Goal: Task Accomplishment & Management: Use online tool/utility

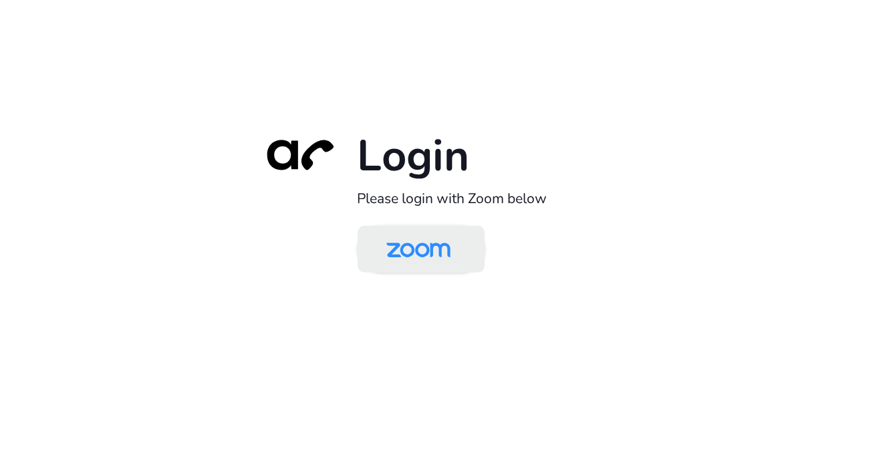
click at [428, 247] on img at bounding box center [418, 250] width 92 height 43
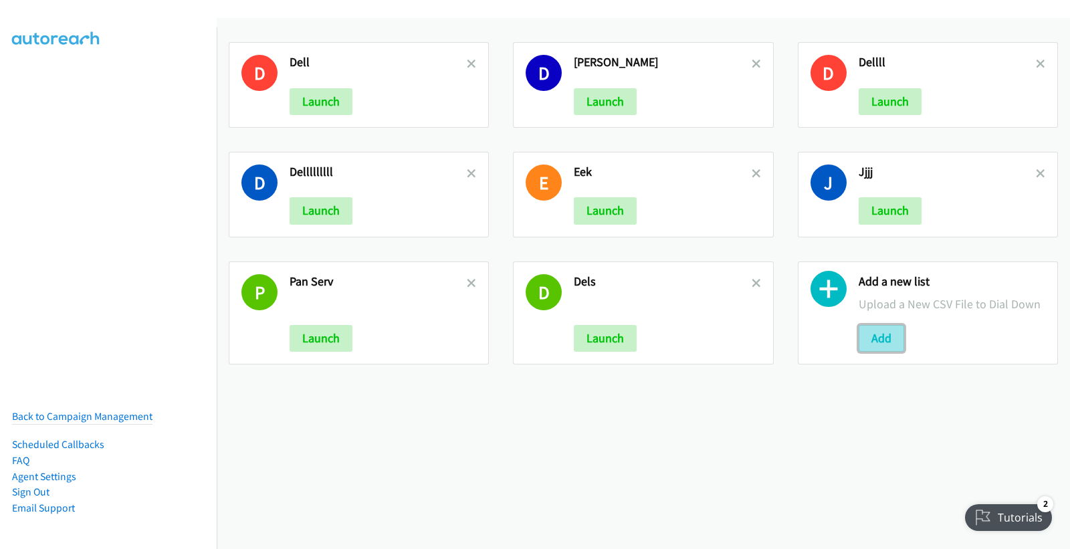
click at [877, 334] on button "Add" at bounding box center [880, 338] width 45 height 27
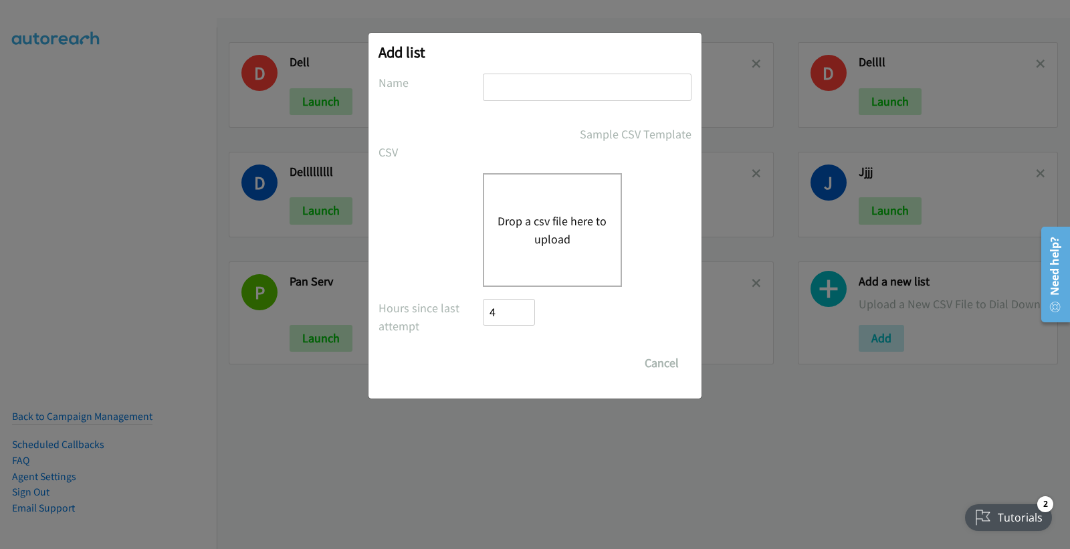
click at [558, 216] on button "Drop a csv file here to upload" at bounding box center [552, 230] width 110 height 36
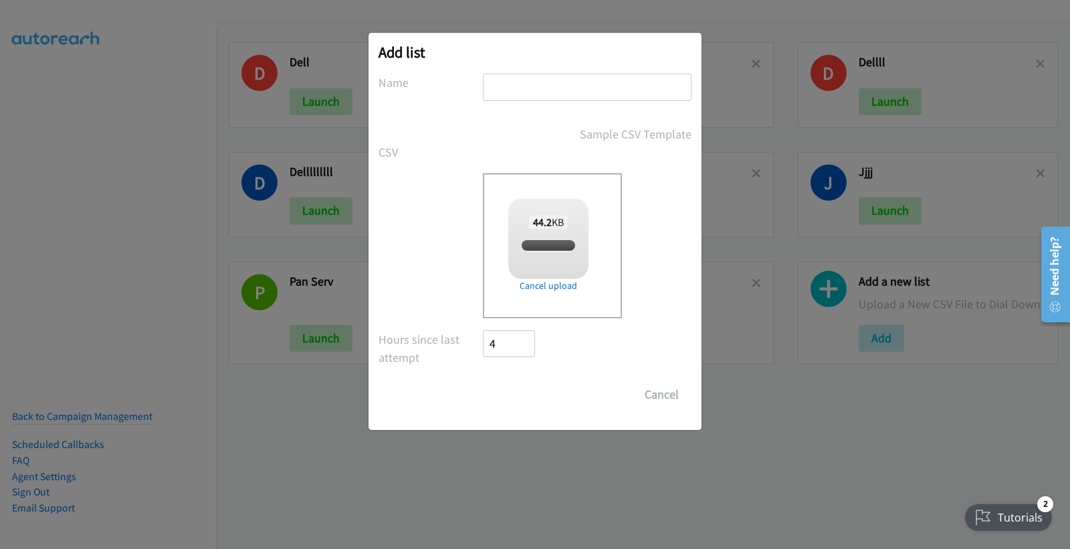
checkbox input "true"
click at [542, 86] on input "text" at bounding box center [587, 87] width 209 height 27
type input "Pans"
click at [531, 384] on input "Save List" at bounding box center [518, 394] width 70 height 27
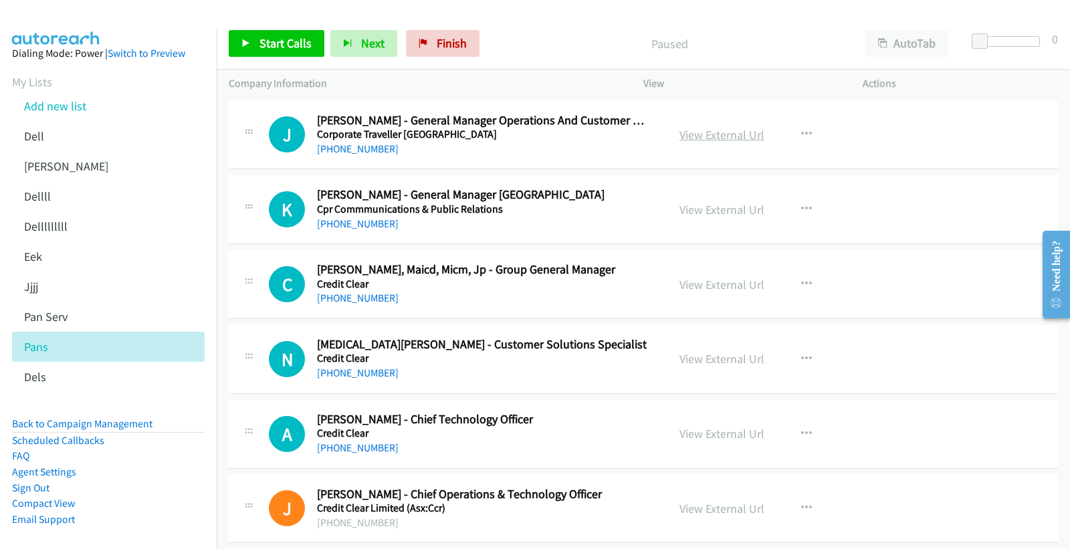
click at [729, 132] on link "View External Url" at bounding box center [721, 134] width 85 height 15
click at [348, 144] on link "+61 419 127 977" at bounding box center [358, 148] width 82 height 13
click at [364, 225] on link "+61 7 3228 0222" at bounding box center [358, 223] width 82 height 13
click at [743, 209] on link "View External Url" at bounding box center [721, 209] width 85 height 15
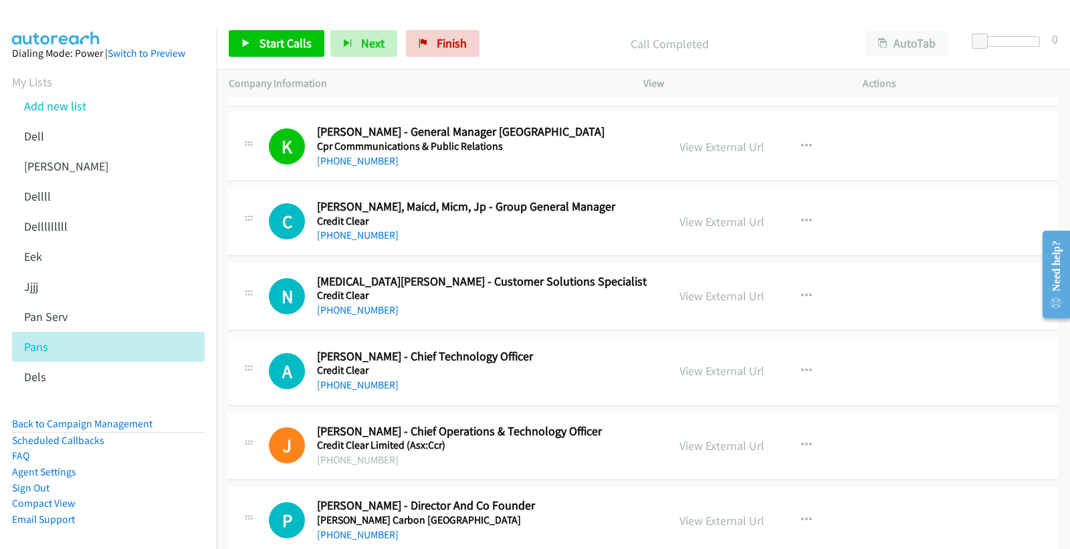
scroll to position [148, 0]
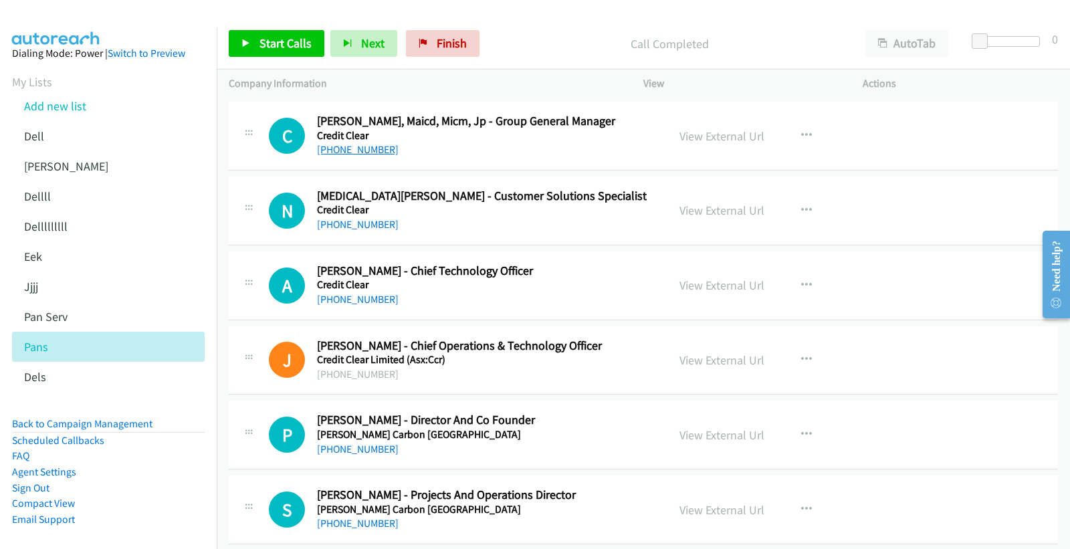
click at [342, 148] on link "+61 2 8916 6210" at bounding box center [358, 149] width 82 height 13
click at [747, 136] on link "View External Url" at bounding box center [721, 135] width 85 height 15
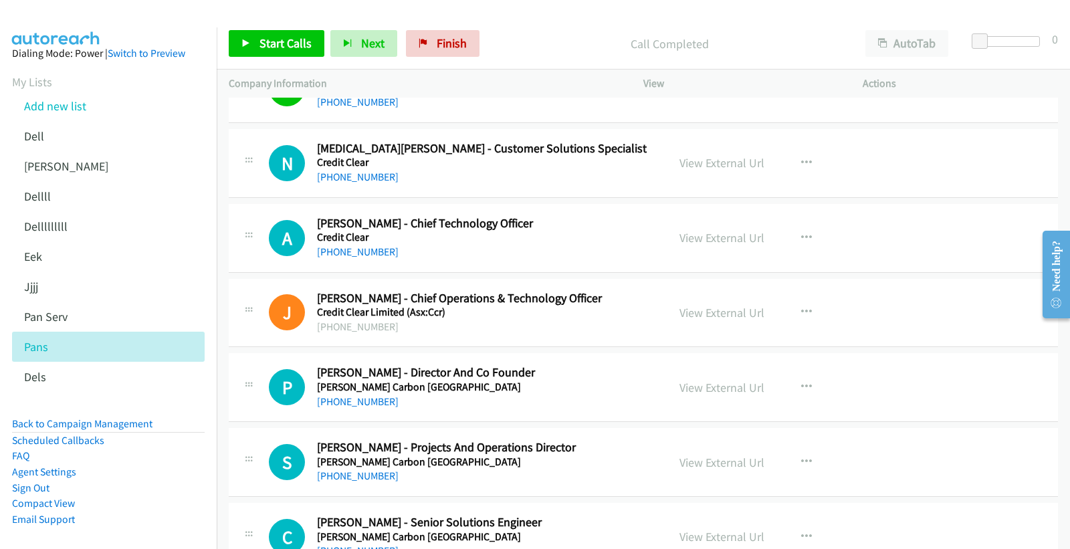
scroll to position [223, 0]
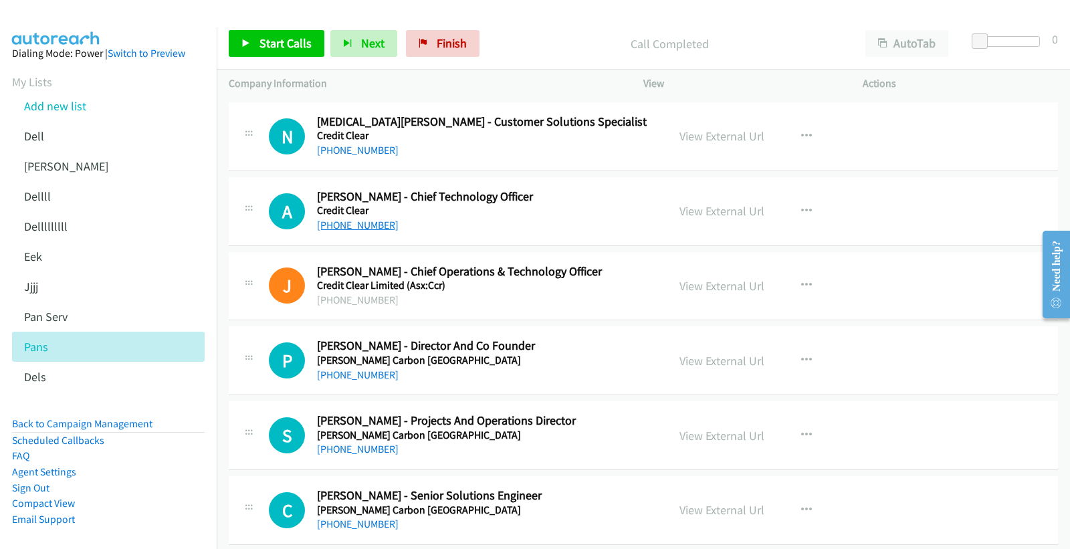
click at [355, 228] on link "+61 421 141 683" at bounding box center [358, 225] width 82 height 13
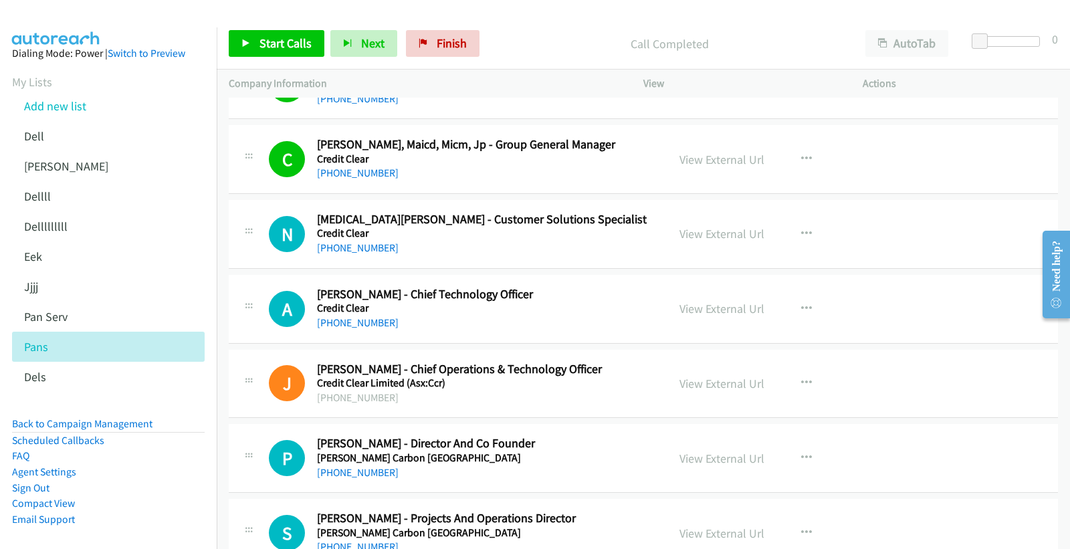
scroll to position [148, 0]
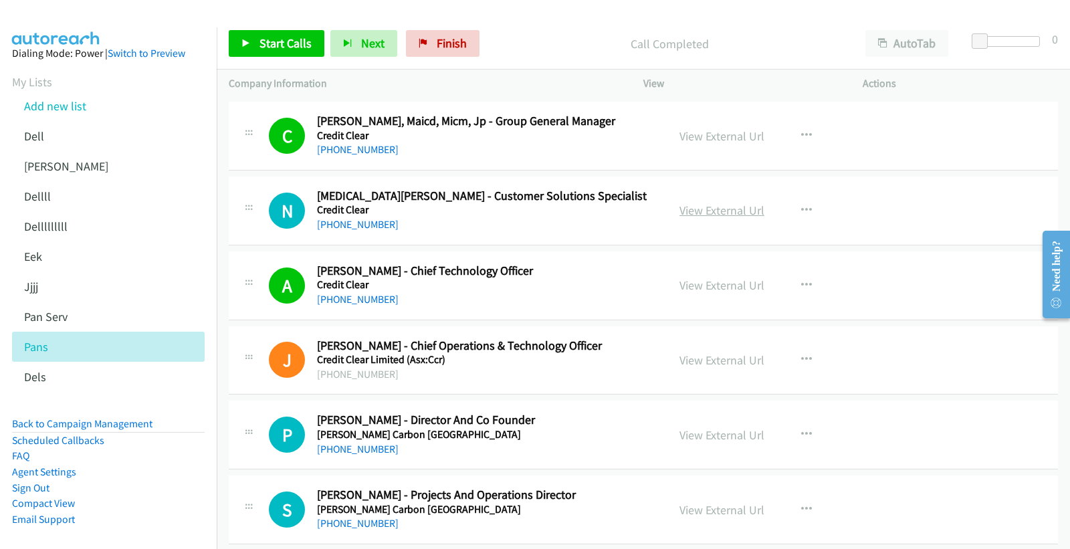
click at [729, 206] on link "View External Url" at bounding box center [721, 210] width 85 height 15
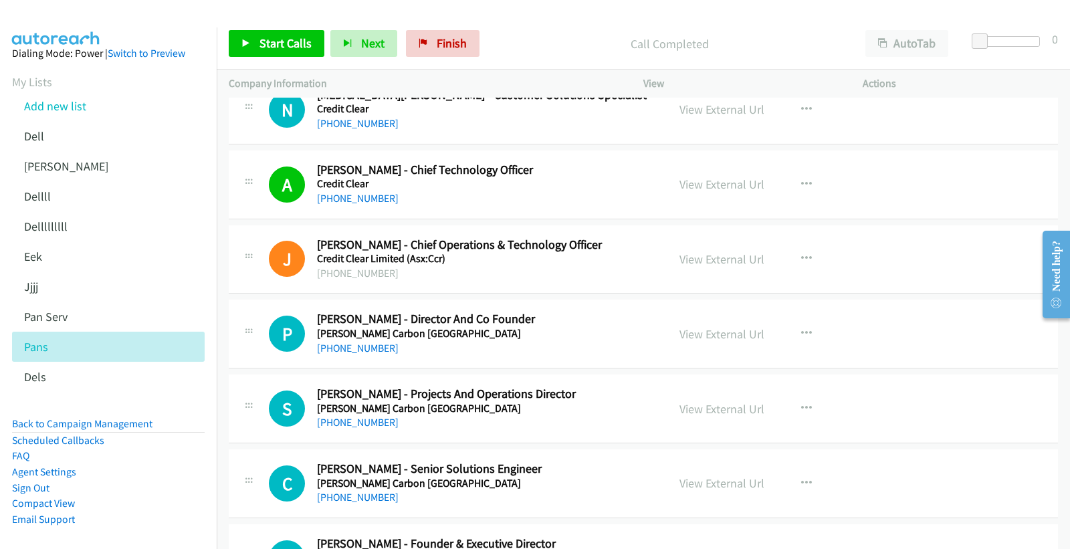
scroll to position [223, 0]
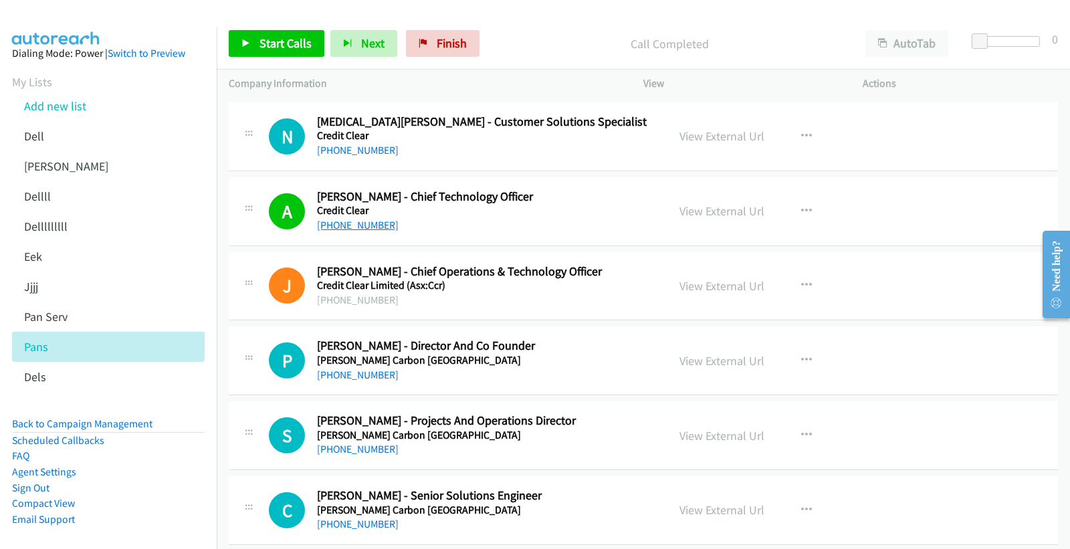
click at [351, 219] on link "+61 421 141 683" at bounding box center [358, 225] width 82 height 13
click at [727, 213] on link "View External Url" at bounding box center [721, 210] width 85 height 15
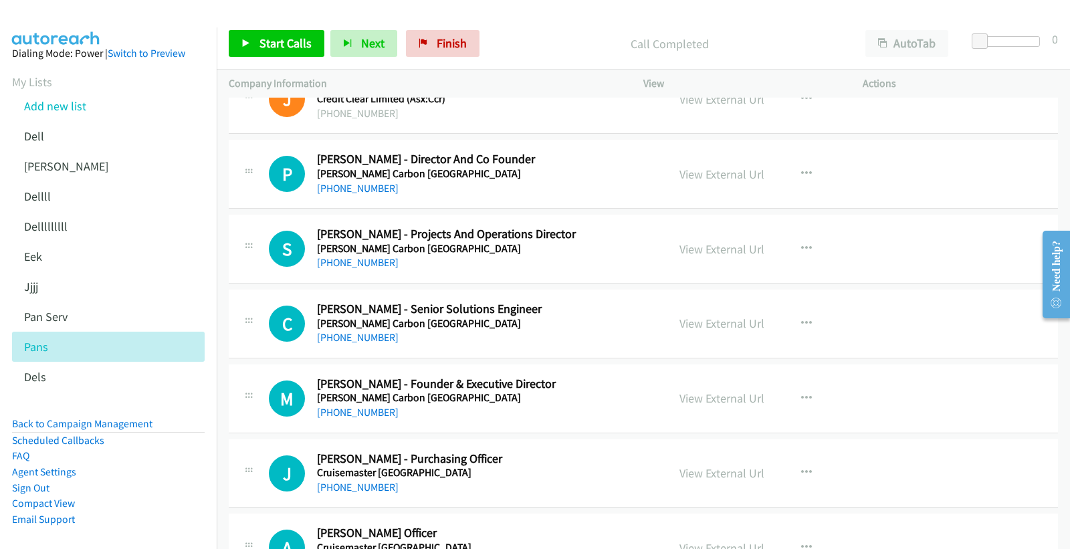
scroll to position [445, 0]
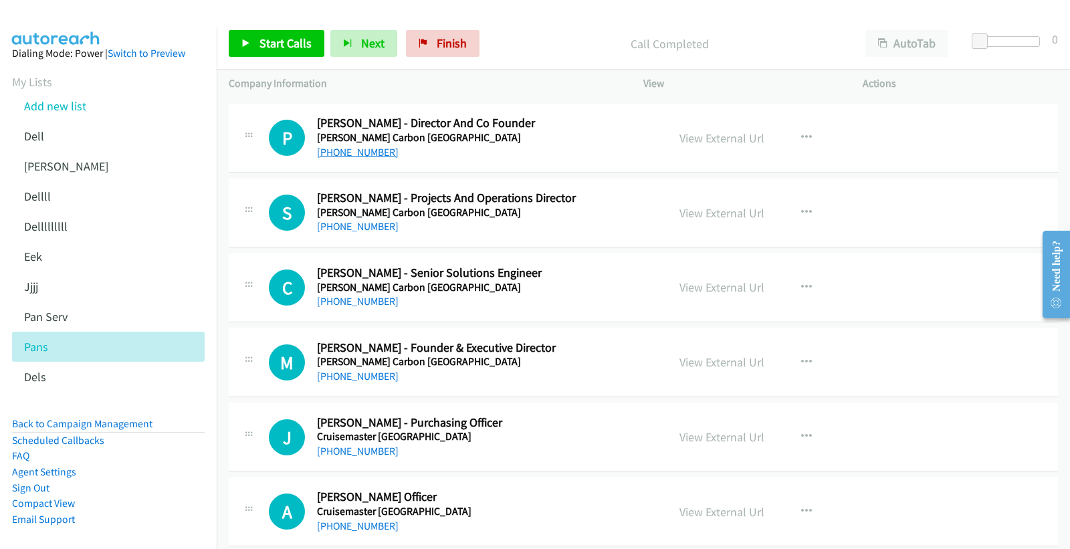
click at [359, 152] on link "+61 402 284 284" at bounding box center [358, 152] width 82 height 13
click at [356, 303] on link "+61 417 007 648" at bounding box center [358, 301] width 82 height 13
click at [727, 285] on link "View External Url" at bounding box center [721, 286] width 85 height 15
click at [370, 230] on link "+61 437 994 490" at bounding box center [358, 226] width 82 height 13
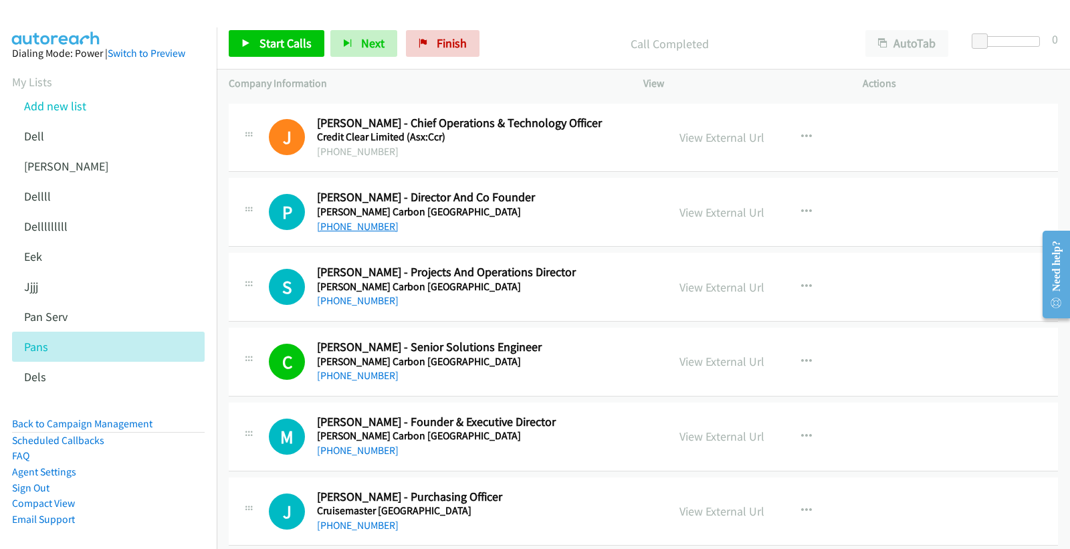
click at [361, 228] on link "+61 402 284 284" at bounding box center [358, 226] width 82 height 13
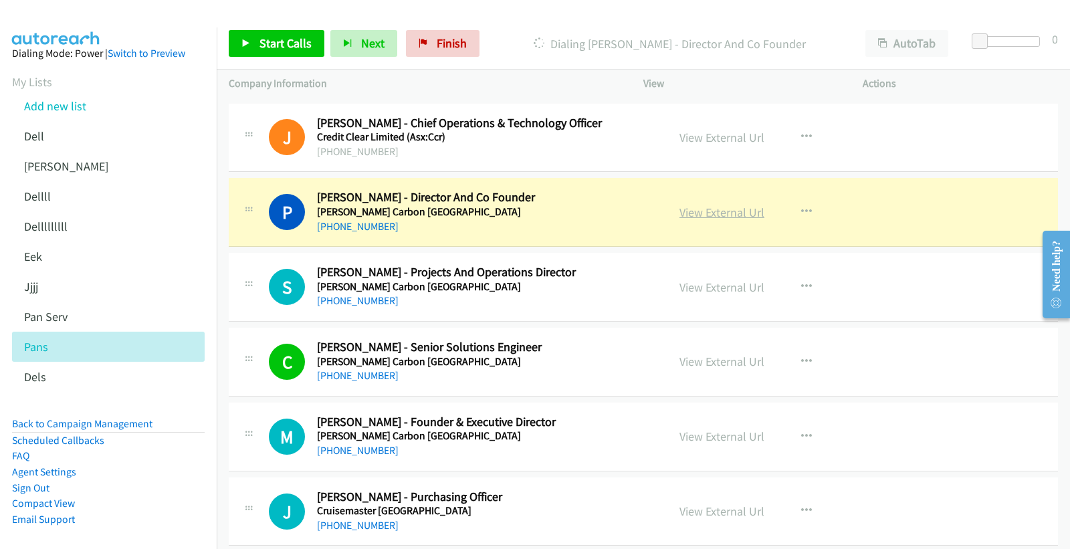
click at [703, 209] on link "View External Url" at bounding box center [721, 212] width 85 height 15
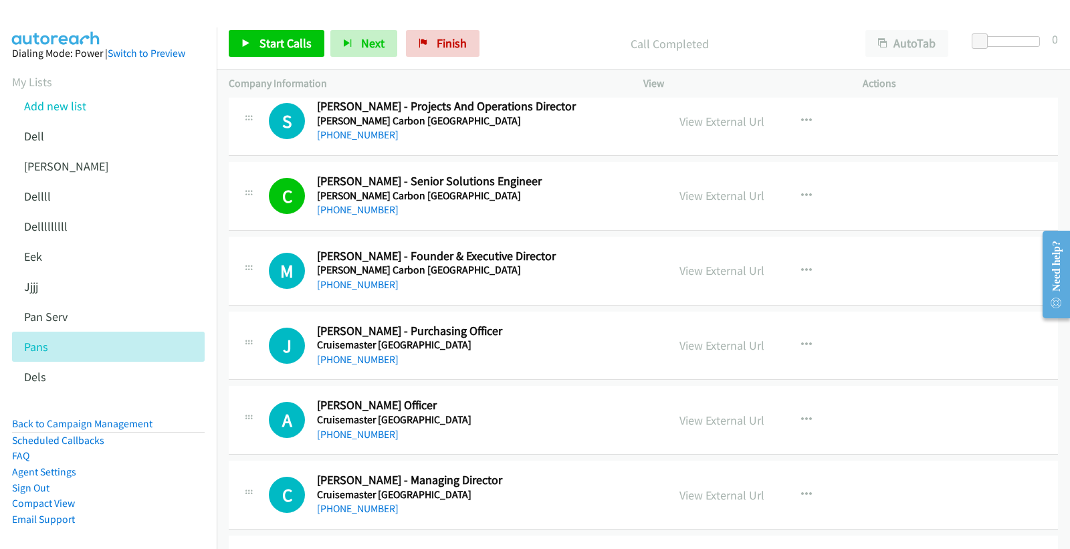
scroll to position [519, 0]
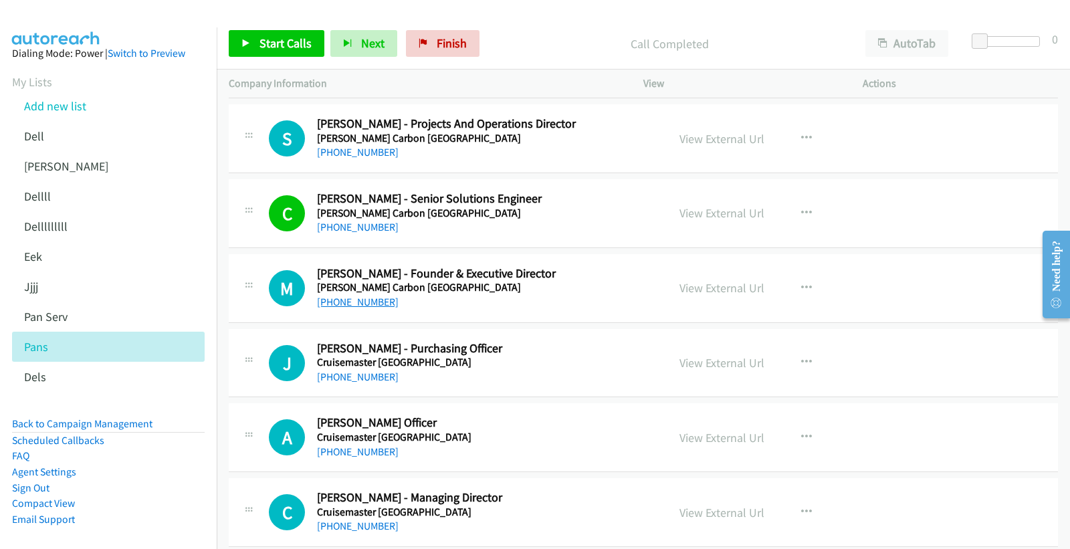
click at [370, 306] on link "+61 411 601 653" at bounding box center [358, 301] width 82 height 13
click at [701, 285] on link "View External Url" at bounding box center [721, 287] width 85 height 15
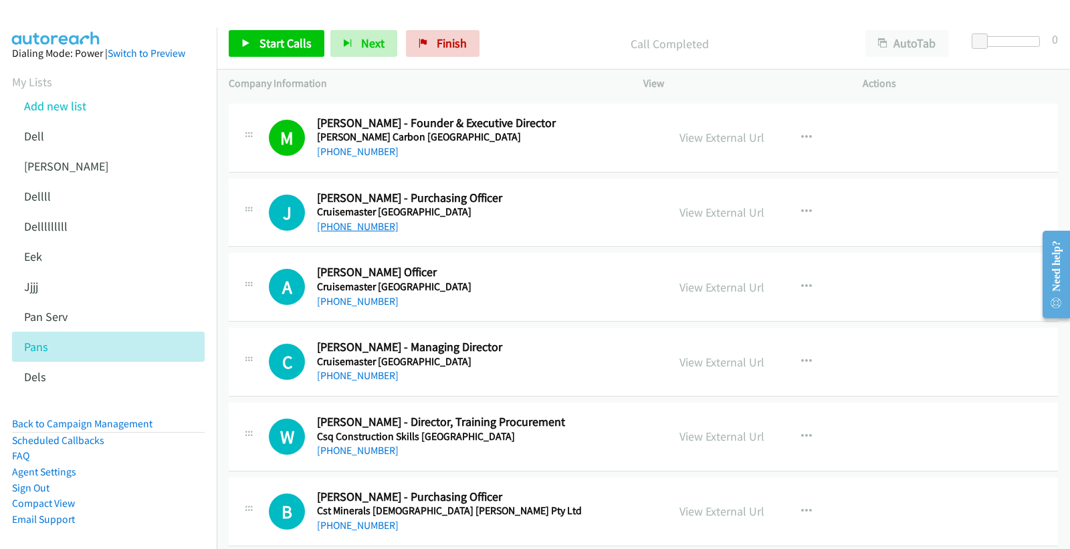
scroll to position [668, 0]
click at [360, 229] on link "+61 408 323 324" at bounding box center [358, 227] width 82 height 13
click at [731, 209] on link "View External Url" at bounding box center [721, 213] width 85 height 15
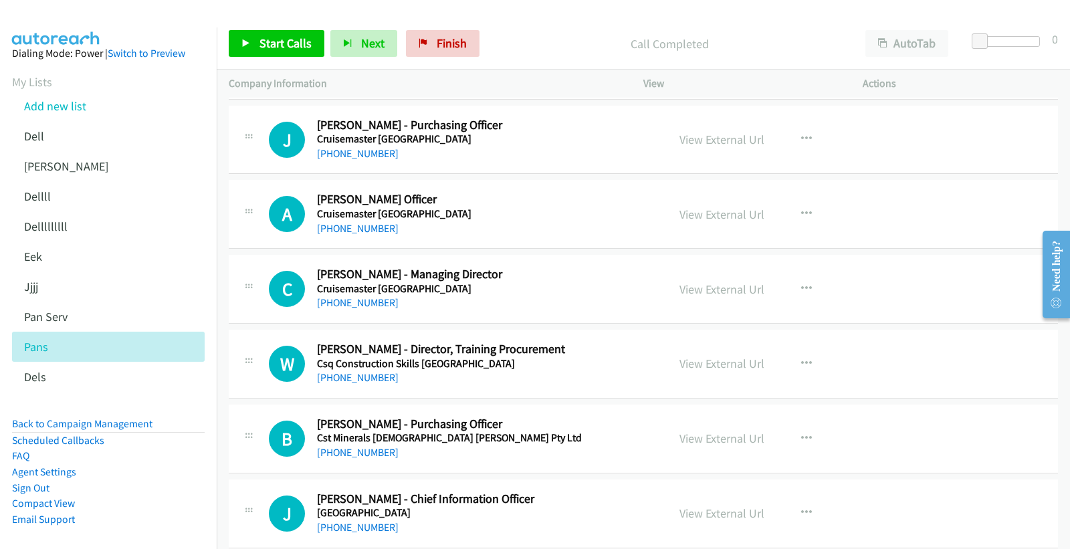
scroll to position [891, 0]
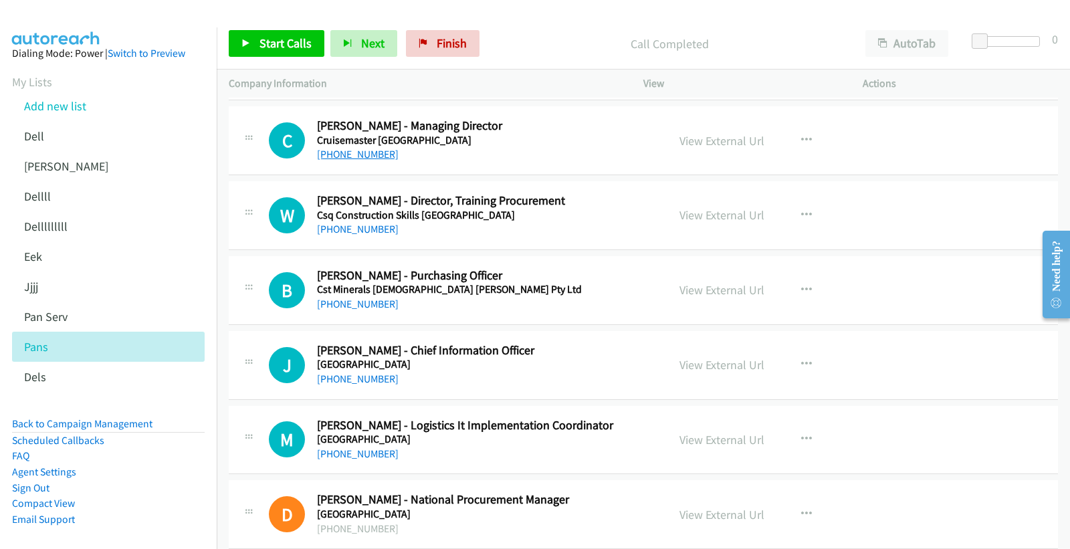
click at [358, 156] on link "+61 7 3262 2622" at bounding box center [358, 154] width 82 height 13
click at [723, 138] on link "View External Url" at bounding box center [721, 140] width 85 height 15
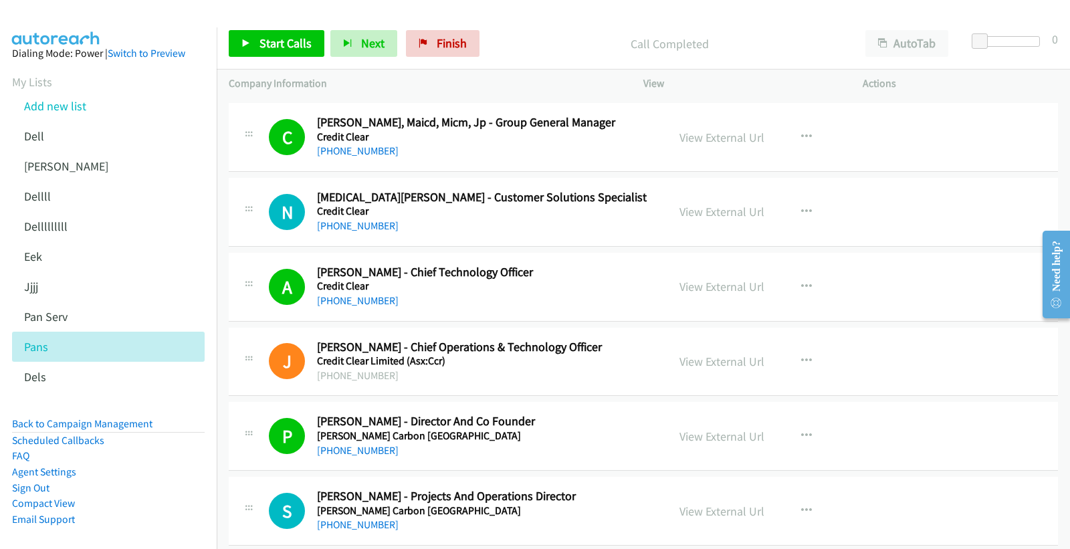
scroll to position [148, 0]
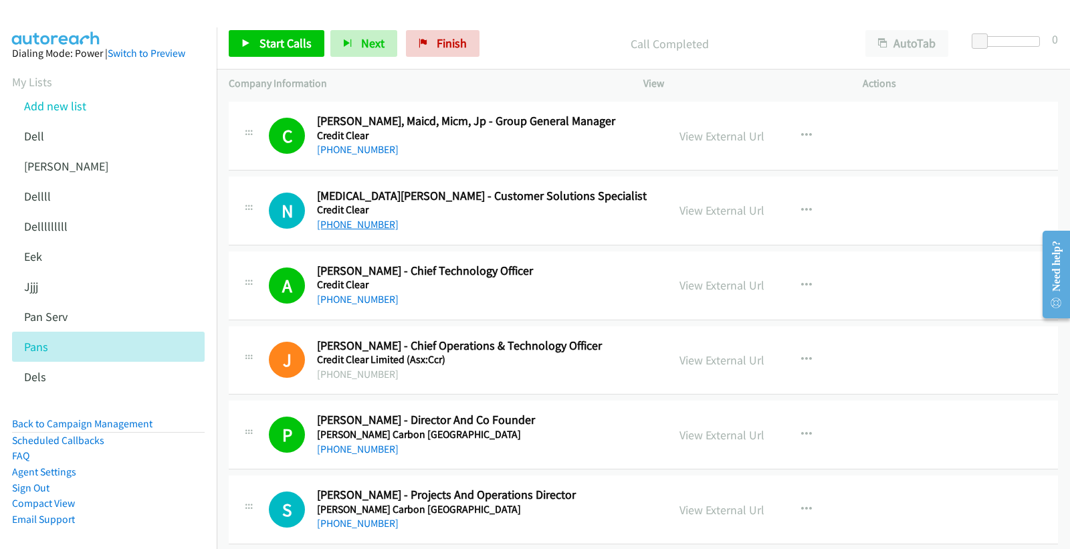
click at [362, 221] on link "+61 7 3053 5035" at bounding box center [358, 224] width 82 height 13
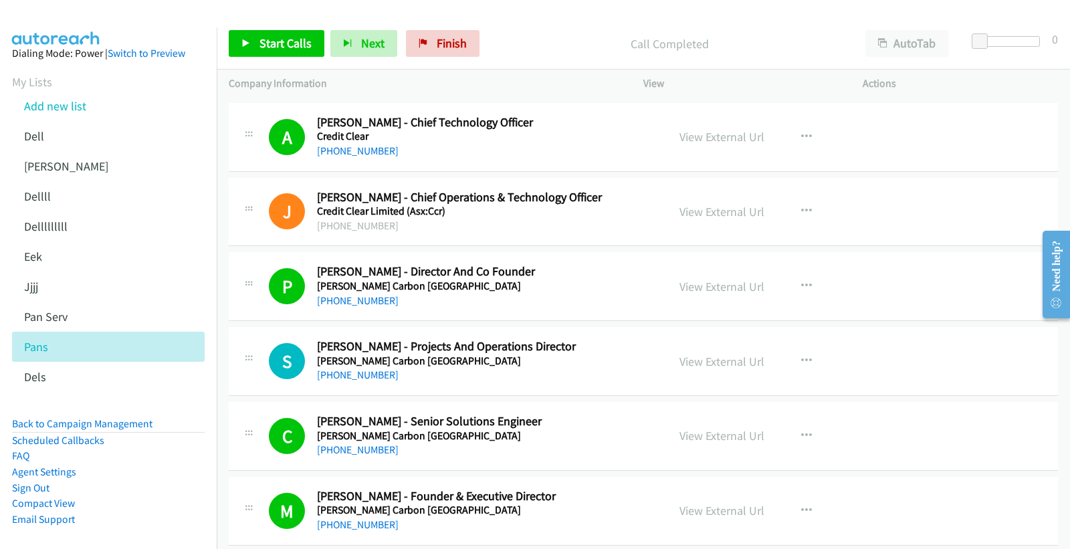
scroll to position [371, 0]
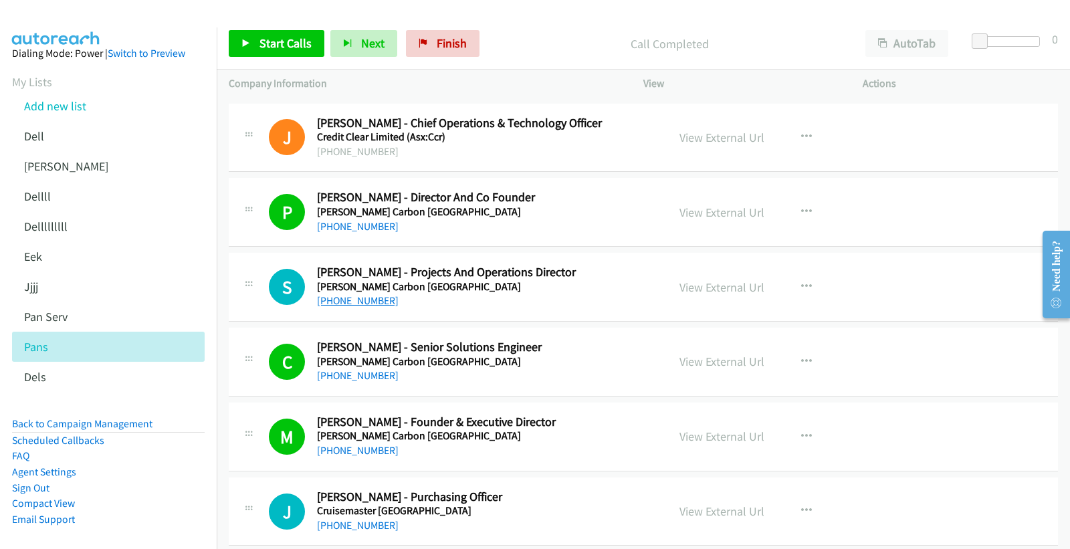
click at [372, 297] on link "+61 437 994 490" at bounding box center [358, 300] width 82 height 13
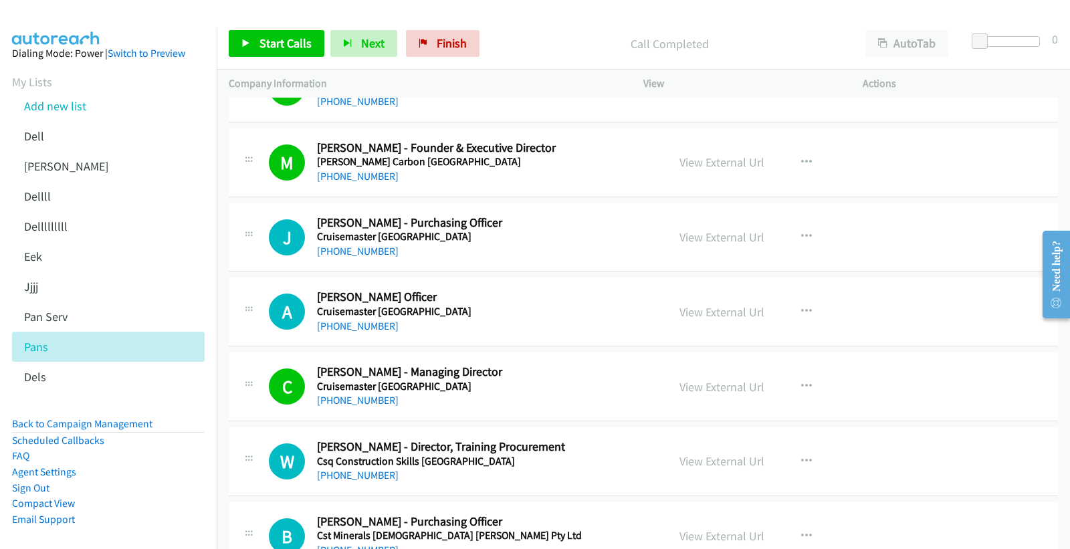
scroll to position [668, 0]
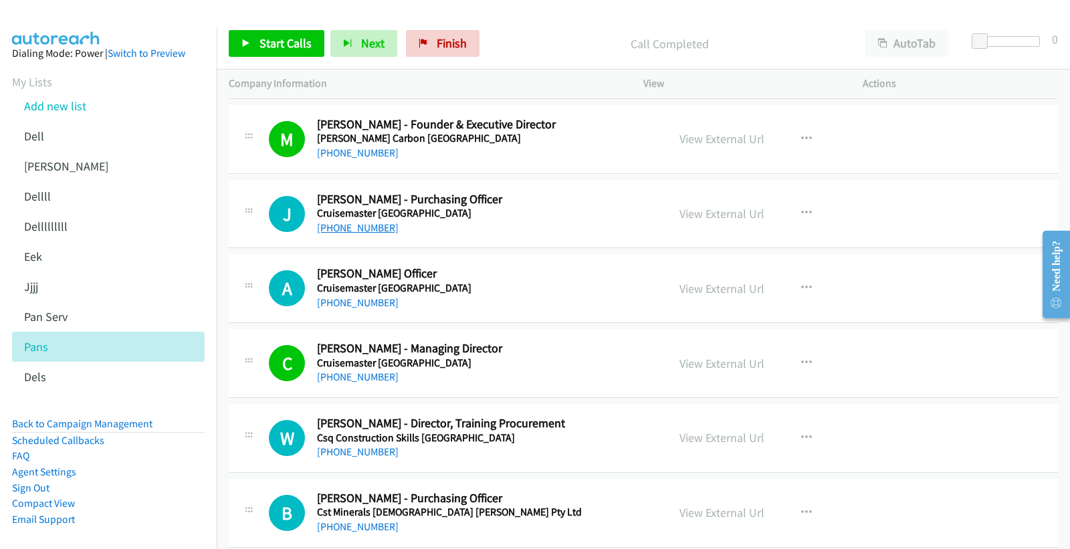
click at [363, 225] on link "+61 408 323 324" at bounding box center [358, 227] width 82 height 13
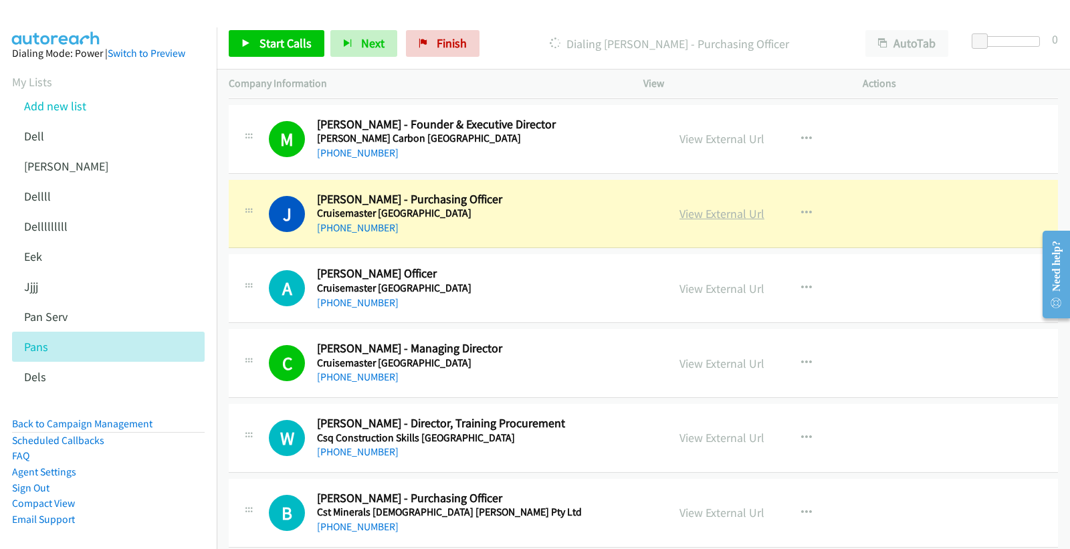
click at [702, 214] on link "View External Url" at bounding box center [721, 213] width 85 height 15
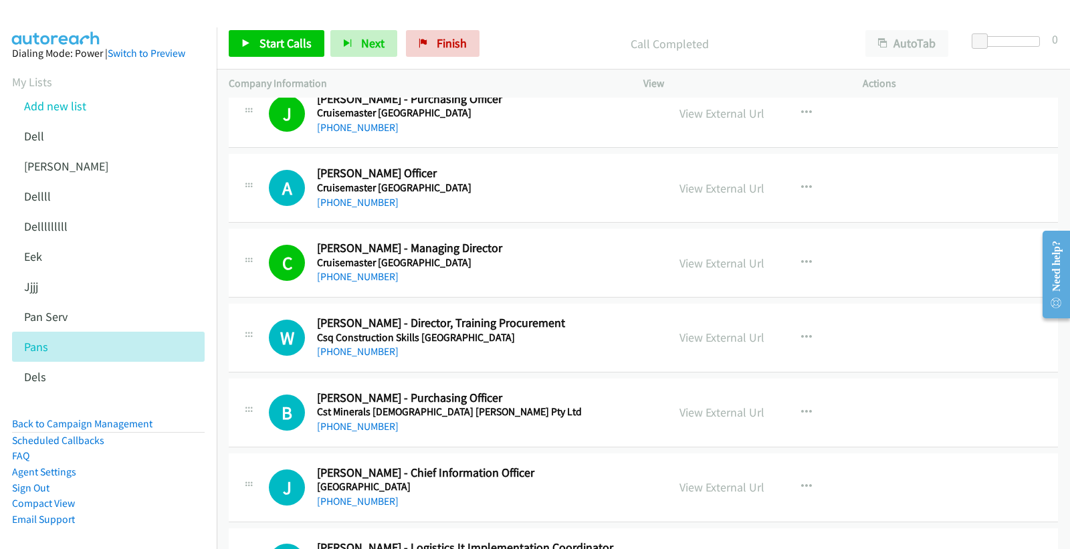
scroll to position [743, 0]
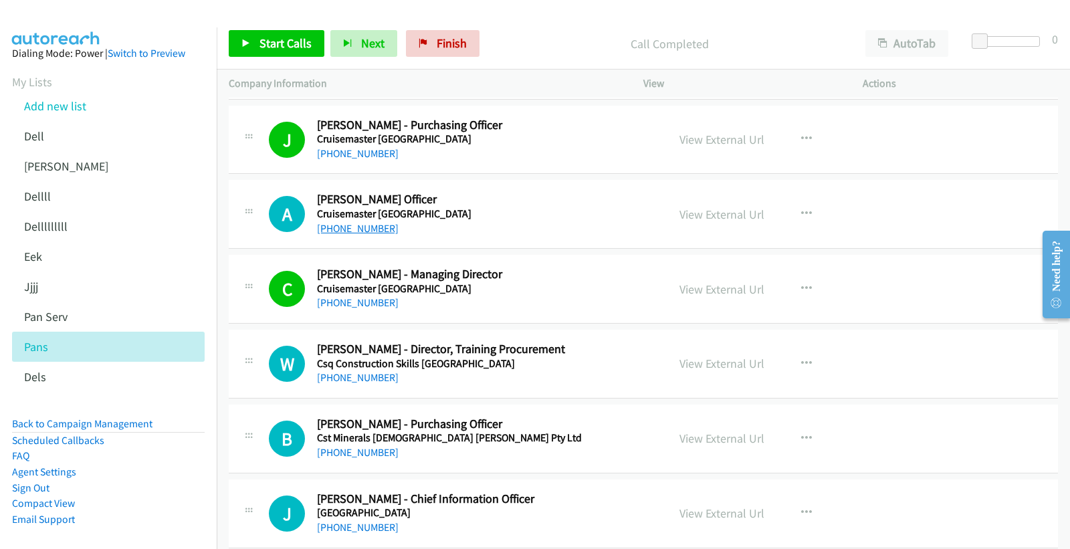
click at [353, 227] on link "+61 7 3624 3810" at bounding box center [358, 228] width 82 height 13
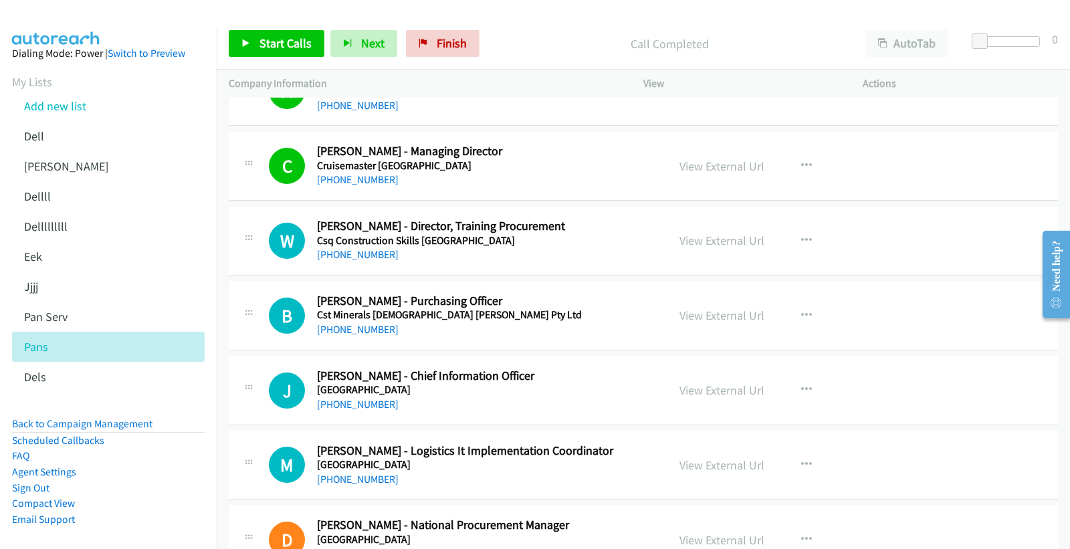
scroll to position [891, 0]
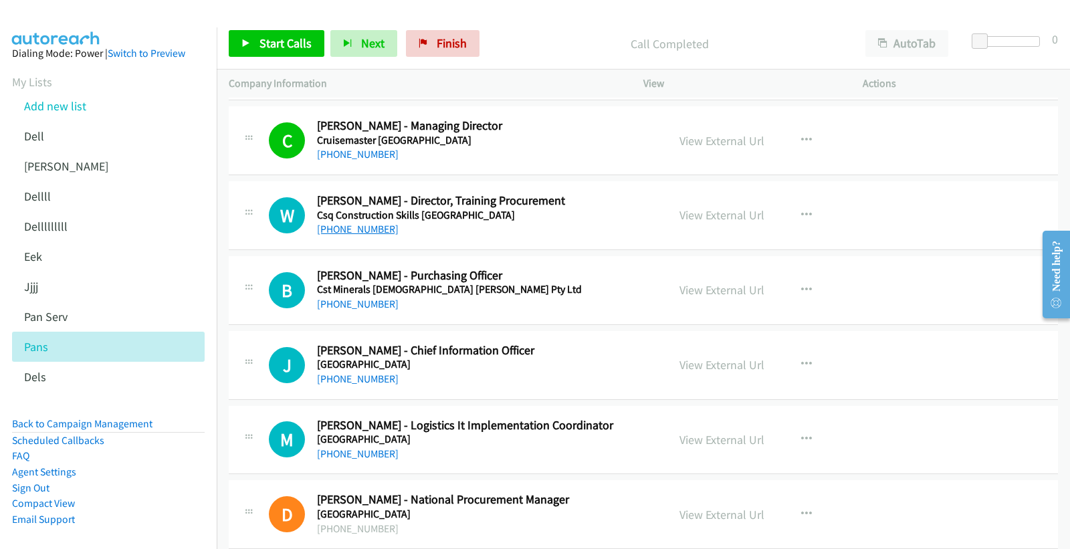
click at [351, 229] on link "+61 417 717 724" at bounding box center [358, 229] width 82 height 13
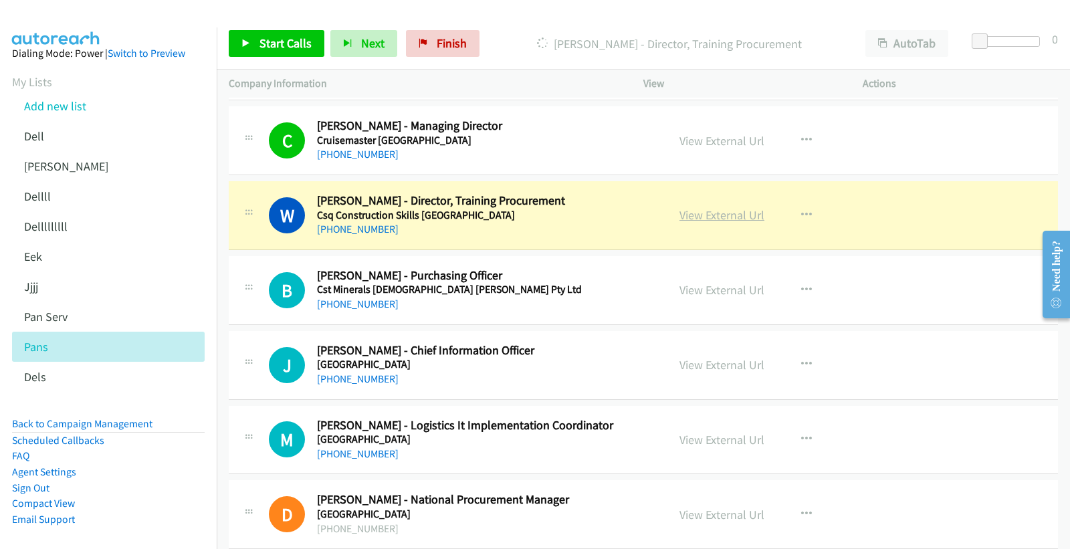
click at [731, 215] on link "View External Url" at bounding box center [721, 214] width 85 height 15
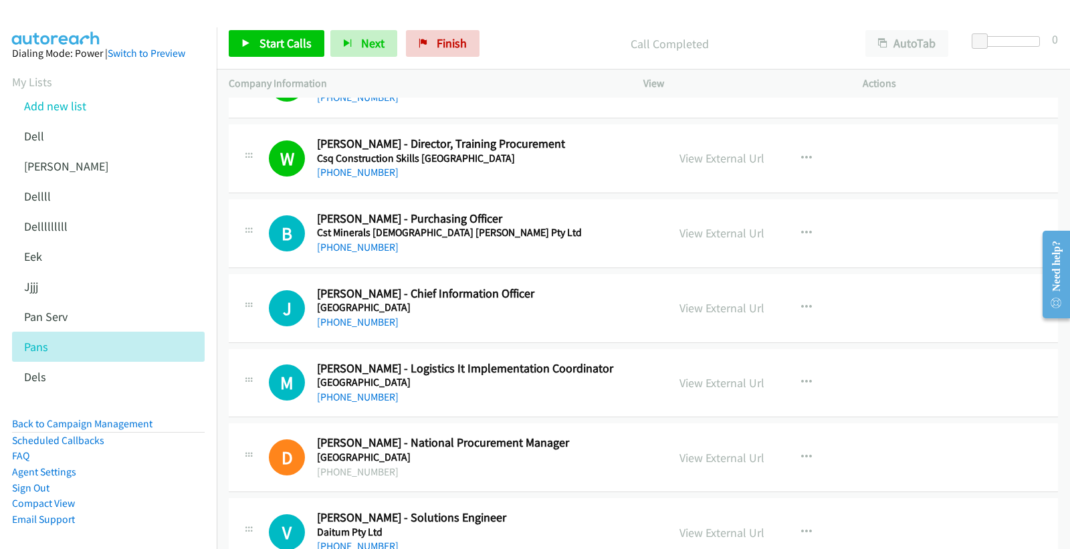
scroll to position [965, 0]
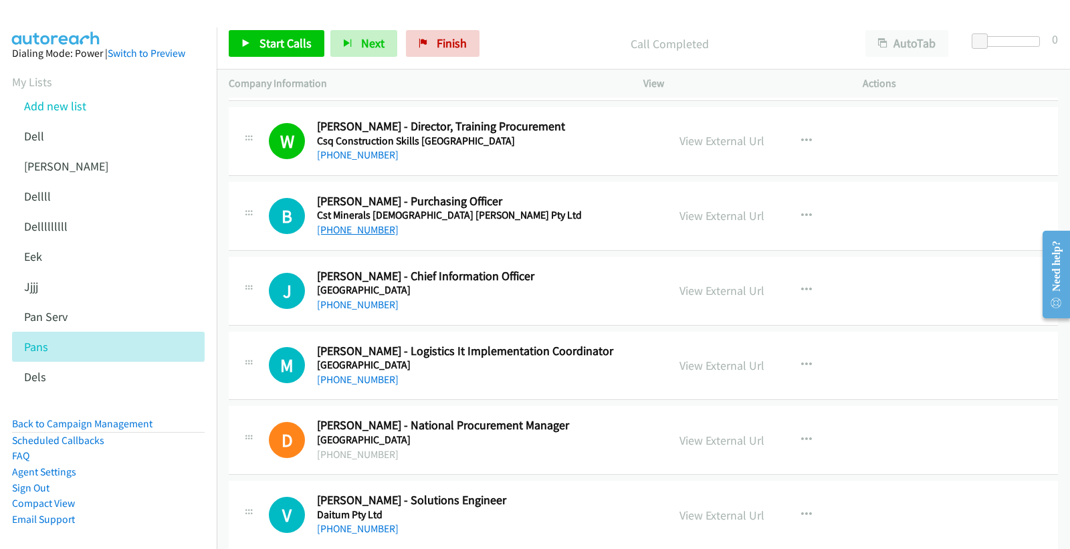
click at [354, 231] on link "+61 488 176 439" at bounding box center [358, 229] width 82 height 13
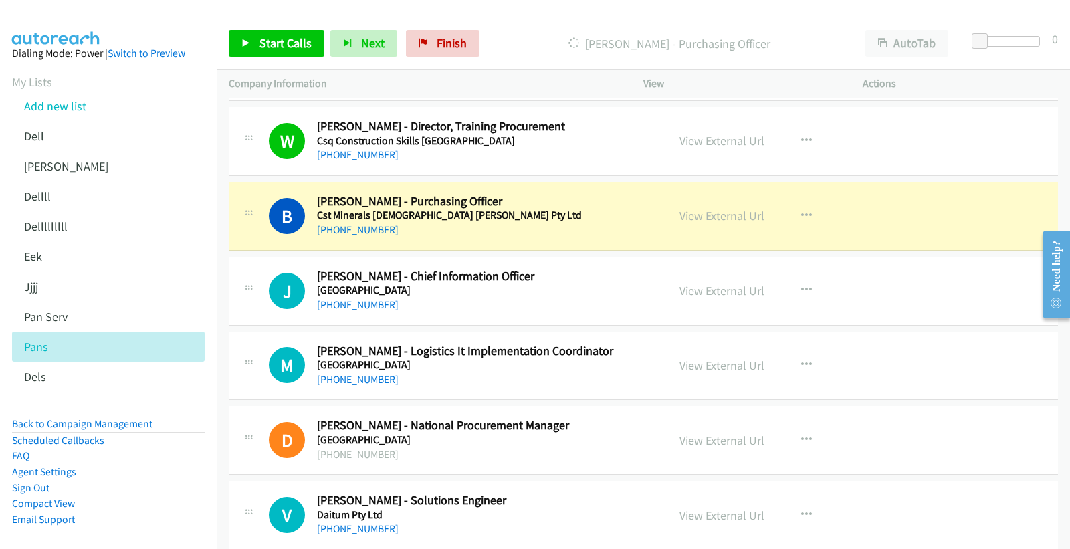
click at [734, 217] on link "View External Url" at bounding box center [721, 215] width 85 height 15
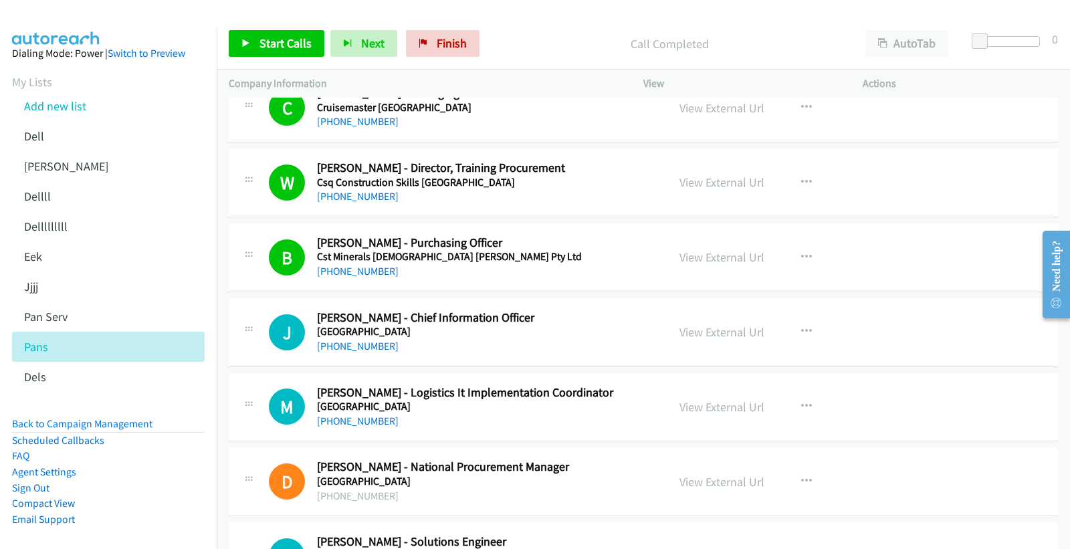
scroll to position [743, 0]
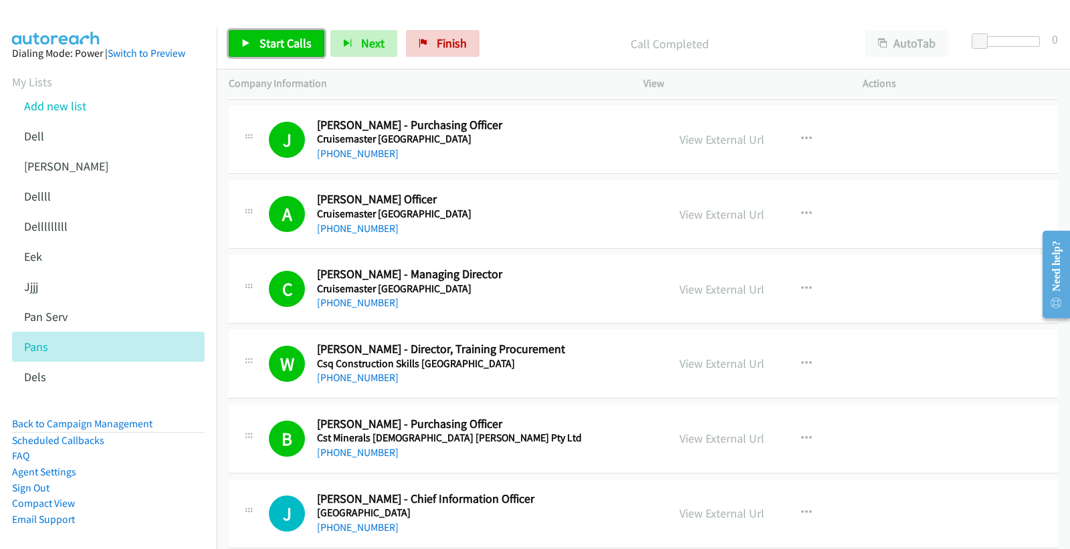
click at [277, 39] on span "Start Calls" at bounding box center [285, 42] width 52 height 15
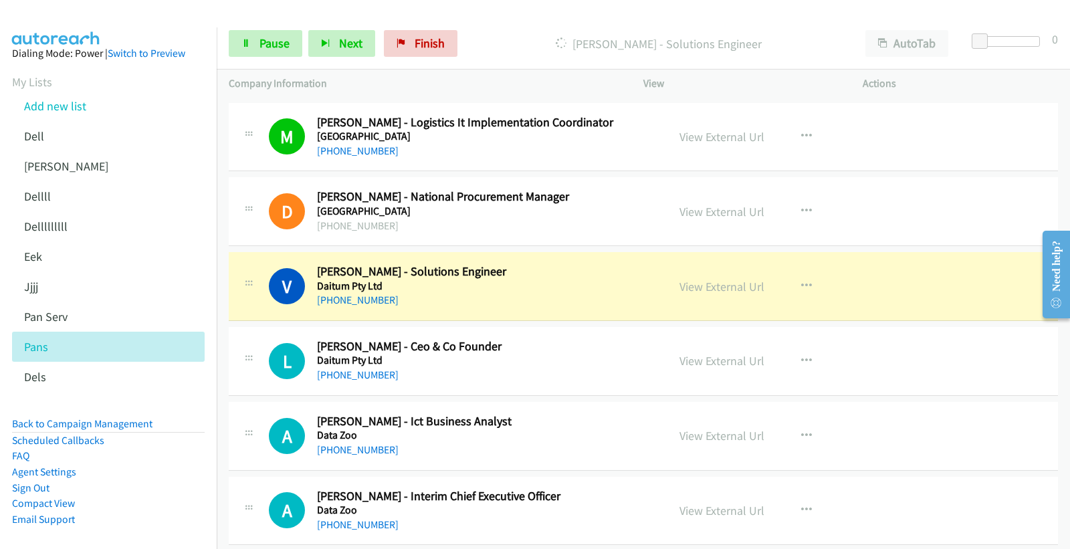
scroll to position [1188, 0]
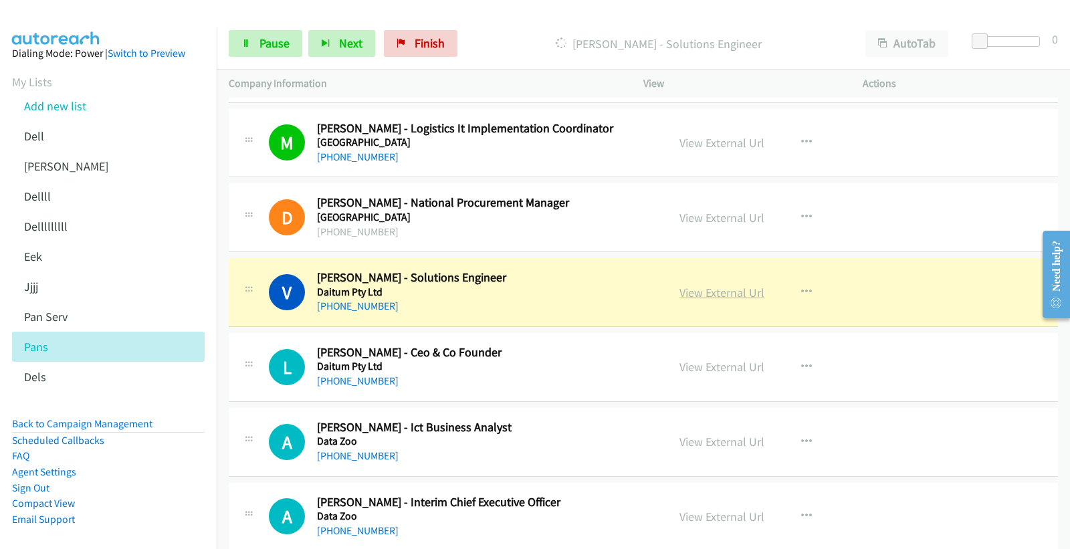
click at [715, 291] on link "View External Url" at bounding box center [721, 292] width 85 height 15
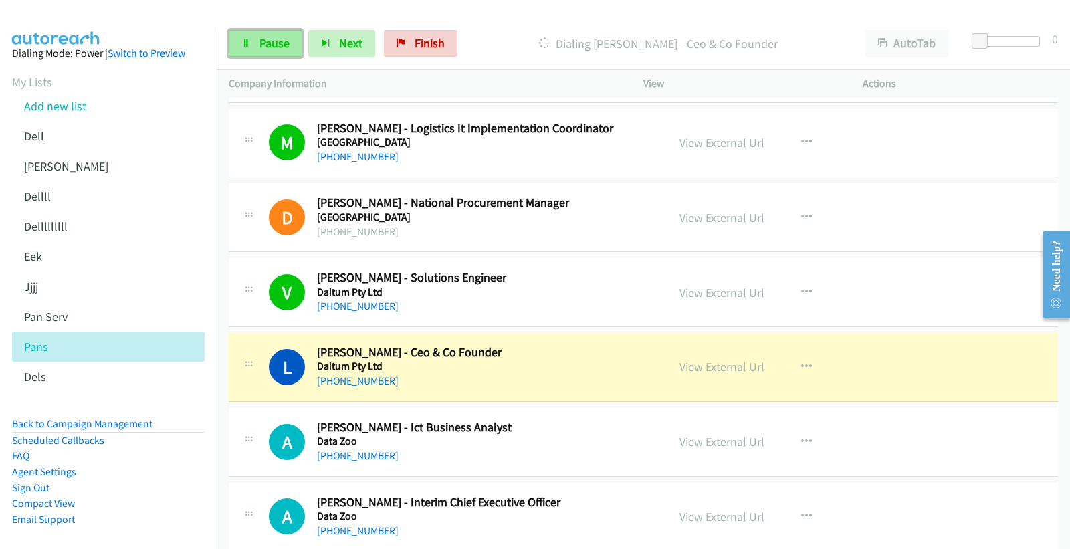
click at [270, 36] on span "Pause" at bounding box center [274, 42] width 30 height 15
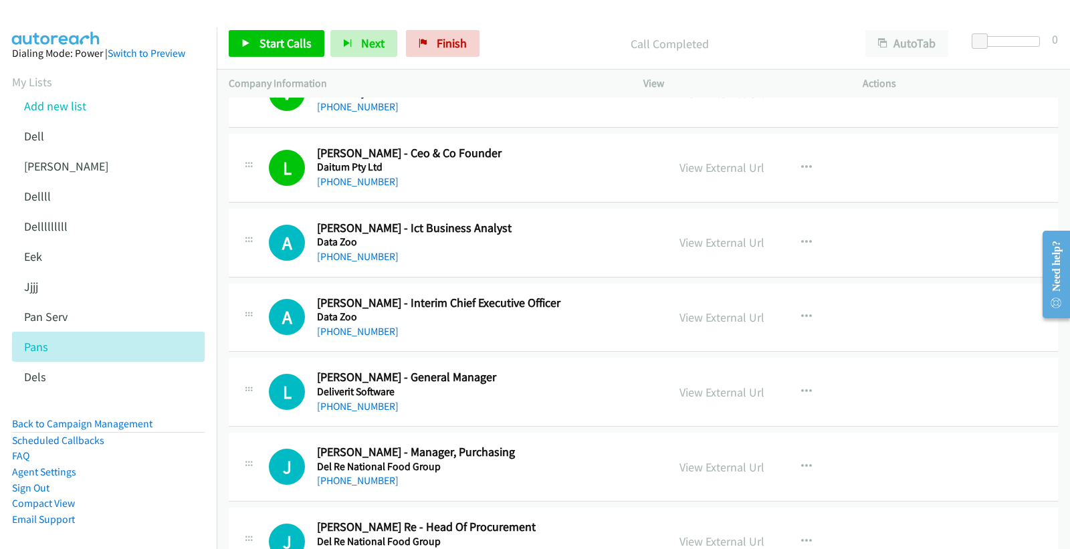
scroll to position [1411, 0]
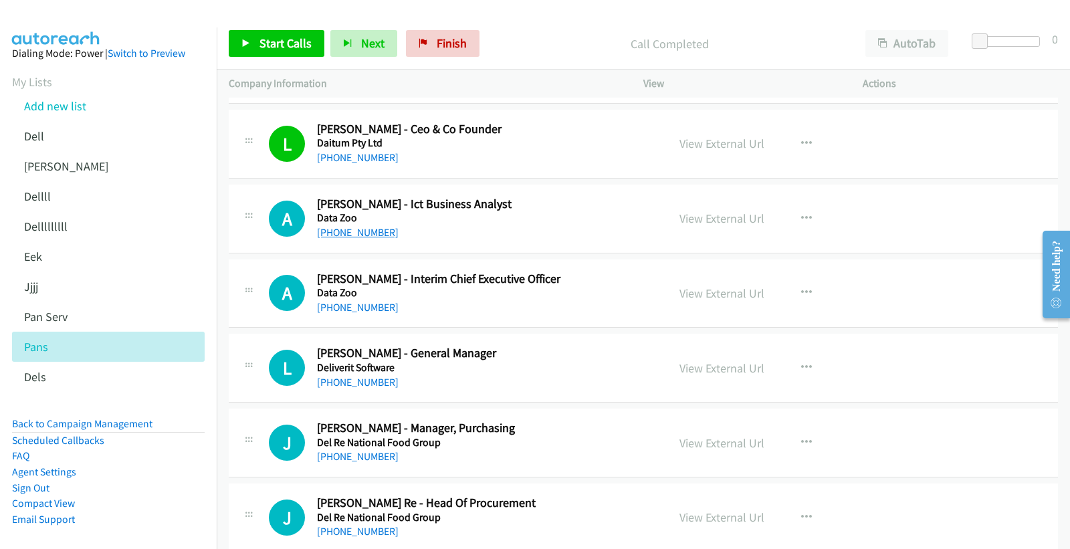
click at [352, 234] on link "+61 414 137 490" at bounding box center [358, 232] width 82 height 13
click at [696, 217] on link "View External Url" at bounding box center [721, 218] width 85 height 15
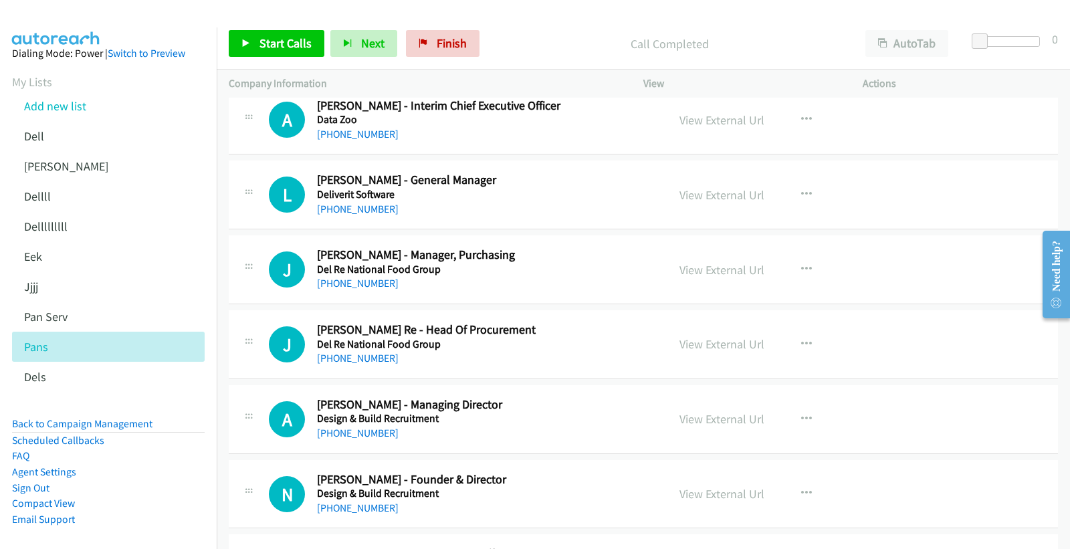
scroll to position [1485, 0]
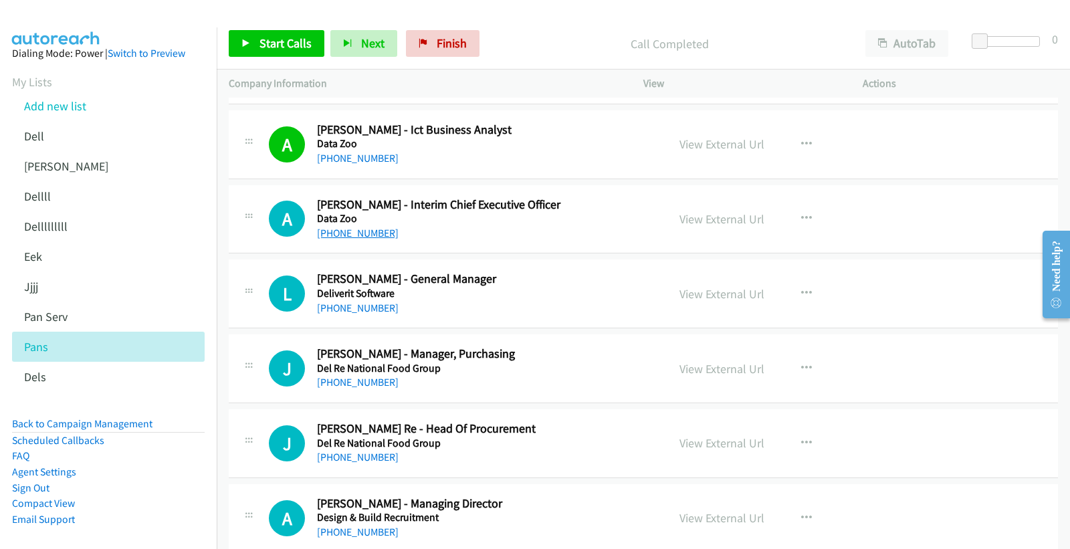
click at [370, 231] on link "+61 427 151 202" at bounding box center [358, 233] width 82 height 13
click at [698, 221] on link "View External Url" at bounding box center [721, 218] width 85 height 15
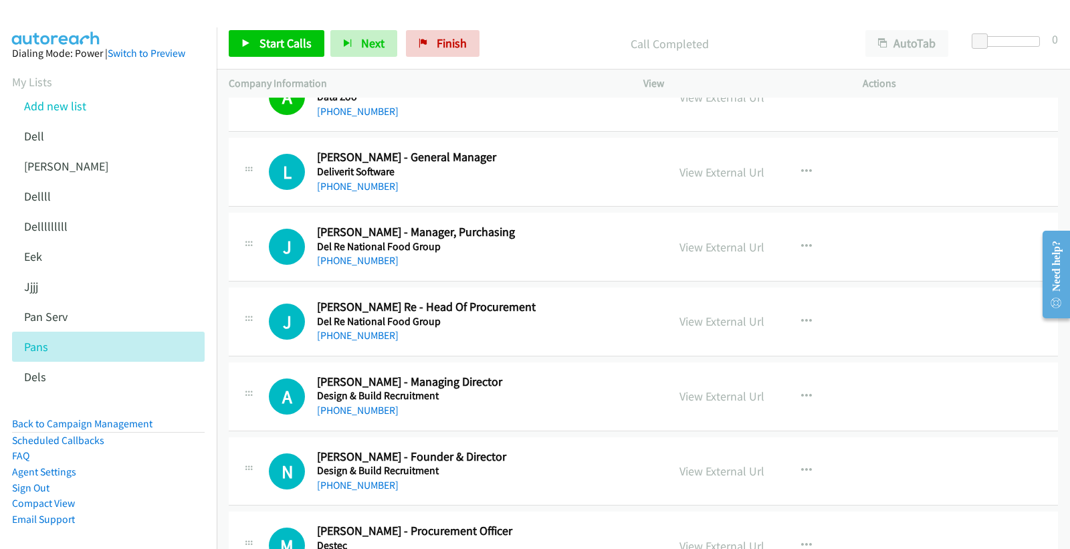
scroll to position [1634, 0]
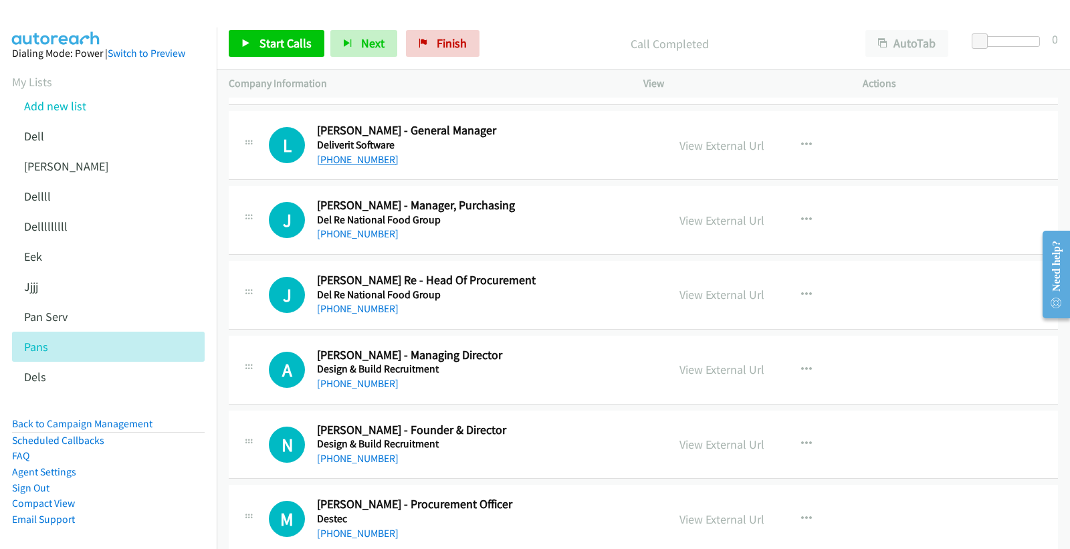
click at [364, 158] on link "+61 3 9543 8745" at bounding box center [358, 159] width 82 height 13
click at [694, 144] on link "View External Url" at bounding box center [721, 145] width 85 height 15
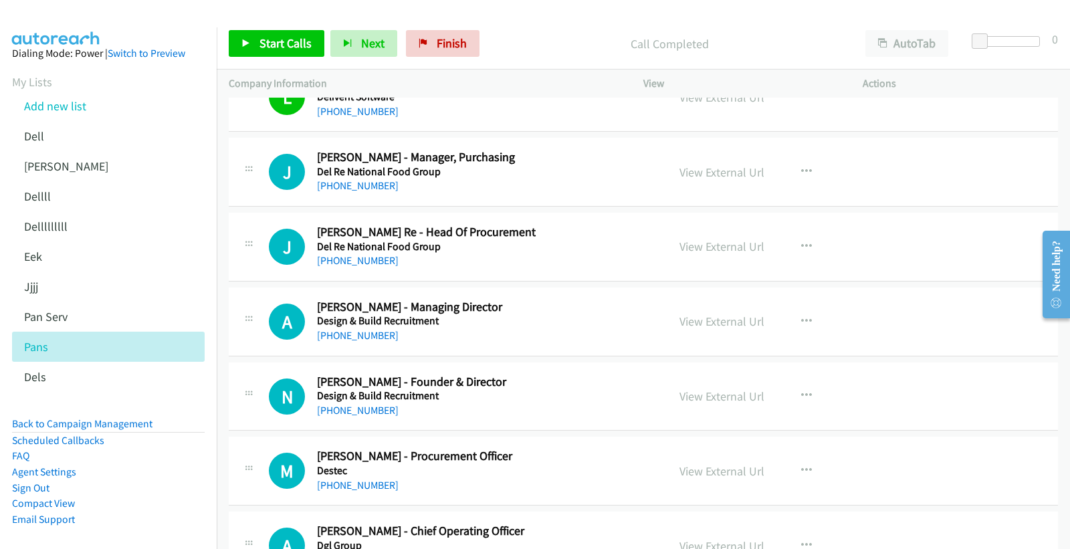
scroll to position [1708, 0]
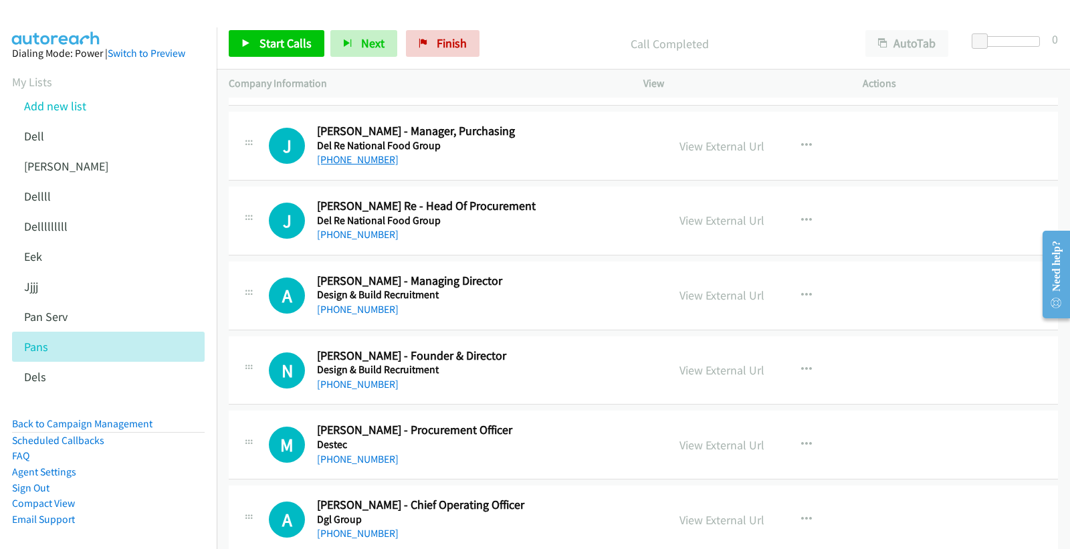
click at [364, 158] on link "+61 400 922 338" at bounding box center [358, 159] width 82 height 13
click at [702, 144] on link "View External Url" at bounding box center [721, 145] width 85 height 15
click at [362, 237] on link "+61 423 325 532" at bounding box center [358, 234] width 82 height 13
click at [709, 219] on link "View External Url" at bounding box center [721, 220] width 85 height 15
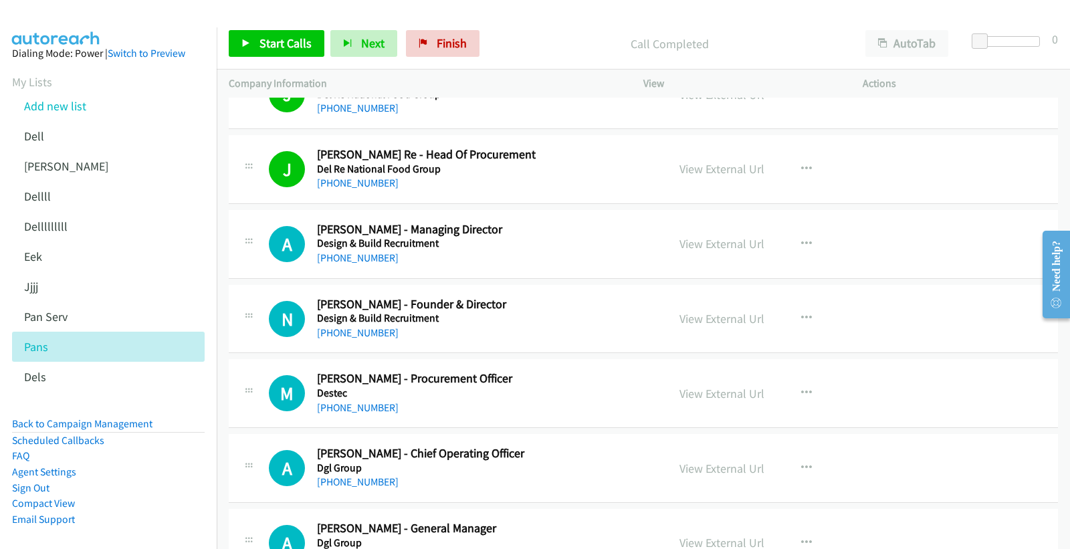
scroll to position [1856, 0]
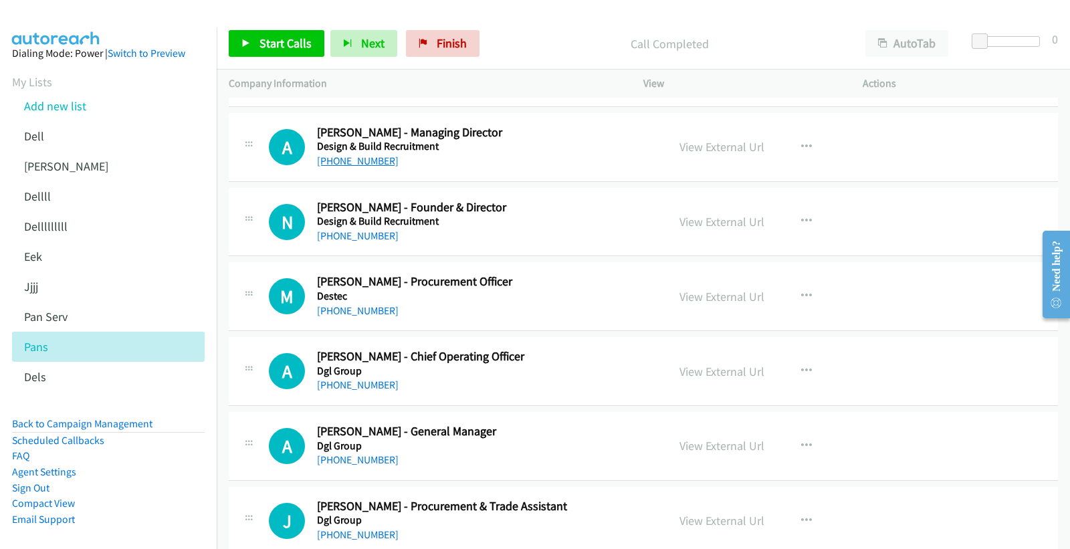
click at [356, 160] on link "+61 410 639 589" at bounding box center [358, 160] width 82 height 13
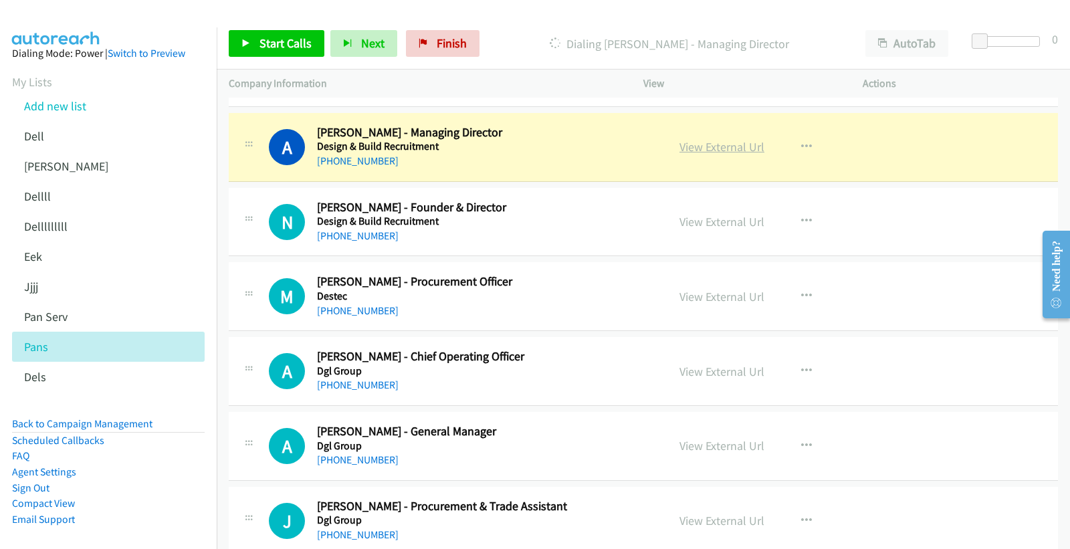
click at [707, 145] on link "View External Url" at bounding box center [721, 146] width 85 height 15
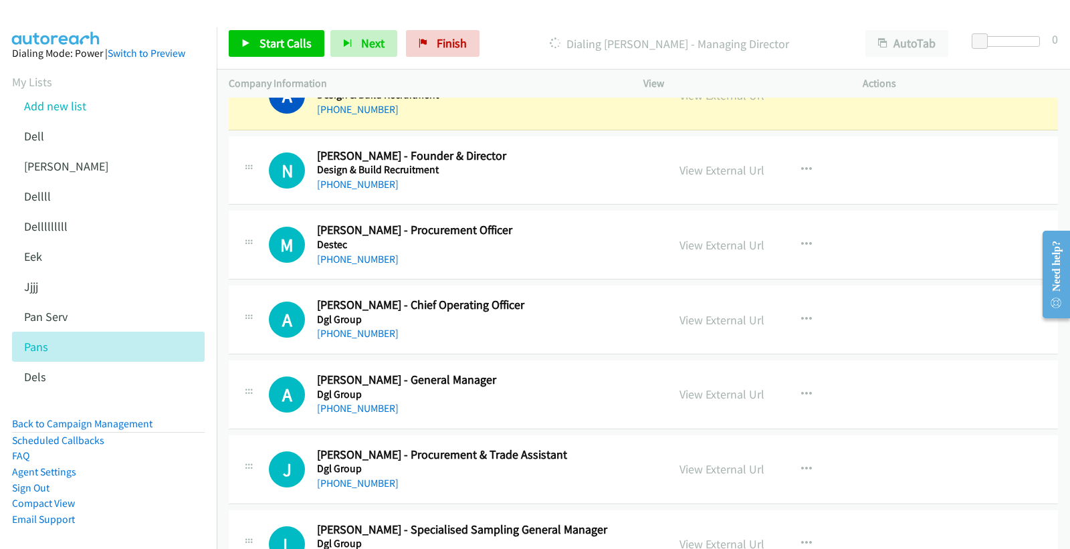
scroll to position [1930, 0]
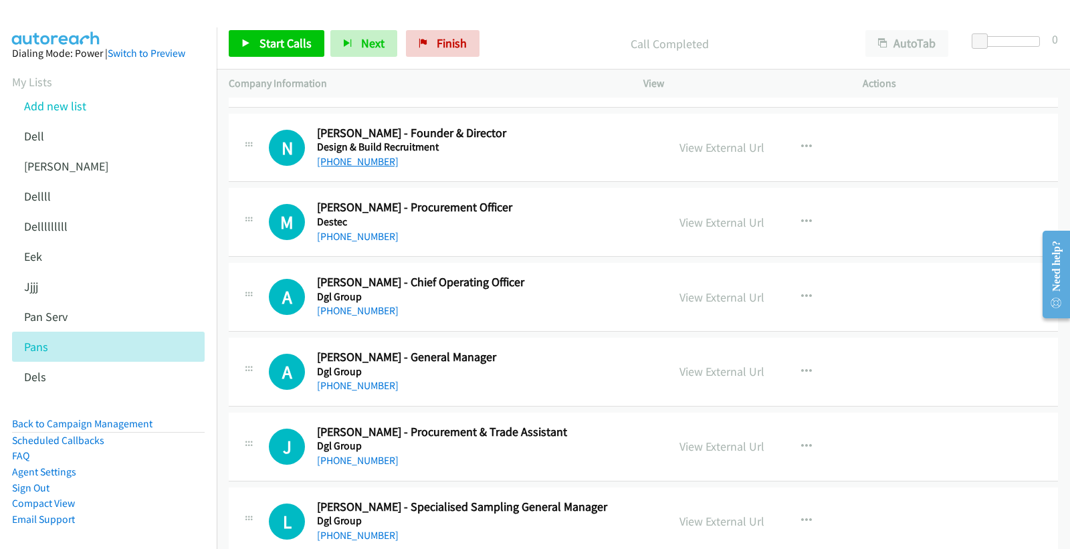
click at [355, 165] on link "+61 3 9094 0909" at bounding box center [358, 161] width 82 height 13
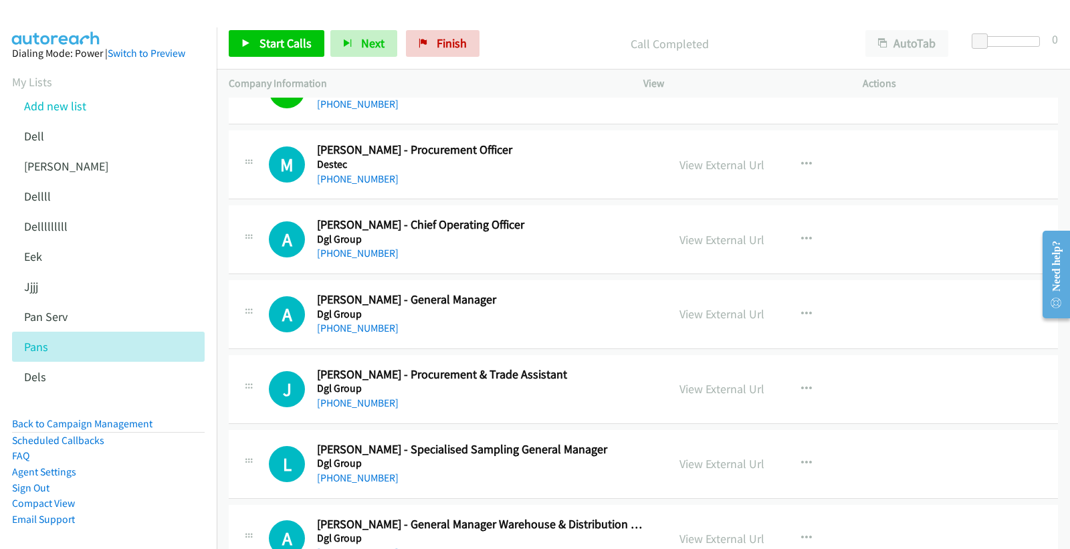
scroll to position [2005, 0]
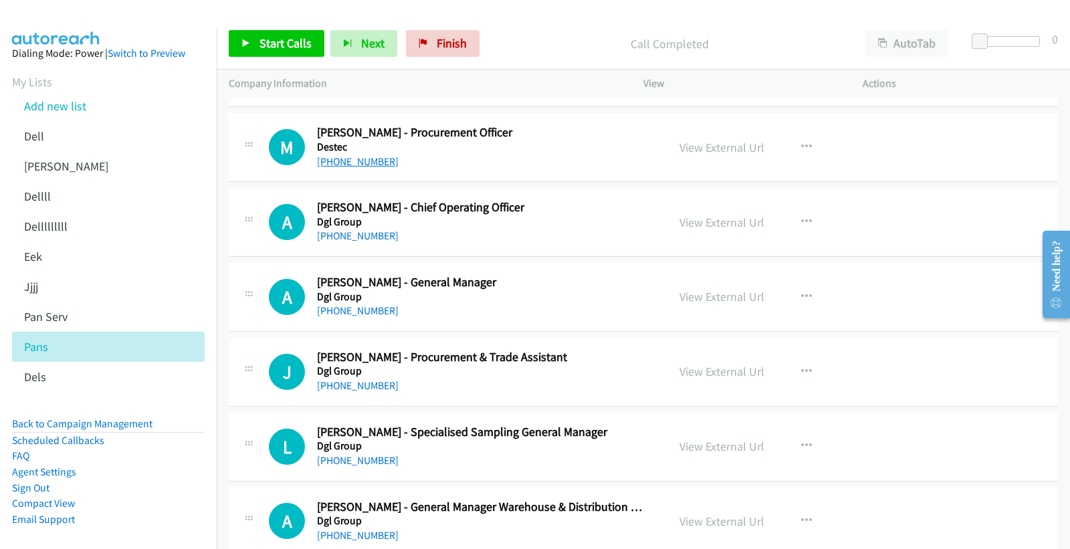
click at [375, 165] on link "+61 438 008 184" at bounding box center [358, 161] width 82 height 13
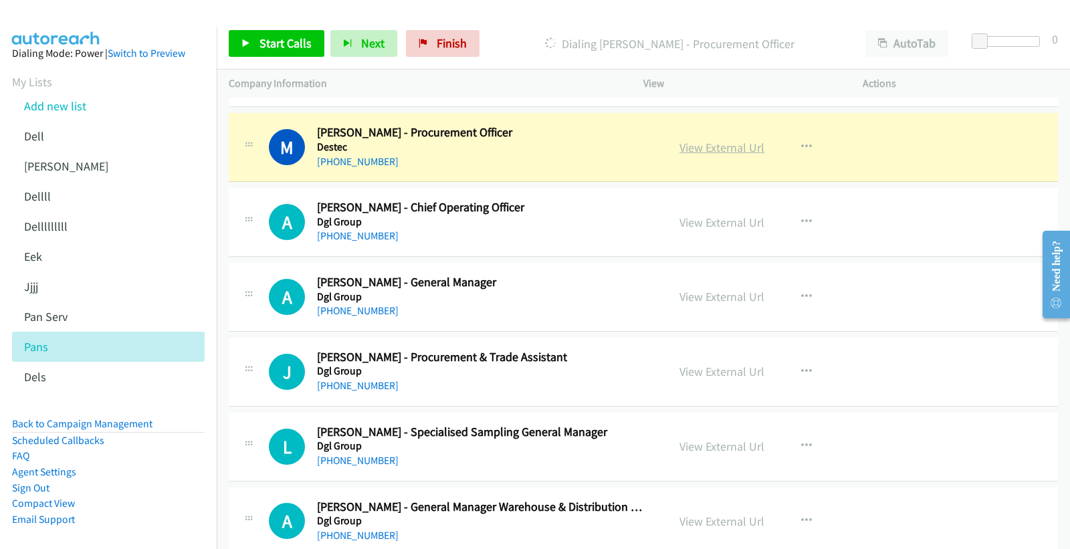
click at [709, 144] on link "View External Url" at bounding box center [721, 147] width 85 height 15
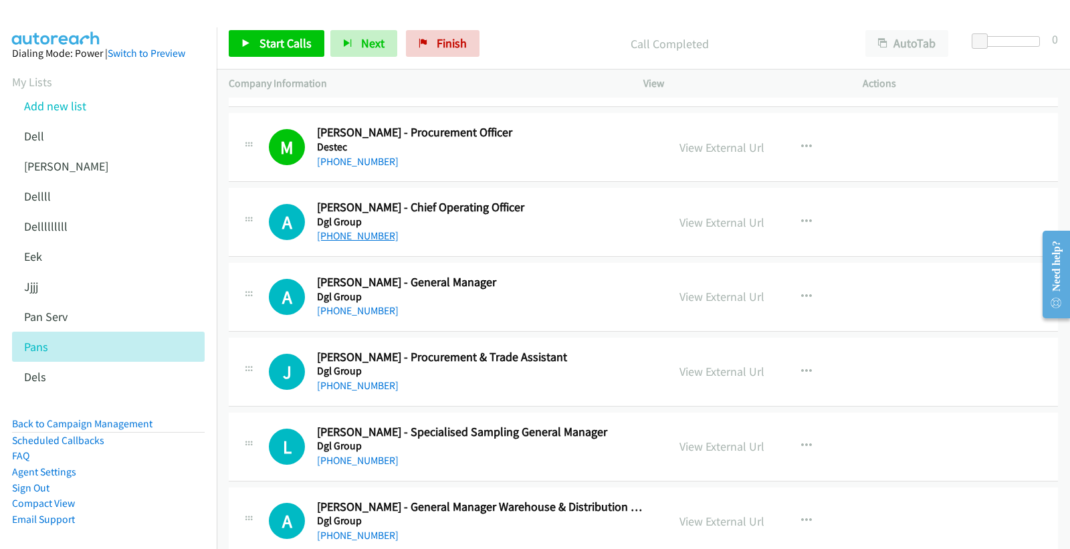
click at [349, 238] on link "+61 491 002 787" at bounding box center [358, 235] width 82 height 13
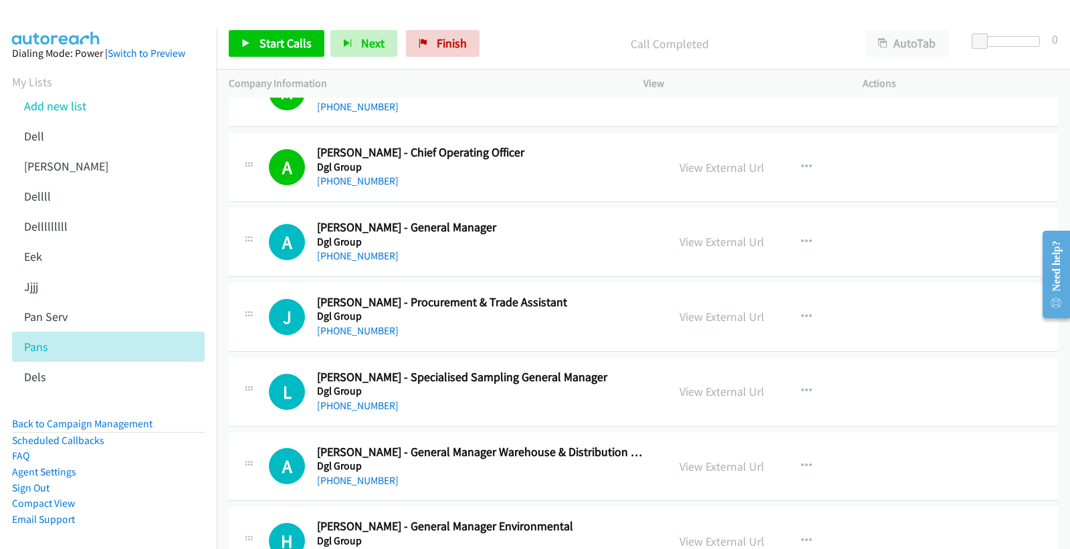
scroll to position [2154, 0]
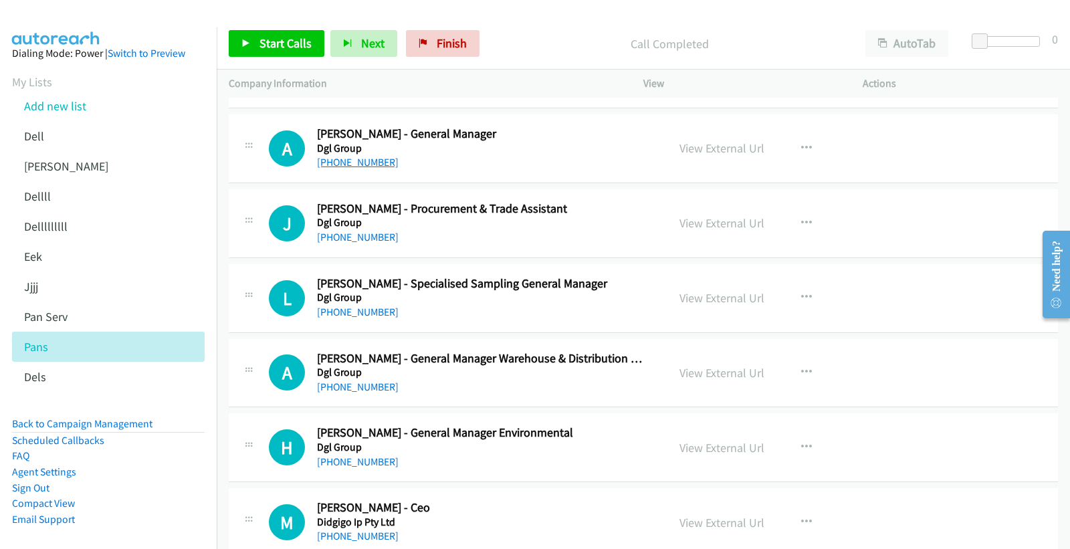
click at [352, 161] on link "+61 427 699 938" at bounding box center [358, 162] width 82 height 13
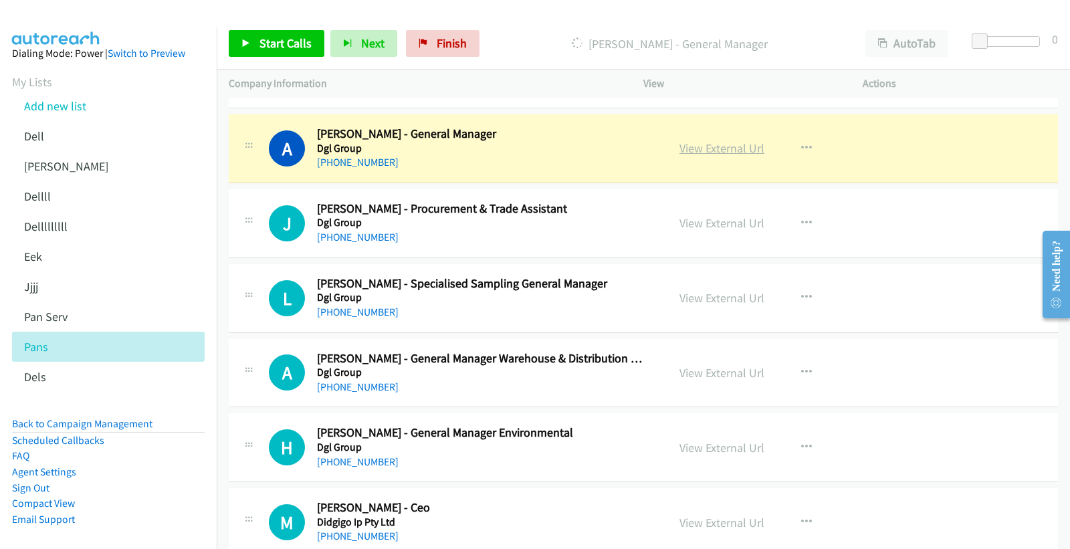
click at [709, 150] on link "View External Url" at bounding box center [721, 147] width 85 height 15
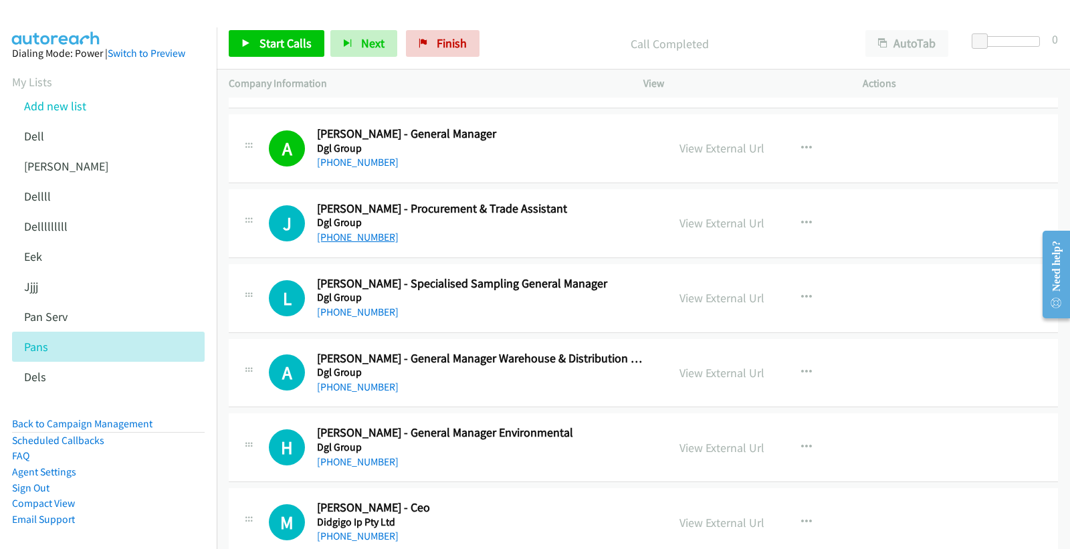
click at [366, 235] on link "+61 424 927 711" at bounding box center [358, 237] width 82 height 13
click at [715, 222] on link "View External Url" at bounding box center [721, 222] width 85 height 15
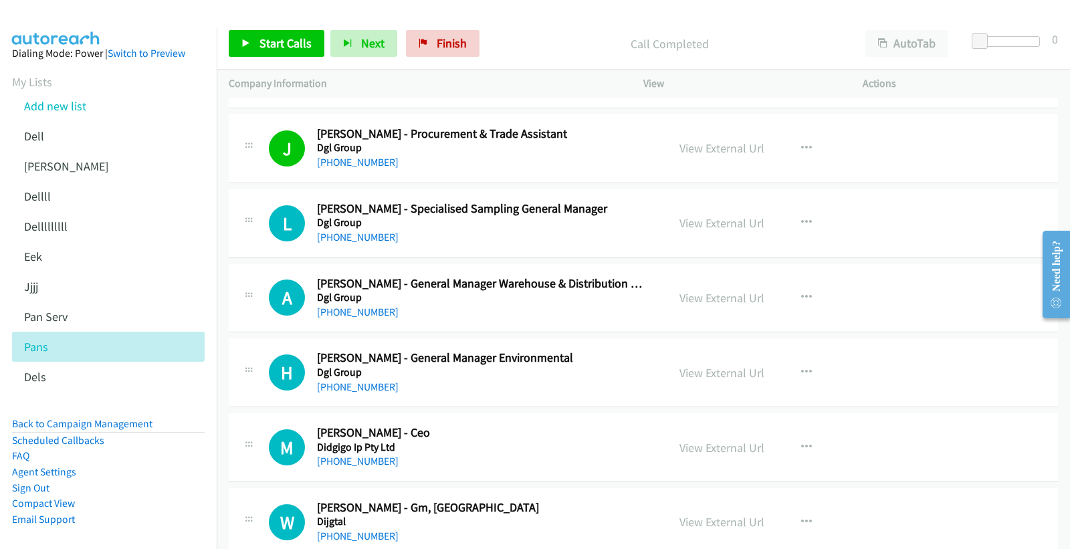
scroll to position [2228, 0]
click at [378, 234] on link "+61 434 672 404" at bounding box center [358, 237] width 82 height 13
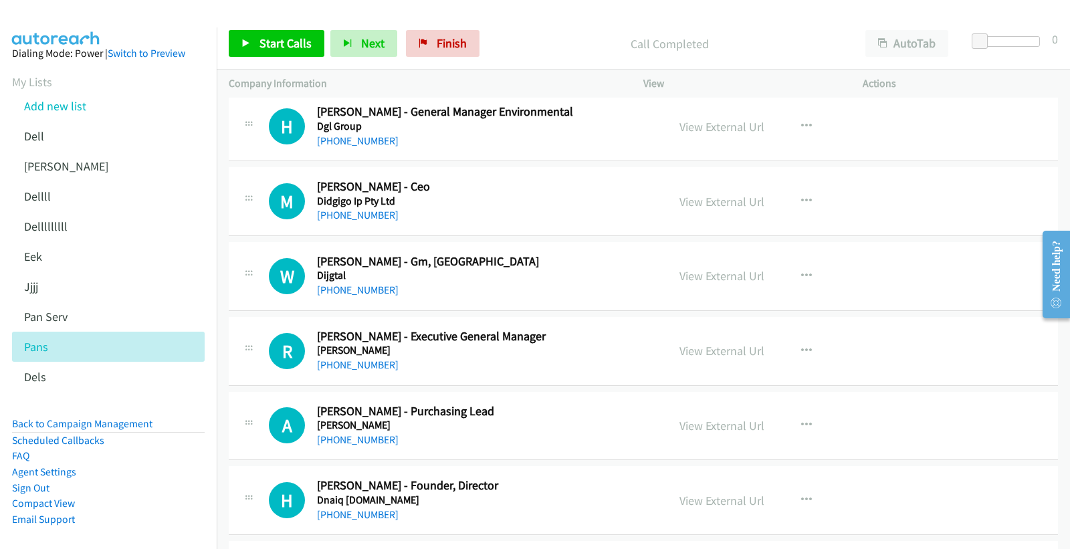
scroll to position [2451, 0]
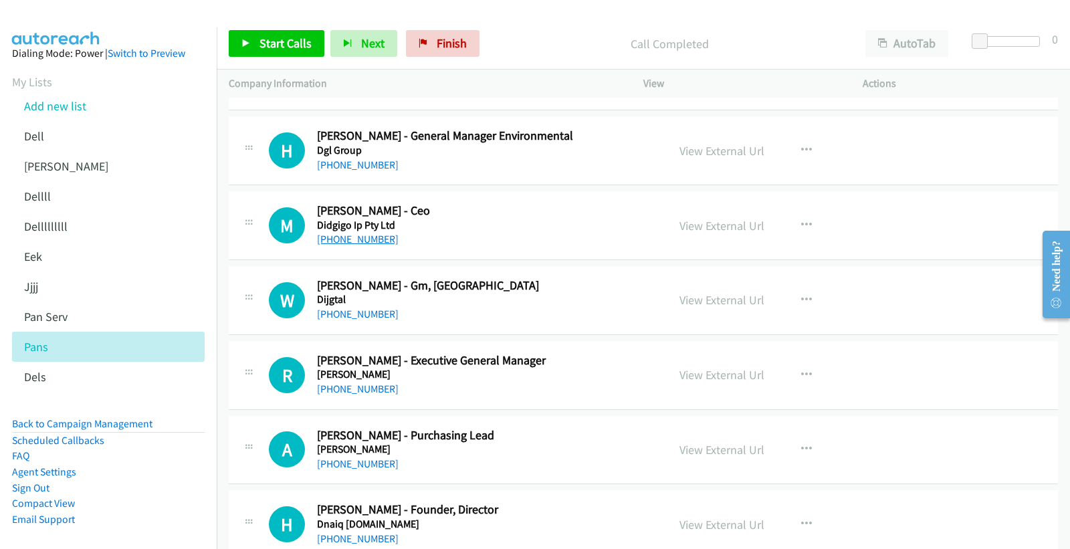
click at [366, 242] on link "+61 407 245 822" at bounding box center [358, 239] width 82 height 13
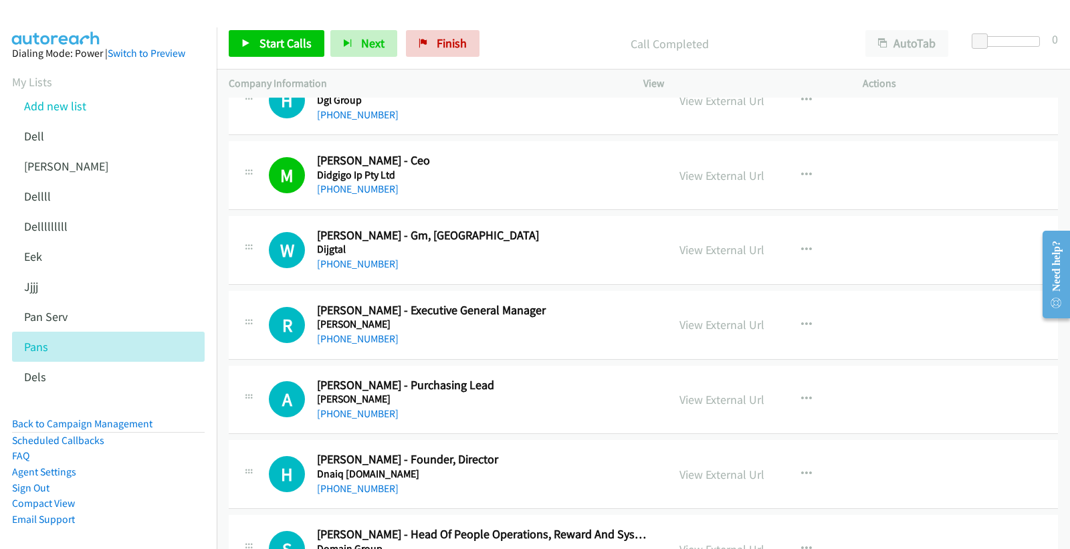
scroll to position [2599, 0]
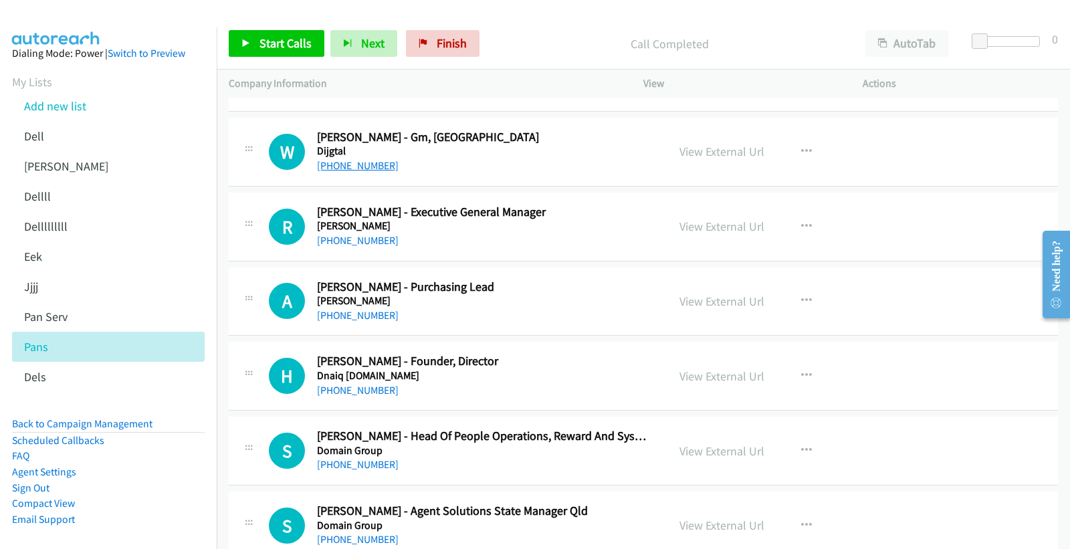
click at [359, 164] on link "+61 422 536 175" at bounding box center [358, 165] width 82 height 13
click at [731, 151] on link "View External Url" at bounding box center [721, 151] width 85 height 15
click at [352, 241] on link "+61 408 780 205" at bounding box center [358, 240] width 82 height 13
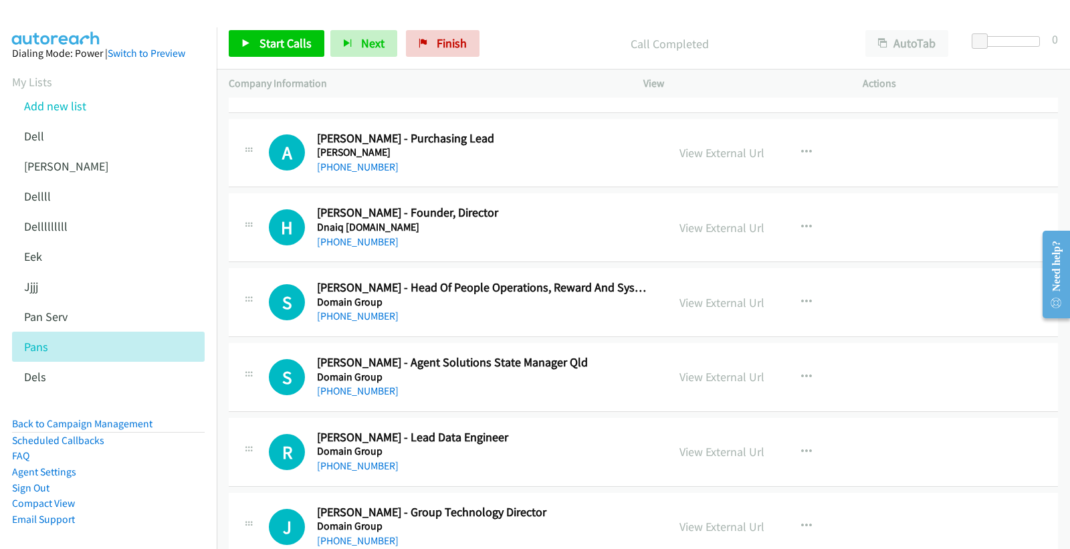
scroll to position [2748, 0]
click at [352, 164] on link "+61 428 919 560" at bounding box center [358, 166] width 82 height 13
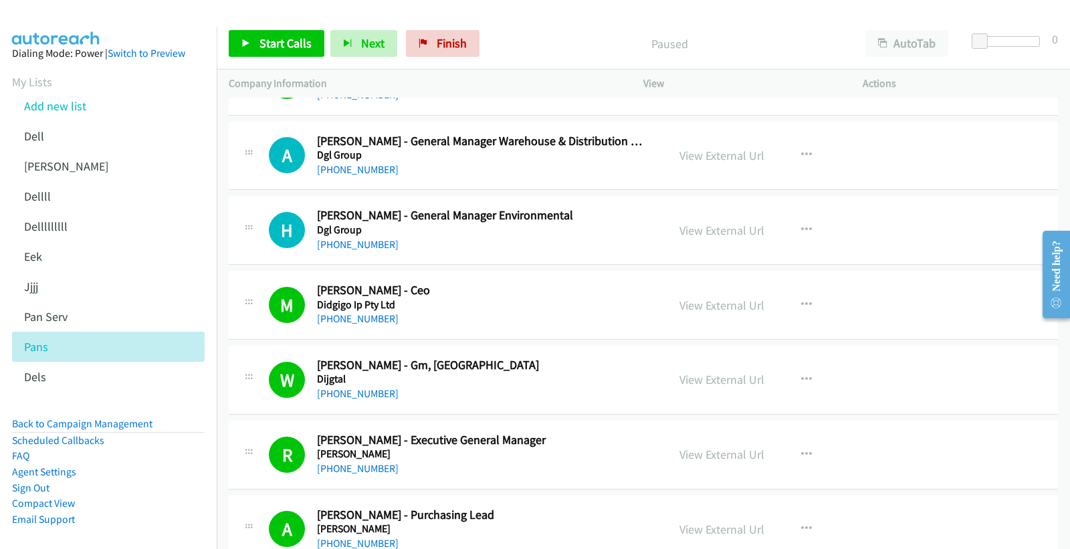
scroll to position [2376, 0]
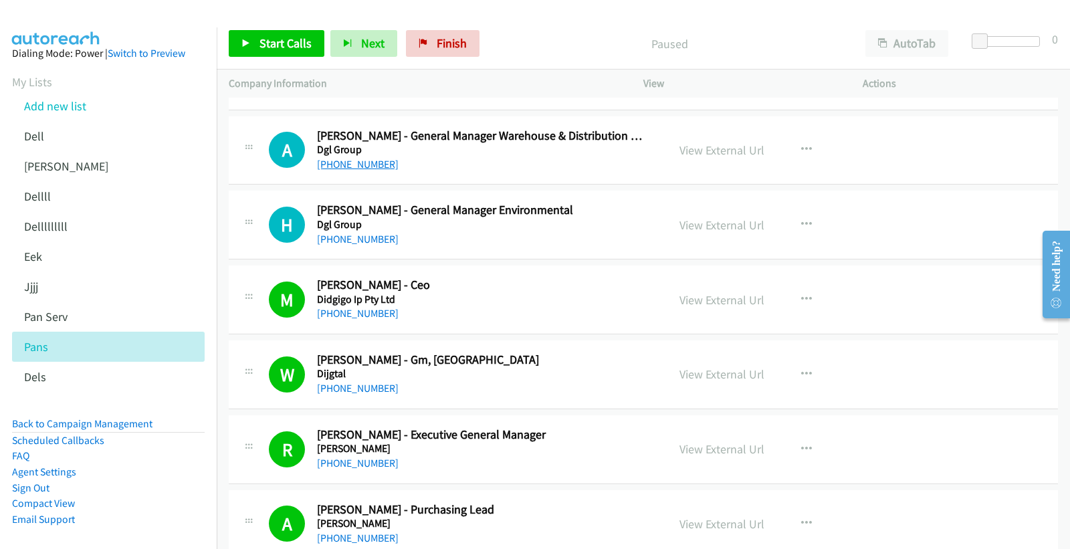
click at [338, 166] on link "+61 408 980 722" at bounding box center [358, 164] width 82 height 13
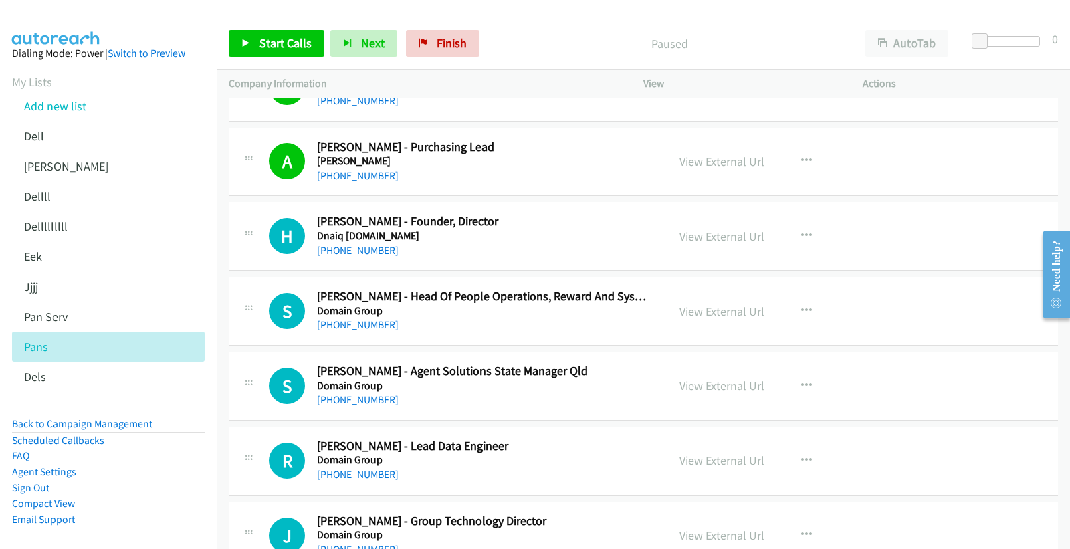
scroll to position [2822, 0]
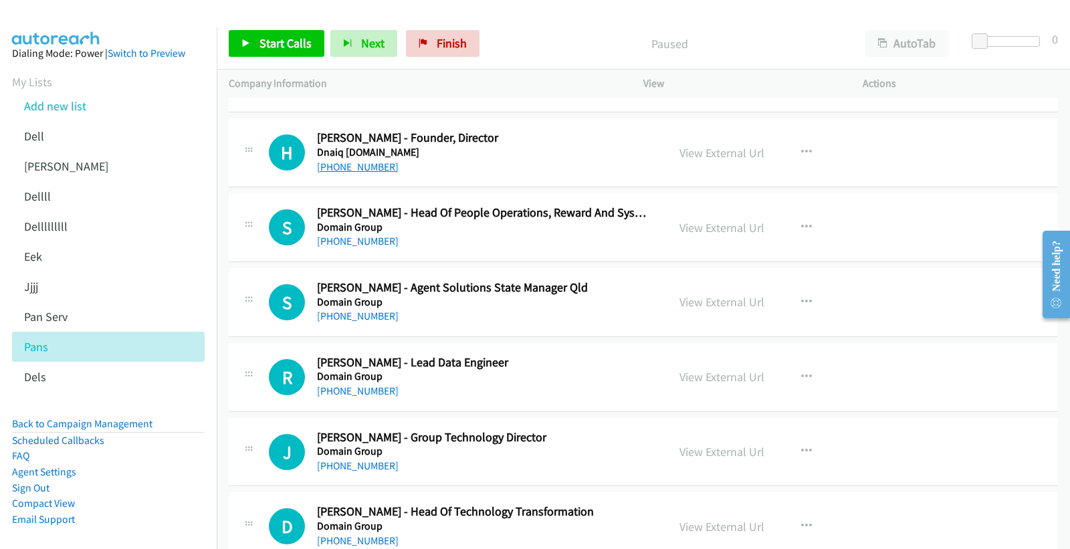
click at [358, 167] on link "+61 499 299 282" at bounding box center [358, 166] width 82 height 13
click at [694, 154] on link "View External Url" at bounding box center [721, 152] width 85 height 15
click at [354, 241] on link "+61 448 212 204" at bounding box center [358, 241] width 82 height 13
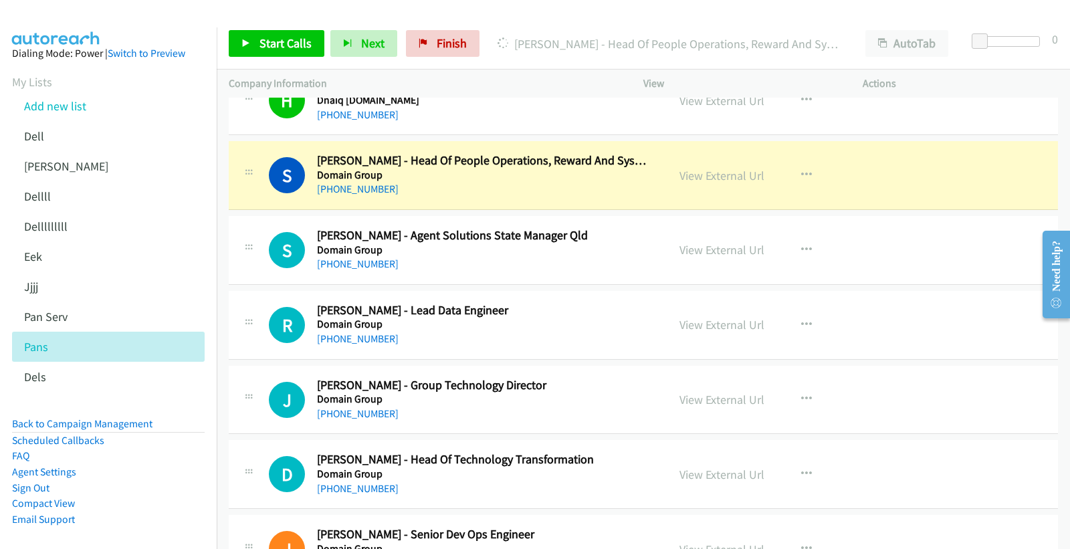
scroll to position [2896, 0]
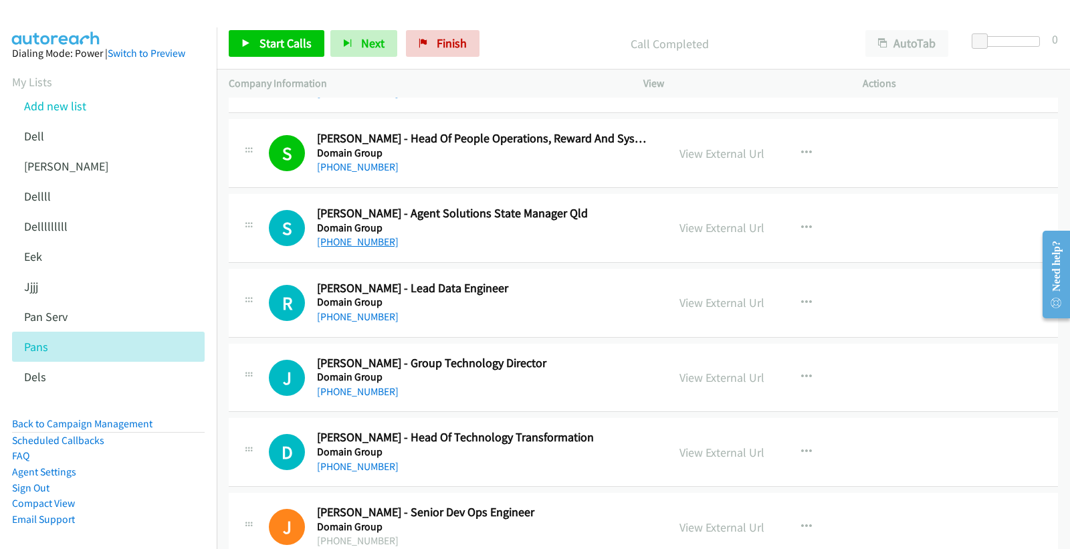
click at [341, 241] on link "+61 466 426 386" at bounding box center [358, 241] width 82 height 13
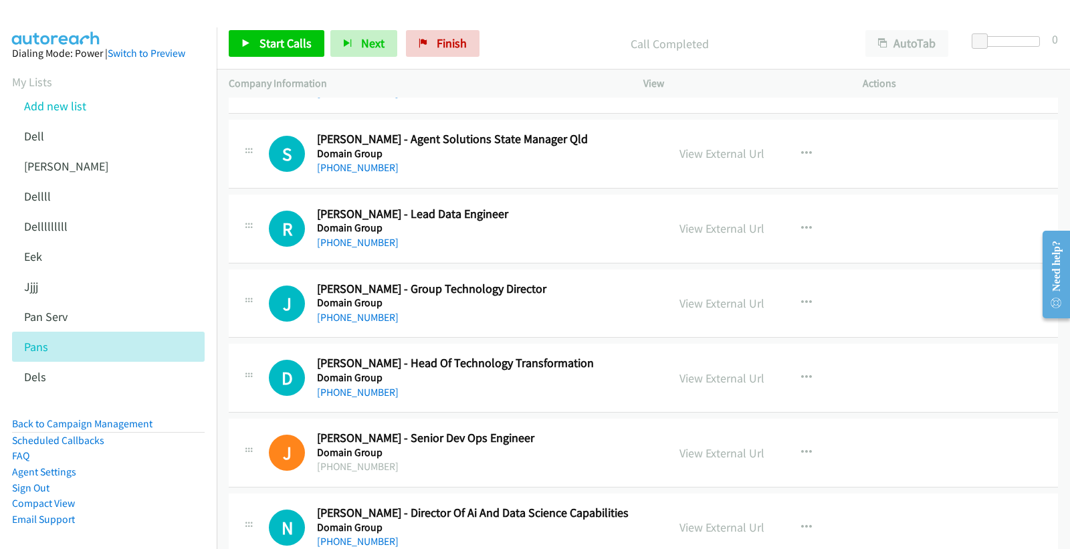
scroll to position [3045, 0]
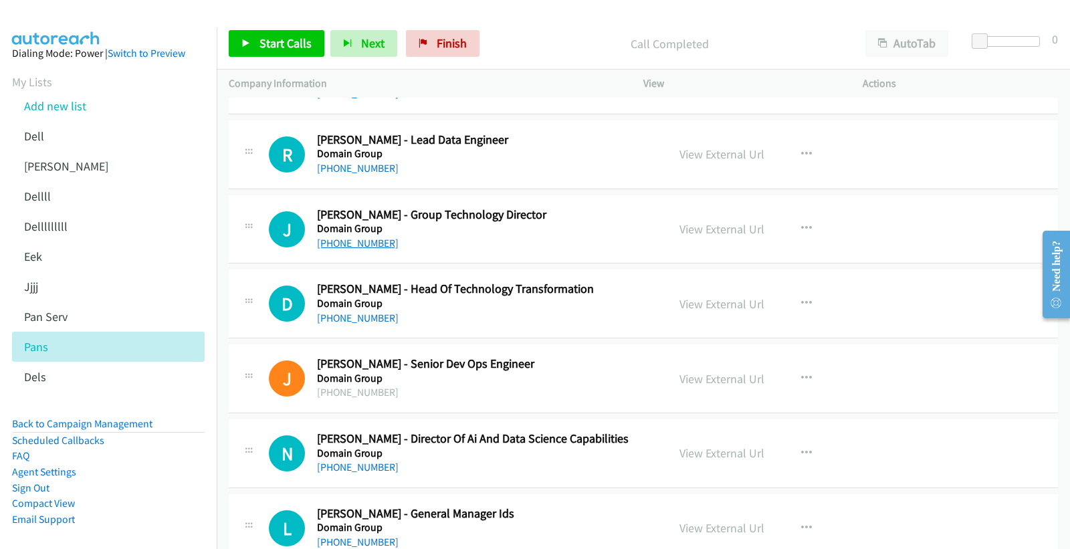
click at [372, 245] on link "+61 404 637 776" at bounding box center [358, 243] width 82 height 13
click at [736, 231] on link "View External Url" at bounding box center [721, 228] width 85 height 15
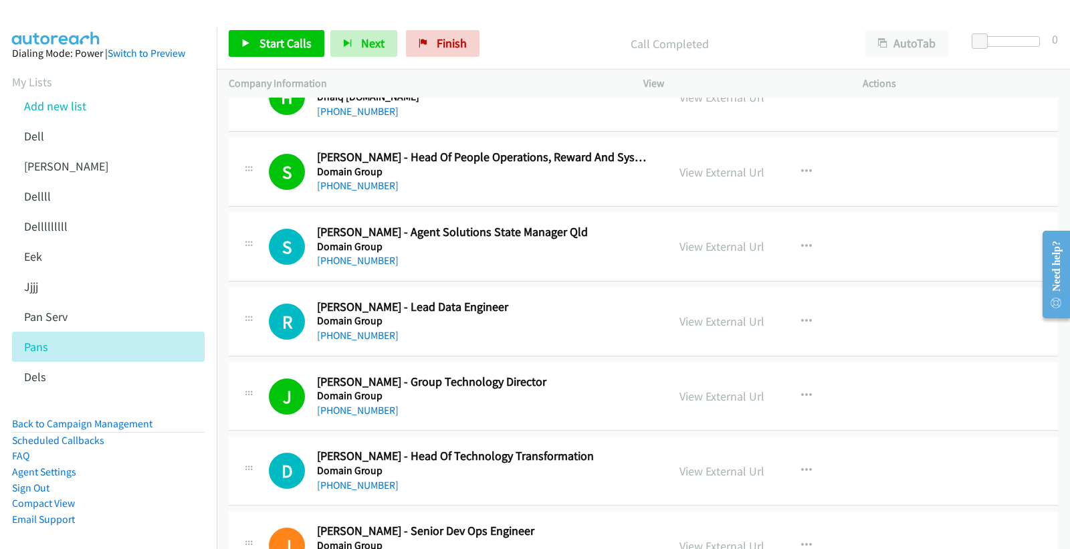
scroll to position [2822, 0]
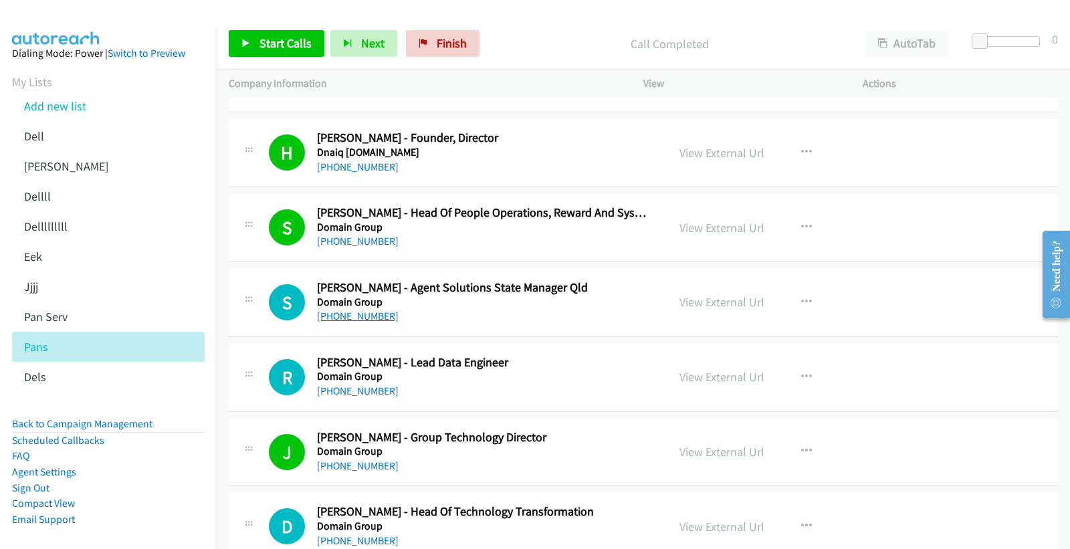
click at [370, 316] on link "+61 466 426 386" at bounding box center [358, 315] width 82 height 13
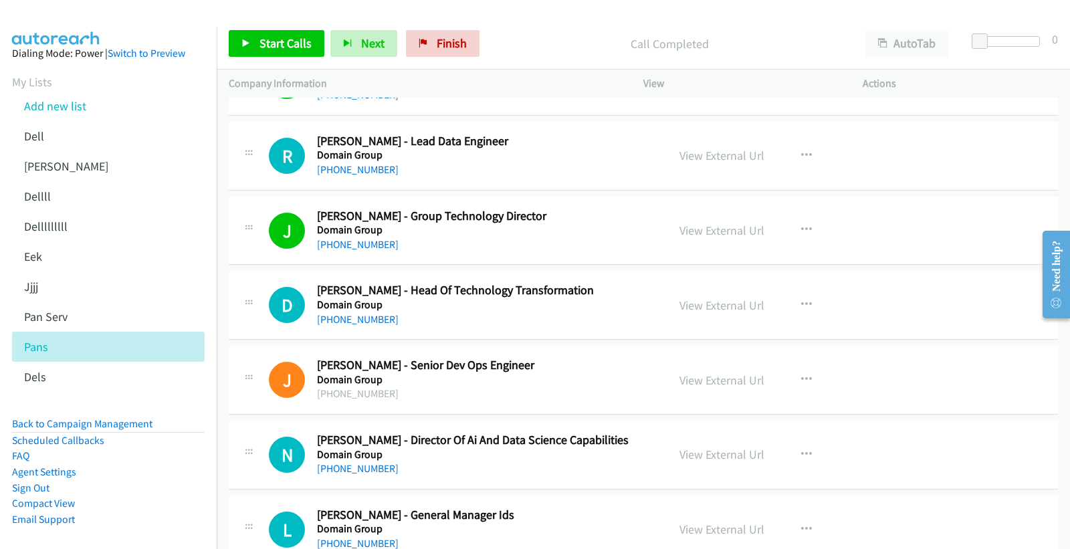
scroll to position [3045, 0]
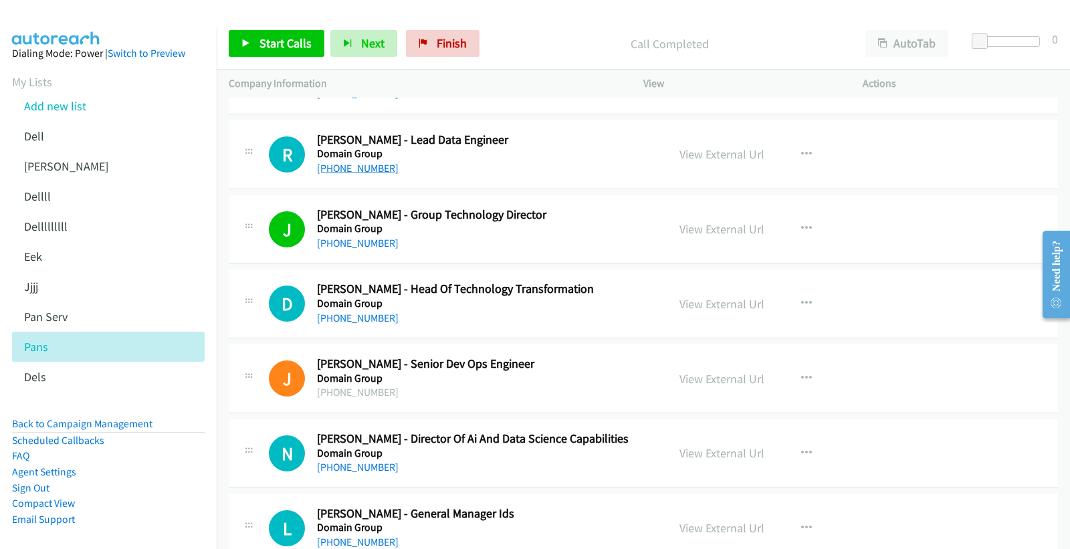
click at [340, 170] on link "+61 420 703 986" at bounding box center [358, 168] width 82 height 13
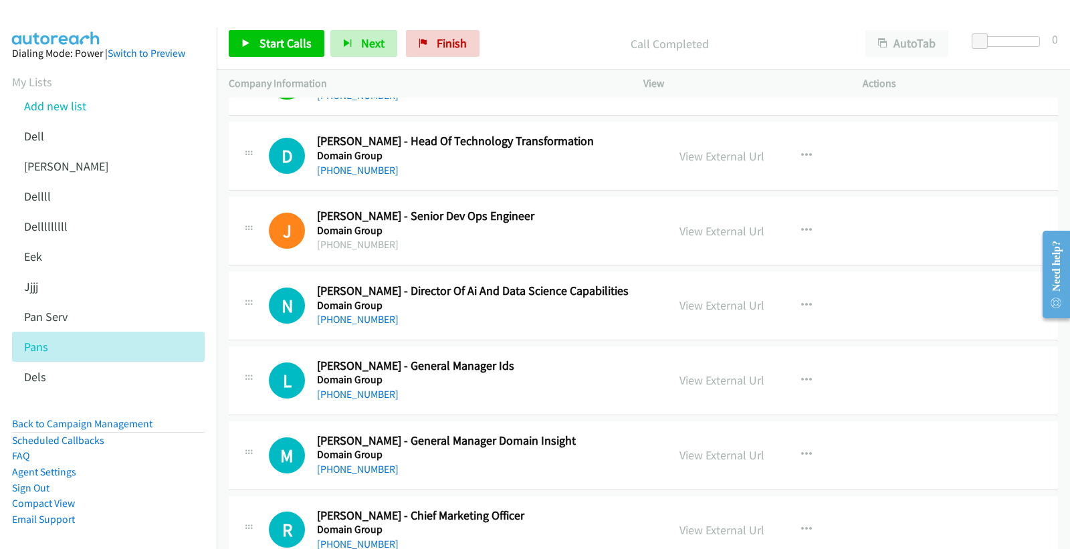
scroll to position [3193, 0]
click at [356, 172] on link "+61 425 178 107" at bounding box center [358, 169] width 82 height 13
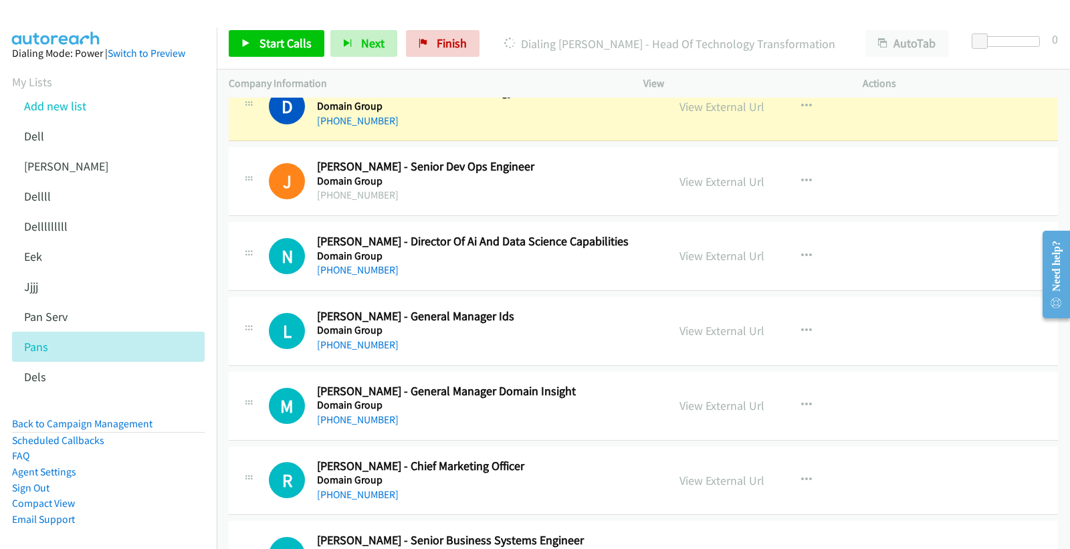
scroll to position [3267, 0]
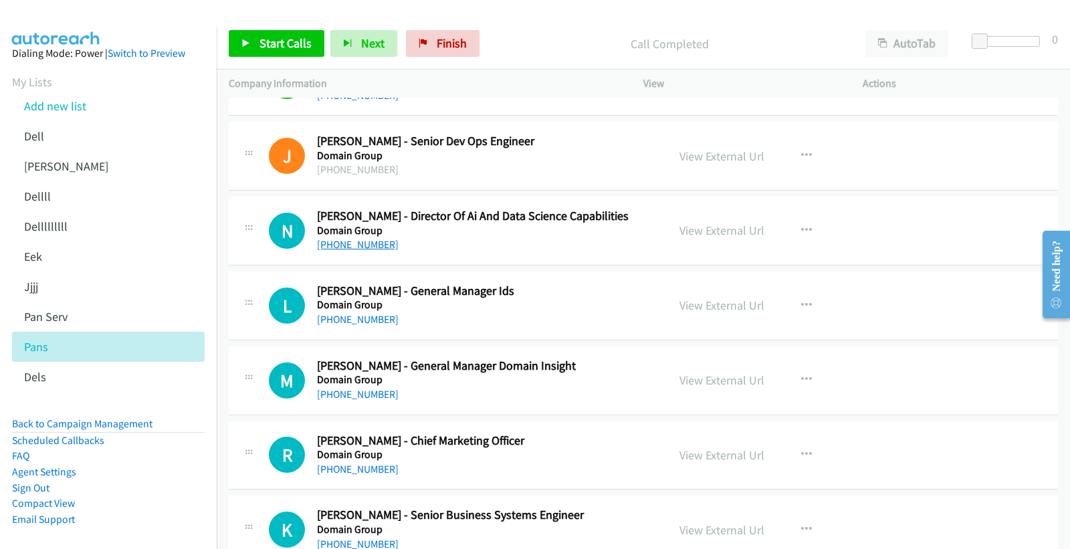
click at [368, 245] on link "+61 433 371 810" at bounding box center [358, 244] width 82 height 13
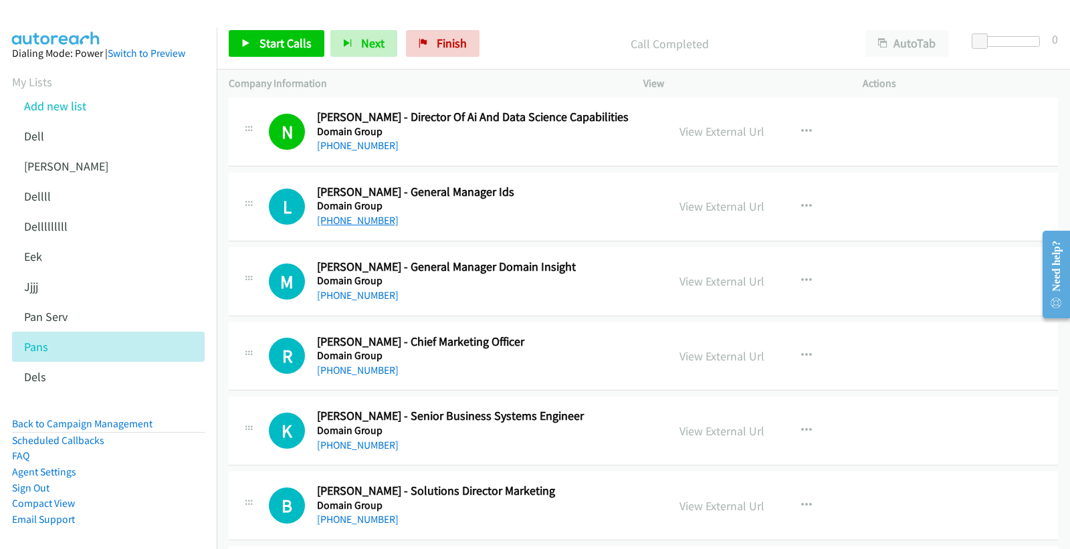
scroll to position [3342, 0]
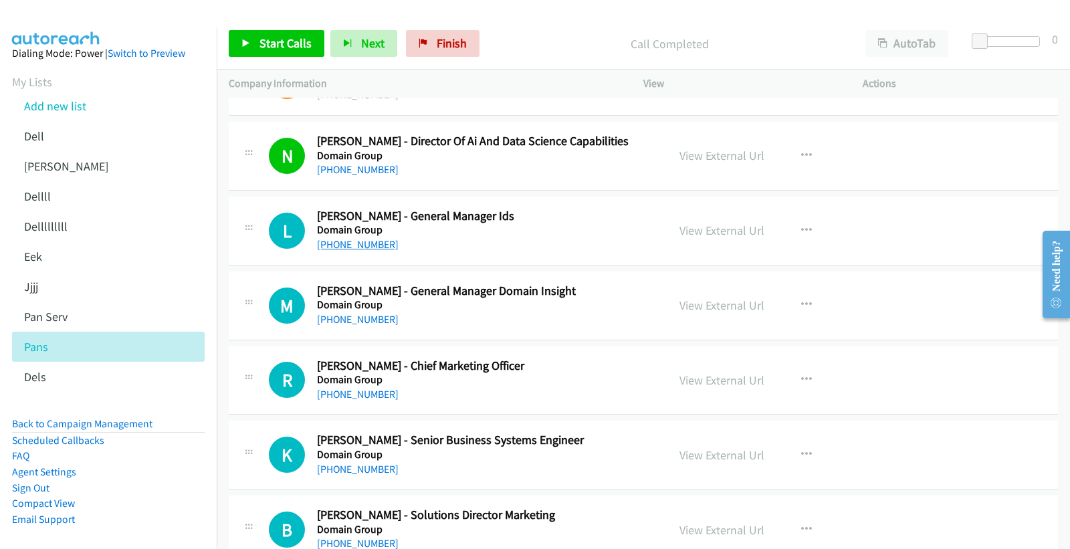
click at [351, 243] on link "+61 2 9949 7977" at bounding box center [358, 244] width 82 height 13
click at [713, 235] on link "View External Url" at bounding box center [721, 230] width 85 height 15
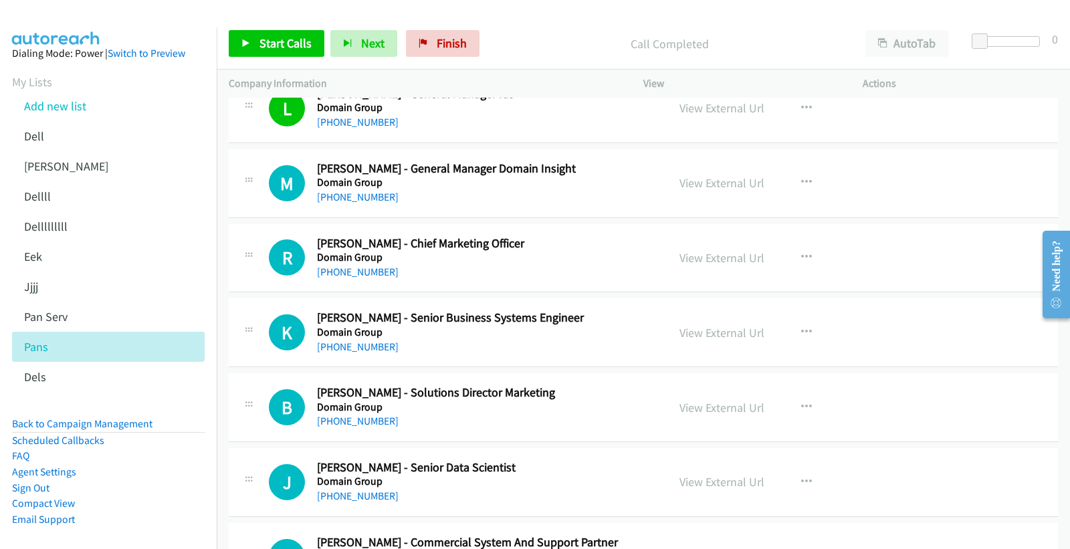
scroll to position [3491, 0]
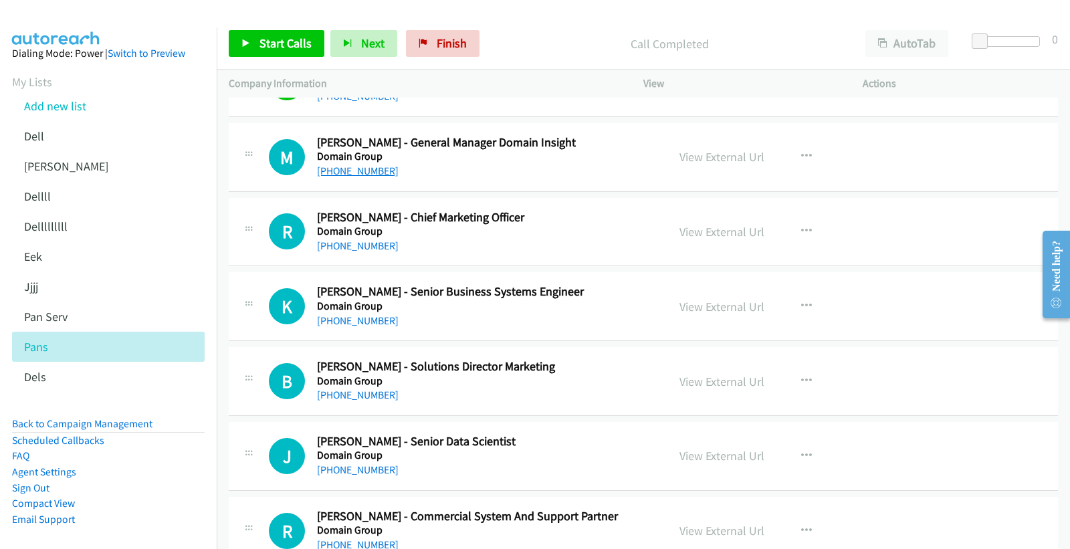
click at [351, 170] on link "+61 417 801 780" at bounding box center [358, 170] width 82 height 13
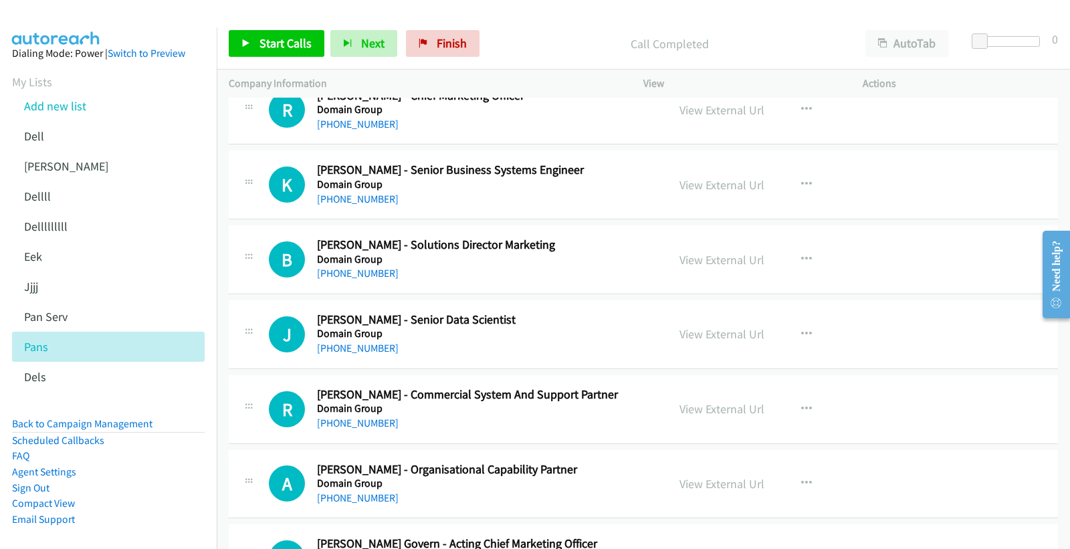
scroll to position [3639, 0]
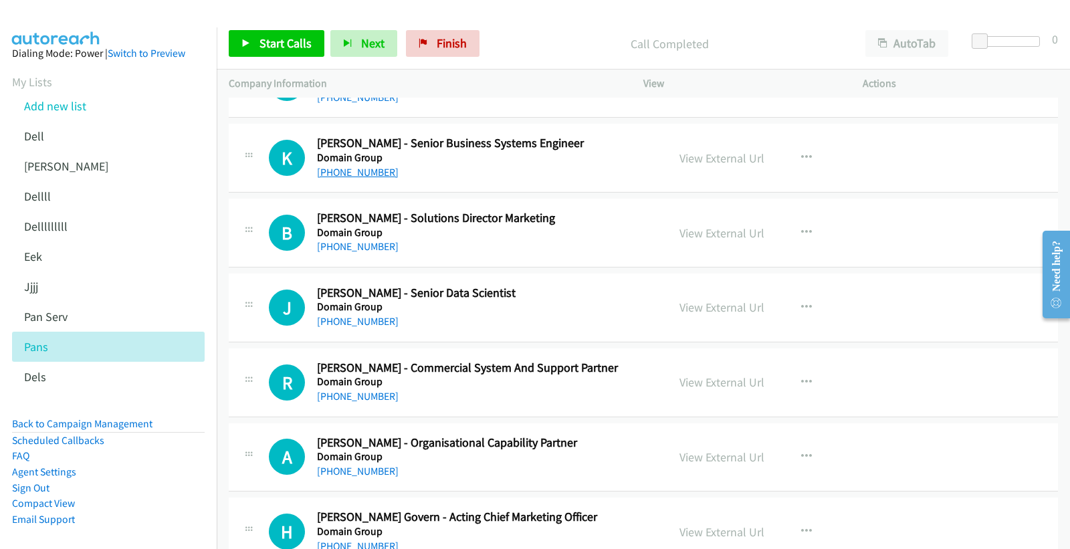
click at [352, 175] on link "+61 407 840 600" at bounding box center [358, 172] width 82 height 13
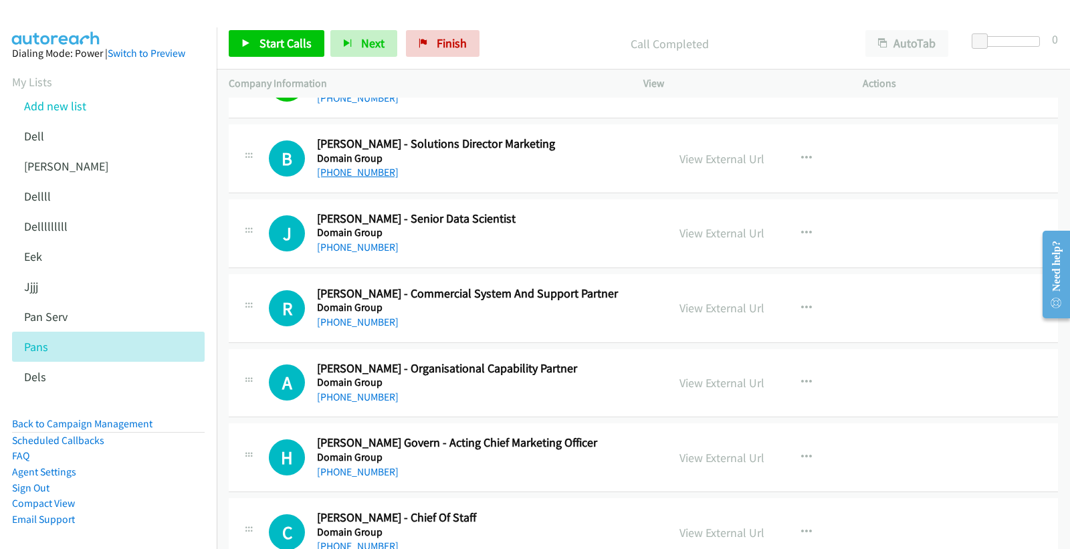
click at [374, 174] on link "+61 408 441 417" at bounding box center [358, 172] width 82 height 13
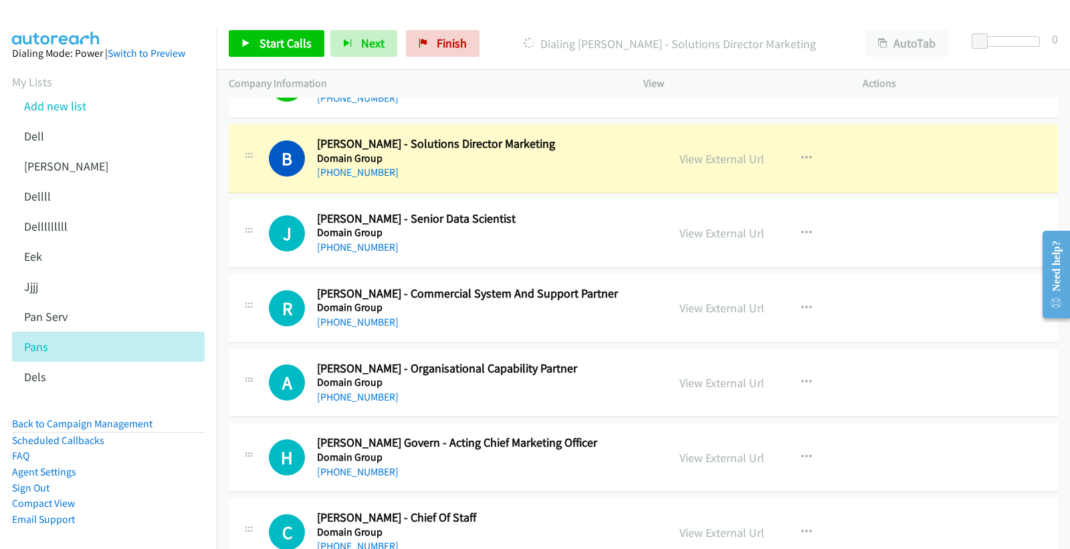
scroll to position [3787, 0]
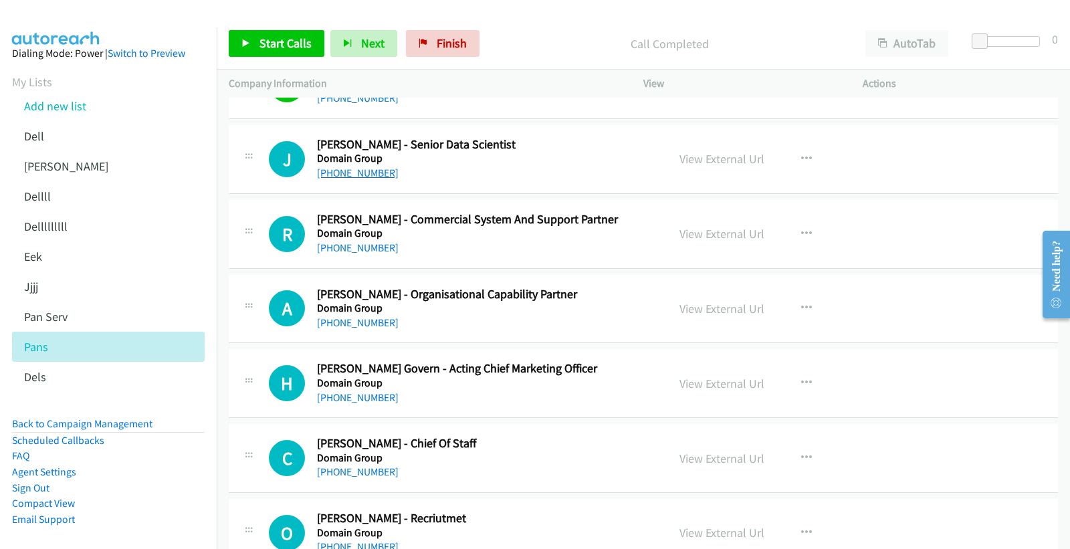
click at [352, 176] on link "+61 431 916 749" at bounding box center [358, 172] width 82 height 13
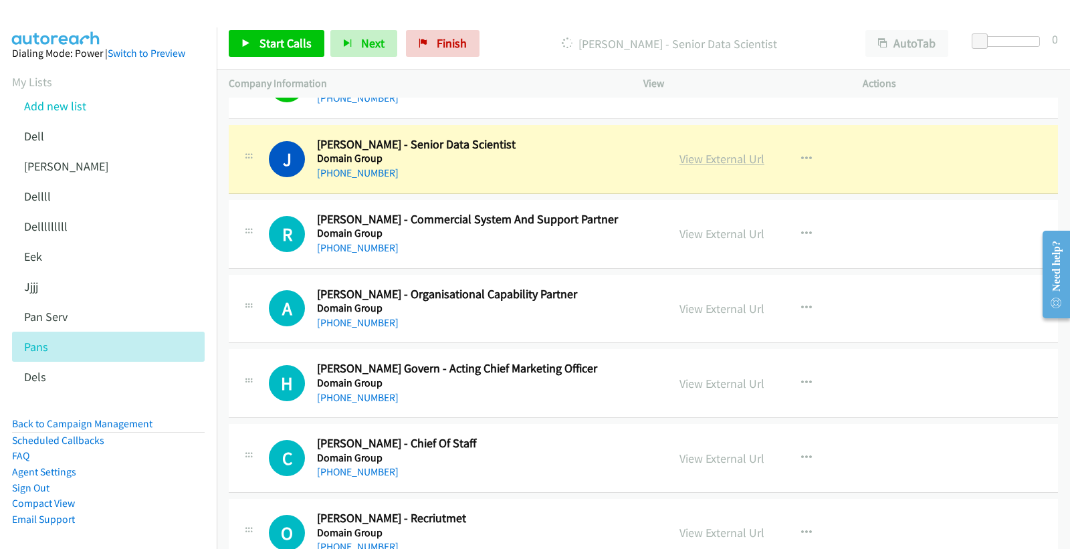
click at [683, 161] on link "View External Url" at bounding box center [721, 158] width 85 height 15
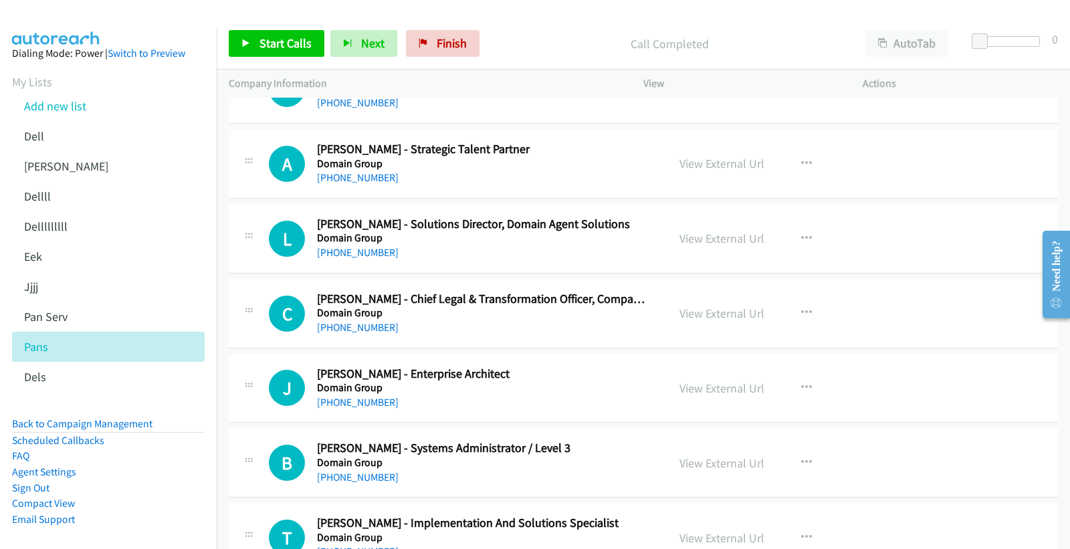
scroll to position [4604, 0]
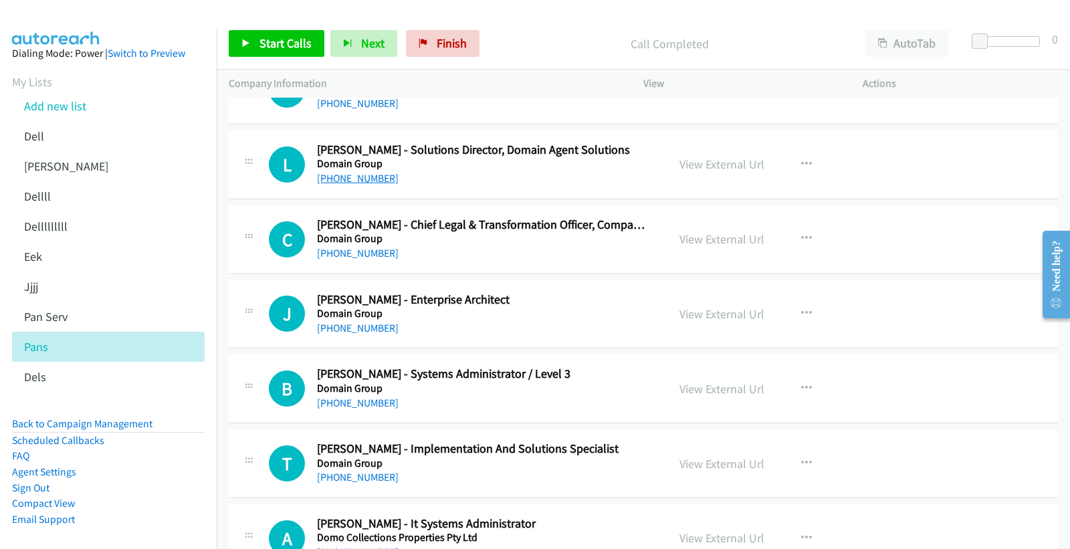
click at [346, 180] on link "+61 412 044 399" at bounding box center [358, 178] width 82 height 13
click at [716, 162] on link "View External Url" at bounding box center [721, 163] width 85 height 15
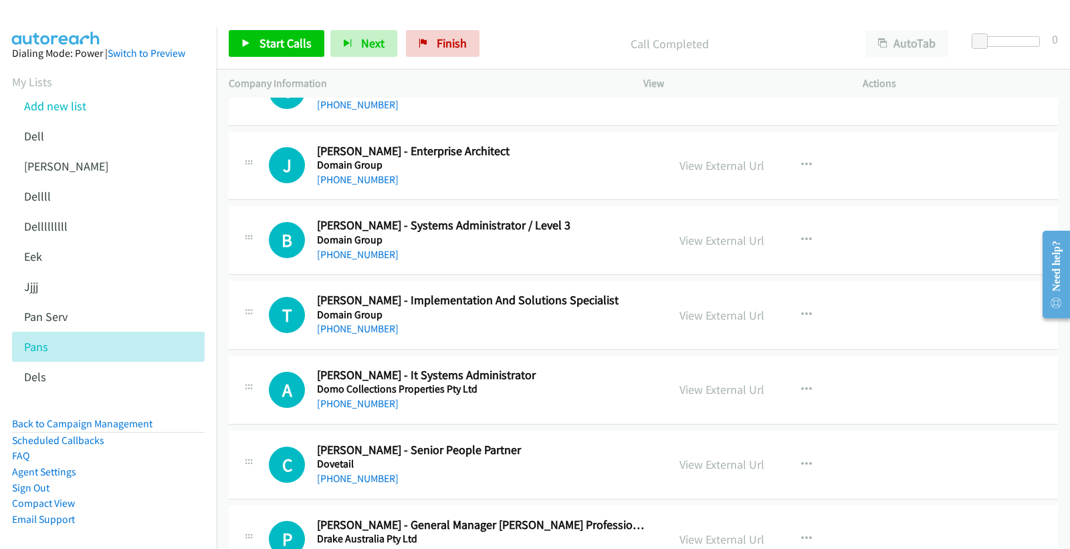
scroll to position [4753, 0]
click at [357, 179] on link "+61 431 819 871" at bounding box center [358, 178] width 82 height 13
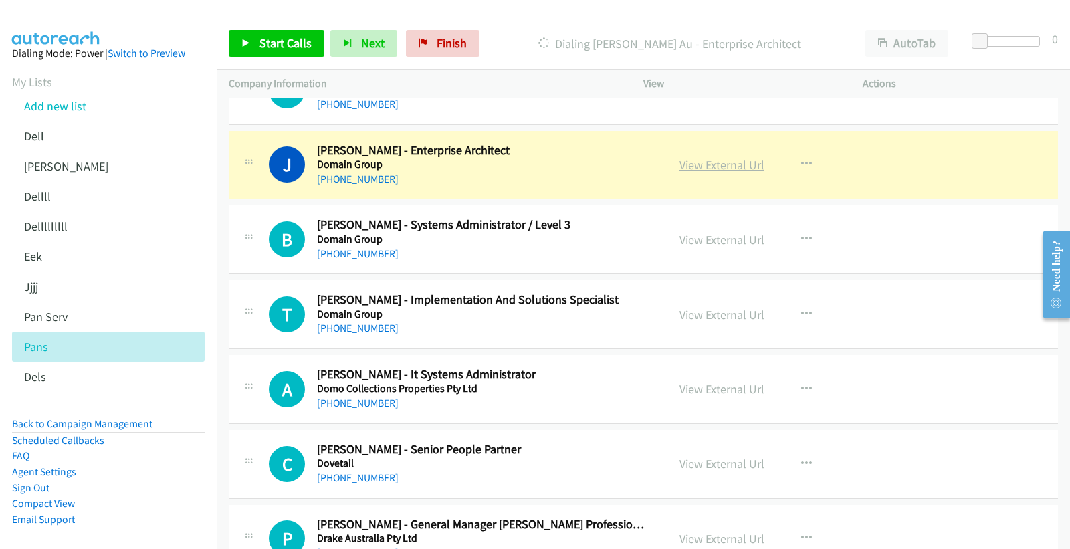
click at [709, 167] on link "View External Url" at bounding box center [721, 164] width 85 height 15
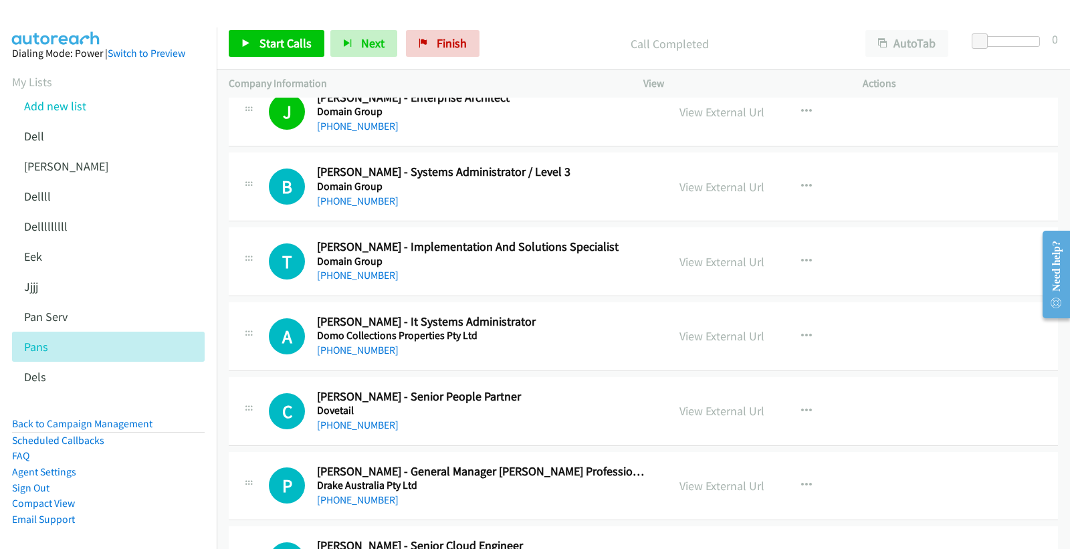
scroll to position [4828, 0]
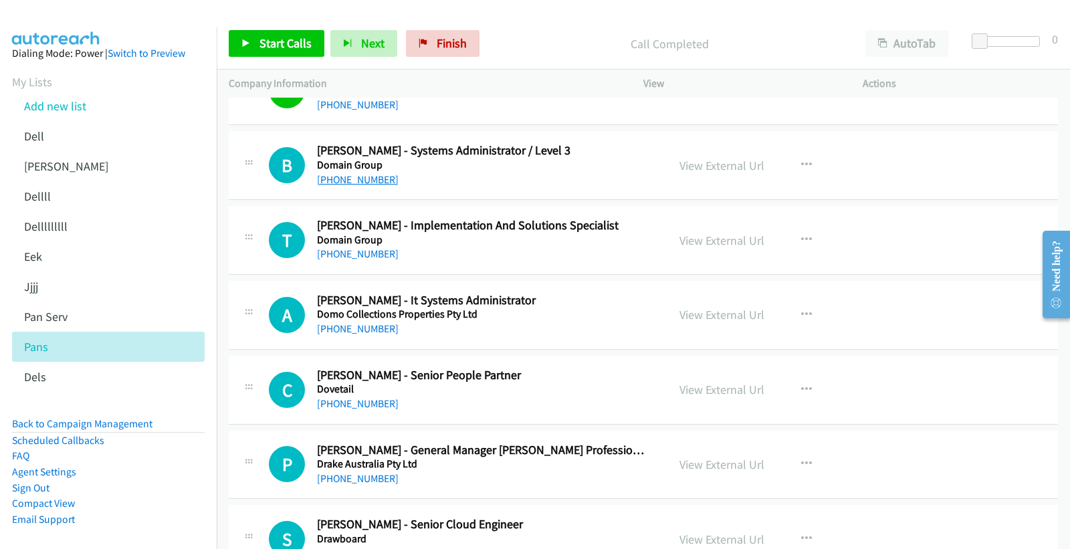
click at [358, 184] on link "+61 419 993 851" at bounding box center [358, 179] width 82 height 13
click at [370, 256] on link "+61 408 688 784" at bounding box center [358, 253] width 82 height 13
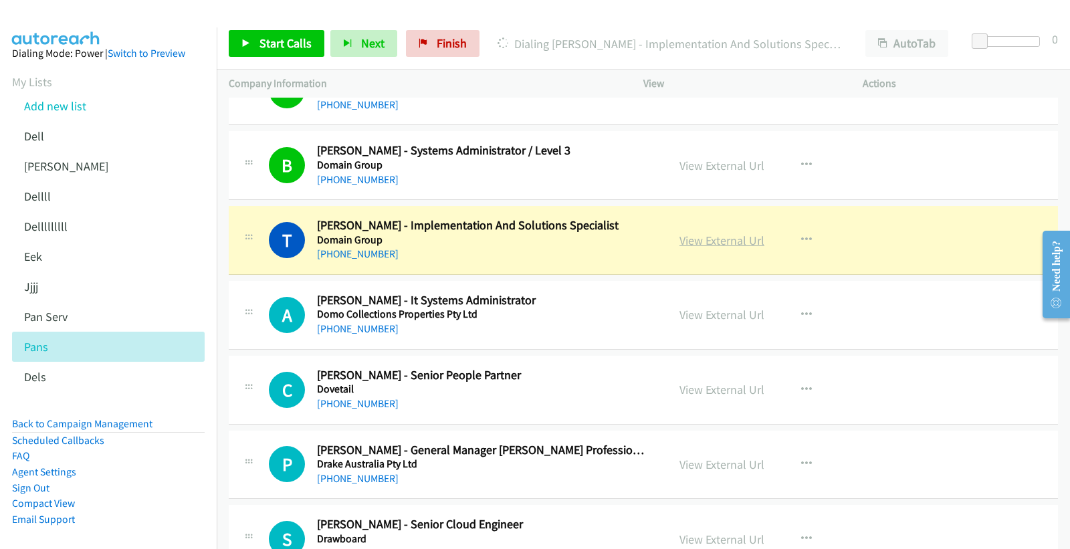
click at [724, 241] on link "View External Url" at bounding box center [721, 240] width 85 height 15
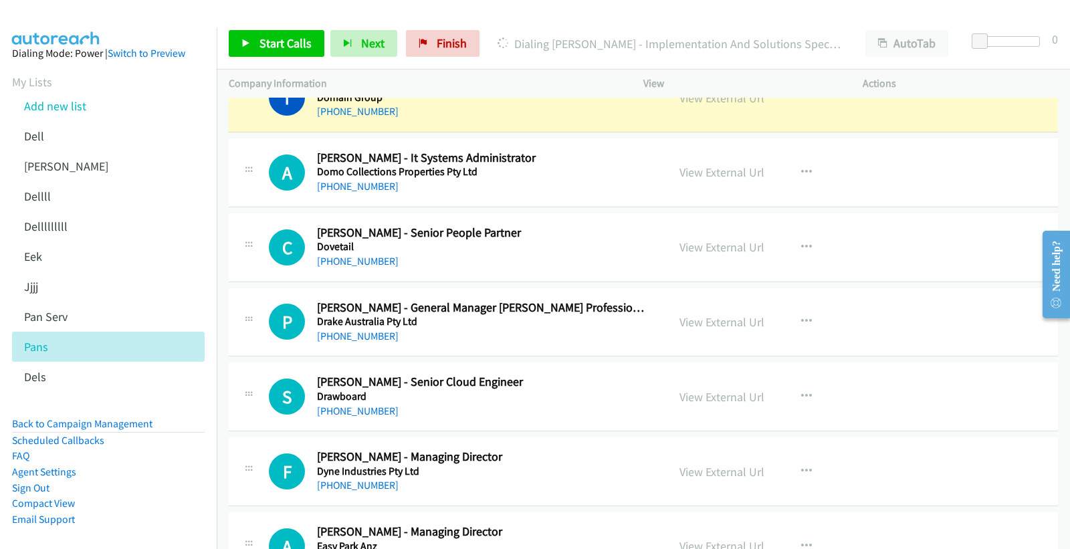
scroll to position [4976, 0]
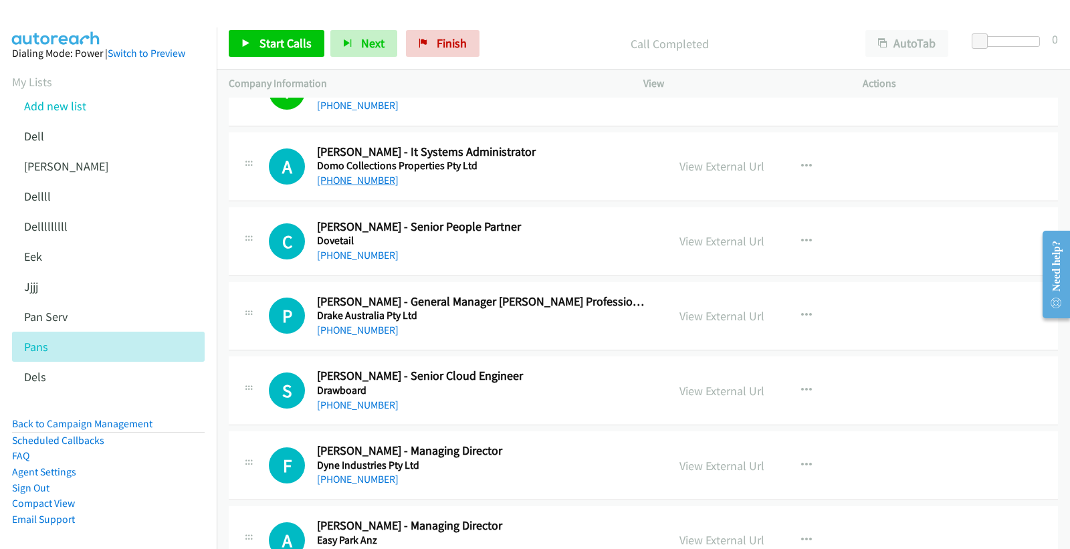
click at [361, 185] on link "+61 3 9277 8805" at bounding box center [358, 180] width 82 height 13
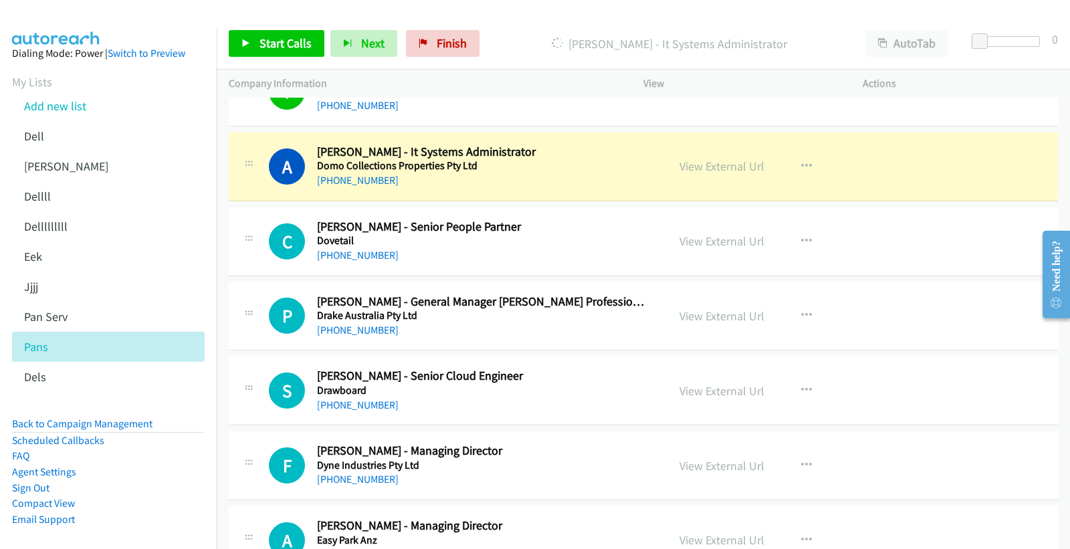
drag, startPoint x: 736, startPoint y: 170, endPoint x: 767, endPoint y: 249, distance: 84.7
click at [713, 170] on link "View External Url" at bounding box center [721, 165] width 85 height 15
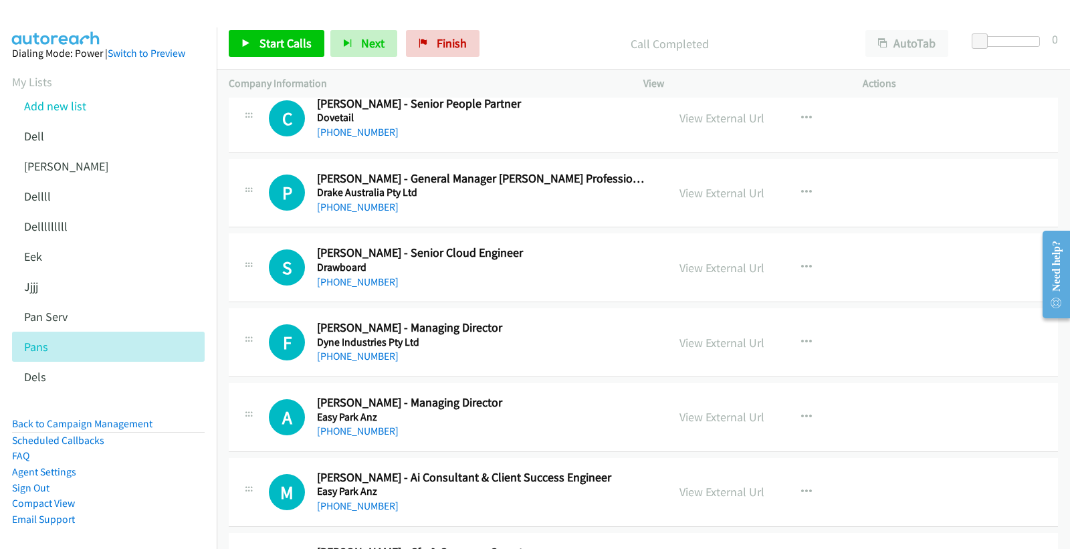
scroll to position [5124, 0]
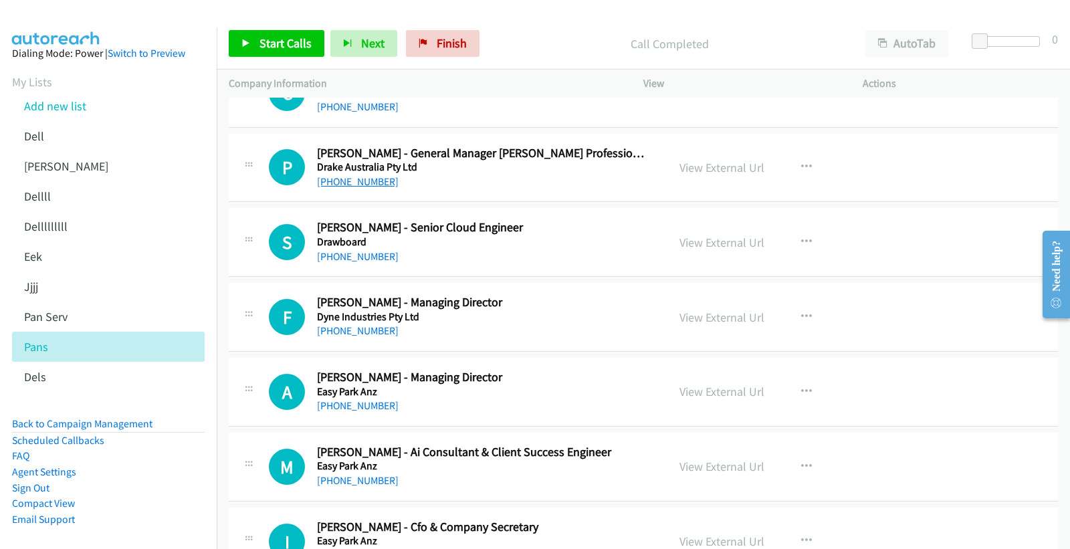
click at [372, 184] on link "+61 412 795 440" at bounding box center [358, 181] width 82 height 13
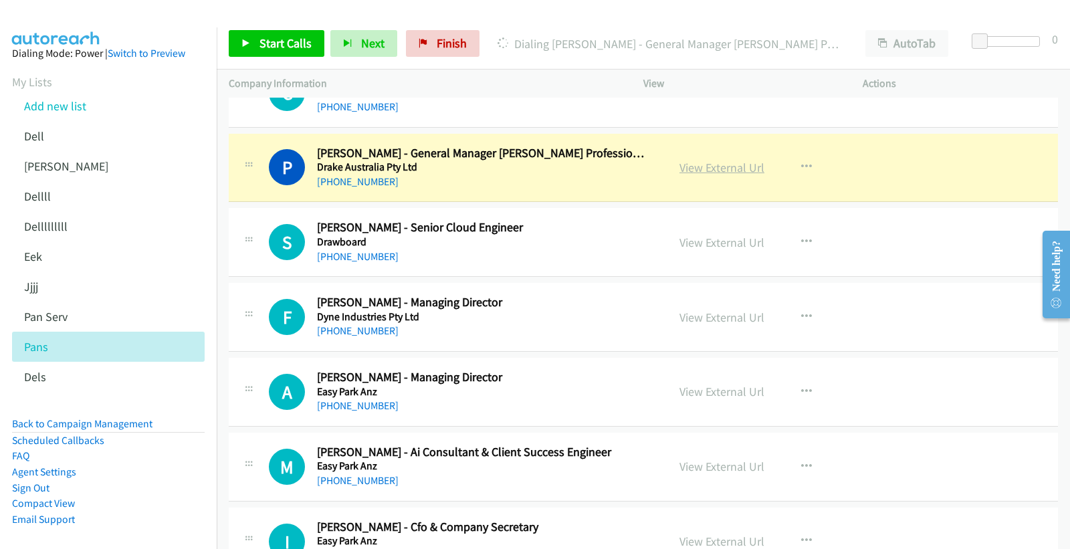
click at [727, 168] on link "View External Url" at bounding box center [721, 167] width 85 height 15
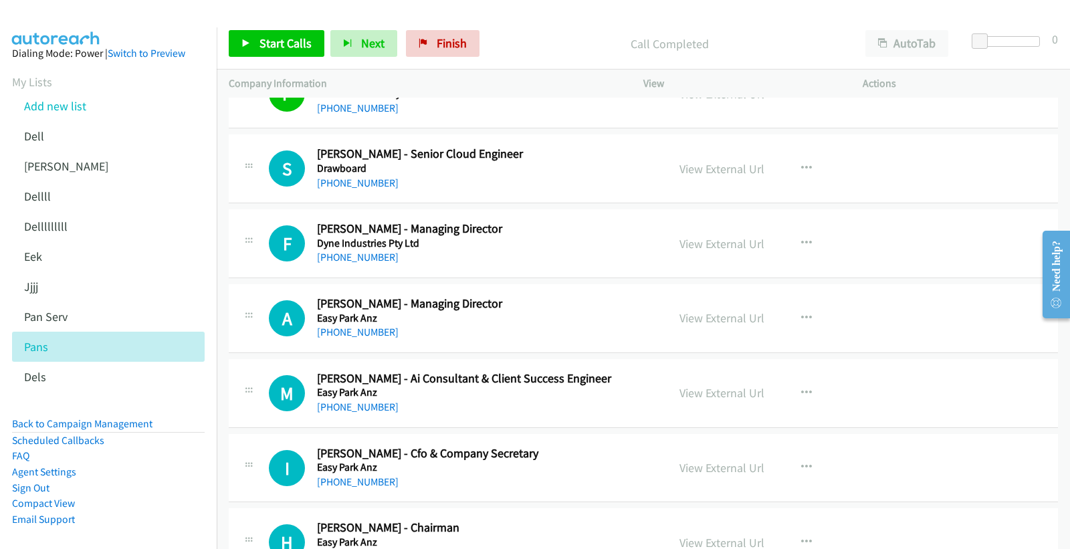
scroll to position [5199, 0]
click at [333, 183] on link "+61 412 963 763" at bounding box center [358, 182] width 82 height 13
click at [714, 163] on link "View External Url" at bounding box center [721, 167] width 85 height 15
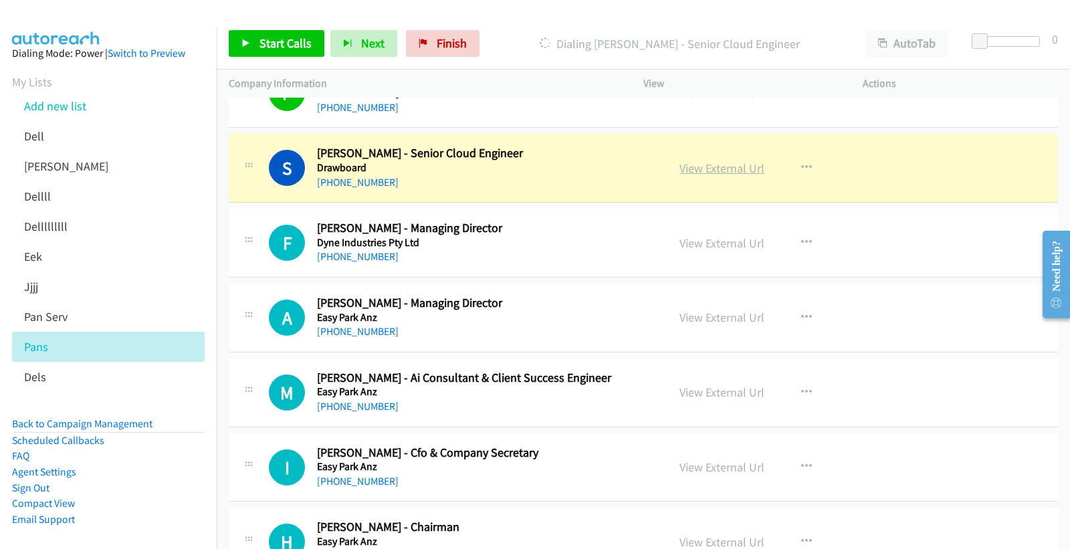
click at [730, 169] on link "View External Url" at bounding box center [721, 167] width 85 height 15
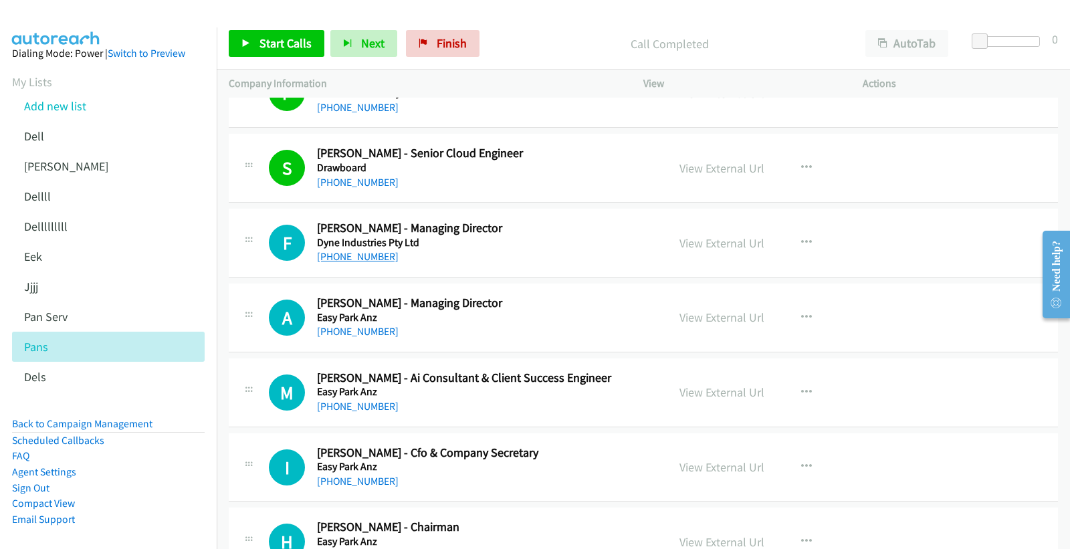
click at [363, 255] on link "+61 3 9720 7551" at bounding box center [358, 256] width 82 height 13
click at [354, 256] on link "+61 3 9720 7551" at bounding box center [358, 256] width 82 height 13
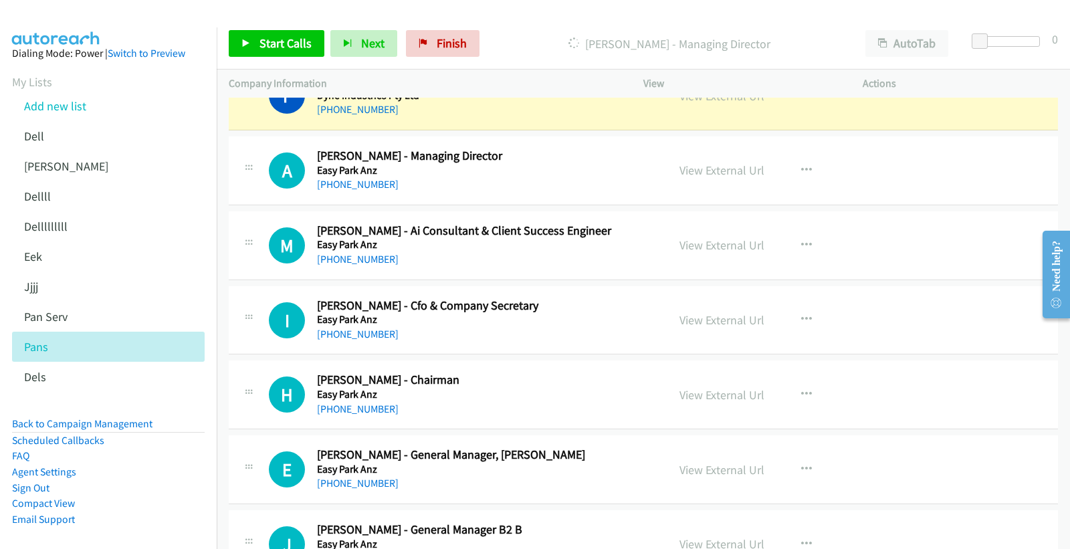
scroll to position [5348, 0]
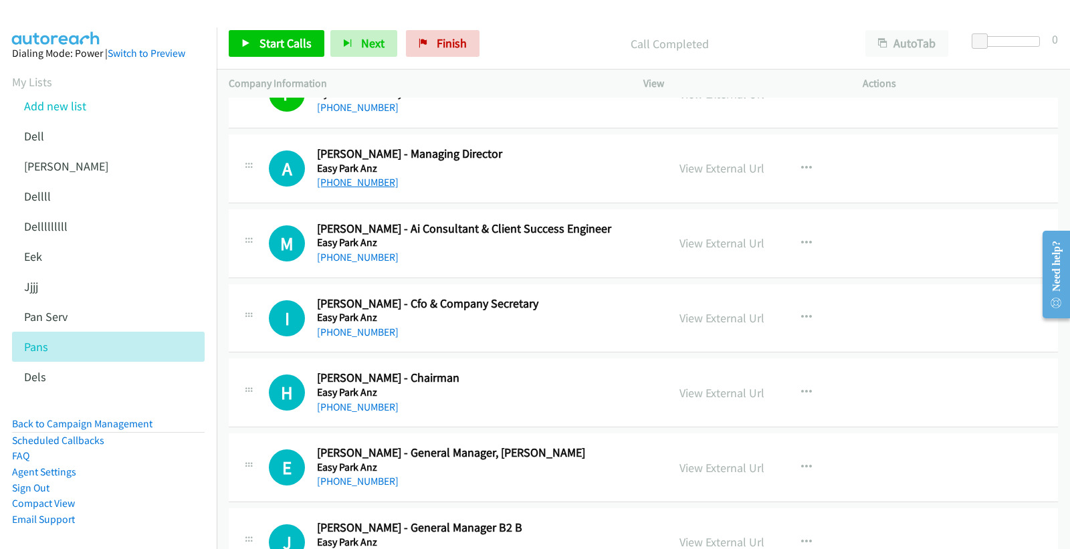
click at [348, 182] on link "+61 412 191 413" at bounding box center [358, 182] width 82 height 13
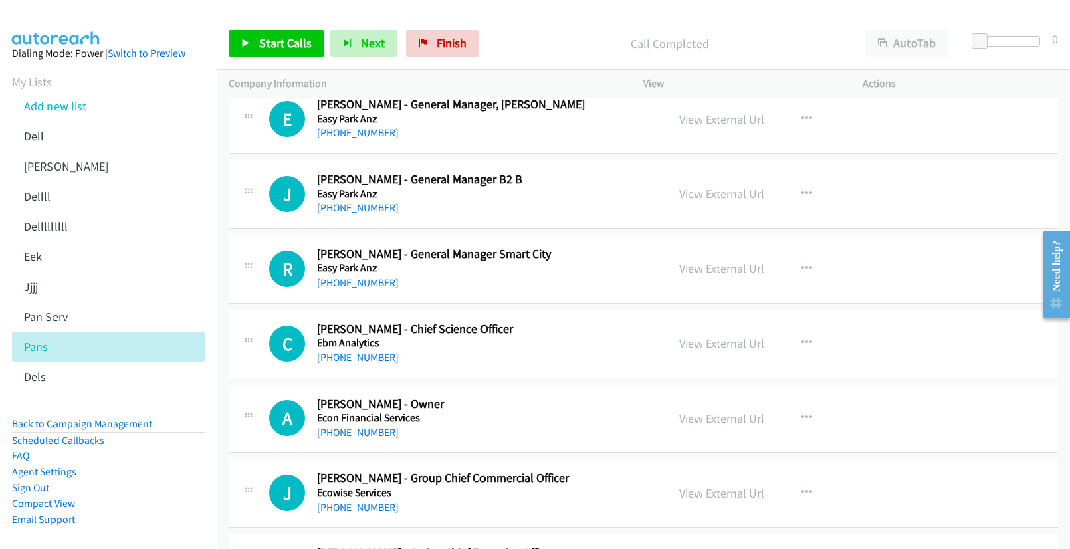
scroll to position [5719, 0]
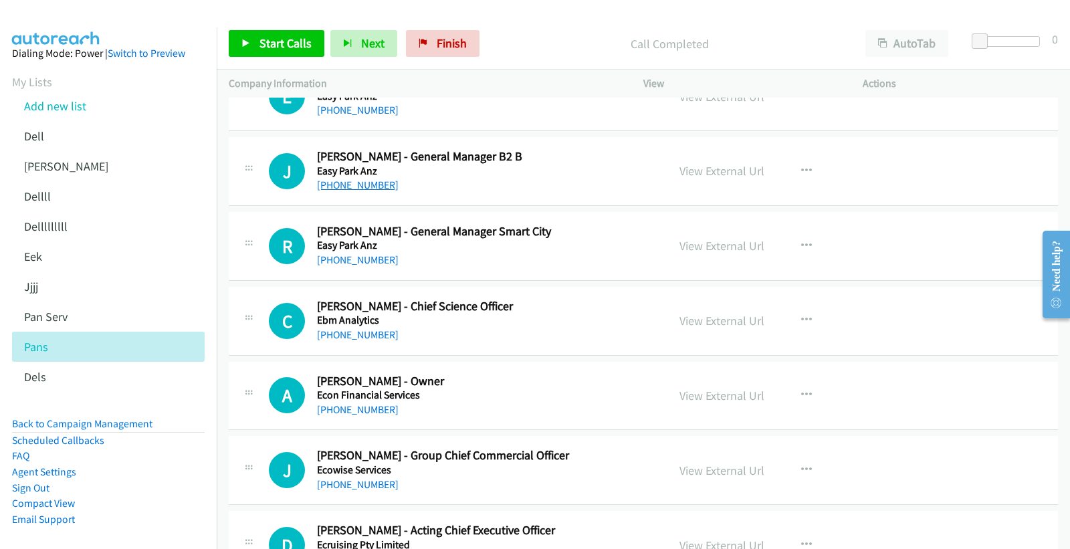
click at [336, 184] on link "+61 412 249 851" at bounding box center [358, 184] width 82 height 13
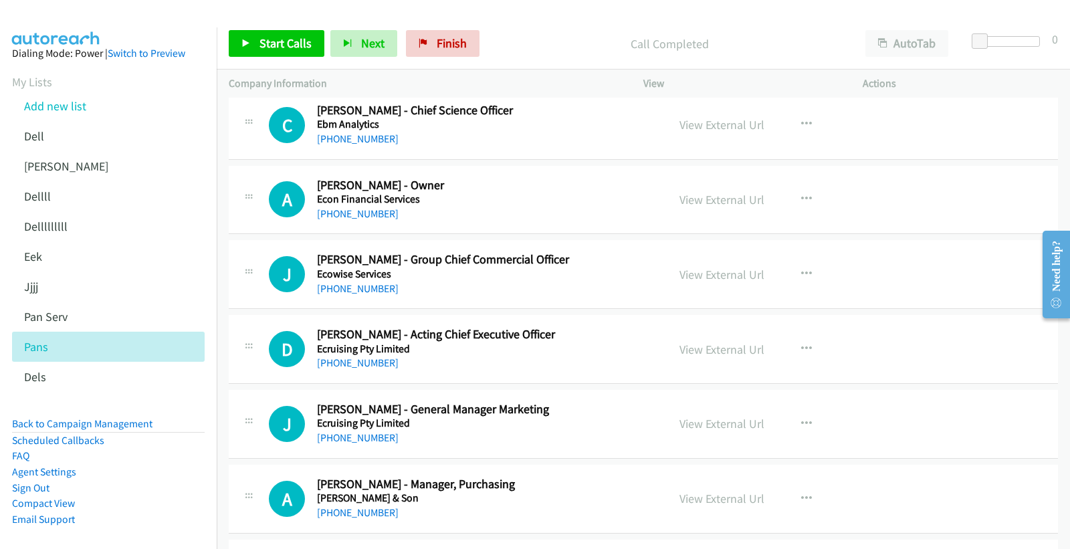
scroll to position [5941, 0]
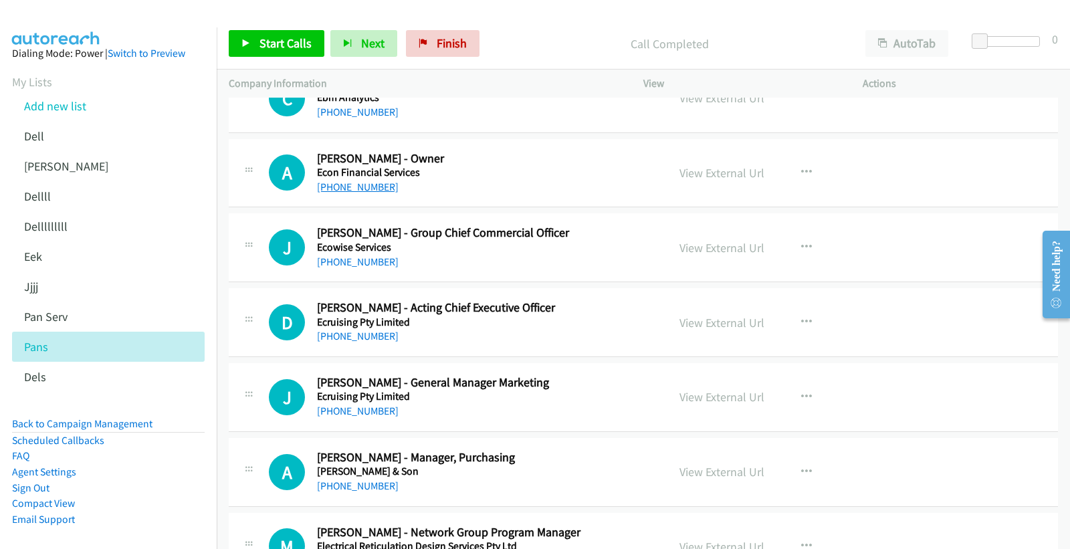
drag, startPoint x: 348, startPoint y: 186, endPoint x: 358, endPoint y: 188, distance: 10.2
click at [363, 191] on link "+61 413 730 056" at bounding box center [358, 186] width 82 height 13
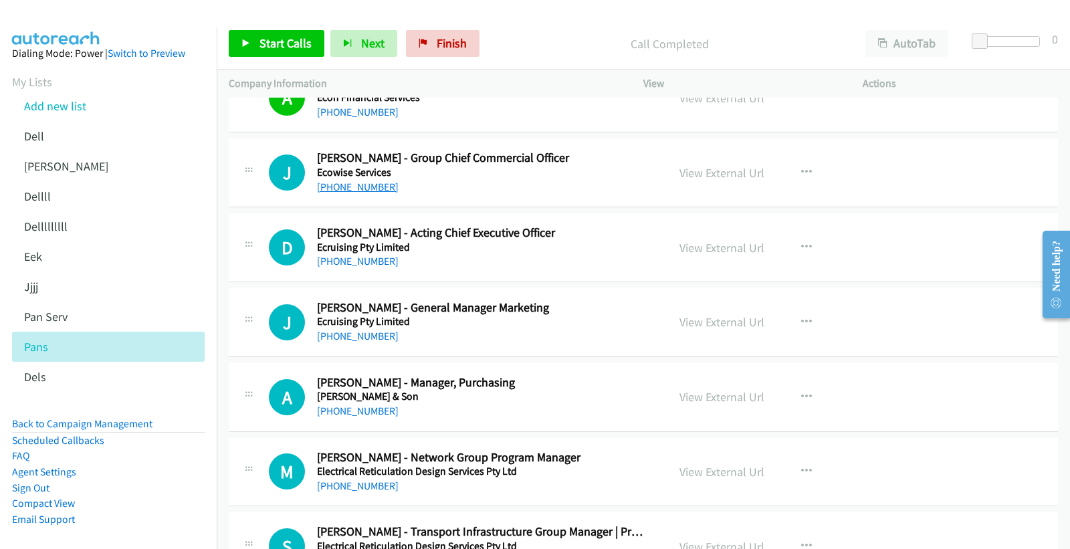
click at [360, 186] on link "+61 417 885 999" at bounding box center [358, 186] width 82 height 13
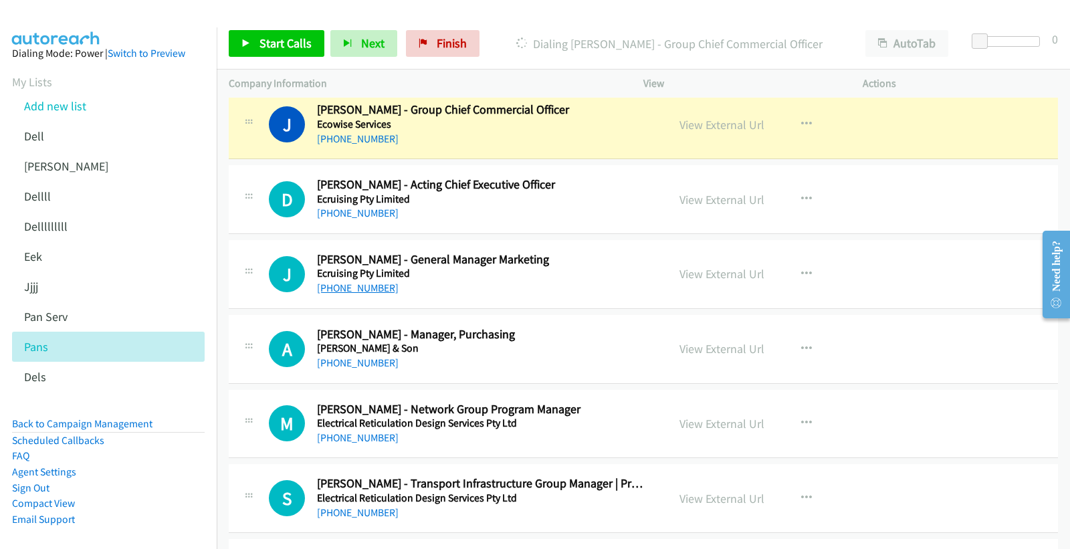
scroll to position [6090, 0]
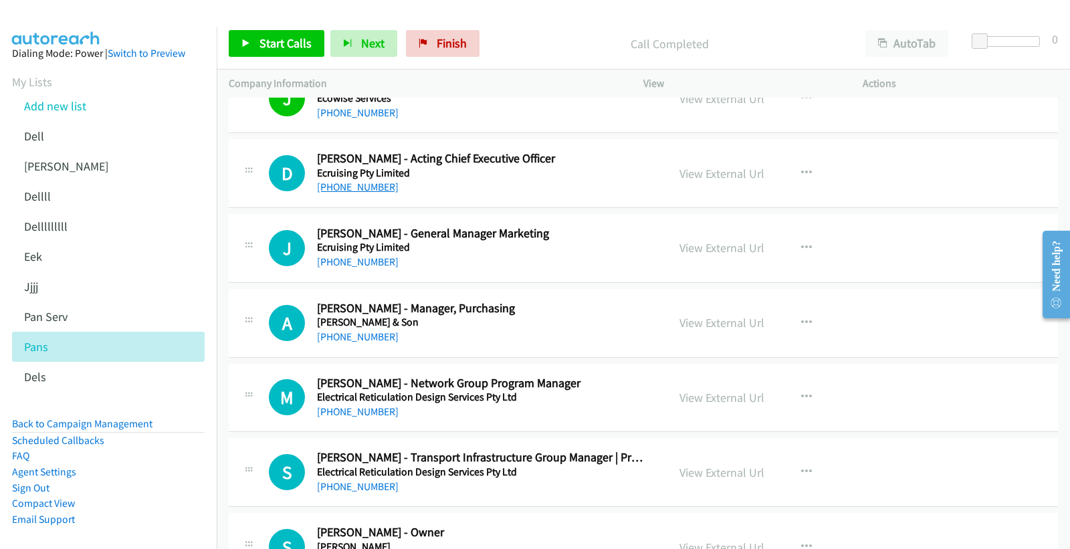
click at [368, 188] on link "+61 410 657 780" at bounding box center [358, 186] width 82 height 13
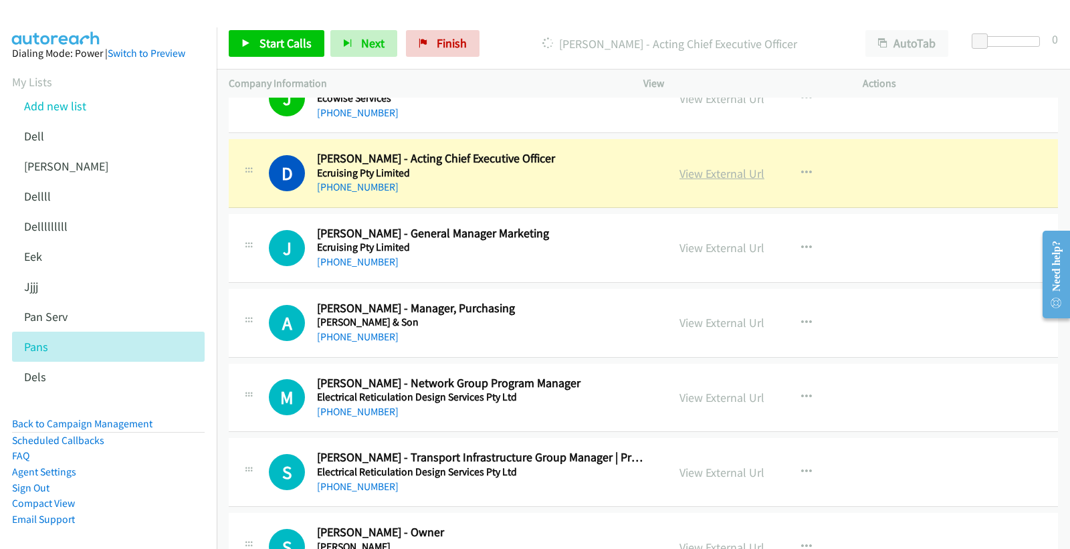
click at [713, 172] on link "View External Url" at bounding box center [721, 173] width 85 height 15
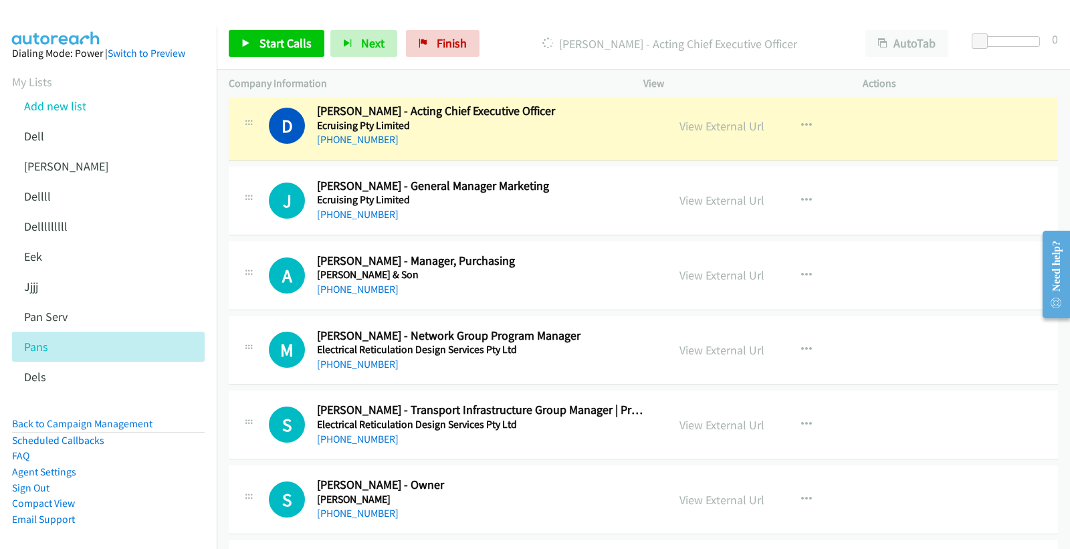
scroll to position [6164, 0]
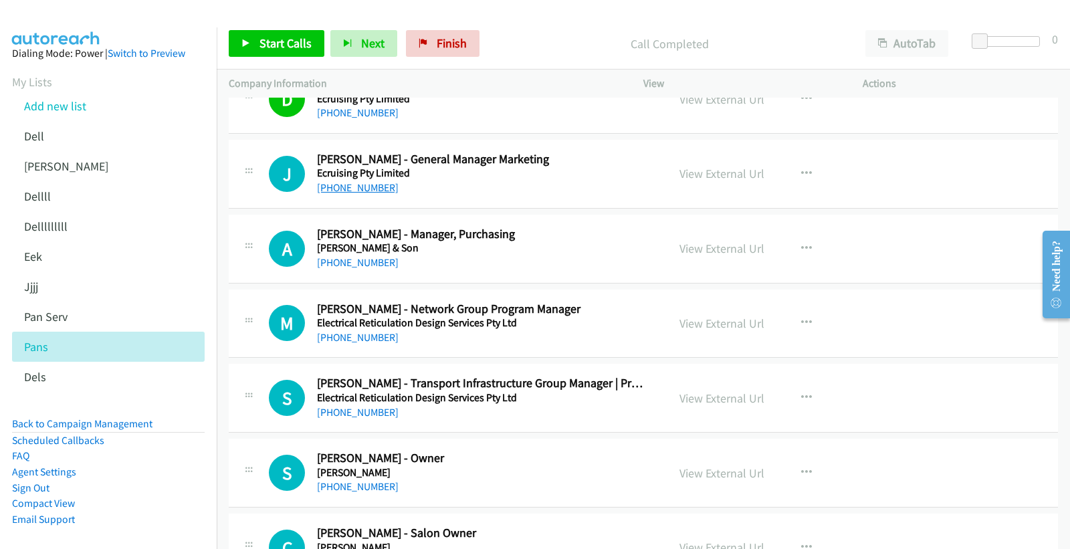
click at [353, 189] on link "+61 7 5641 2520" at bounding box center [358, 187] width 82 height 13
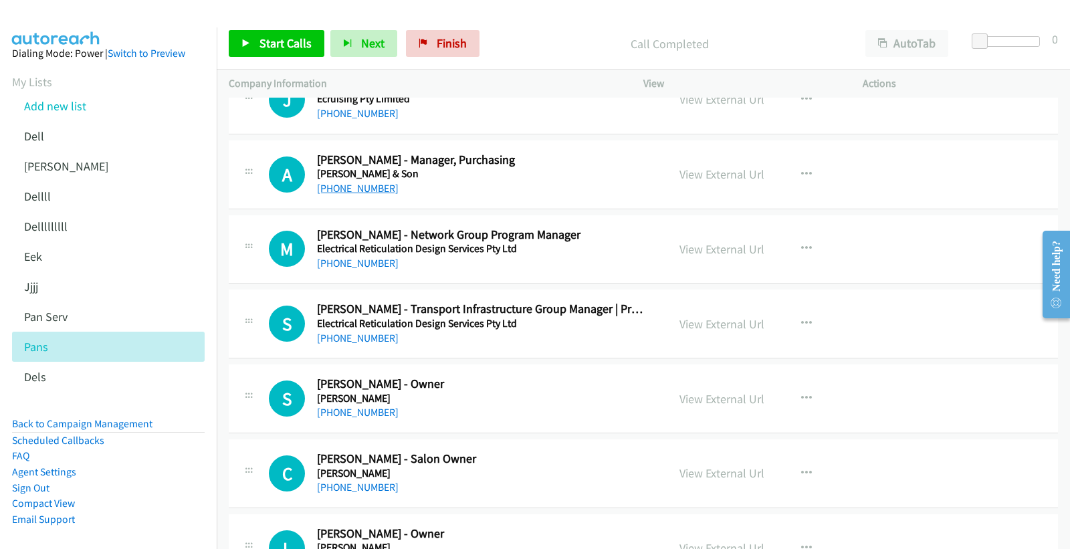
click at [364, 186] on link "+61 474 254 907" at bounding box center [358, 188] width 82 height 13
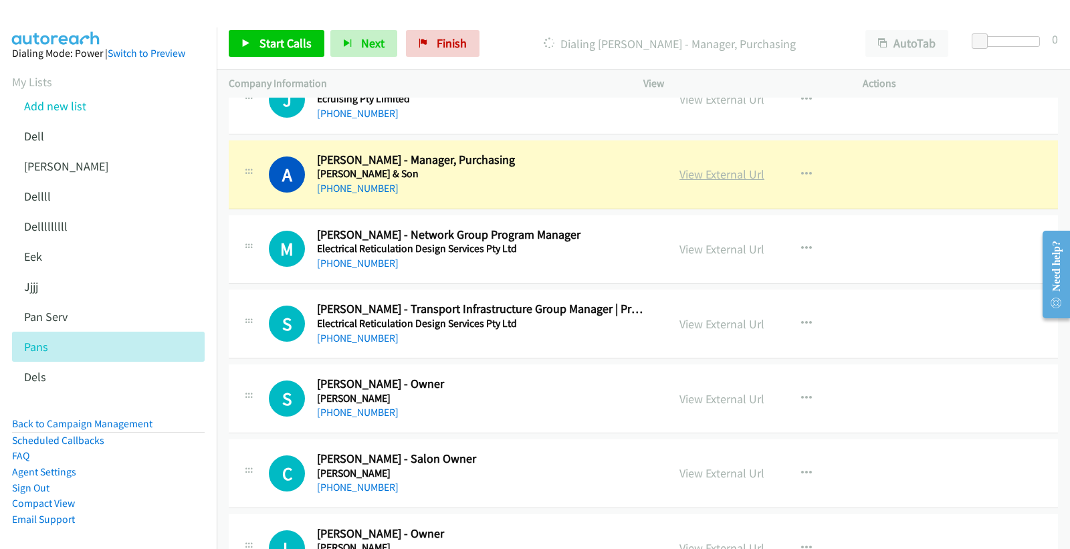
click at [729, 172] on link "View External Url" at bounding box center [721, 173] width 85 height 15
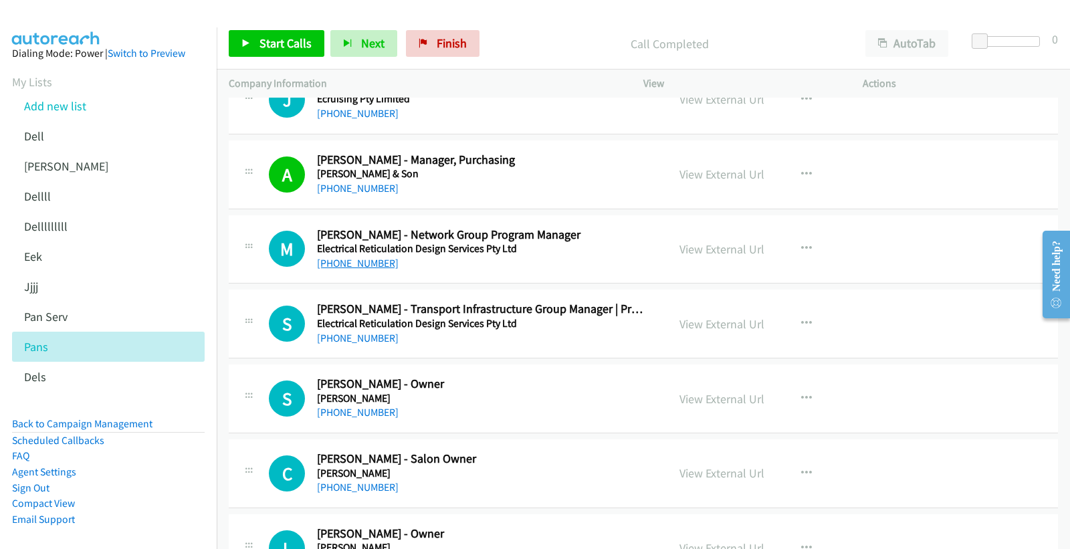
click at [354, 262] on link "+61 401 614 387" at bounding box center [358, 263] width 82 height 13
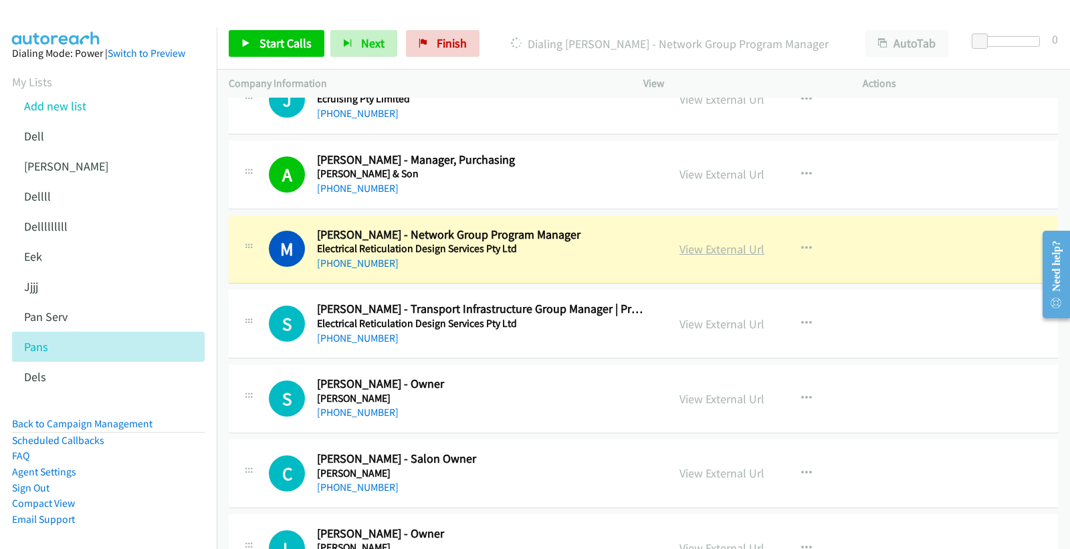
click at [719, 251] on link "View External Url" at bounding box center [721, 248] width 85 height 15
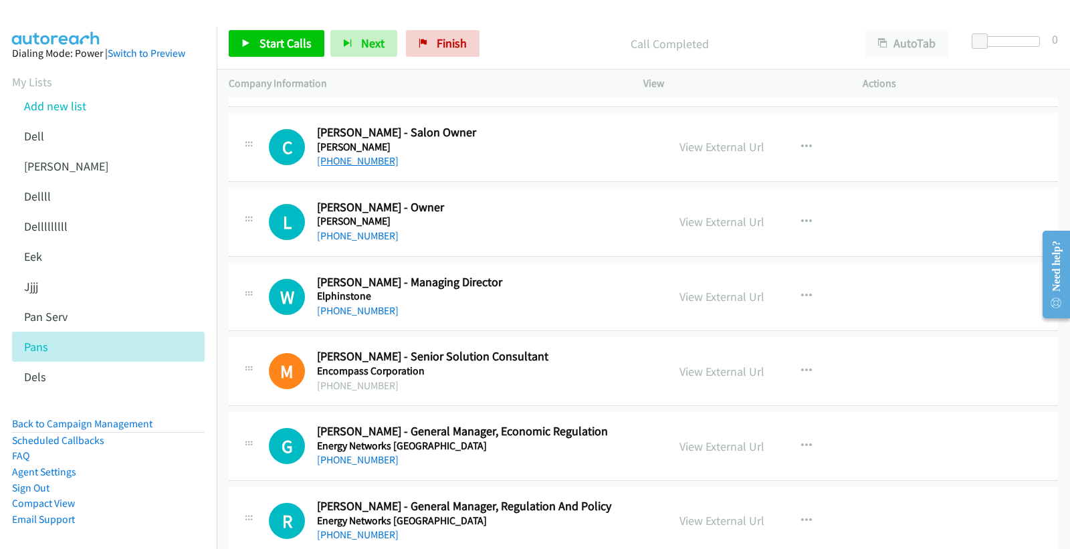
scroll to position [6685, 0]
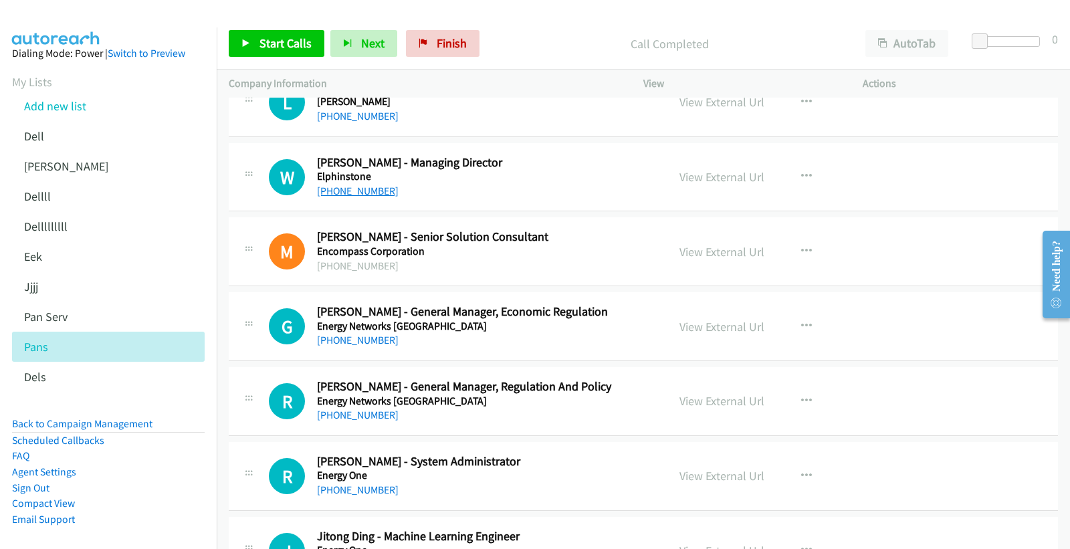
click at [356, 190] on link "+61 409 966 535" at bounding box center [358, 190] width 82 height 13
drag, startPoint x: 717, startPoint y: 181, endPoint x: 718, endPoint y: 189, distance: 8.0
click at [719, 174] on link "View External Url" at bounding box center [721, 176] width 85 height 15
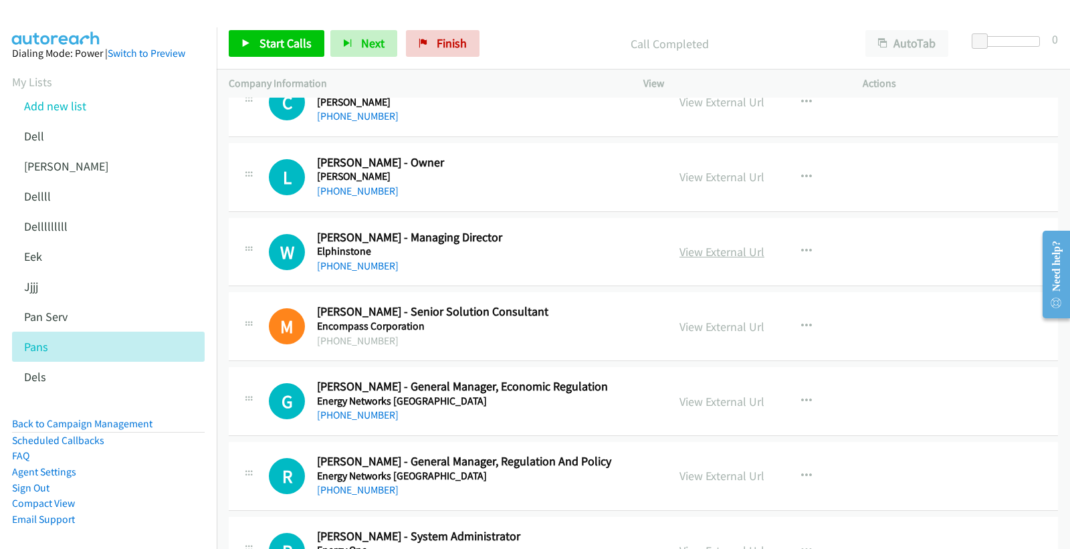
click at [706, 251] on link "View External Url" at bounding box center [721, 251] width 85 height 15
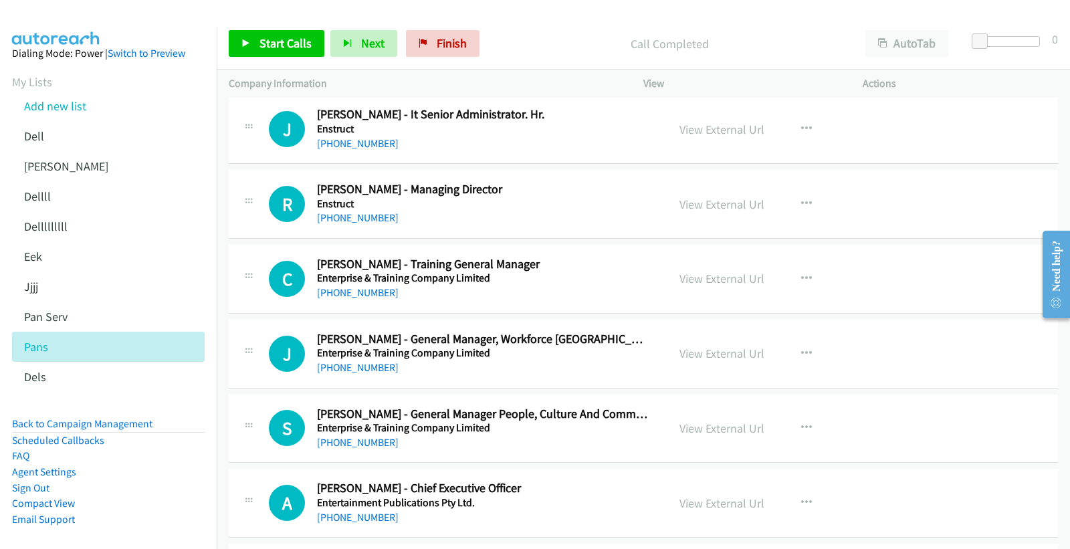
scroll to position [7278, 0]
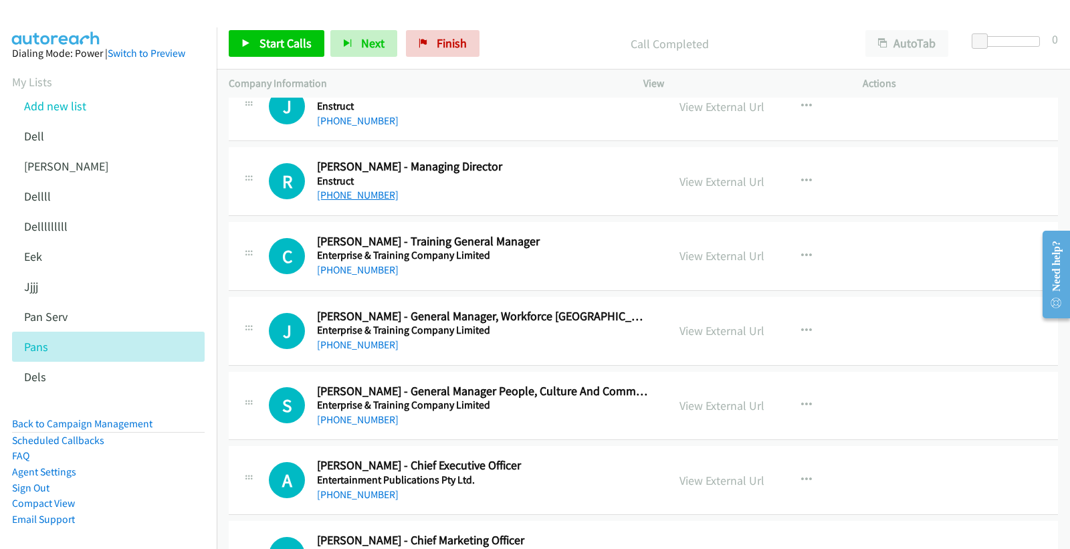
click at [373, 198] on link "+61 407 126 600" at bounding box center [358, 195] width 82 height 13
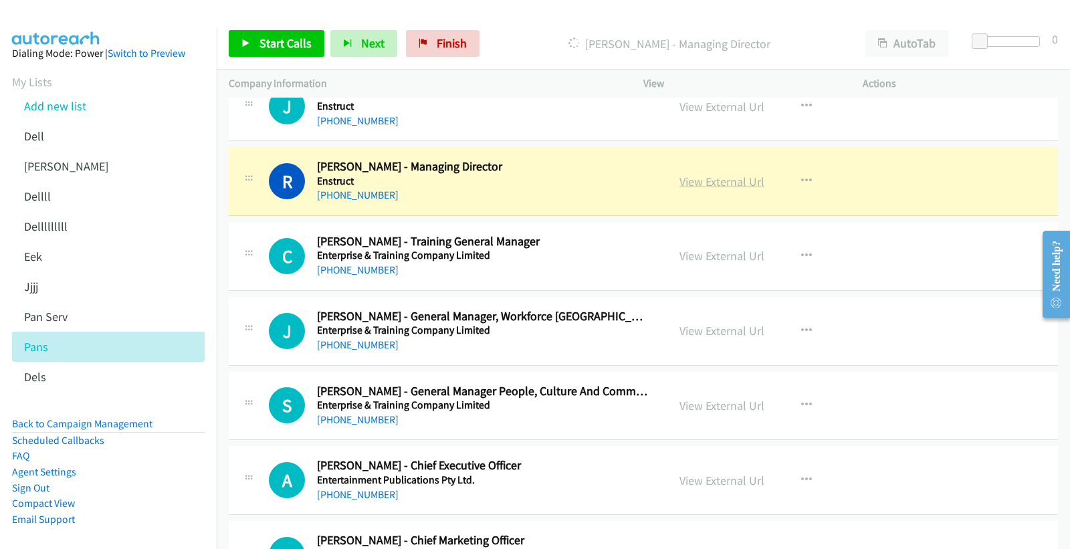
click at [707, 181] on link "View External Url" at bounding box center [721, 181] width 85 height 15
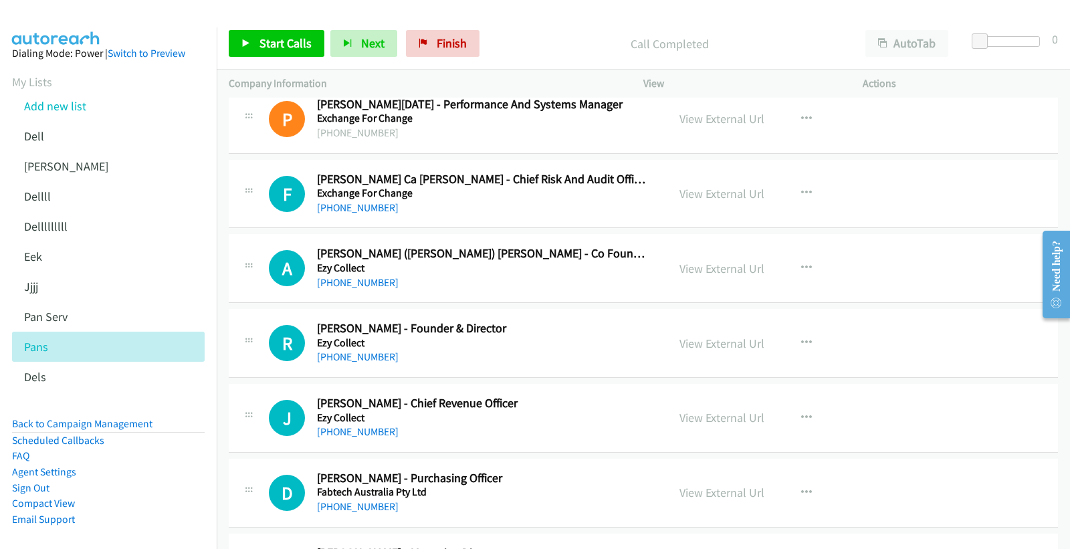
scroll to position [9061, 0]
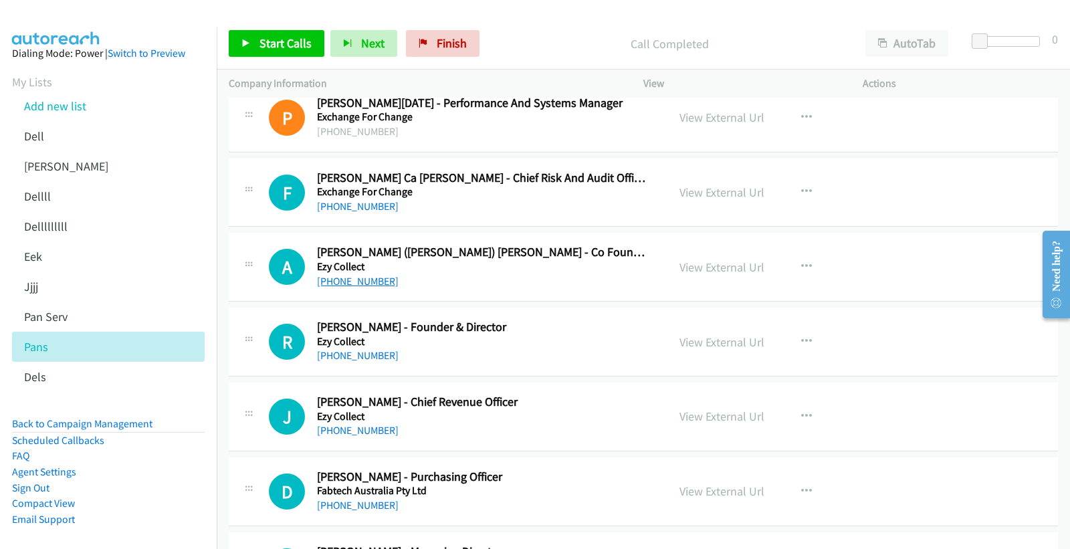
click at [366, 285] on link "+61 431 249 330" at bounding box center [358, 281] width 82 height 13
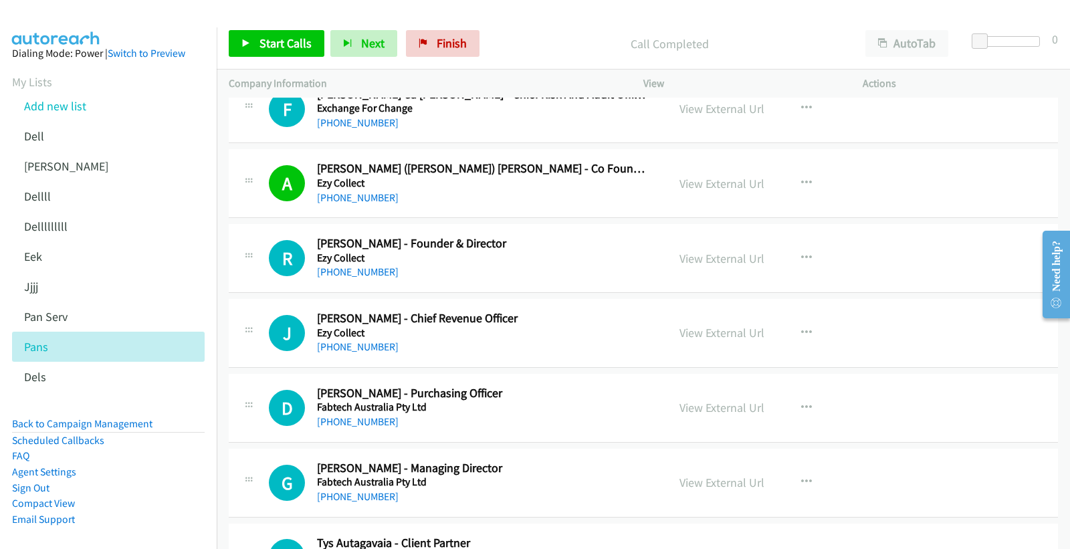
scroll to position [9209, 0]
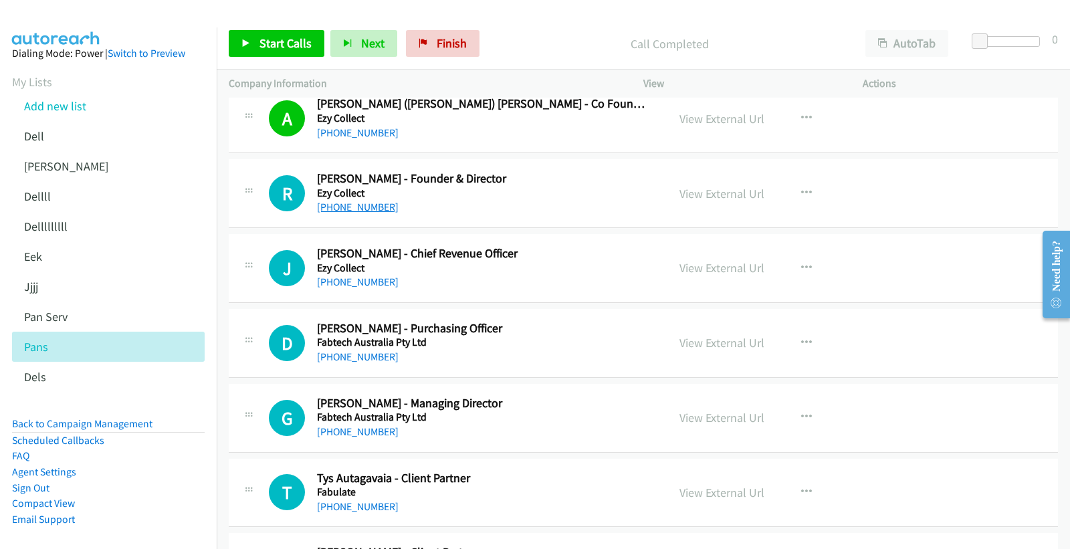
click at [356, 211] on link "+61 414 852 338" at bounding box center [358, 207] width 82 height 13
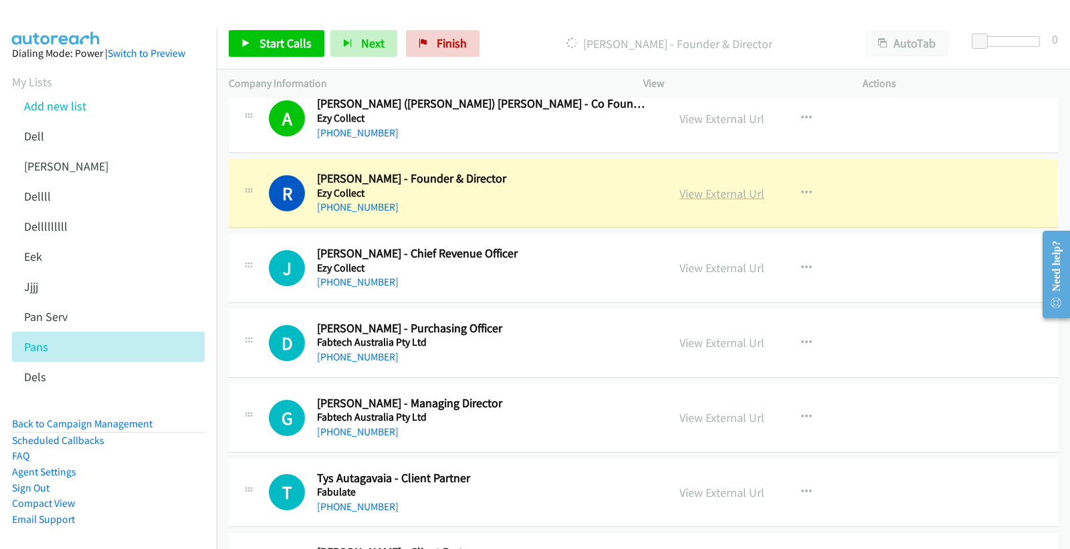
click at [705, 194] on link "View External Url" at bounding box center [721, 193] width 85 height 15
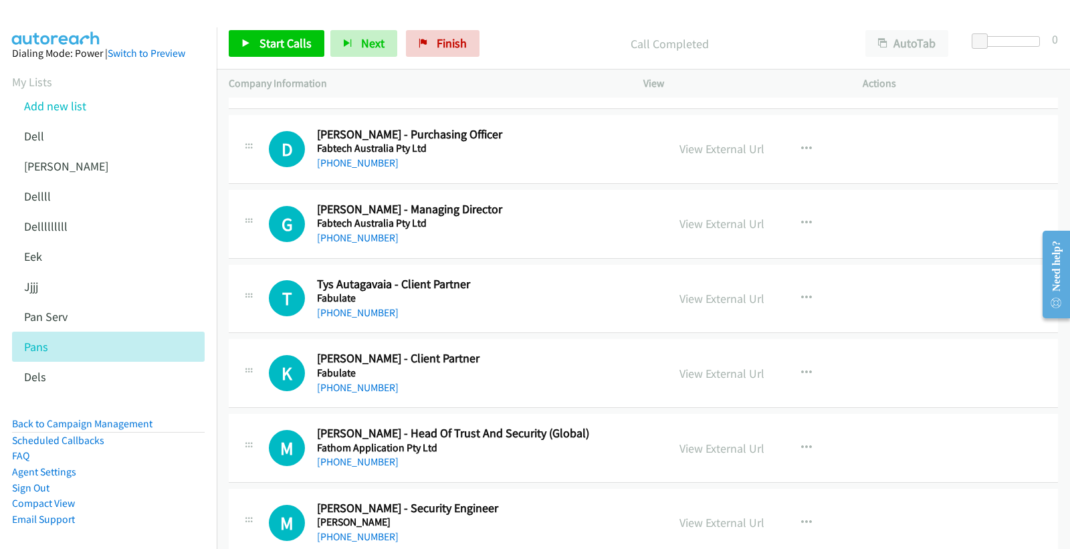
scroll to position [9402, 0]
click at [704, 155] on link "View External Url" at bounding box center [721, 149] width 85 height 15
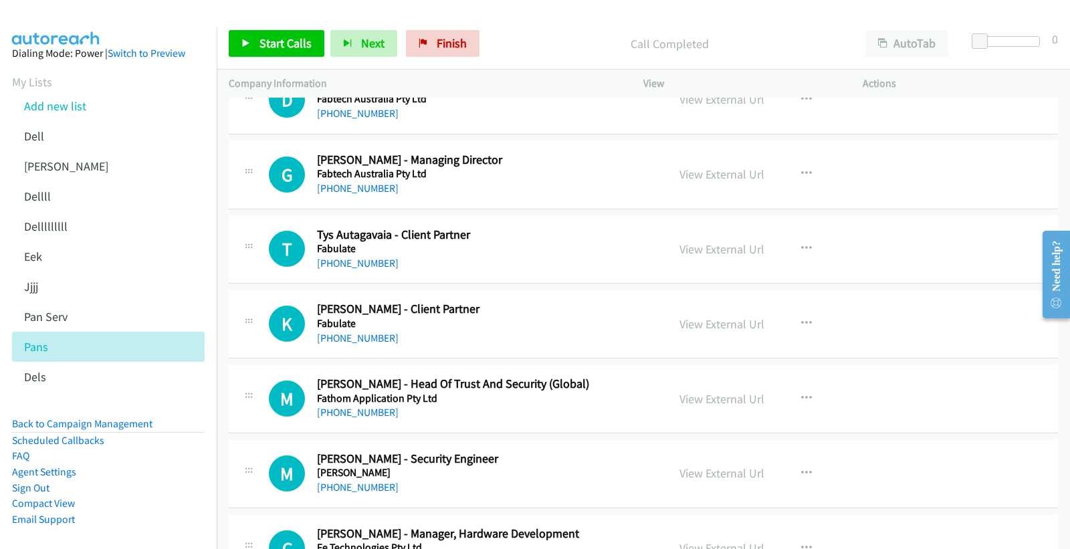
scroll to position [9477, 0]
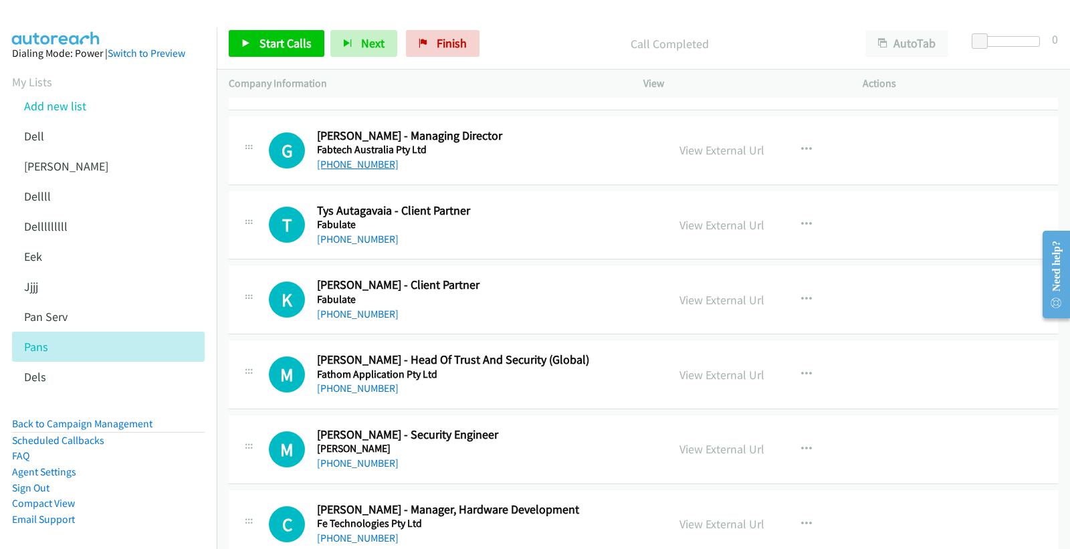
click at [361, 170] on link "+61 408 081 863" at bounding box center [358, 164] width 82 height 13
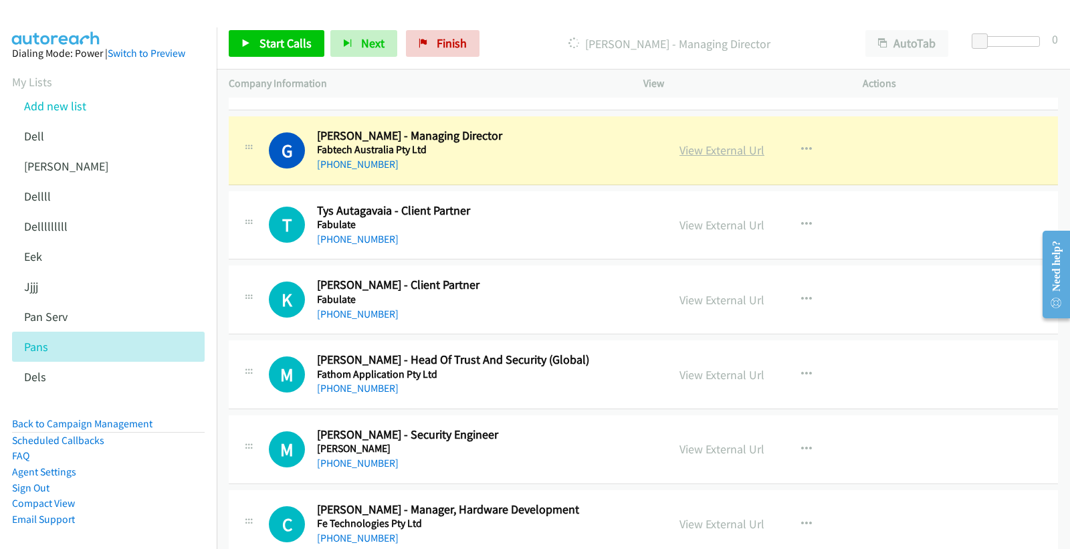
click at [718, 157] on link "View External Url" at bounding box center [721, 149] width 85 height 15
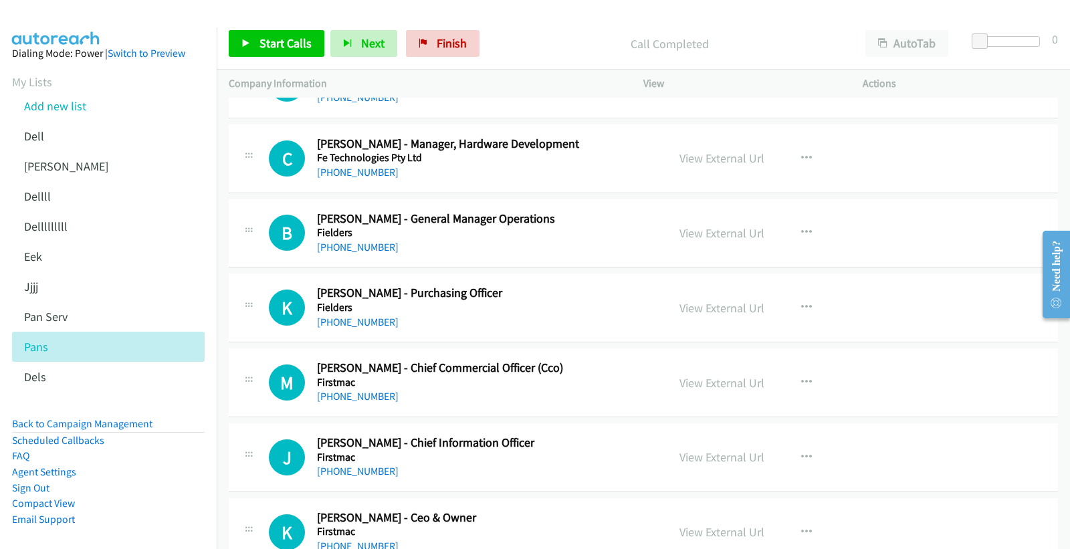
scroll to position [9848, 0]
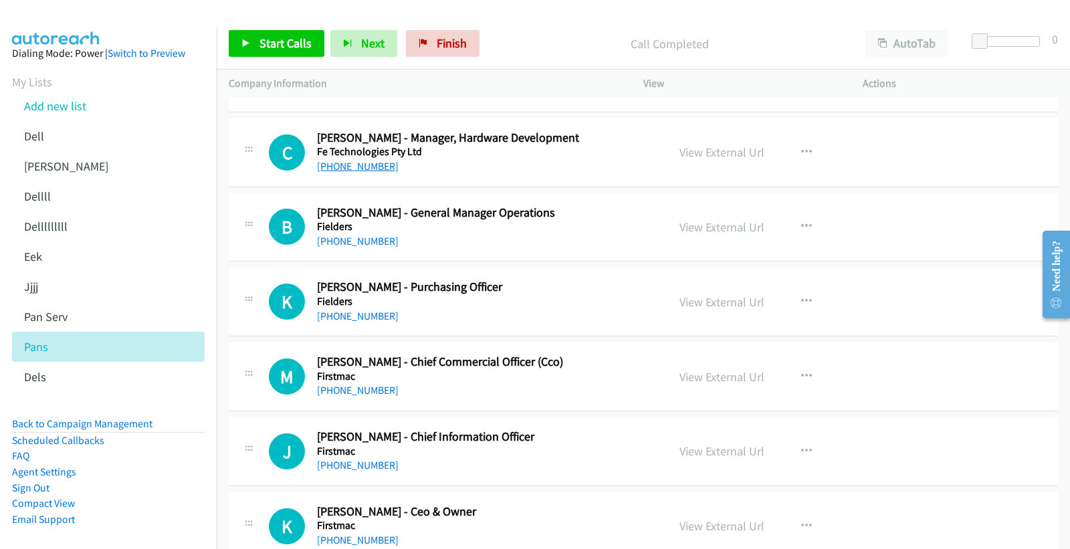
click at [360, 171] on link "+61 408 527 596" at bounding box center [358, 166] width 82 height 13
click at [737, 151] on link "View External Url" at bounding box center [721, 151] width 85 height 15
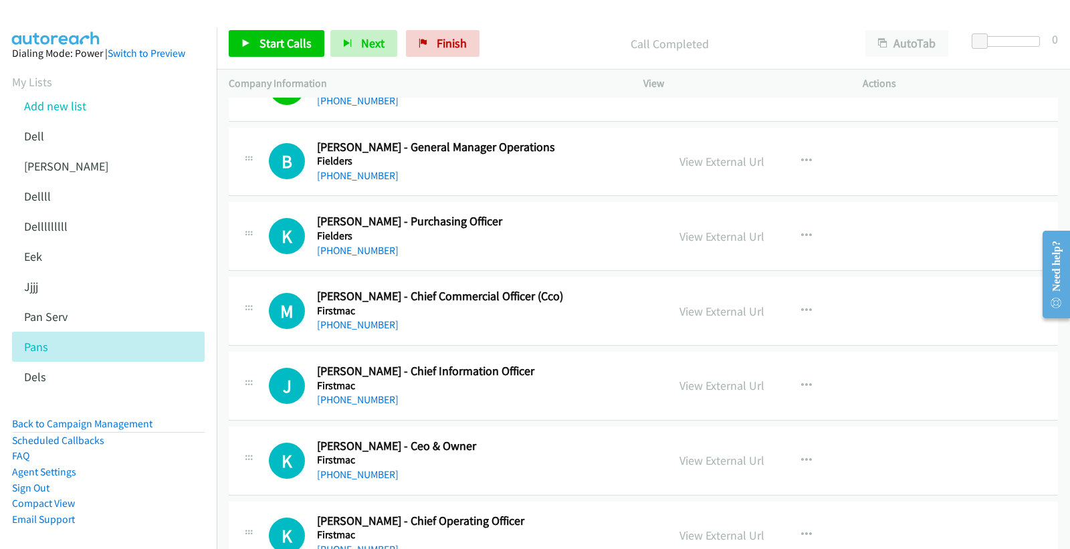
scroll to position [9923, 0]
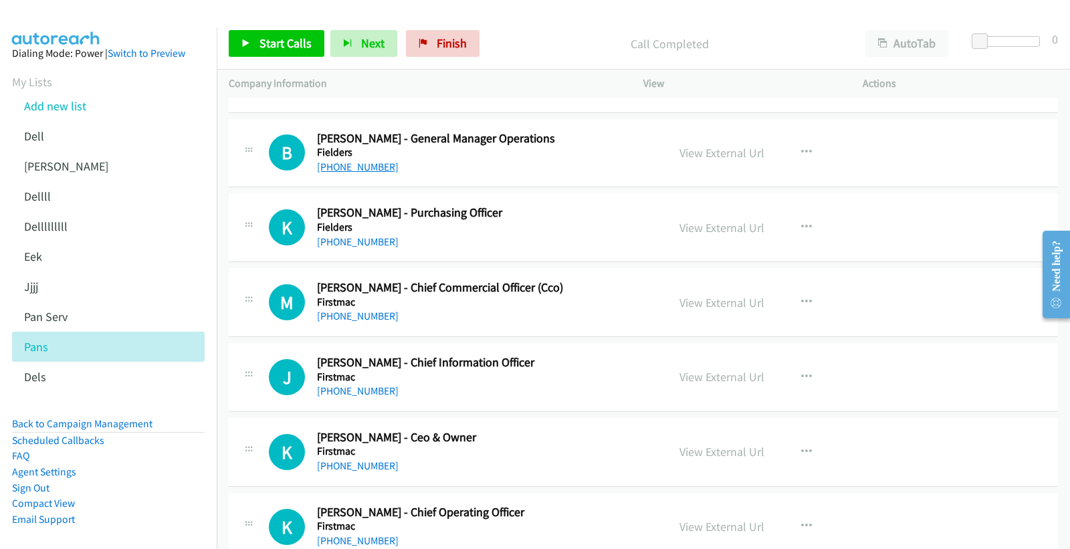
click at [353, 173] on link "+61 412 213 010" at bounding box center [358, 166] width 82 height 13
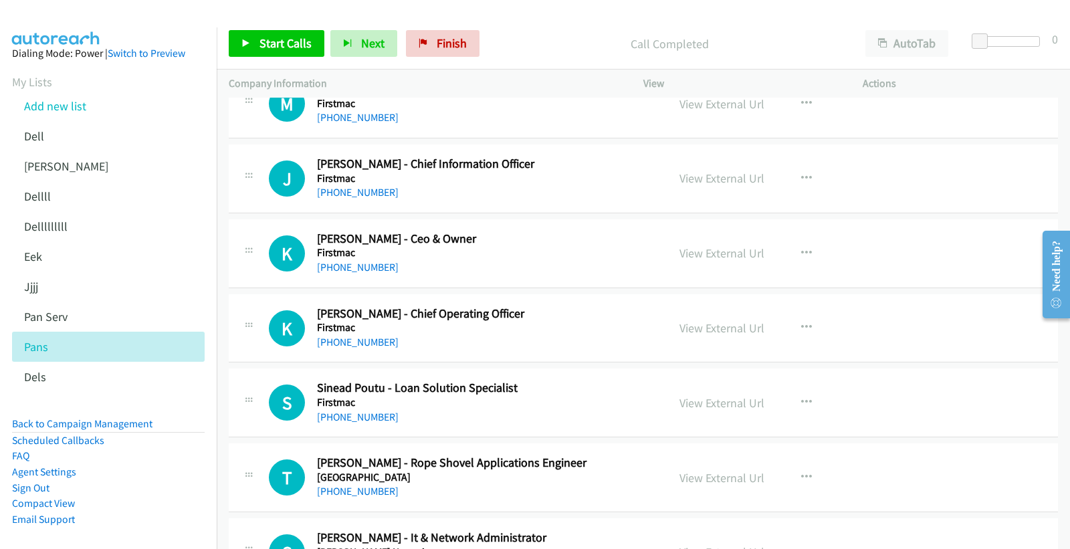
scroll to position [10145, 0]
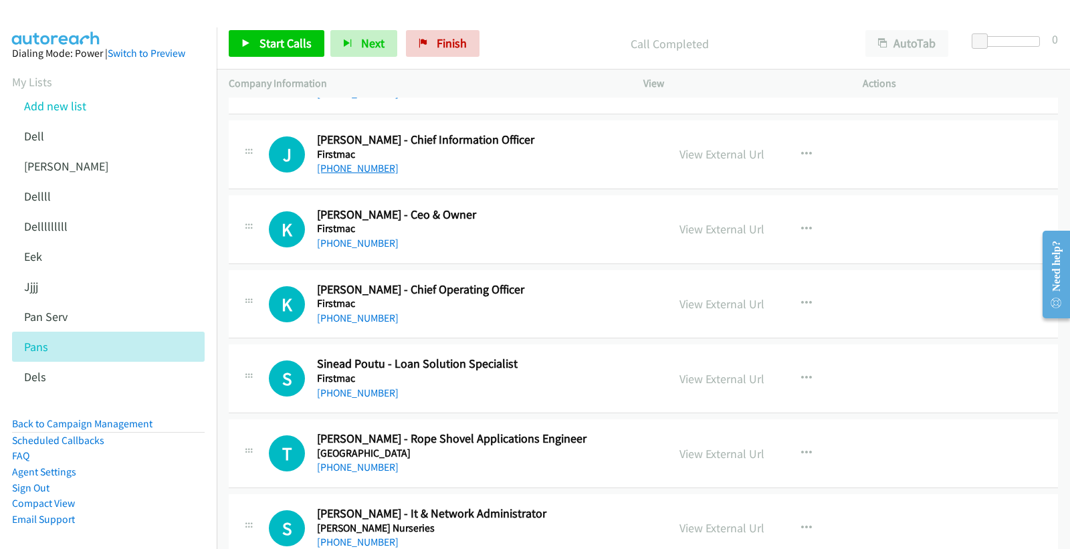
click at [343, 174] on link "+61 420 927 946" at bounding box center [358, 168] width 82 height 13
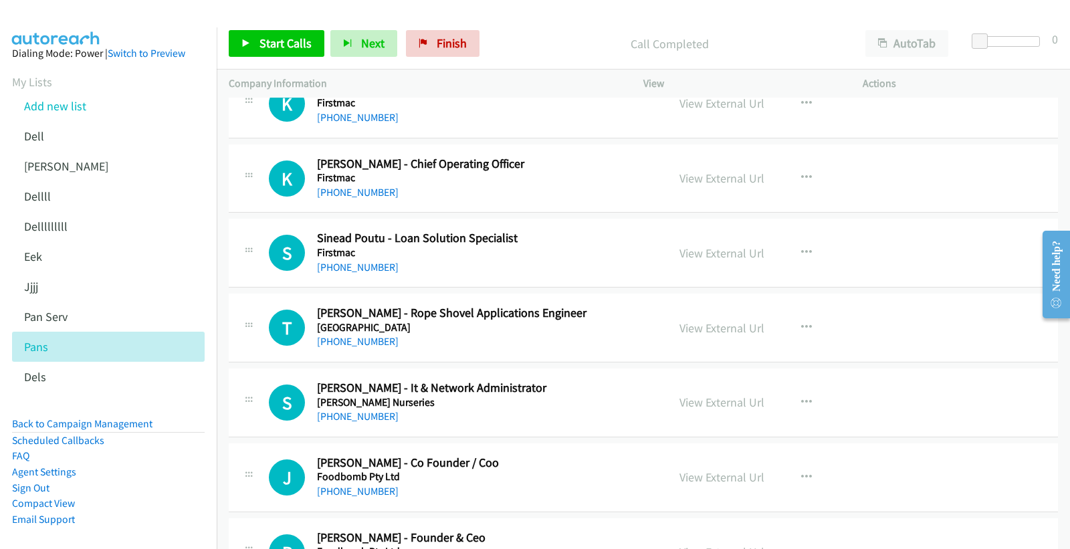
scroll to position [10294, 0]
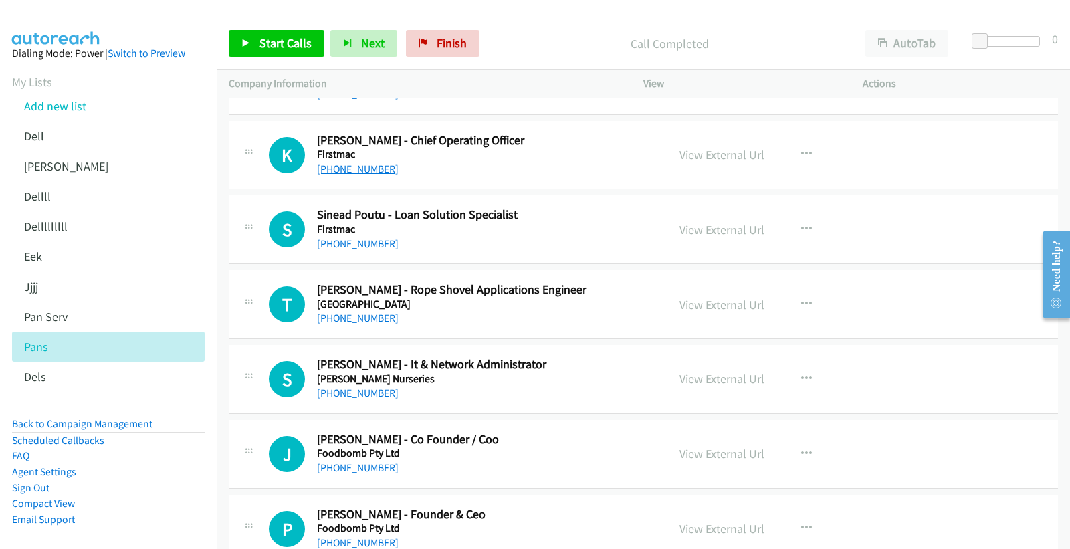
click at [356, 172] on link "+61 400 115 771" at bounding box center [358, 168] width 82 height 13
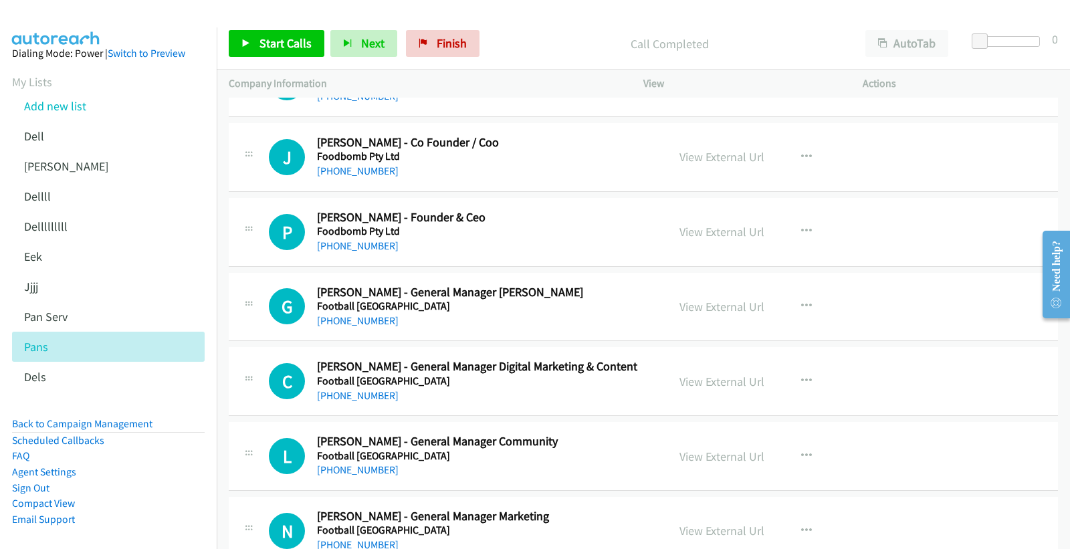
scroll to position [10517, 0]
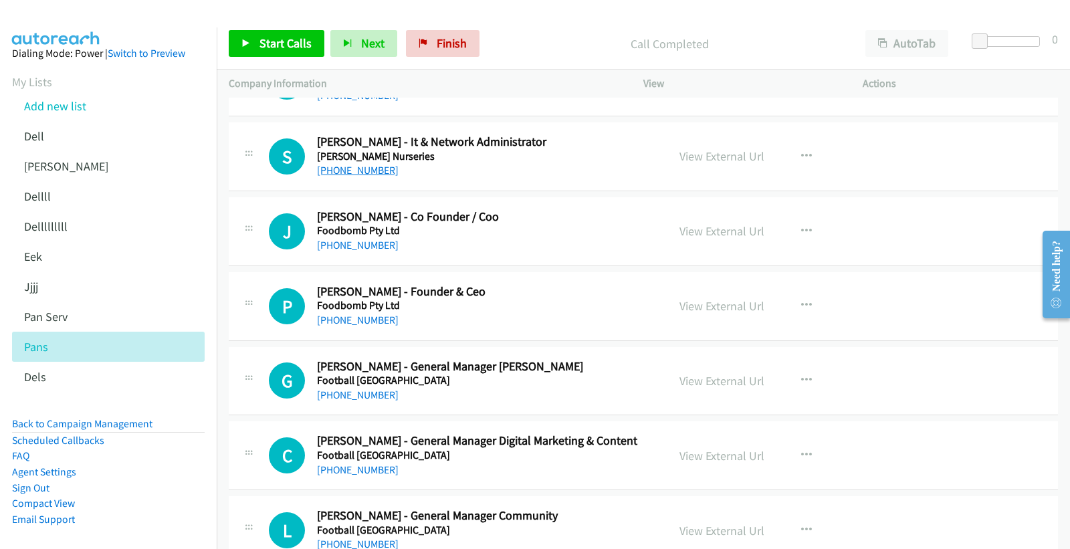
click at [366, 176] on link "+61 3 9753 7711" at bounding box center [358, 170] width 82 height 13
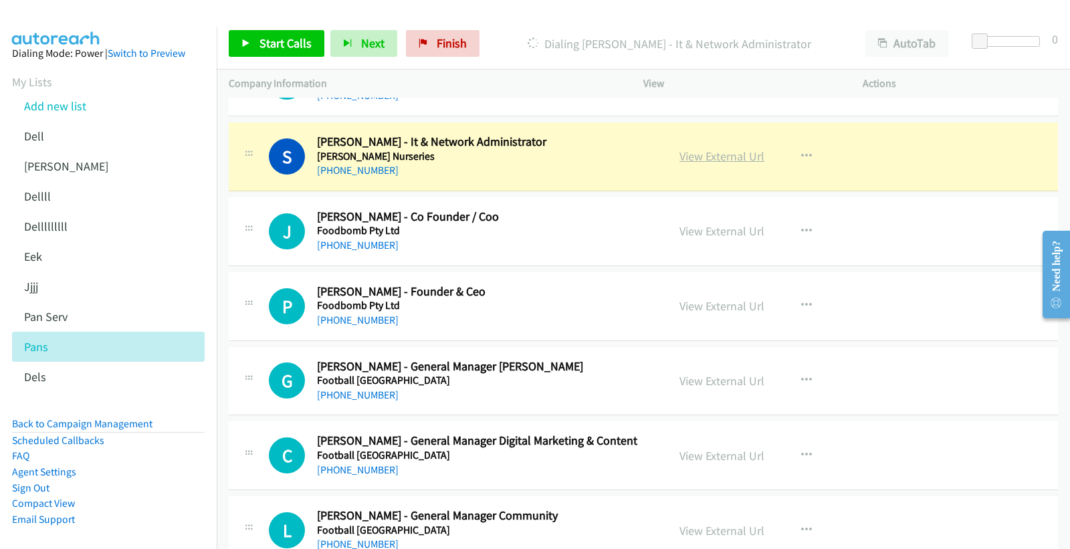
click at [695, 162] on link "View External Url" at bounding box center [721, 155] width 85 height 15
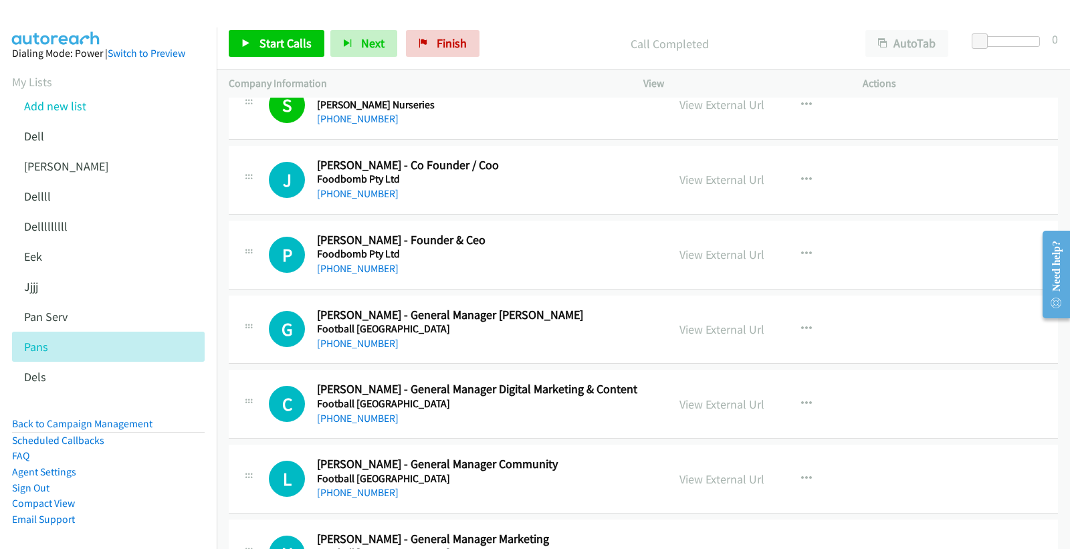
scroll to position [10591, 0]
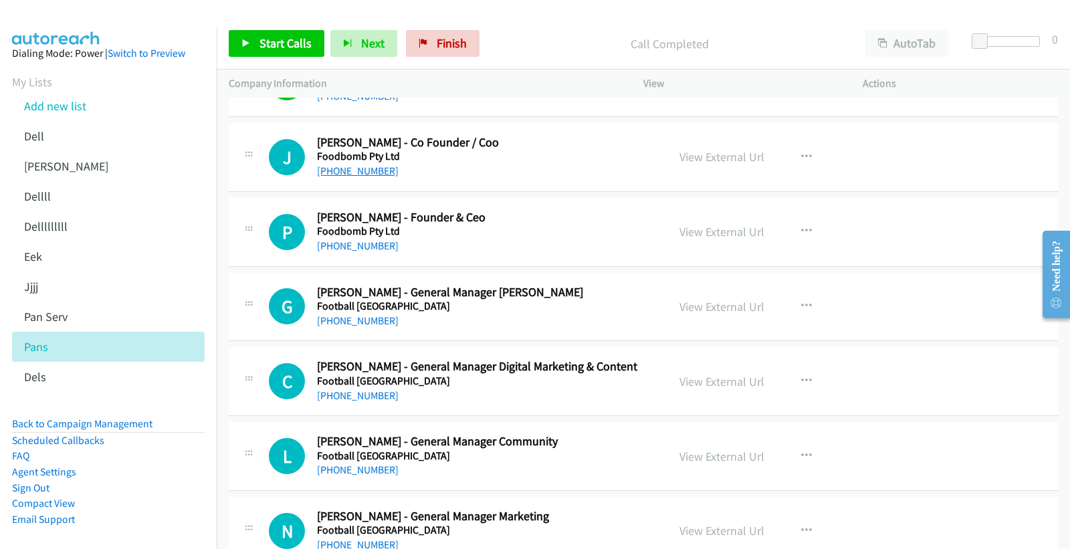
click at [363, 172] on link "+61 418 117 288" at bounding box center [358, 170] width 82 height 13
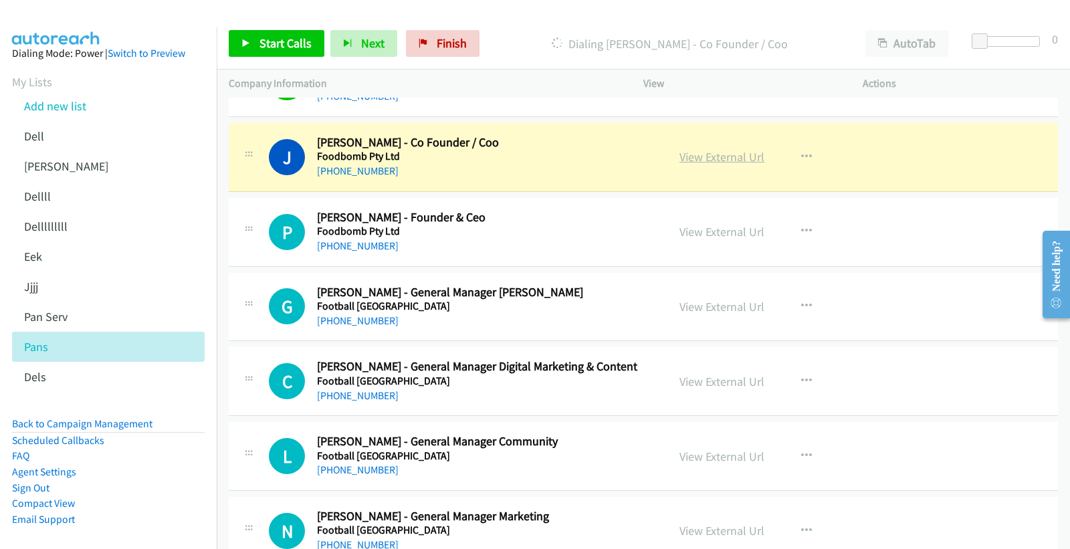
click at [729, 164] on link "View External Url" at bounding box center [721, 156] width 85 height 15
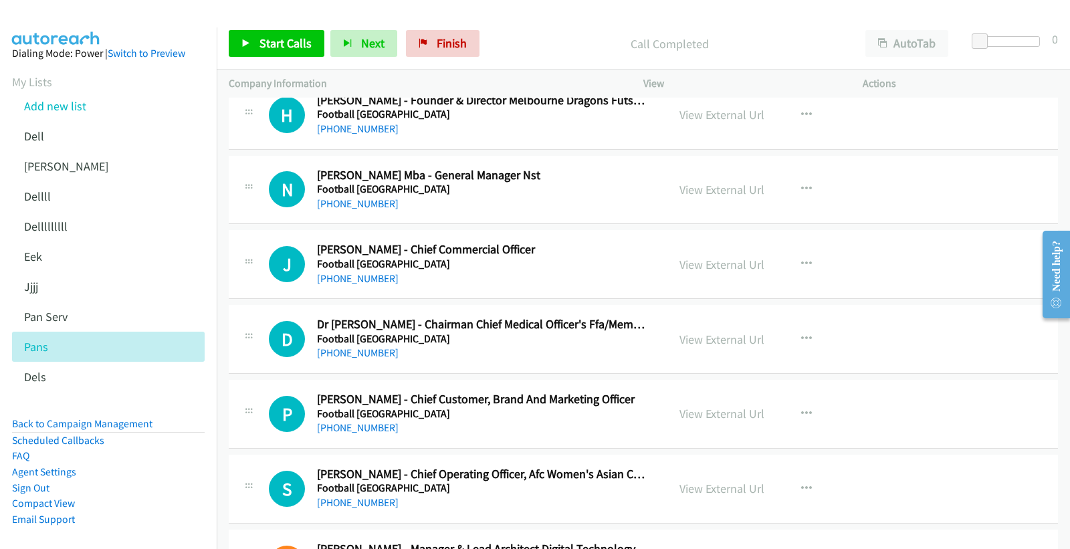
scroll to position [11086, 0]
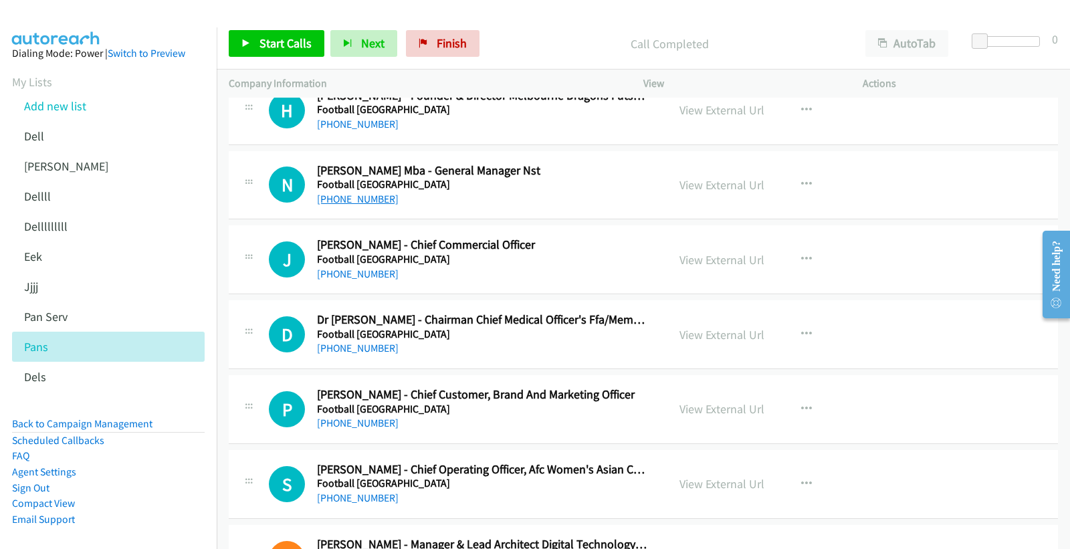
click at [358, 198] on link "+61 437 028 568" at bounding box center [358, 199] width 82 height 13
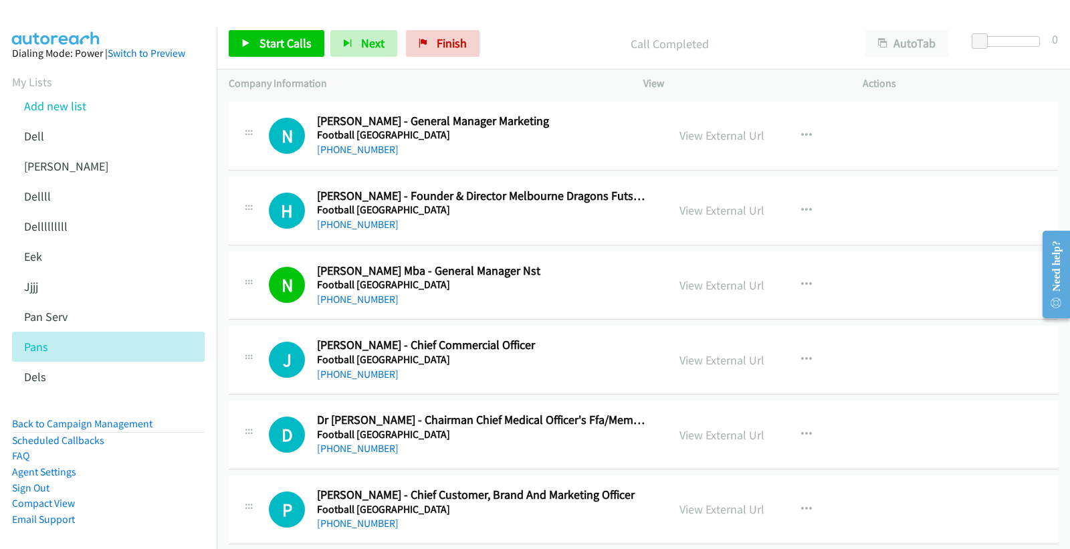
scroll to position [11012, 0]
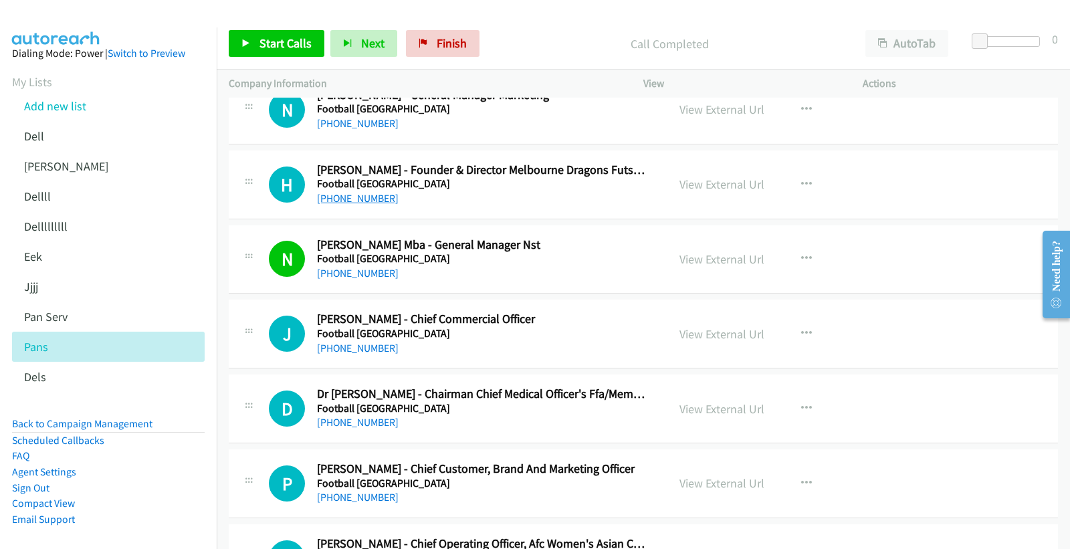
click at [358, 197] on link "+61 408 007 068" at bounding box center [358, 198] width 82 height 13
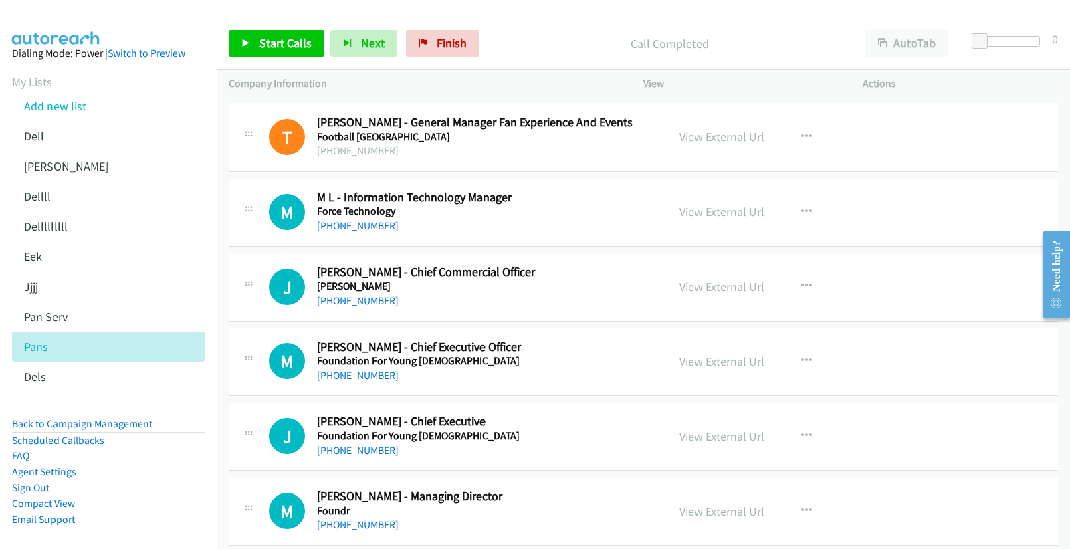
scroll to position [11755, 0]
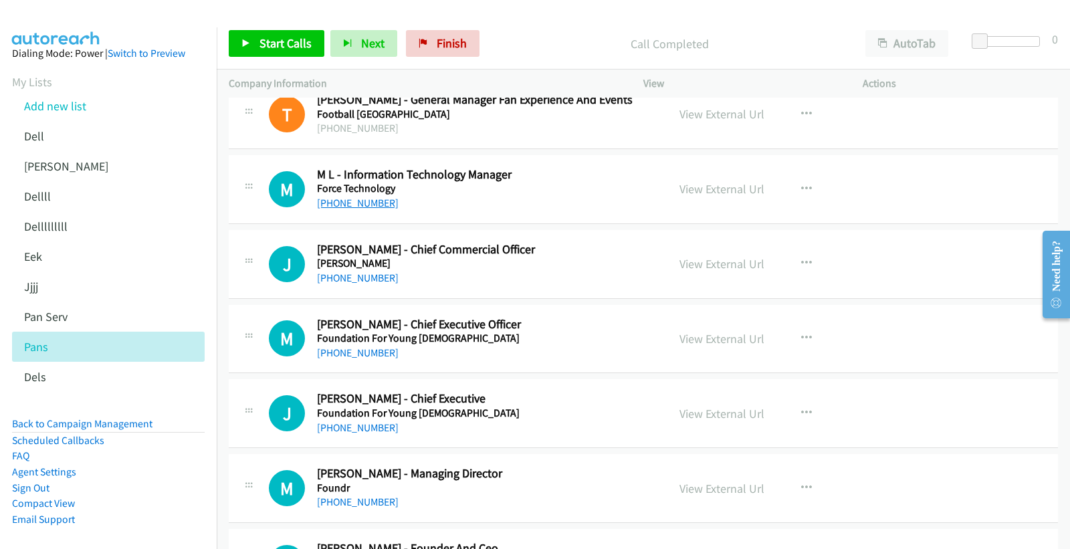
click at [355, 207] on link "+61 423 467 121" at bounding box center [358, 203] width 82 height 13
click at [730, 194] on link "View External Url" at bounding box center [721, 188] width 85 height 15
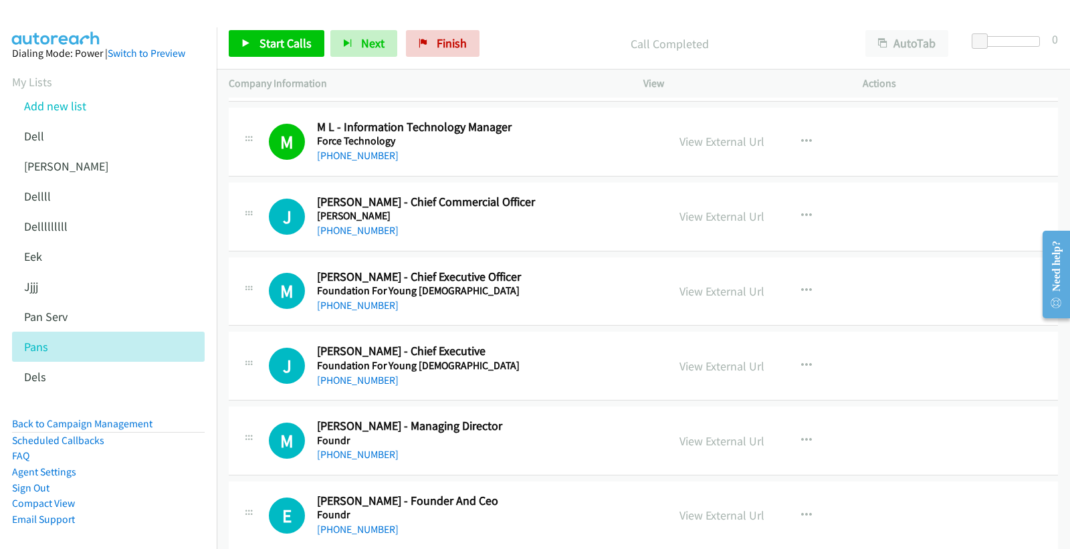
scroll to position [11829, 0]
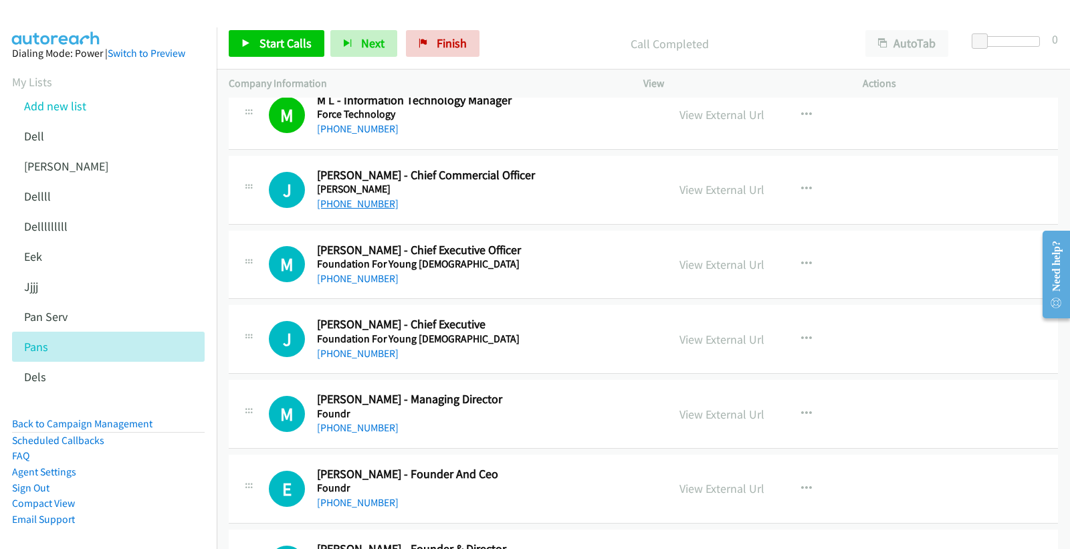
click at [358, 210] on link "+61 1300 581 299" at bounding box center [358, 203] width 82 height 13
click at [365, 281] on link "+61 417 016 278" at bounding box center [358, 278] width 82 height 13
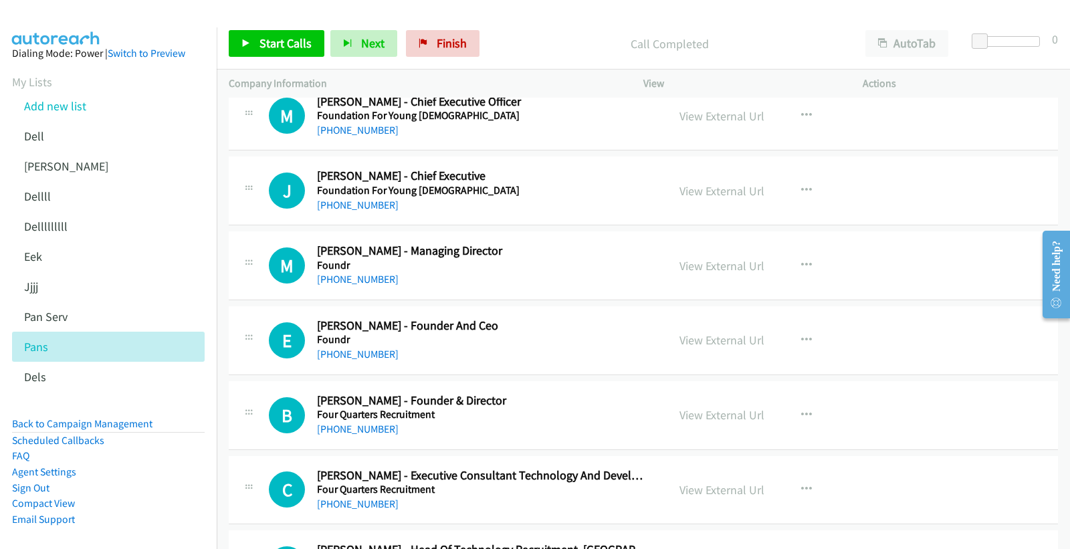
scroll to position [12052, 0]
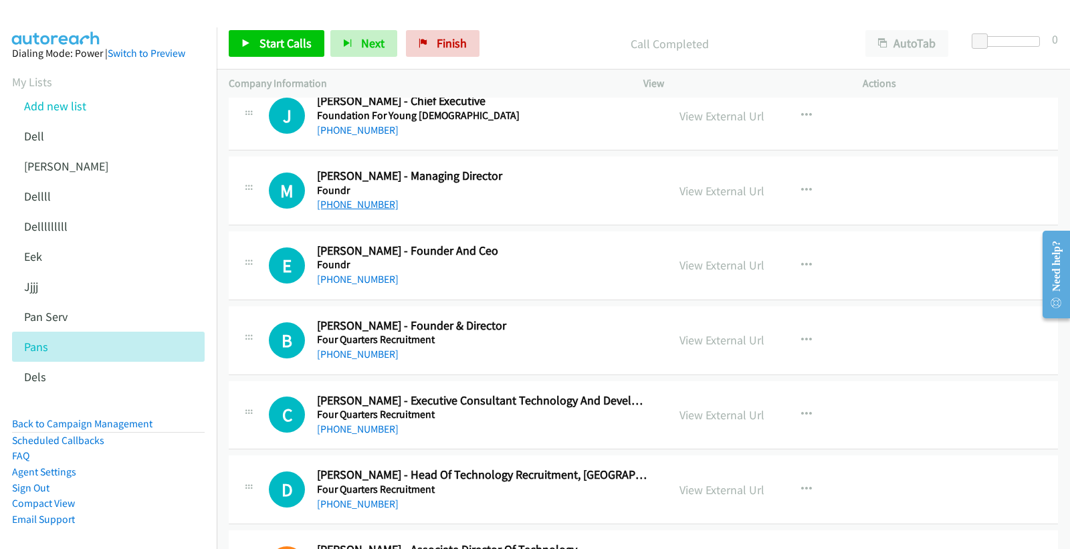
click at [364, 210] on link "+61 452 533 812" at bounding box center [358, 204] width 82 height 13
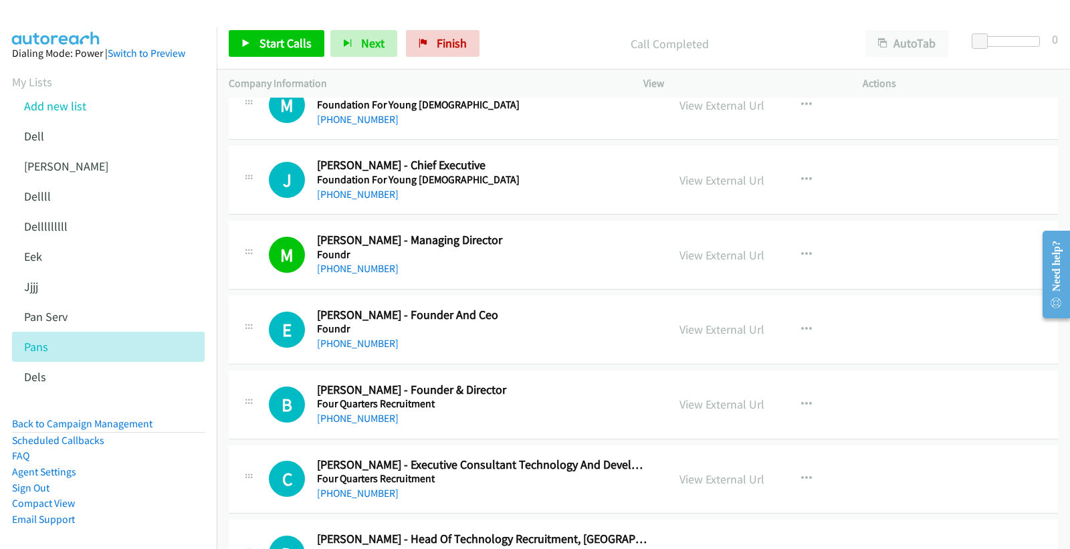
scroll to position [11903, 0]
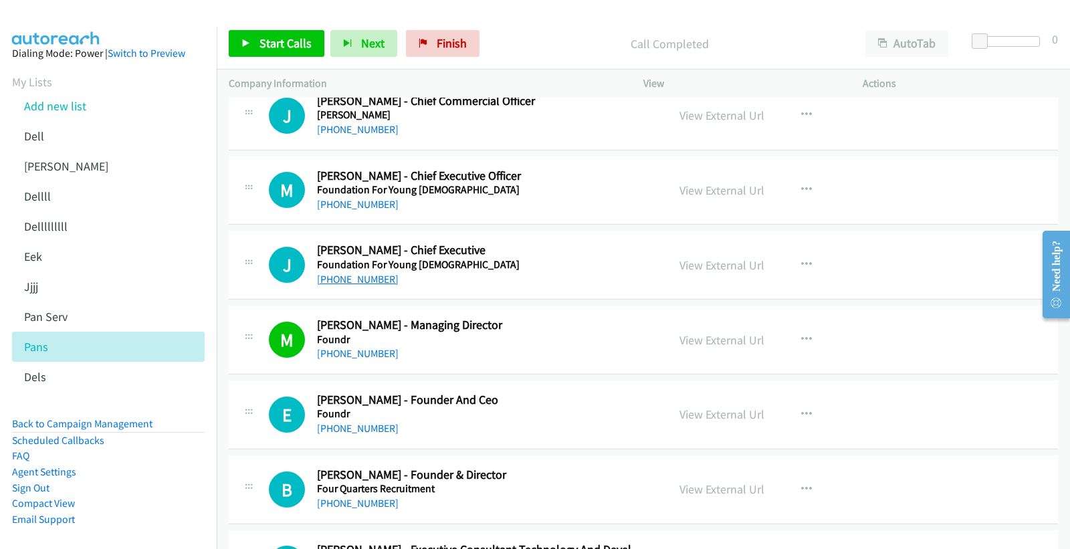
click at [350, 283] on link "+61 408 491 752" at bounding box center [358, 279] width 82 height 13
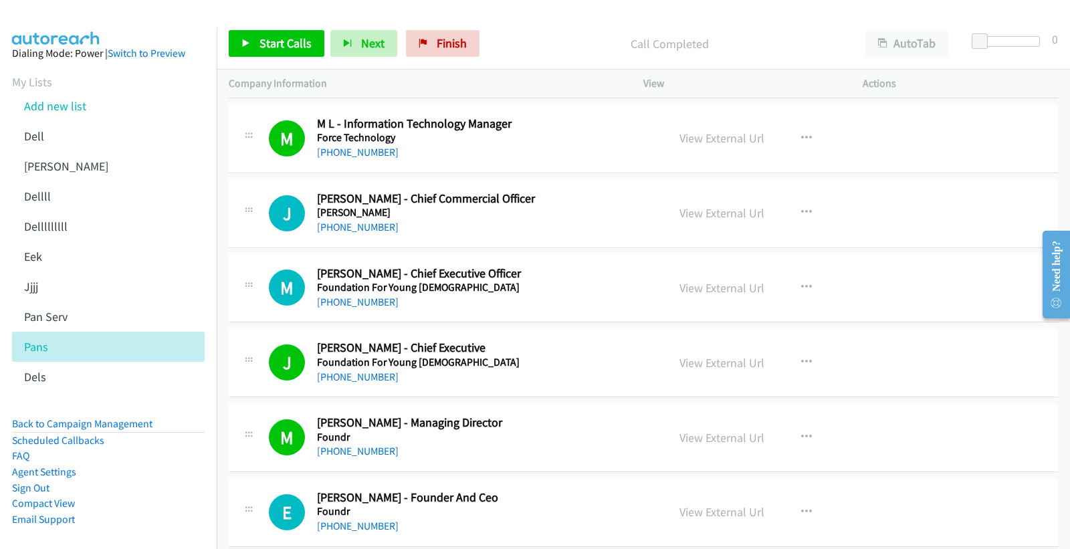
scroll to position [11829, 0]
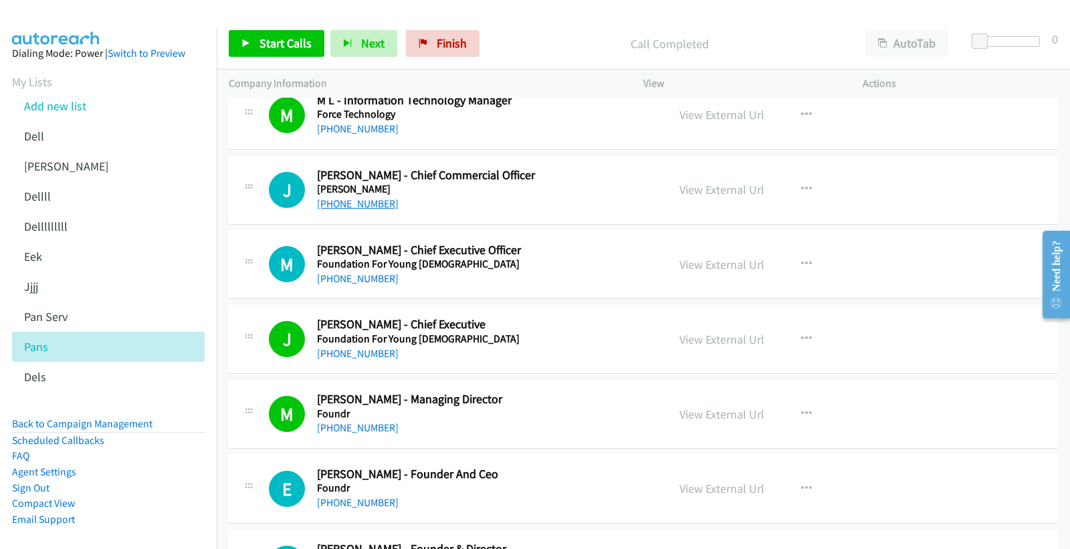
click at [357, 203] on link "+61 1300 581 299" at bounding box center [358, 203] width 82 height 13
click at [717, 194] on link "View External Url" at bounding box center [721, 189] width 85 height 15
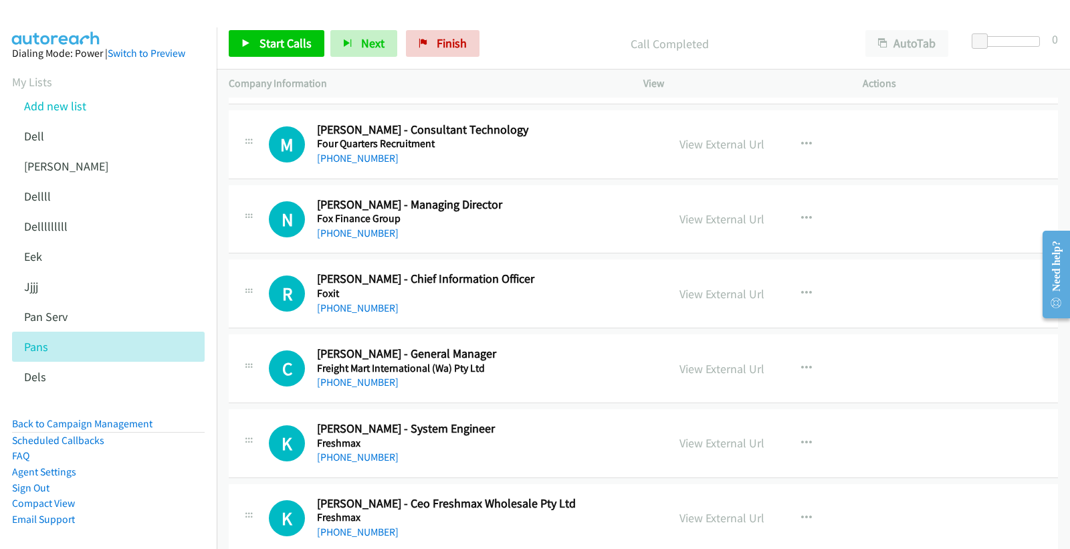
scroll to position [12646, 0]
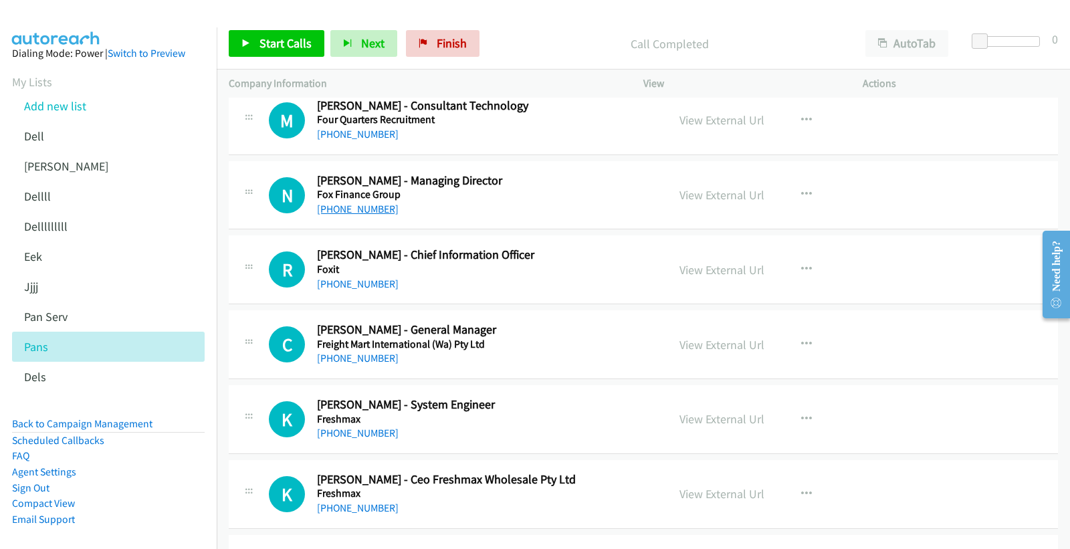
click at [356, 211] on link "+61 413 605 511" at bounding box center [358, 209] width 82 height 13
click at [732, 195] on link "View External Url" at bounding box center [721, 194] width 85 height 15
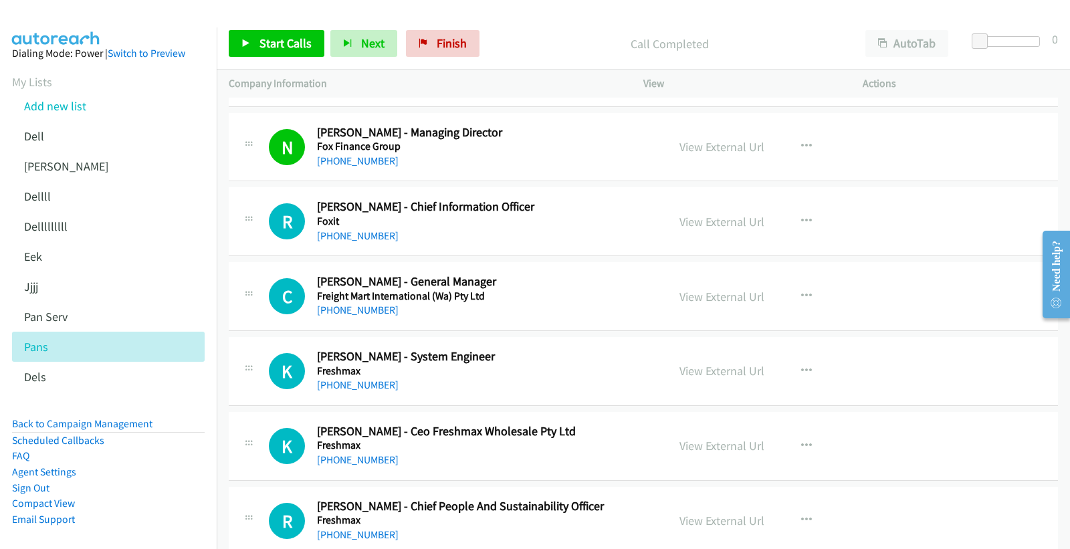
scroll to position [12721, 0]
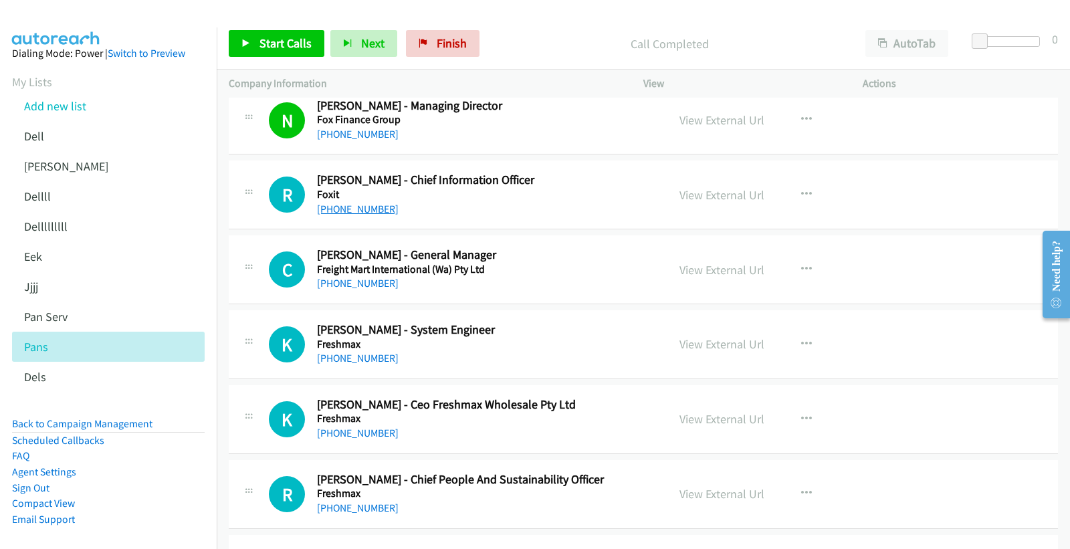
click at [364, 213] on link "+61 448 792 002" at bounding box center [358, 209] width 82 height 13
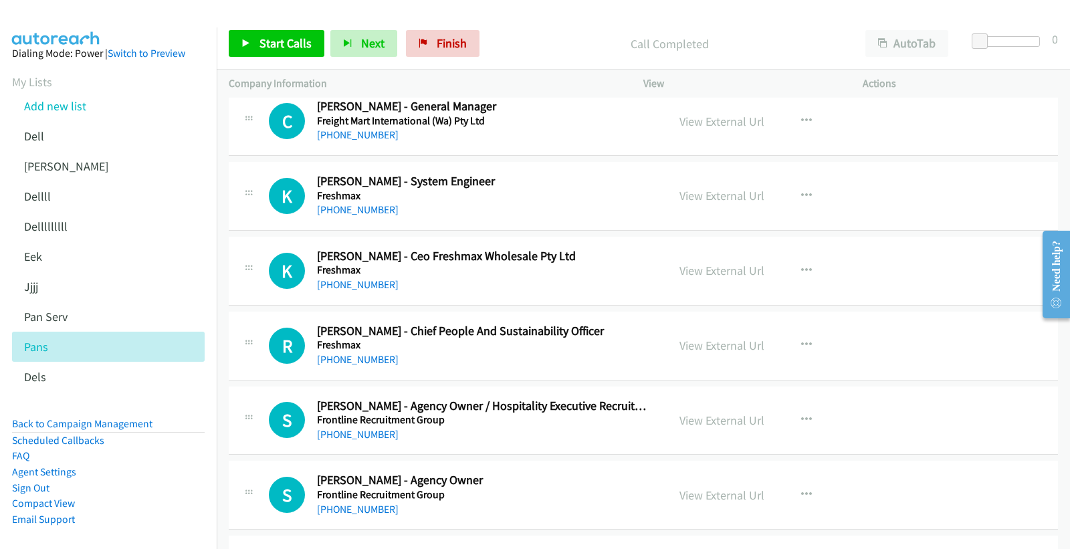
scroll to position [12795, 0]
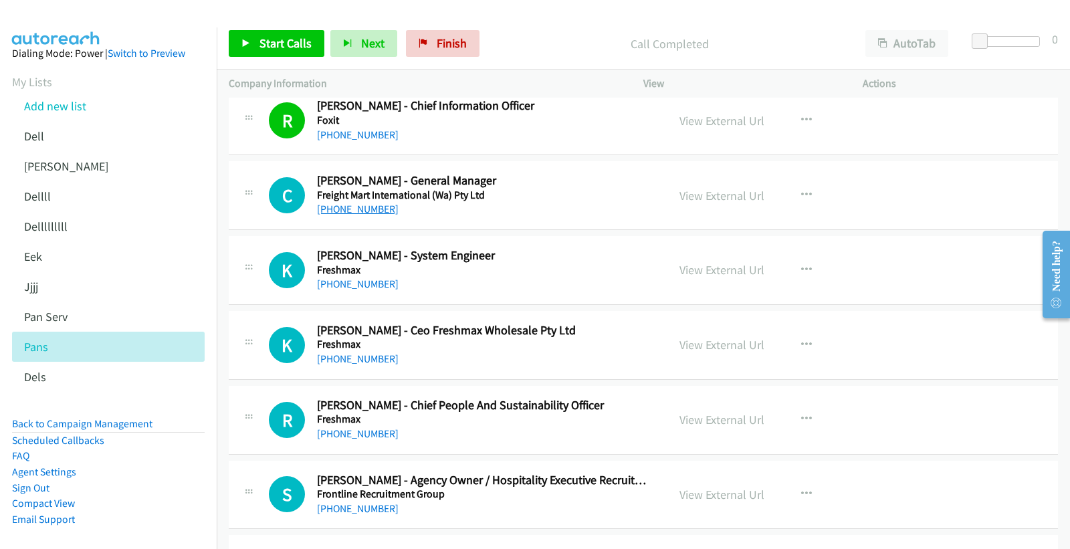
click at [366, 209] on link "+61 434 558 456" at bounding box center [358, 209] width 82 height 13
click at [694, 201] on link "View External Url" at bounding box center [721, 195] width 85 height 15
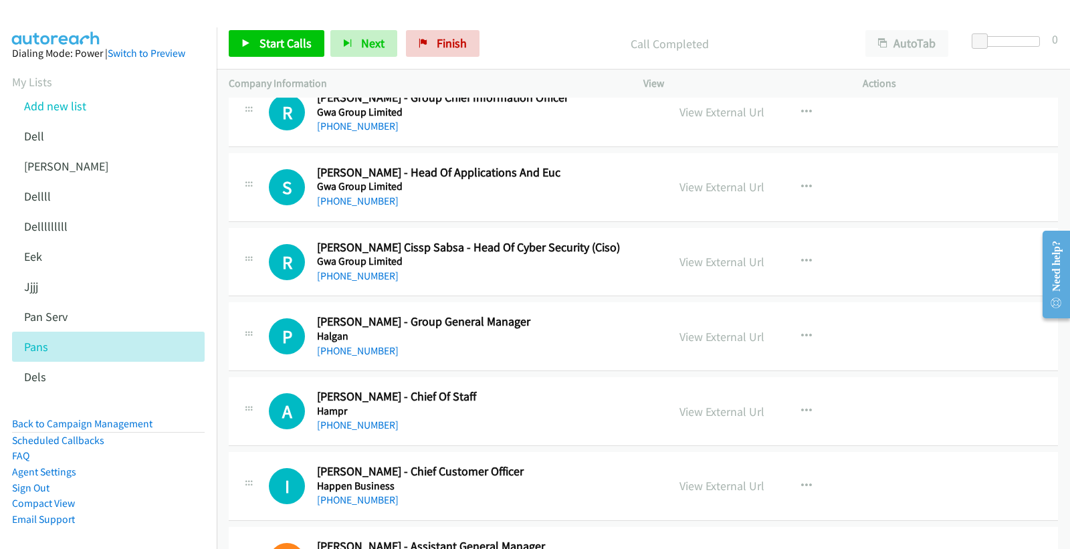
scroll to position [16240, 0]
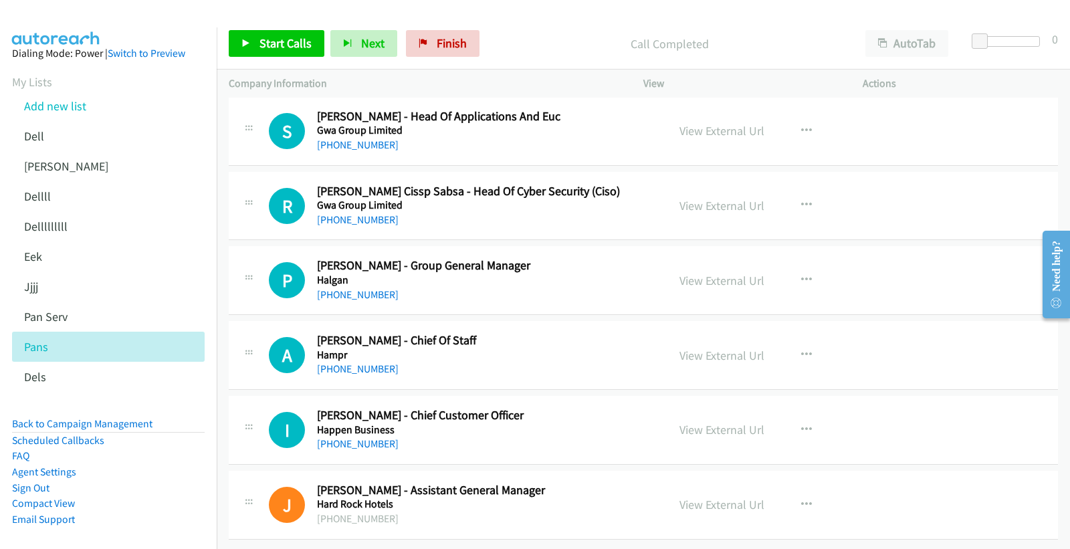
drag, startPoint x: 731, startPoint y: 419, endPoint x: 596, endPoint y: 371, distance: 143.3
click at [717, 422] on link "View External Url" at bounding box center [721, 429] width 85 height 15
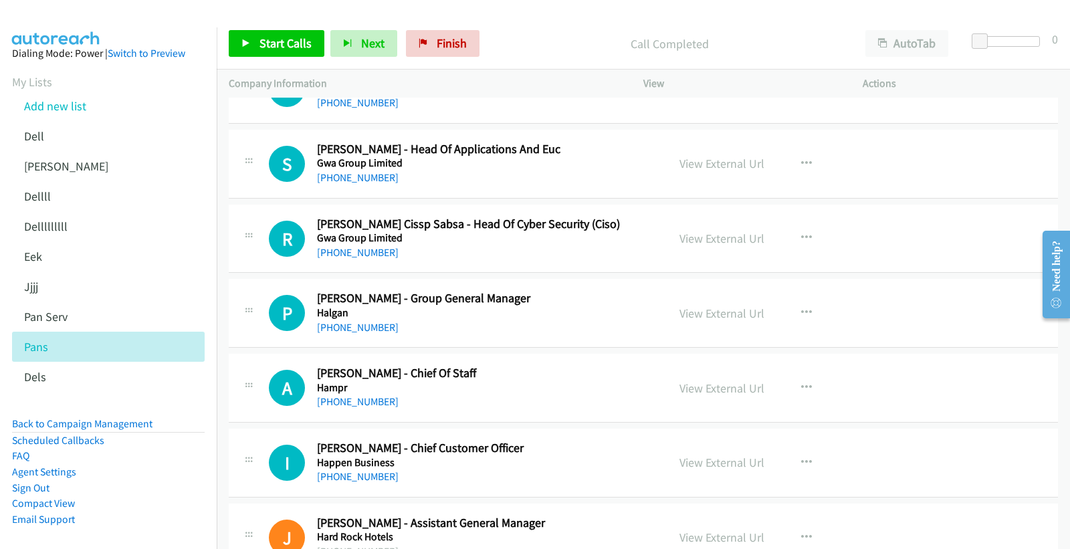
scroll to position [16166, 0]
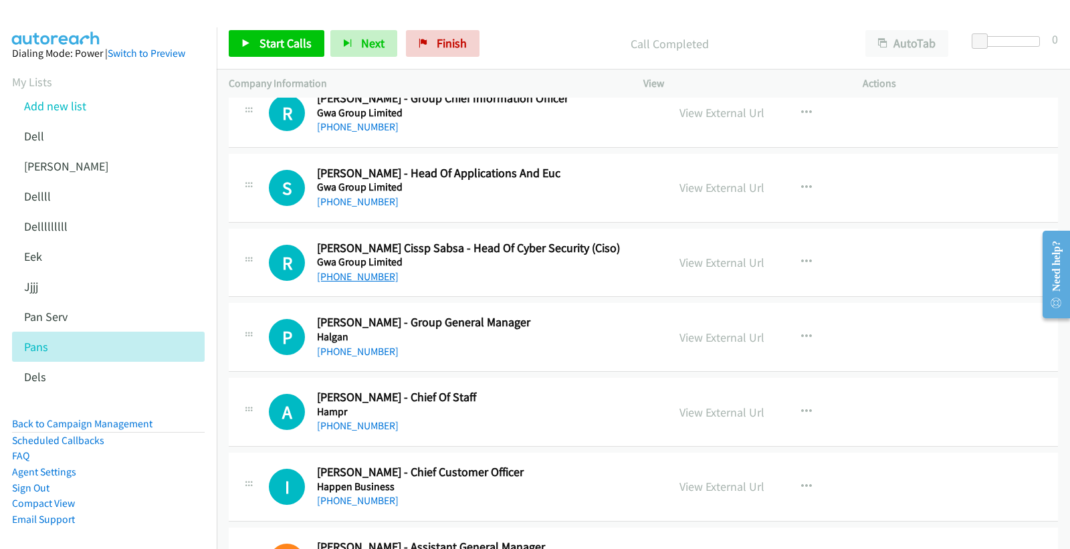
click at [350, 282] on link "+61 407 947 043" at bounding box center [358, 276] width 82 height 13
click at [739, 269] on link "View External Url" at bounding box center [721, 262] width 85 height 15
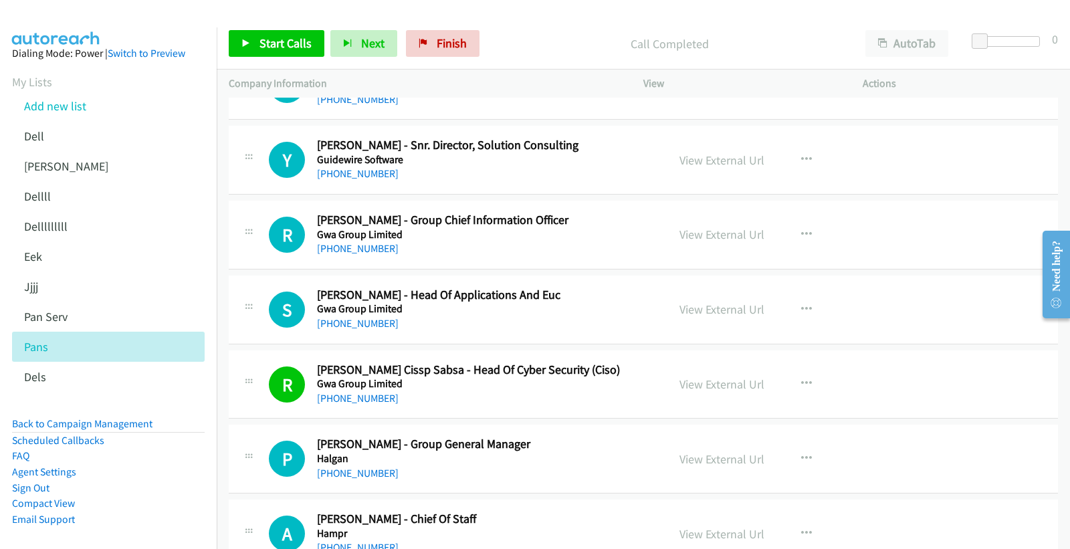
scroll to position [16018, 0]
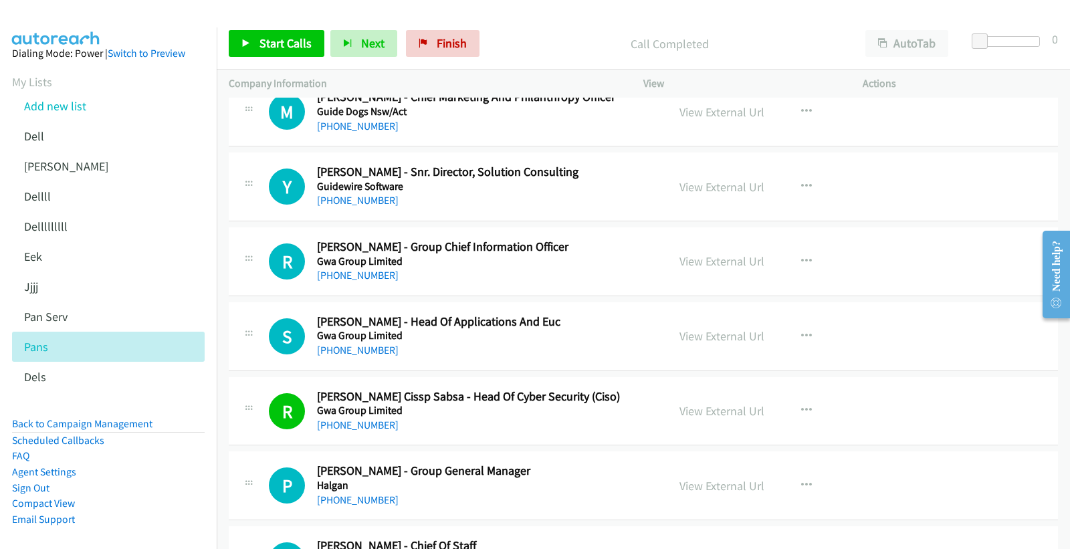
click at [366, 281] on link "+61 448 233 902" at bounding box center [358, 275] width 82 height 13
click at [719, 267] on link "View External Url" at bounding box center [721, 260] width 85 height 15
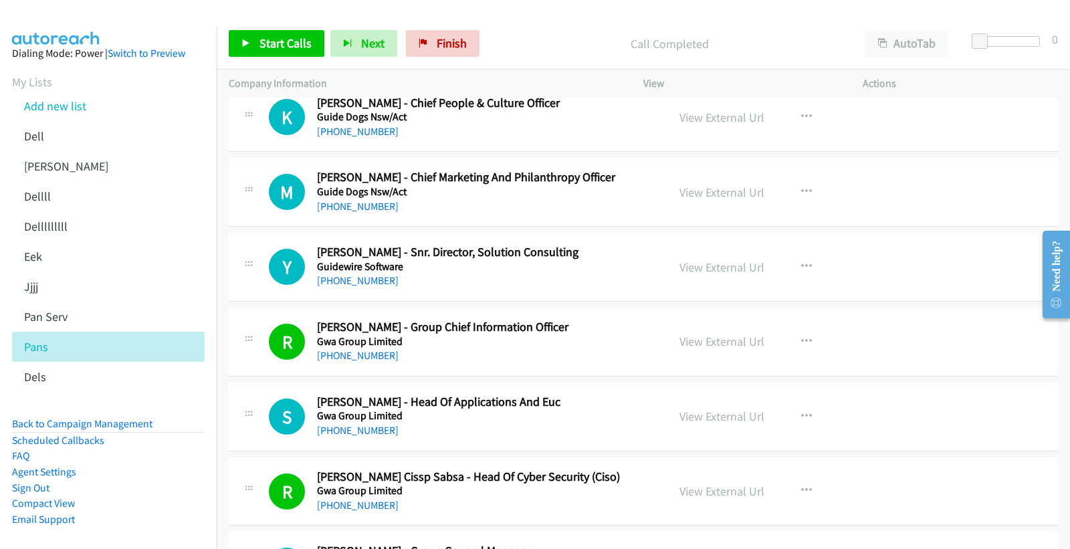
scroll to position [15943, 0]
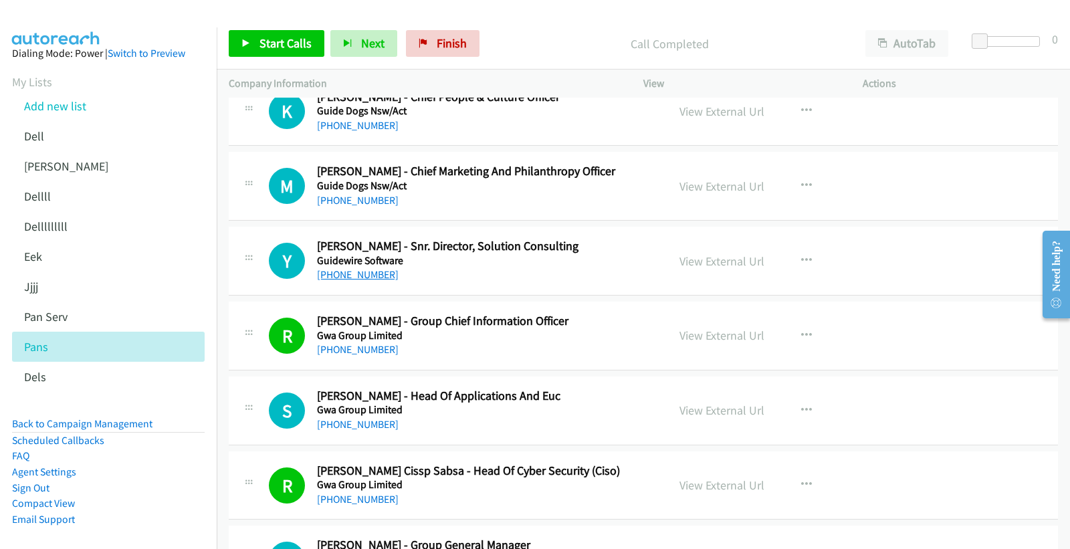
click at [346, 281] on link "+61 2 8208 6037" at bounding box center [358, 274] width 82 height 13
click at [727, 269] on link "View External Url" at bounding box center [721, 260] width 85 height 15
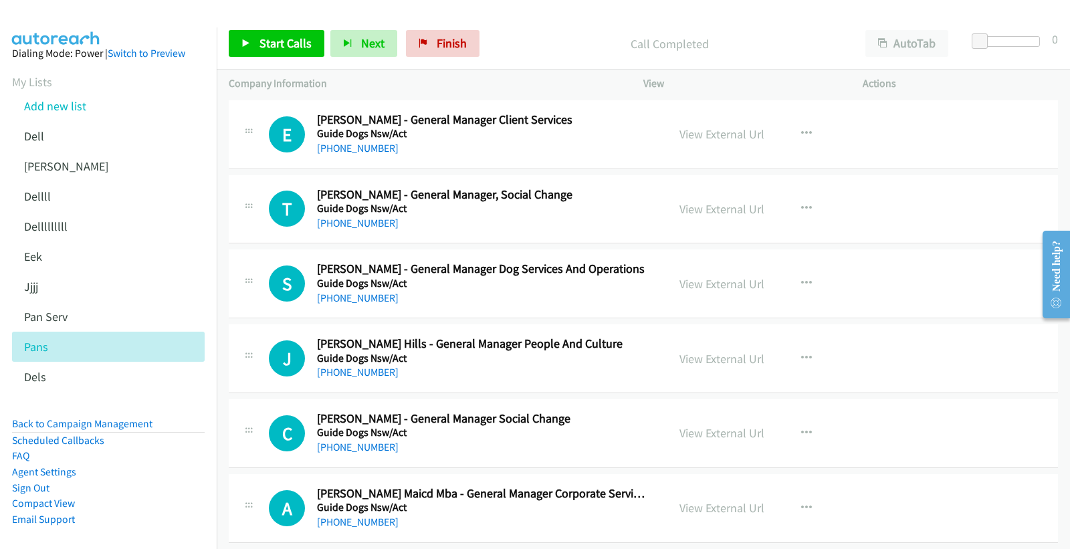
scroll to position [15497, 0]
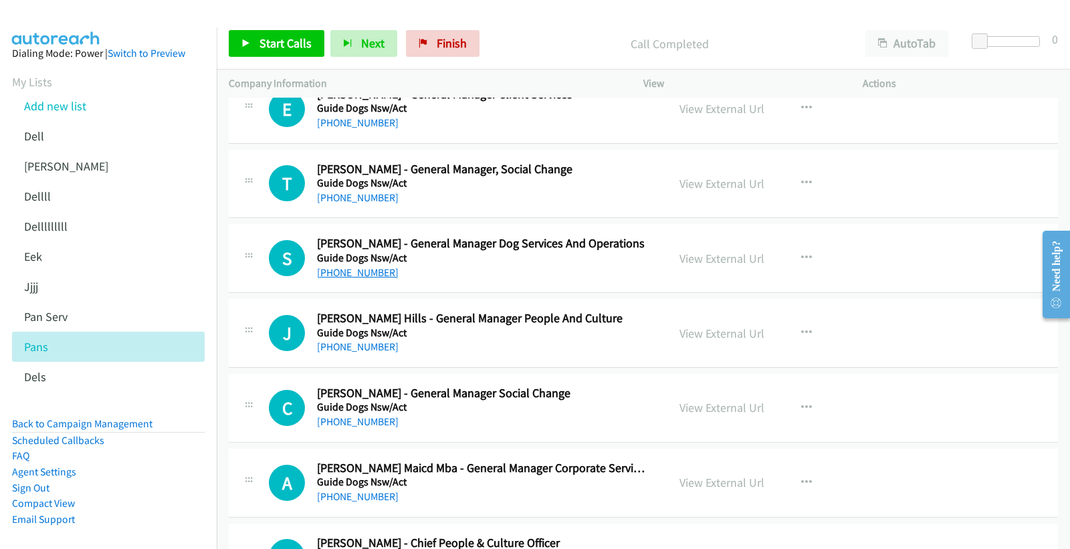
click at [368, 278] on link "+61 407 201 245" at bounding box center [358, 272] width 82 height 13
click at [730, 265] on link "View External Url" at bounding box center [721, 258] width 85 height 15
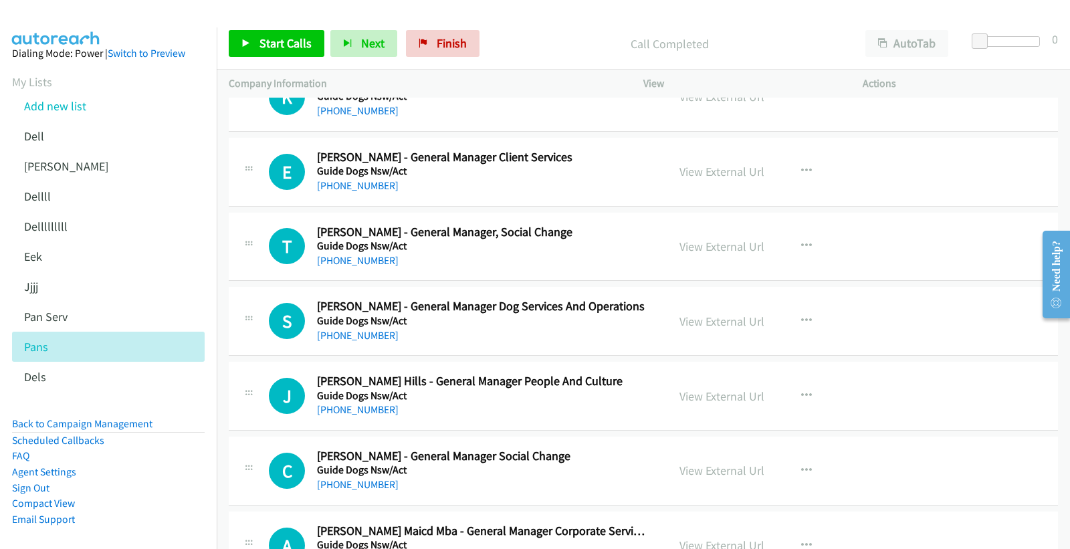
scroll to position [15349, 0]
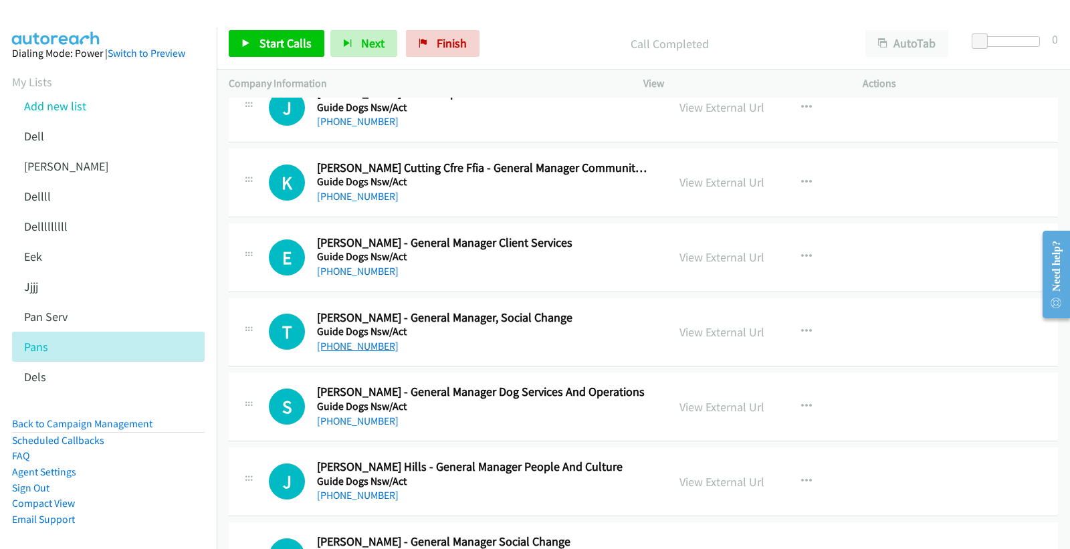
click at [369, 348] on link "+61 437 840 888" at bounding box center [358, 346] width 82 height 13
click at [733, 336] on link "View External Url" at bounding box center [721, 331] width 85 height 15
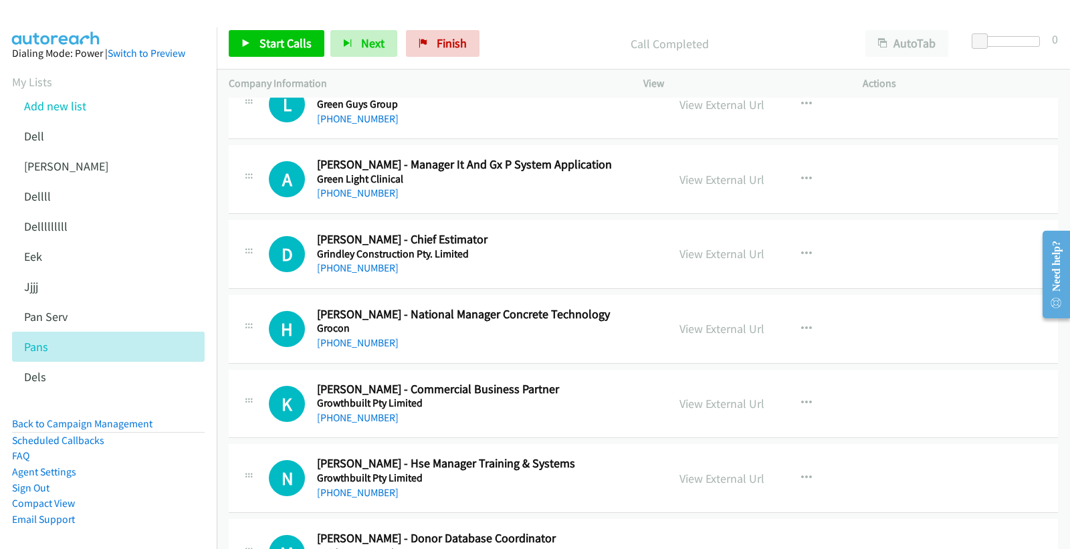
scroll to position [14755, 0]
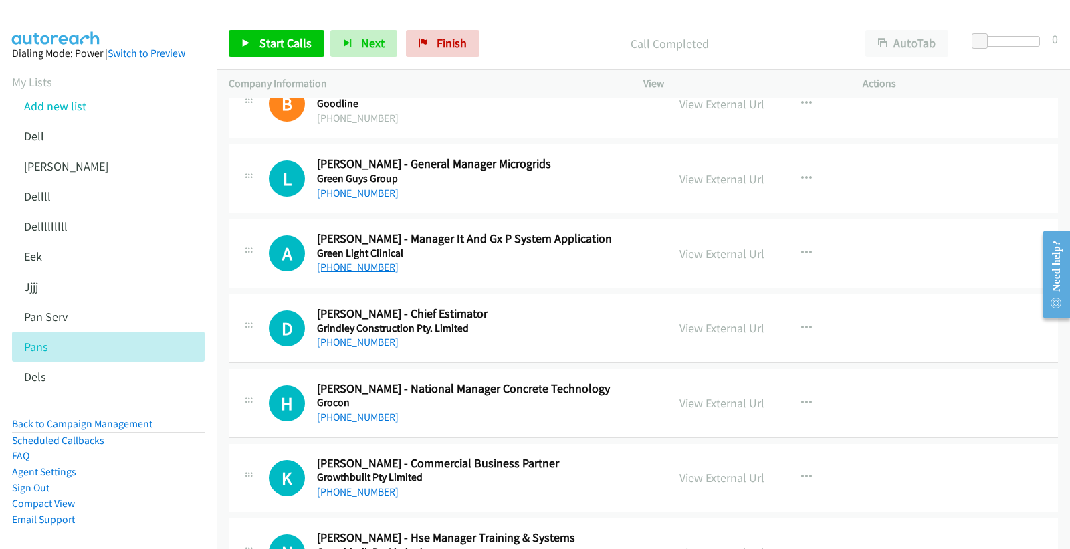
click at [356, 273] on link "+61 405 104 991" at bounding box center [358, 267] width 82 height 13
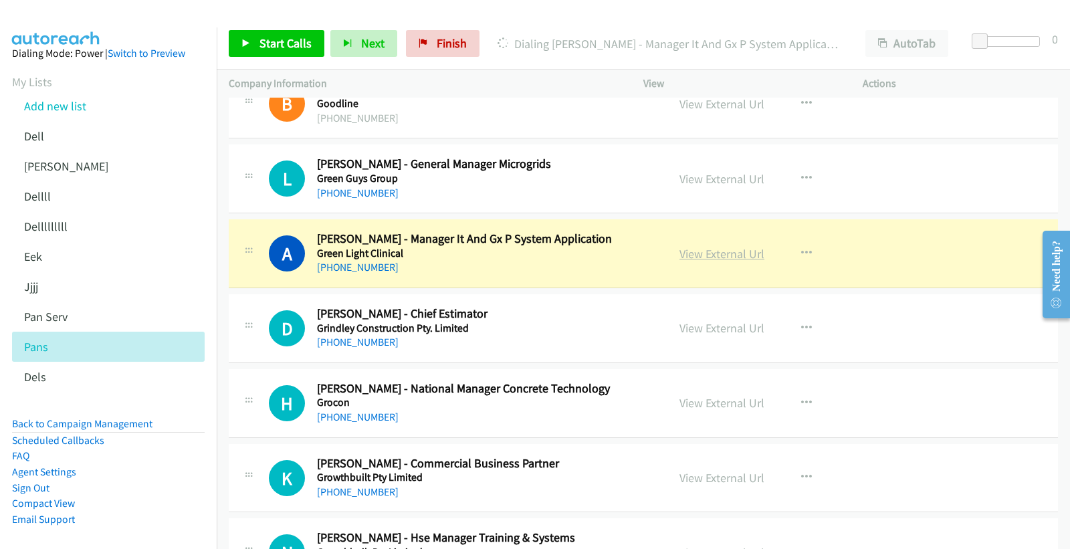
click at [735, 258] on link "View External Url" at bounding box center [721, 253] width 85 height 15
click at [707, 257] on link "View External Url" at bounding box center [721, 253] width 85 height 15
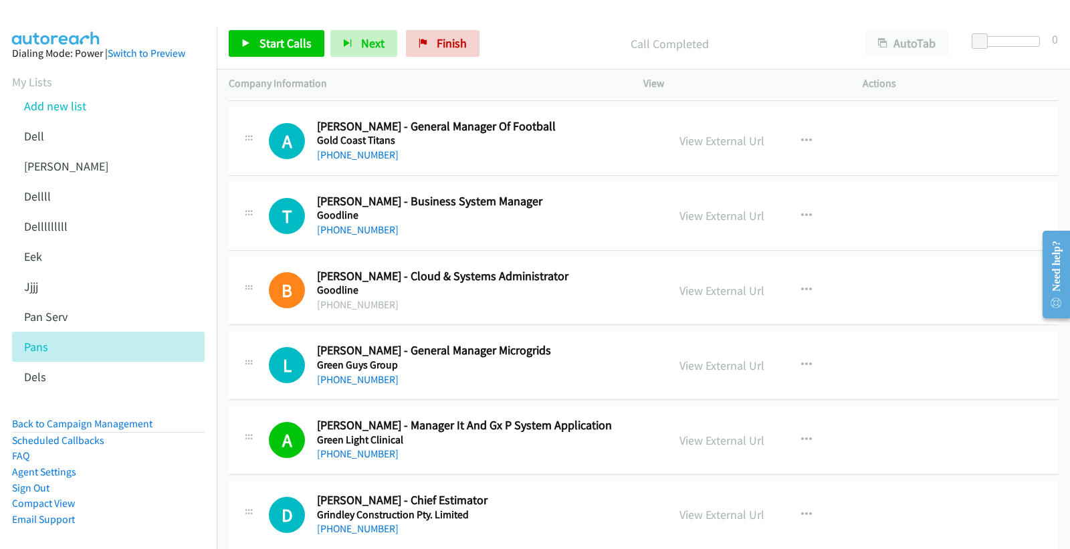
scroll to position [14532, 0]
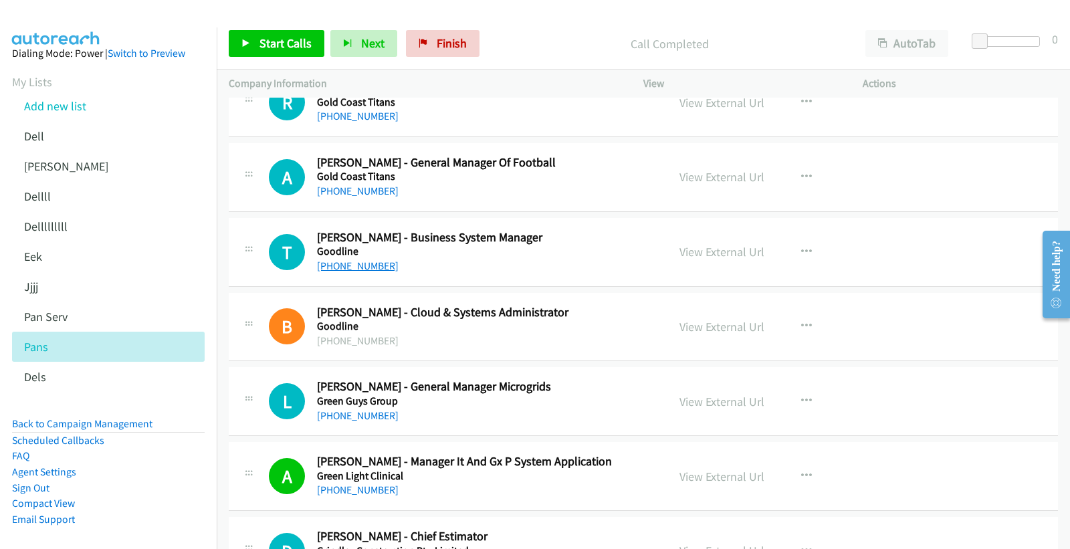
click at [375, 271] on link "+61 417 155 150" at bounding box center [358, 265] width 82 height 13
click at [727, 255] on link "View External Url" at bounding box center [721, 251] width 85 height 15
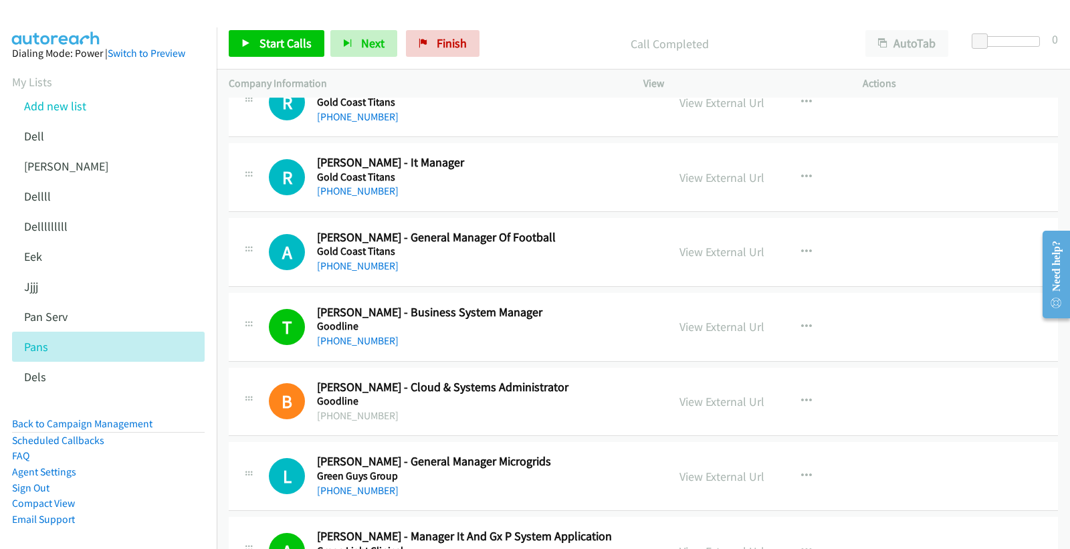
scroll to position [14383, 0]
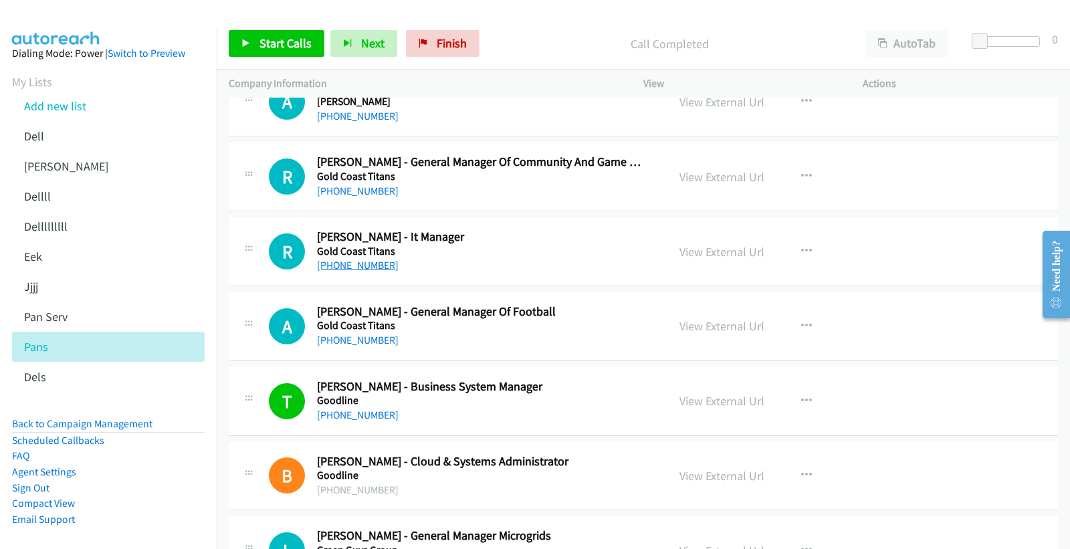
click at [352, 269] on link "+61 7 5581 0150" at bounding box center [358, 265] width 82 height 13
click at [744, 253] on link "View External Url" at bounding box center [721, 251] width 85 height 15
click at [710, 257] on link "View External Url" at bounding box center [721, 251] width 85 height 15
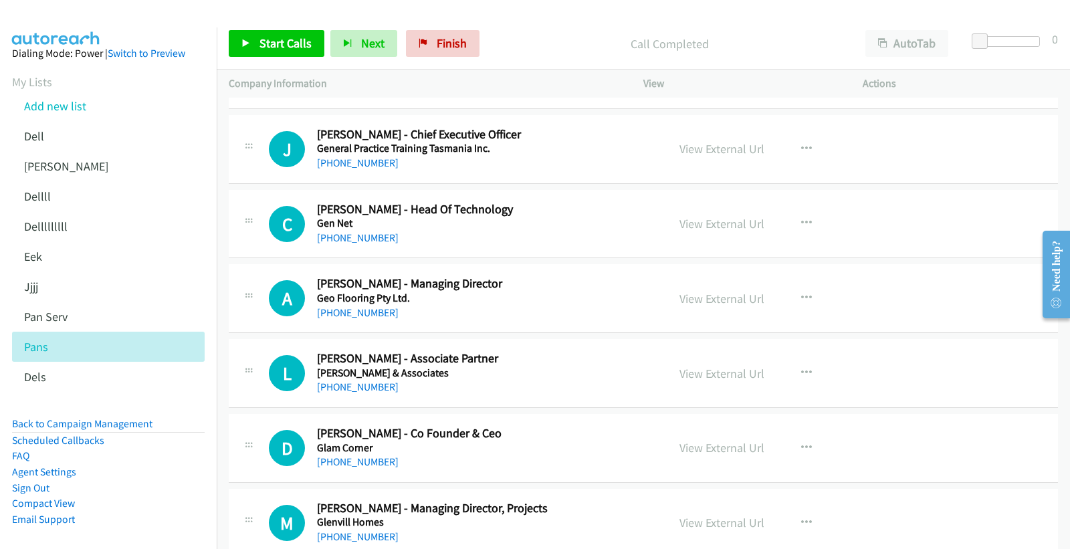
scroll to position [13789, 0]
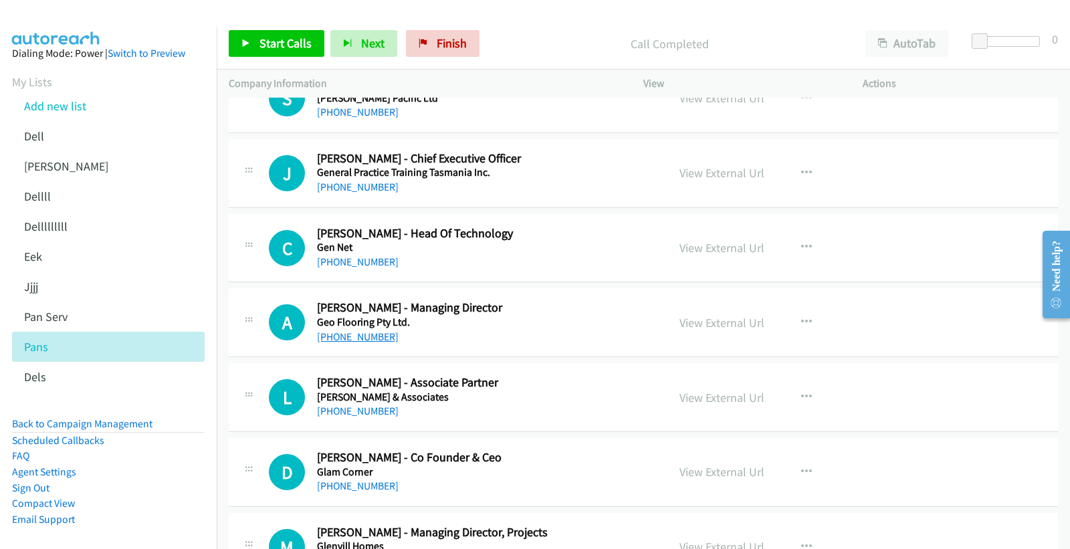
click at [358, 338] on link "+61 407 207 921" at bounding box center [358, 336] width 82 height 13
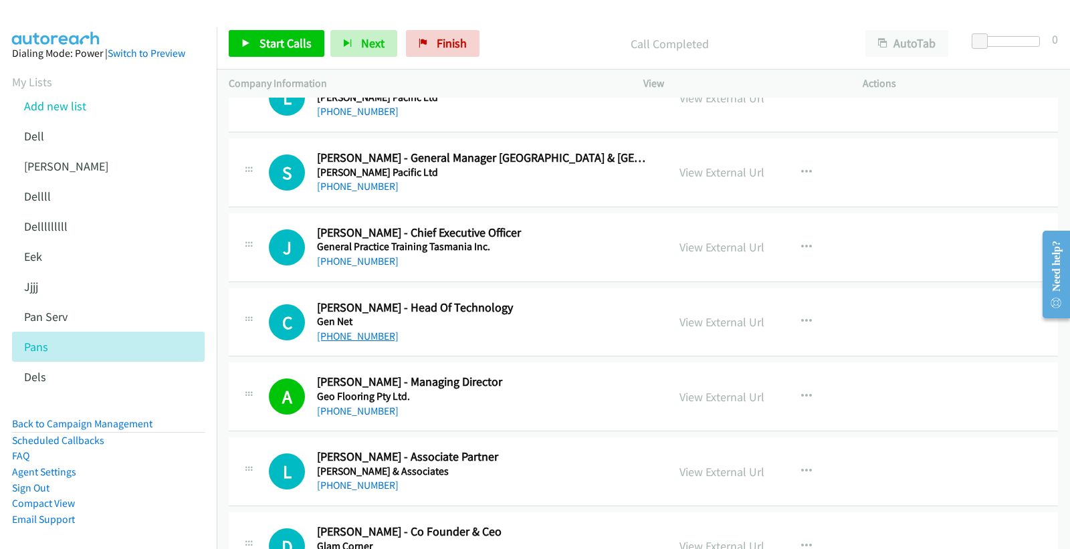
click at [354, 339] on link "+61 3 8664 8484" at bounding box center [358, 336] width 82 height 13
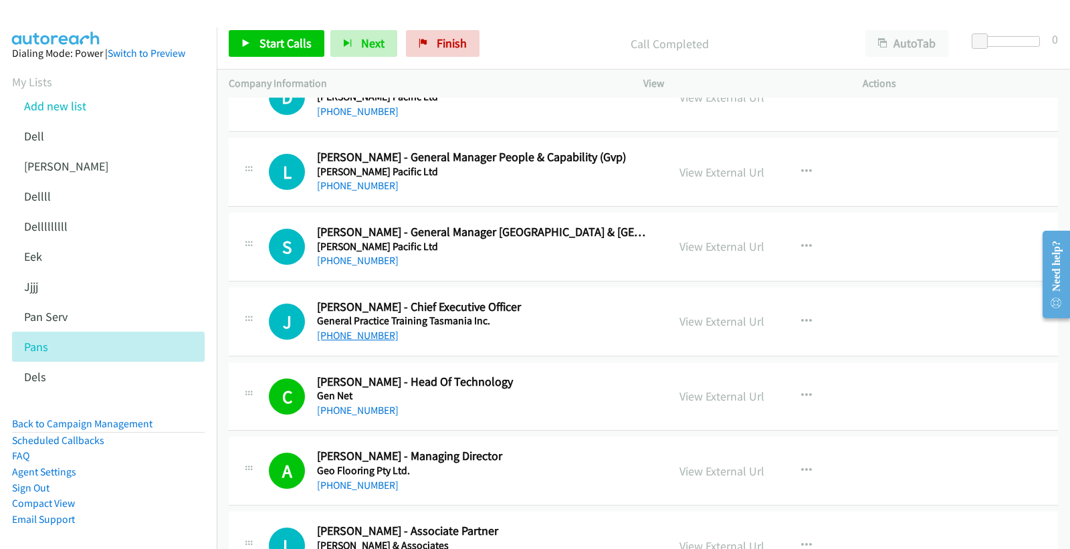
click at [369, 338] on link "+61 3 6232 6300" at bounding box center [358, 335] width 82 height 13
click at [348, 265] on link "+61 425 603 334" at bounding box center [358, 260] width 82 height 13
click at [729, 254] on link "View External Url" at bounding box center [721, 246] width 85 height 15
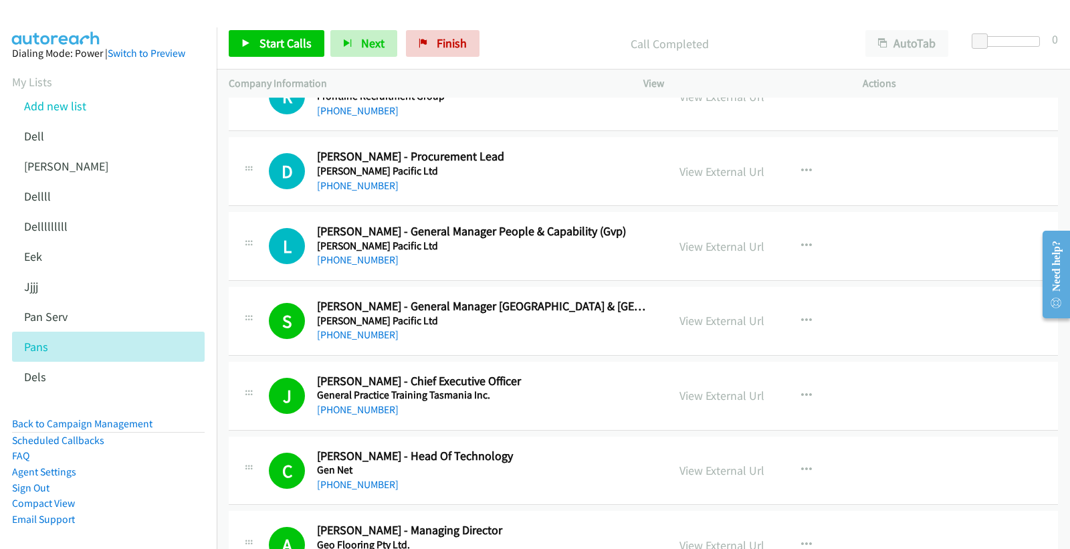
scroll to position [13492, 0]
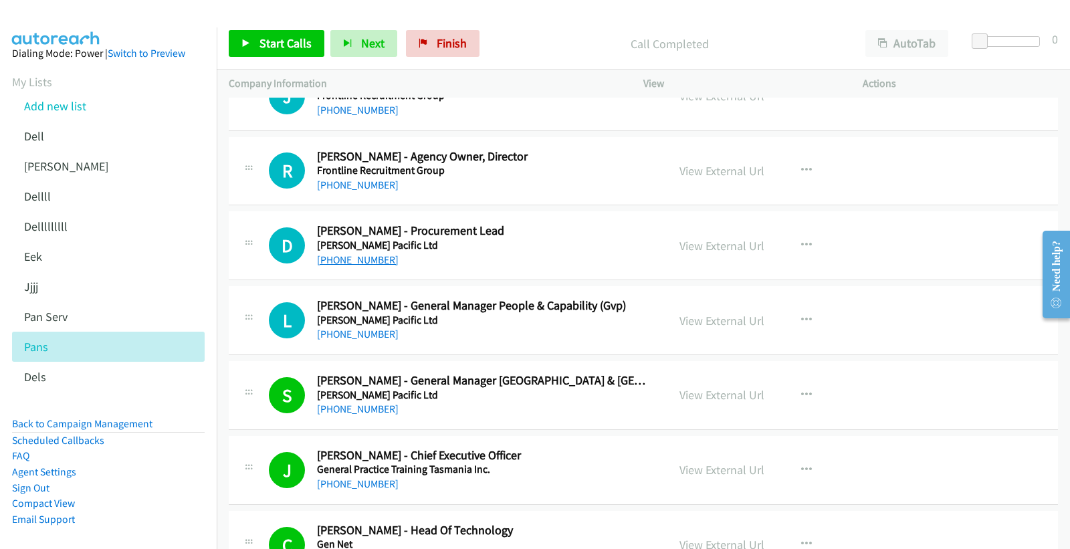
click at [335, 266] on link "+61 455 114 004" at bounding box center [358, 259] width 82 height 13
click at [739, 250] on link "View External Url" at bounding box center [721, 245] width 85 height 15
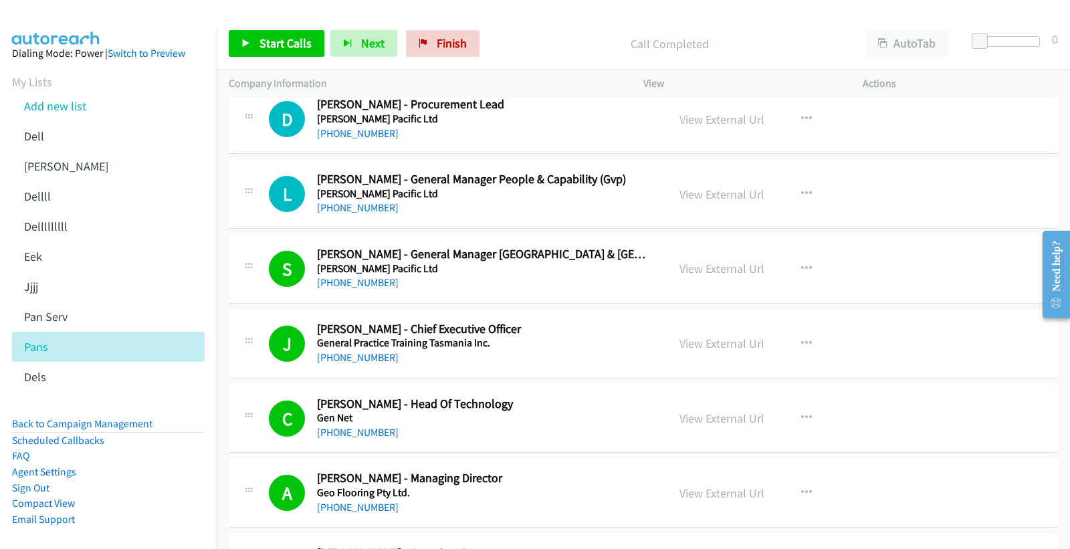
scroll to position [13640, 0]
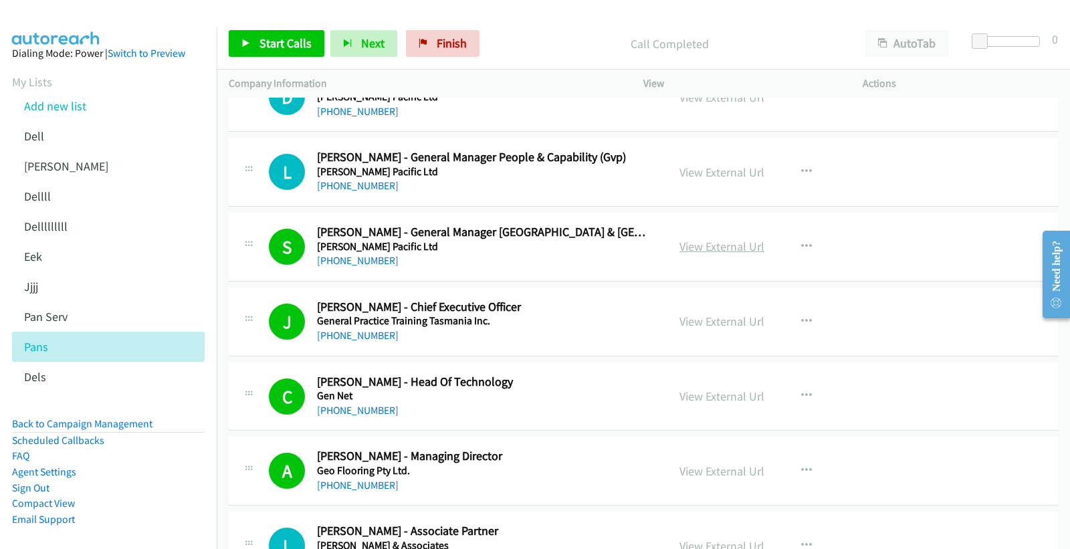
click at [700, 252] on link "View External Url" at bounding box center [721, 246] width 85 height 15
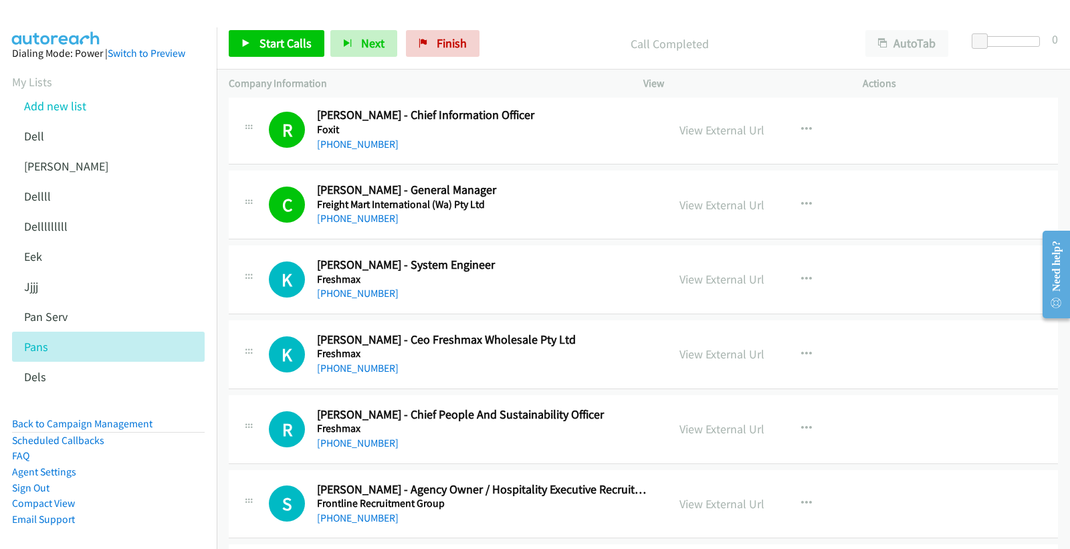
scroll to position [12749, 0]
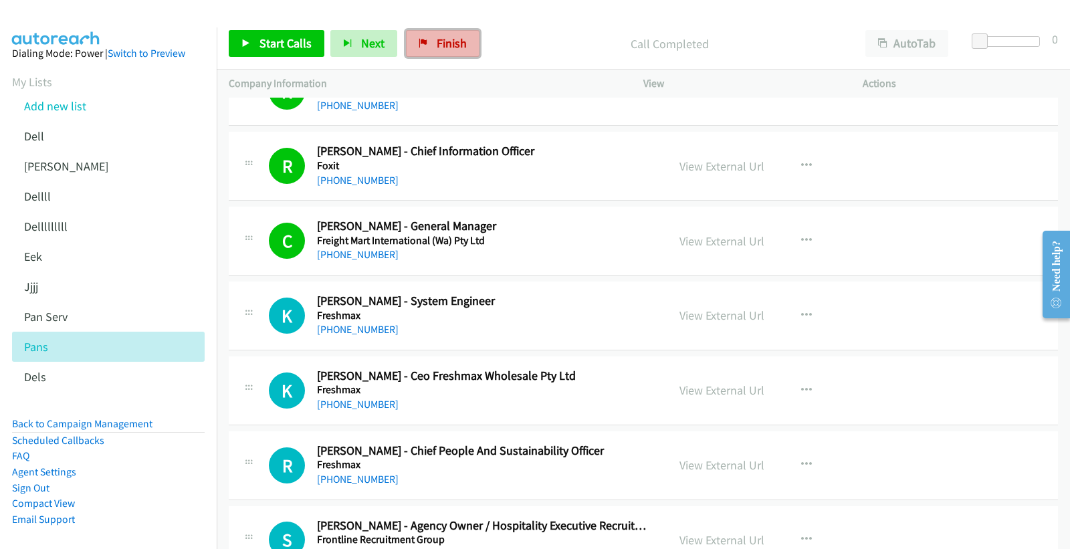
click at [453, 42] on span "Finish" at bounding box center [452, 42] width 30 height 15
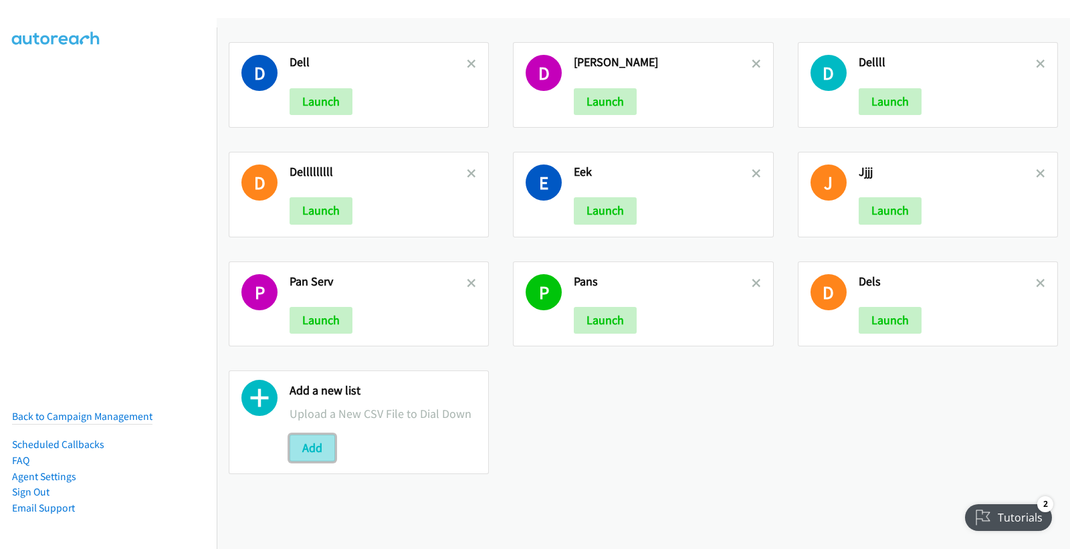
click at [312, 445] on button "Add" at bounding box center [311, 447] width 45 height 27
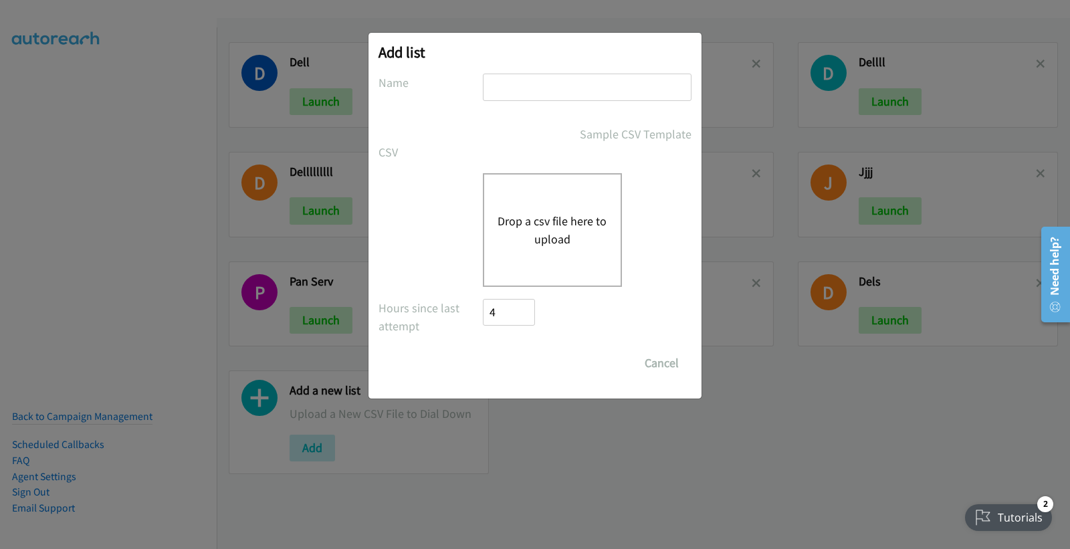
click at [543, 219] on button "Drop a csv file here to upload" at bounding box center [552, 230] width 110 height 36
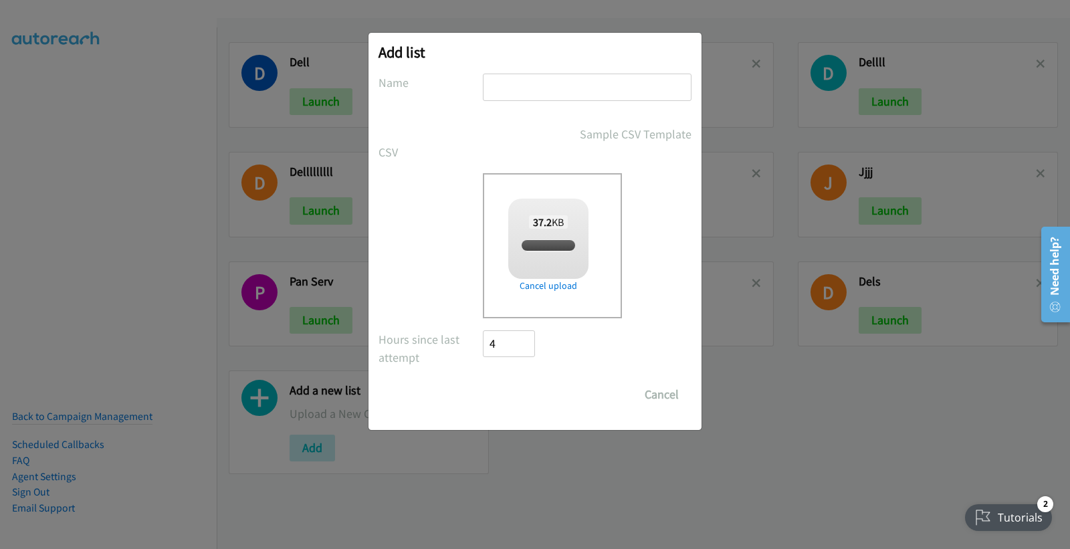
checkbox input "true"
click at [522, 88] on input "text" at bounding box center [587, 87] width 209 height 27
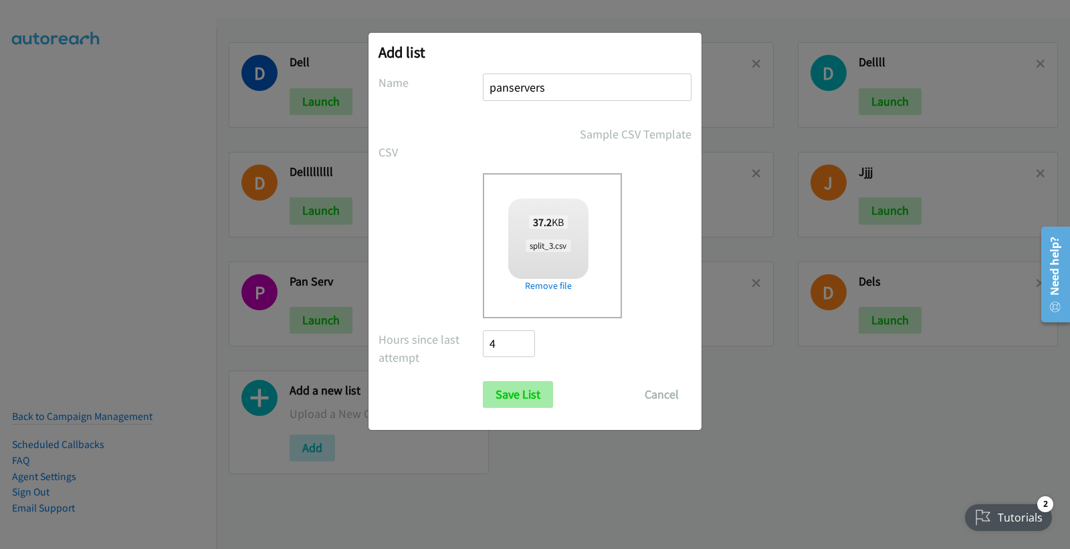
type input "panservers"
click at [523, 394] on input "Save List" at bounding box center [518, 394] width 70 height 27
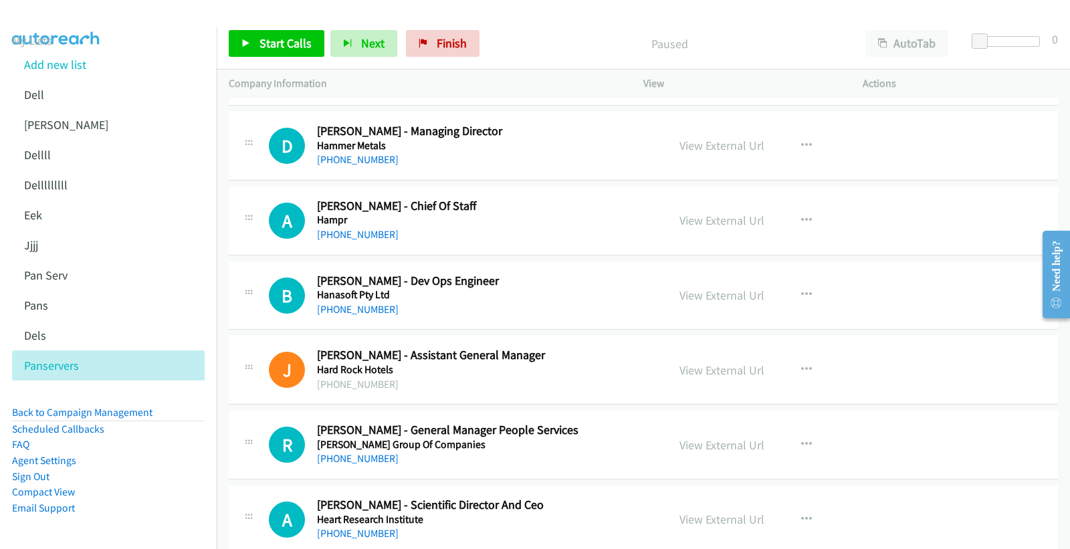
scroll to position [1782, 0]
click at [362, 315] on link "+61 452 583 431" at bounding box center [358, 309] width 82 height 13
click at [706, 297] on link "View External Url" at bounding box center [721, 295] width 85 height 15
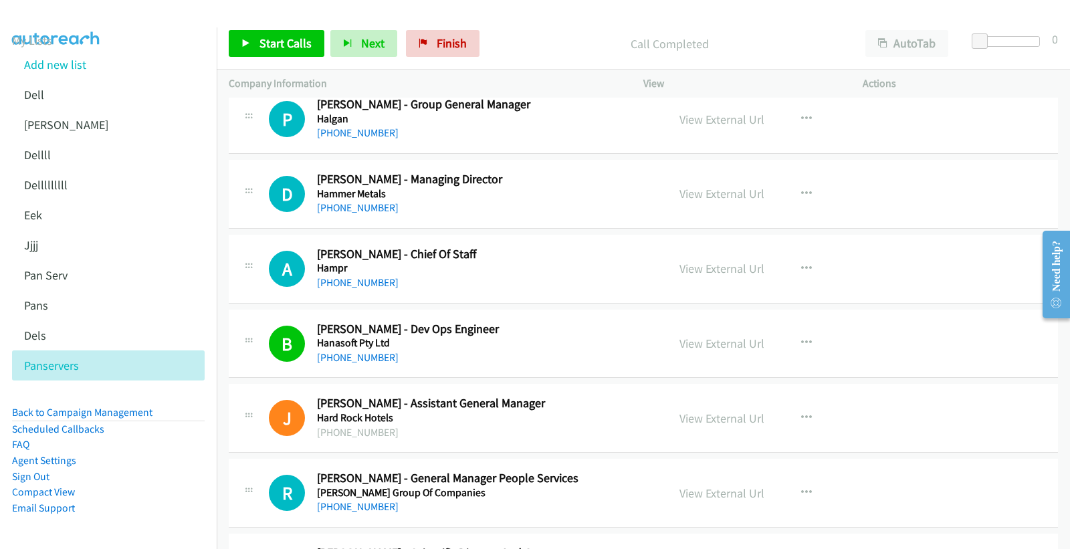
scroll to position [1708, 0]
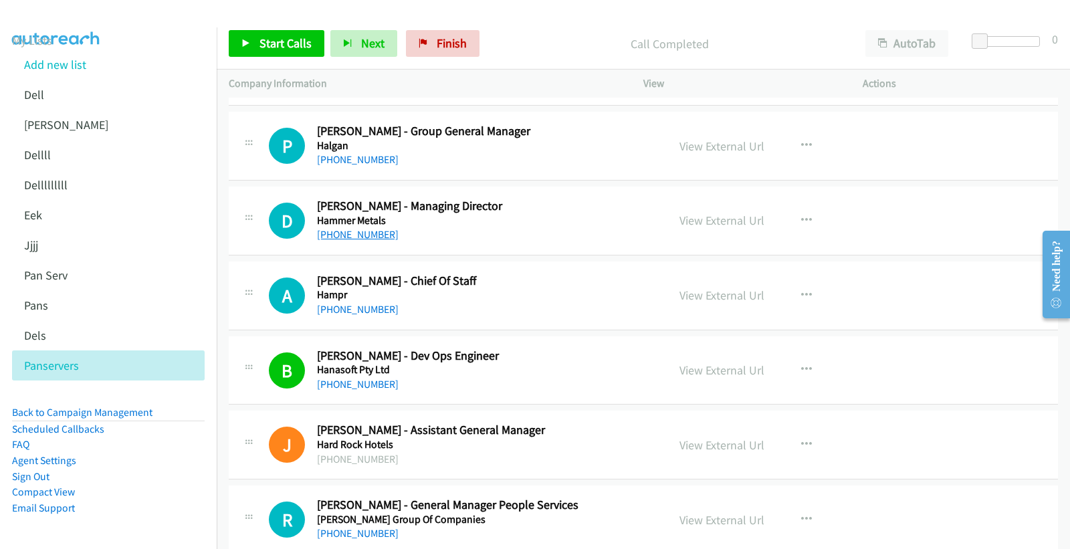
click at [372, 237] on link "+61 408 877 557" at bounding box center [358, 234] width 82 height 13
click at [719, 221] on link "View External Url" at bounding box center [721, 220] width 85 height 15
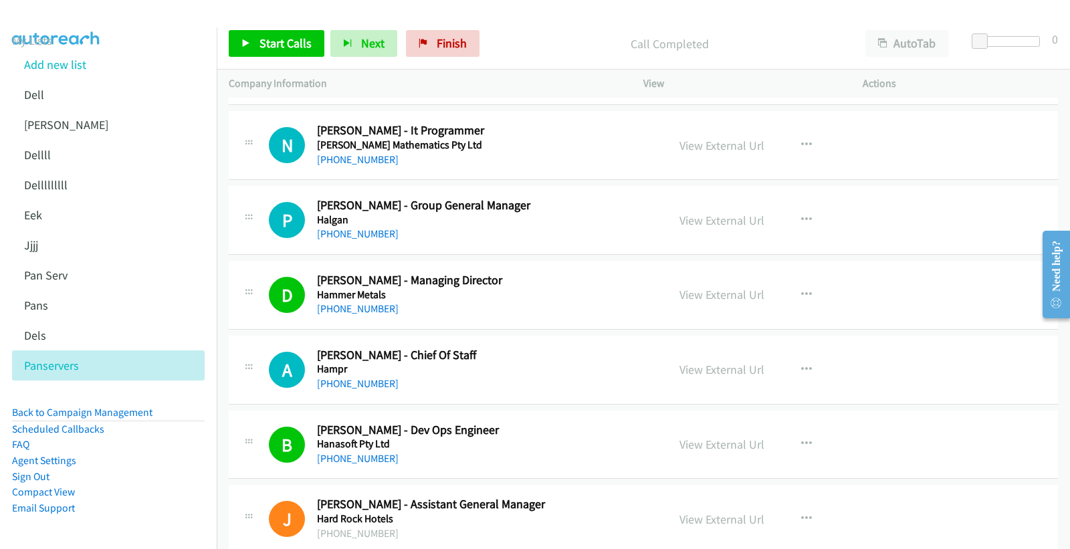
scroll to position [1560, 0]
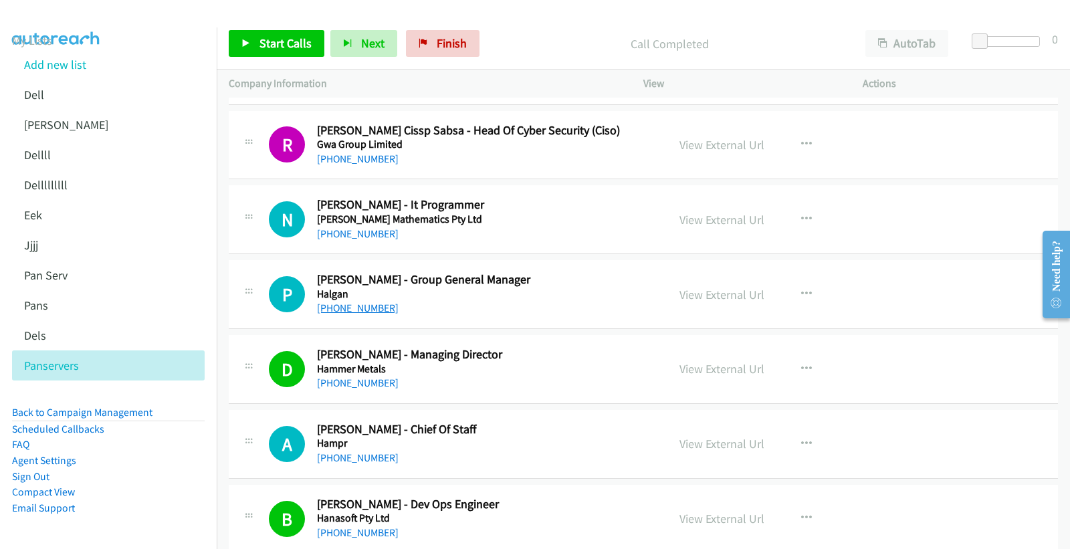
click at [362, 310] on link "+61 416 388 963" at bounding box center [358, 307] width 82 height 13
click at [699, 294] on link "View External Url" at bounding box center [721, 294] width 85 height 15
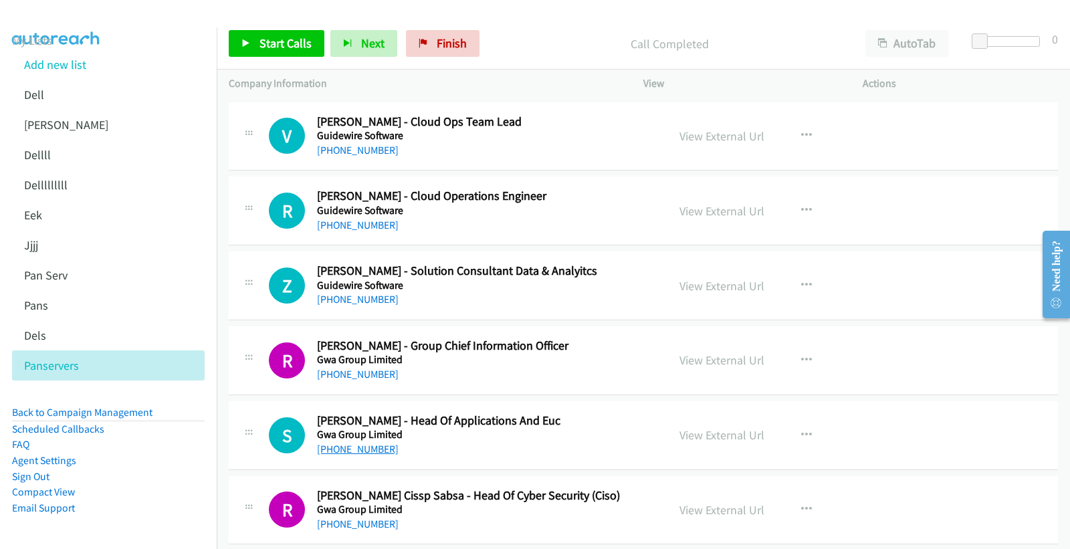
scroll to position [1188, 0]
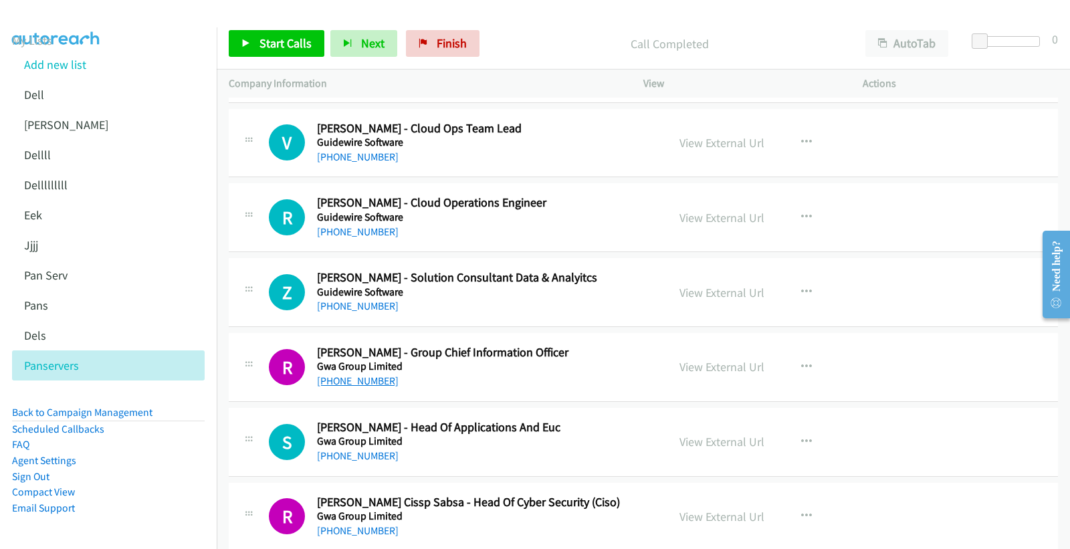
click at [362, 385] on link "+61 448 233 902" at bounding box center [358, 380] width 82 height 13
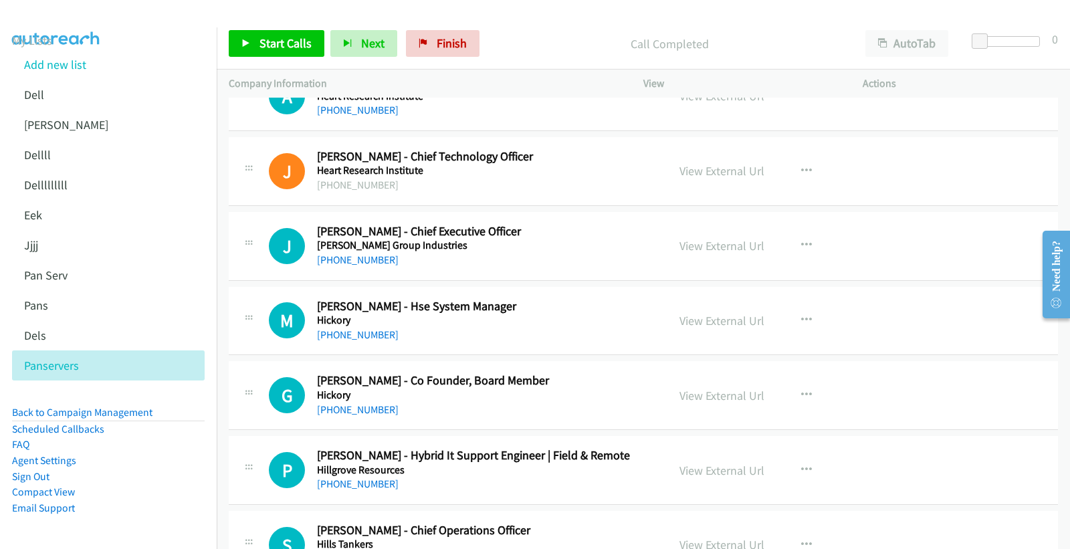
scroll to position [2228, 0]
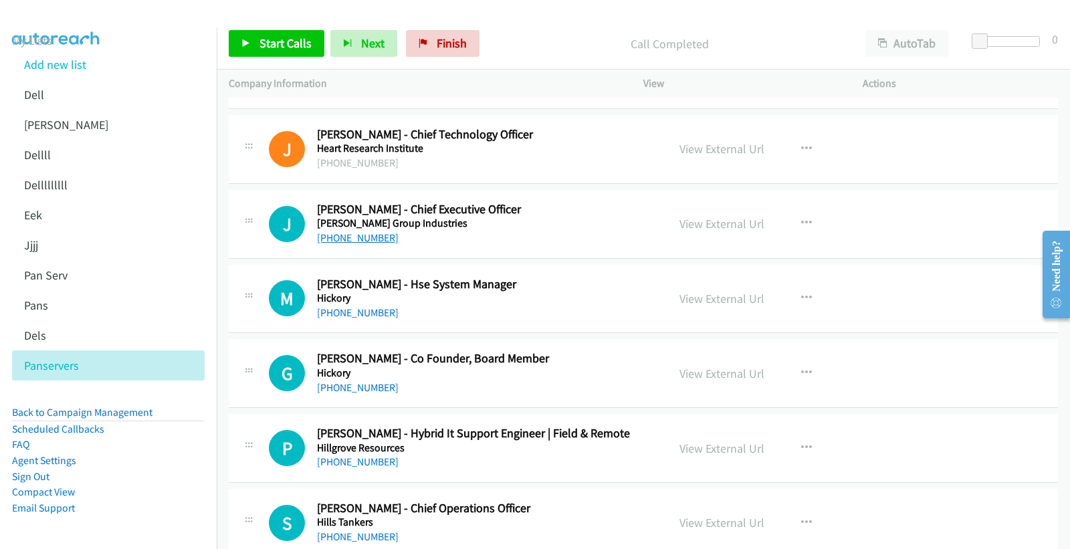
click at [357, 241] on link "+61 8 9474 6311" at bounding box center [358, 237] width 82 height 13
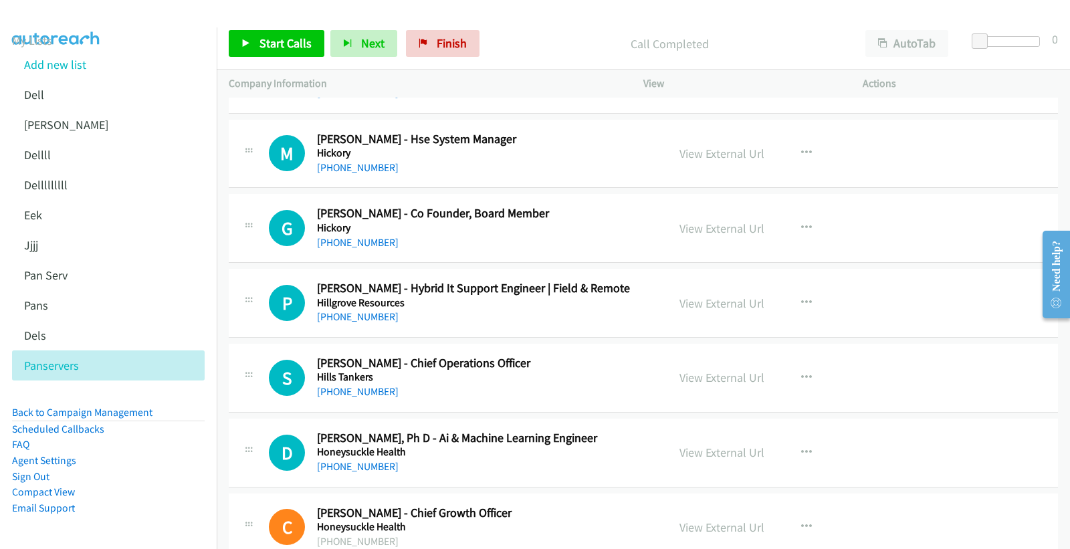
scroll to position [2376, 0]
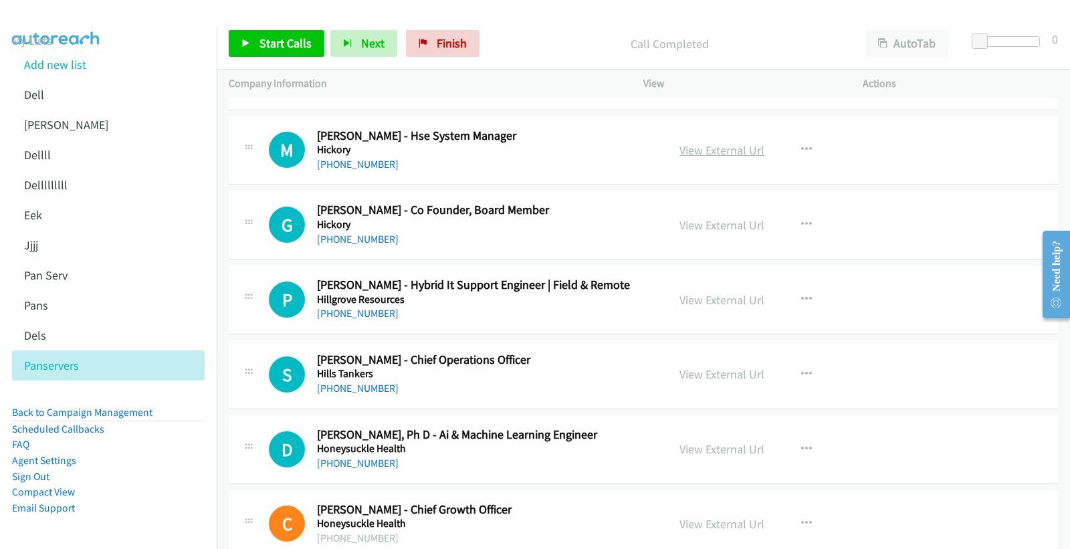
click at [731, 144] on link "View External Url" at bounding box center [721, 149] width 85 height 15
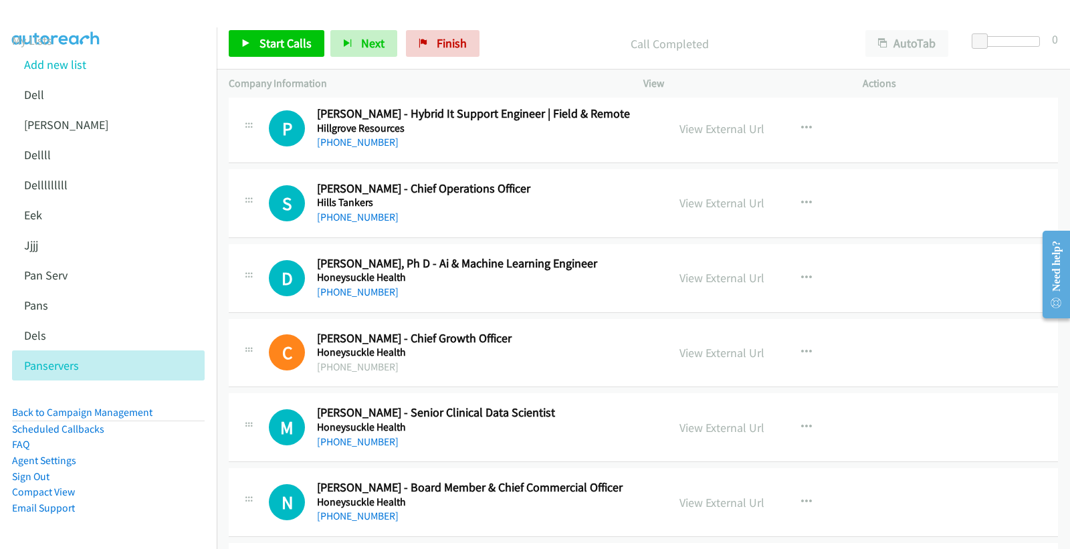
scroll to position [2525, 0]
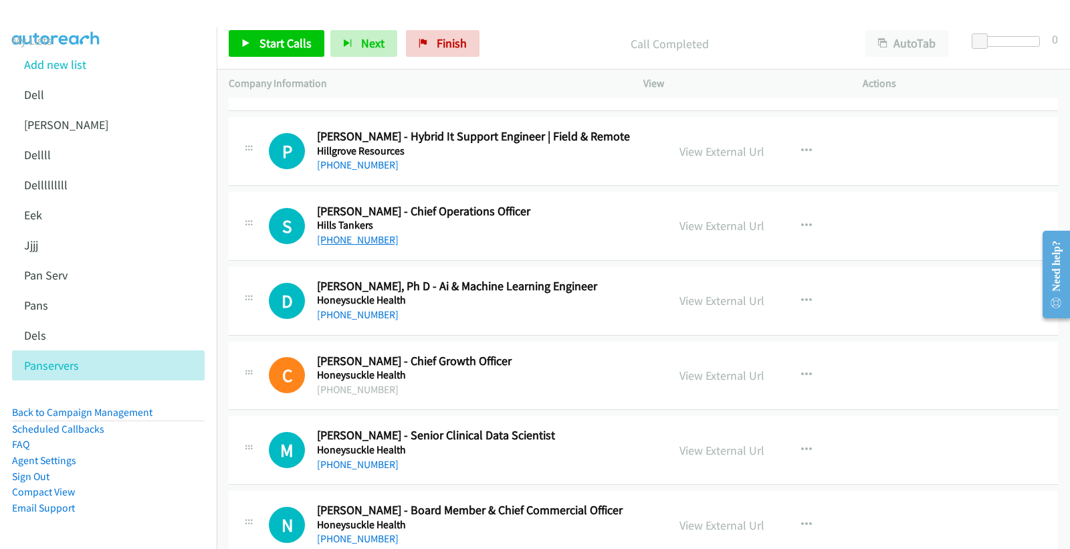
click at [350, 235] on link "+61 457 431 777" at bounding box center [358, 239] width 82 height 13
click at [732, 222] on link "View External Url" at bounding box center [721, 225] width 85 height 15
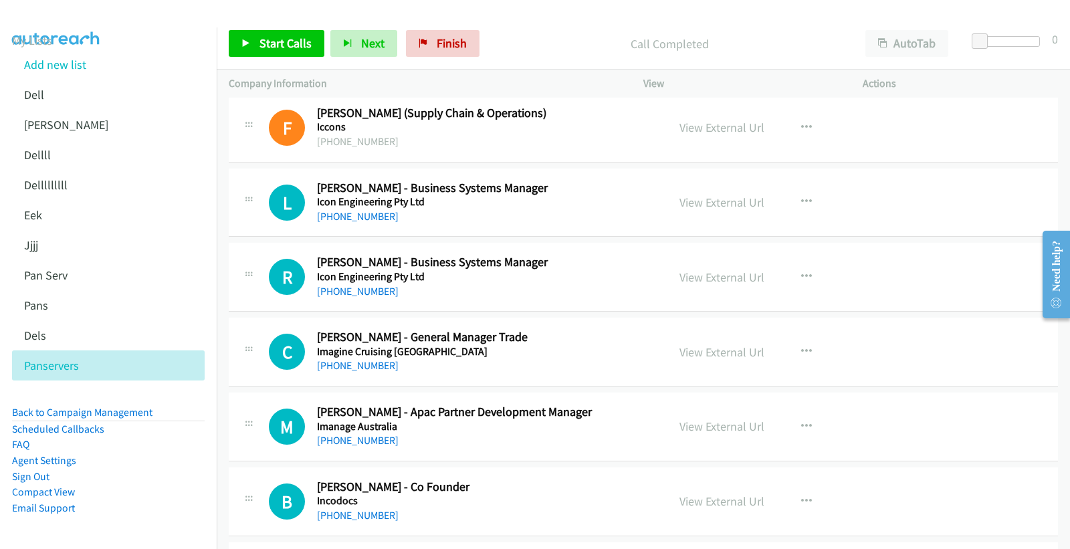
scroll to position [3045, 0]
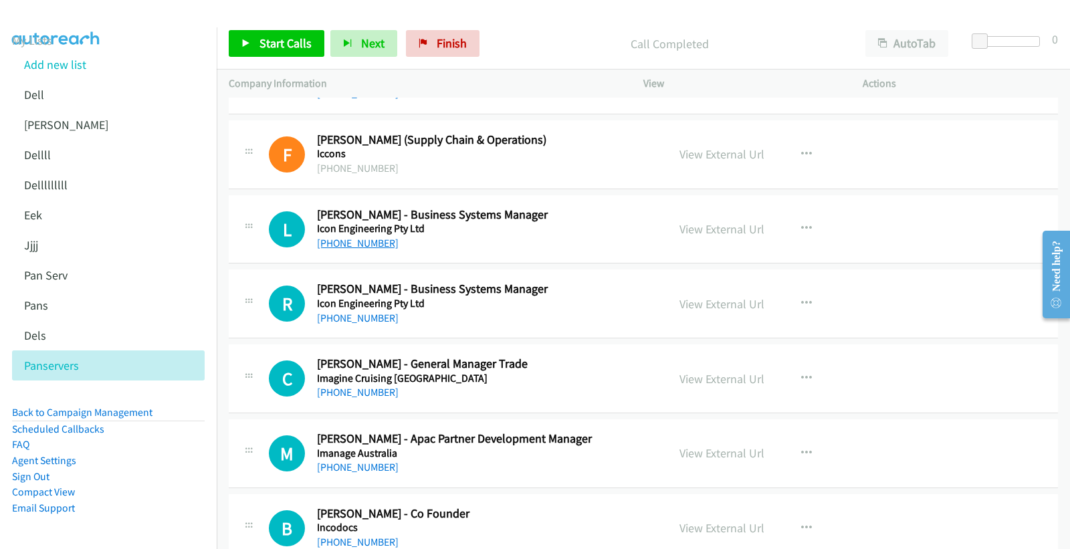
click at [350, 241] on link "+61 411 878 734" at bounding box center [358, 243] width 82 height 13
click at [725, 225] on link "View External Url" at bounding box center [721, 228] width 85 height 15
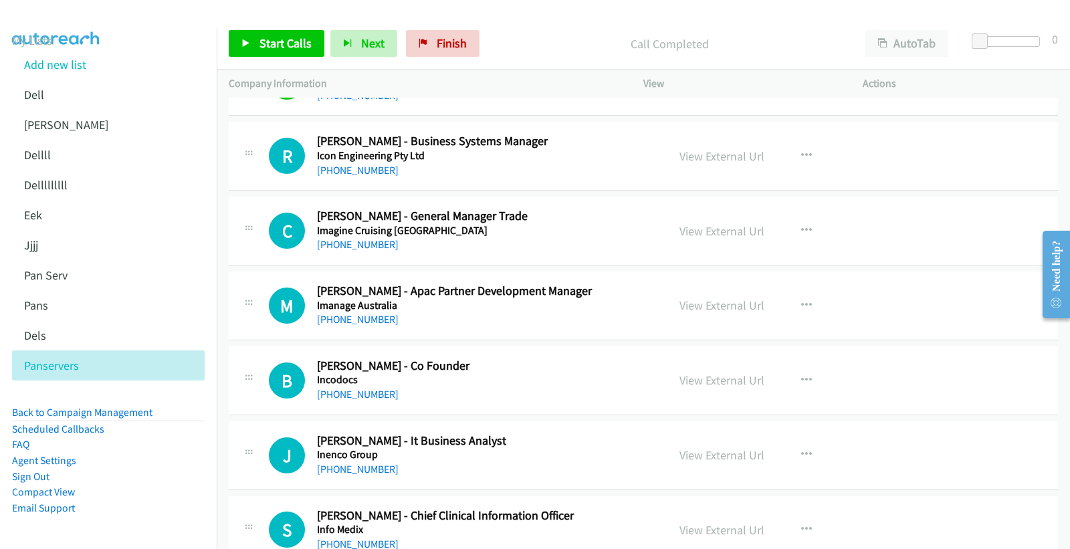
scroll to position [3193, 0]
click at [352, 171] on link "+61 417 425 182" at bounding box center [358, 169] width 82 height 13
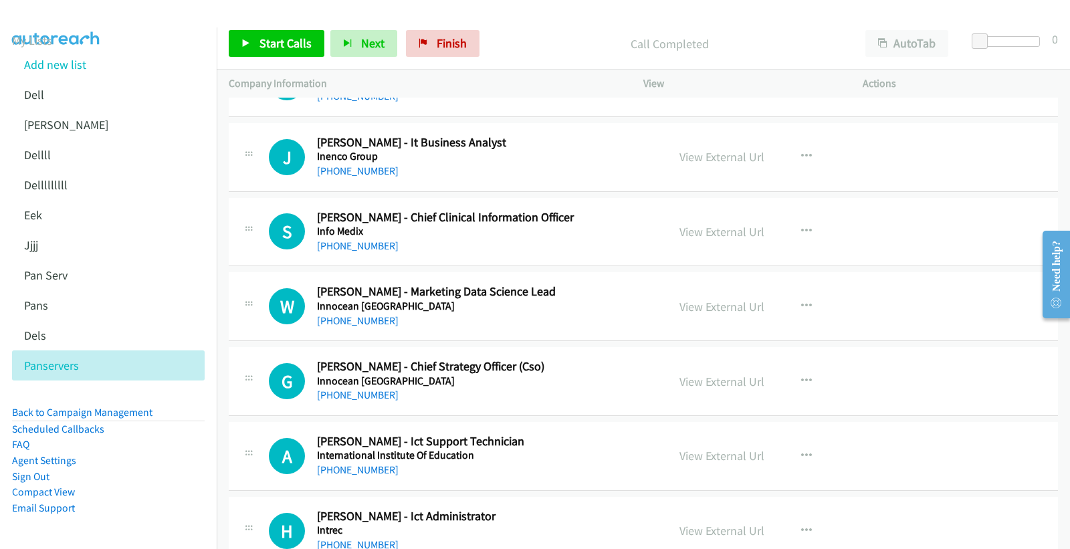
scroll to position [3416, 0]
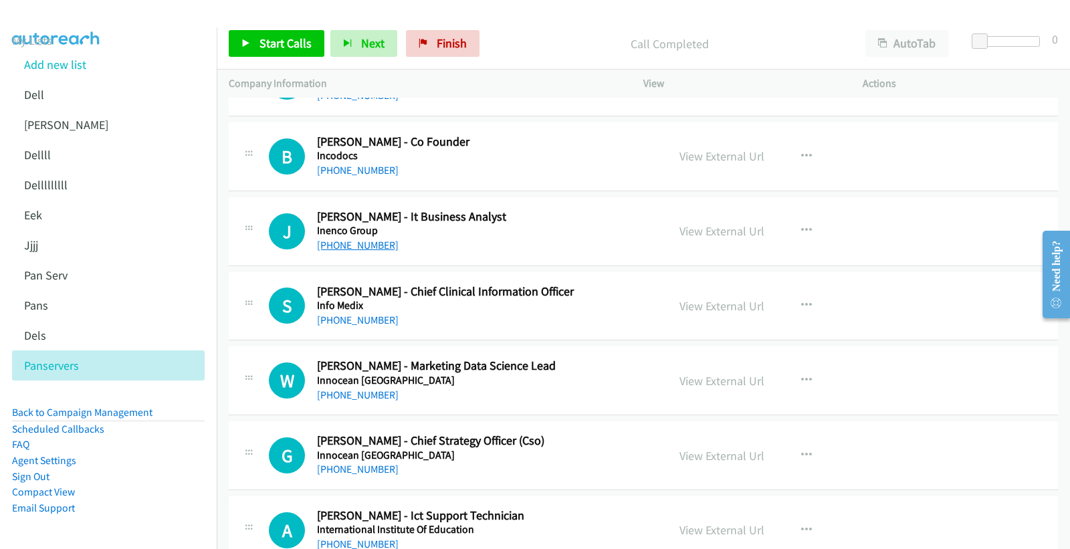
click at [375, 251] on link "+61 466 309 361" at bounding box center [358, 245] width 82 height 13
click at [720, 236] on link "View External Url" at bounding box center [721, 230] width 85 height 15
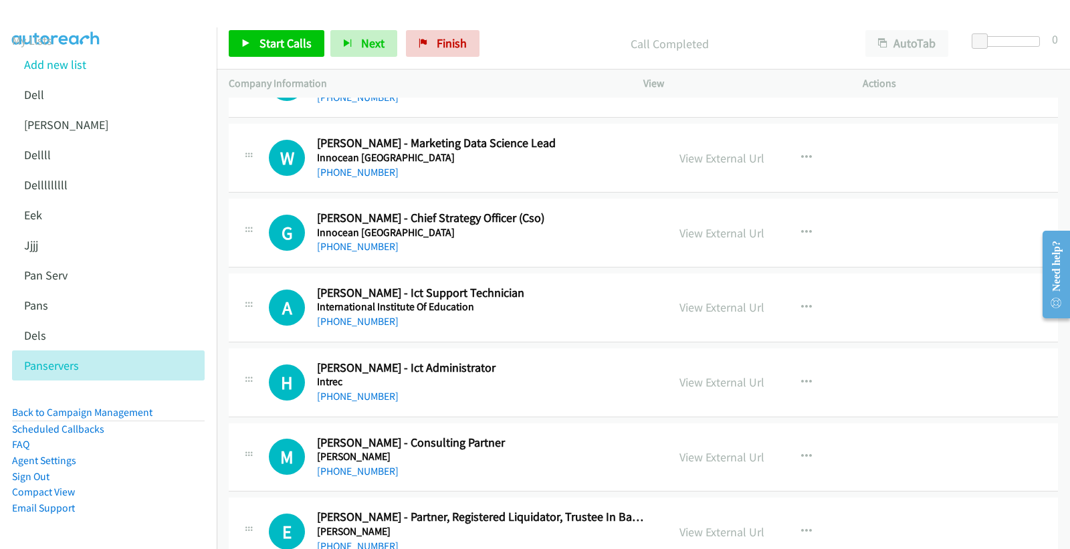
scroll to position [3713, 0]
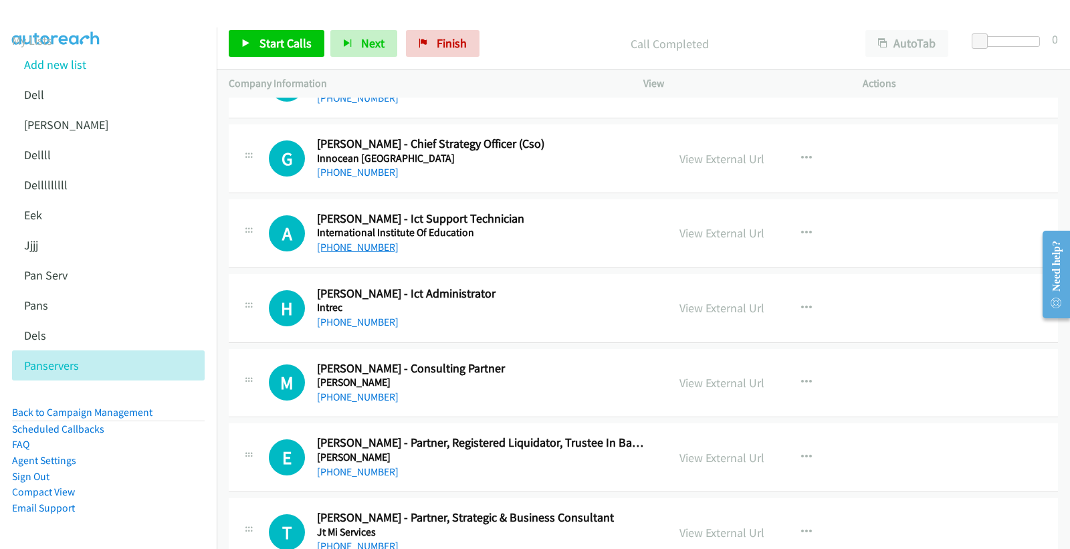
click at [360, 245] on link "+61 452 622 674" at bounding box center [358, 247] width 82 height 13
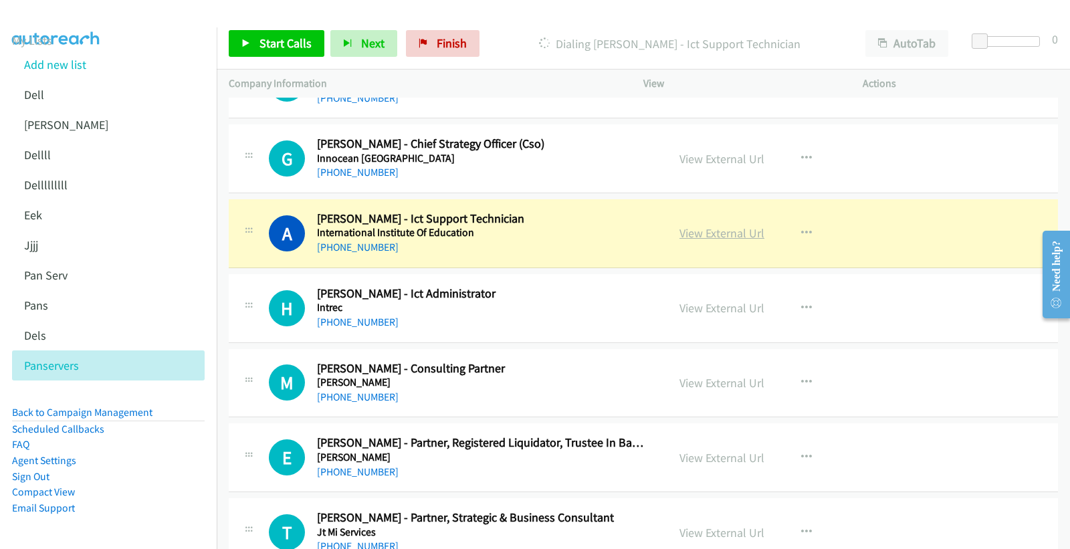
click at [713, 235] on link "View External Url" at bounding box center [721, 232] width 85 height 15
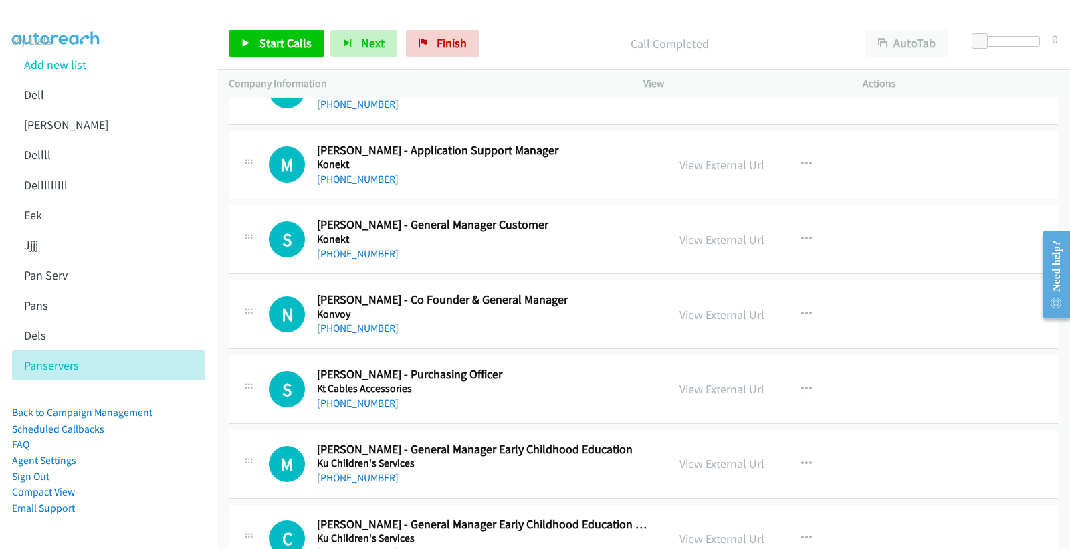
scroll to position [4828, 0]
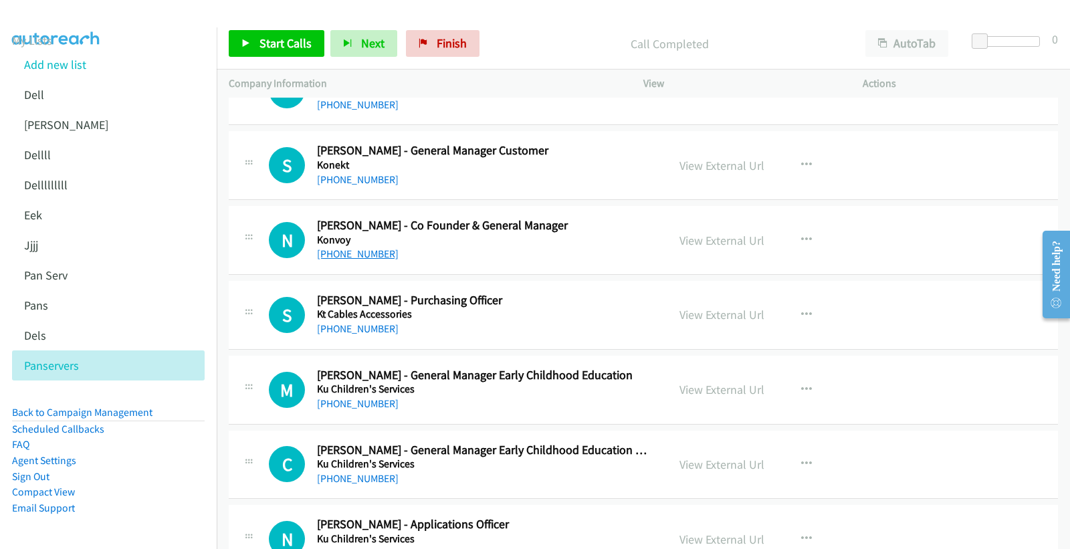
click at [350, 256] on link "+61 421 059 969" at bounding box center [358, 253] width 82 height 13
click at [721, 239] on link "View External Url" at bounding box center [721, 240] width 85 height 15
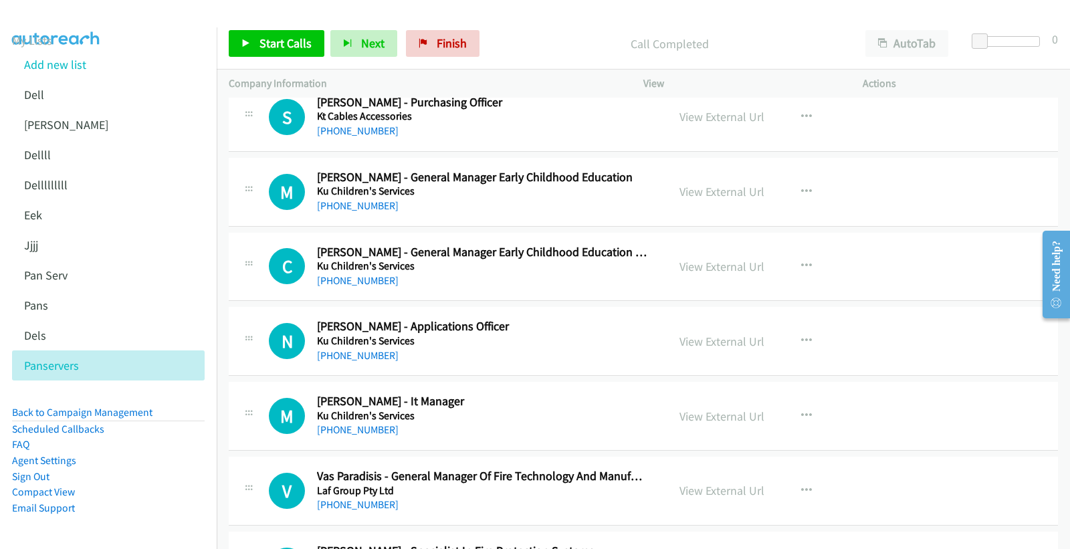
scroll to position [5050, 0]
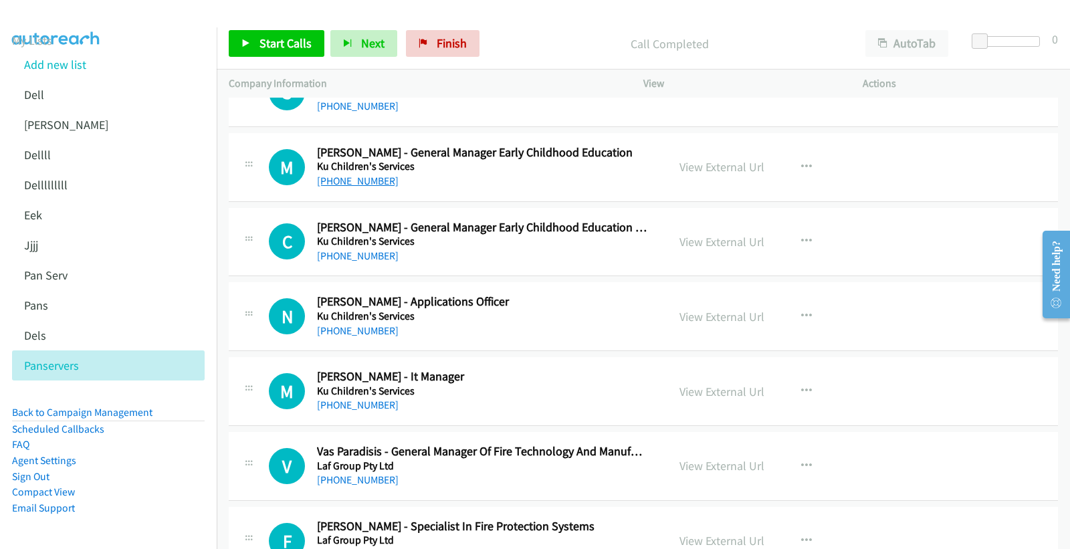
click at [344, 178] on link "+61 481 602 005" at bounding box center [358, 180] width 82 height 13
click at [366, 256] on link "+61 458 485 615" at bounding box center [358, 255] width 82 height 13
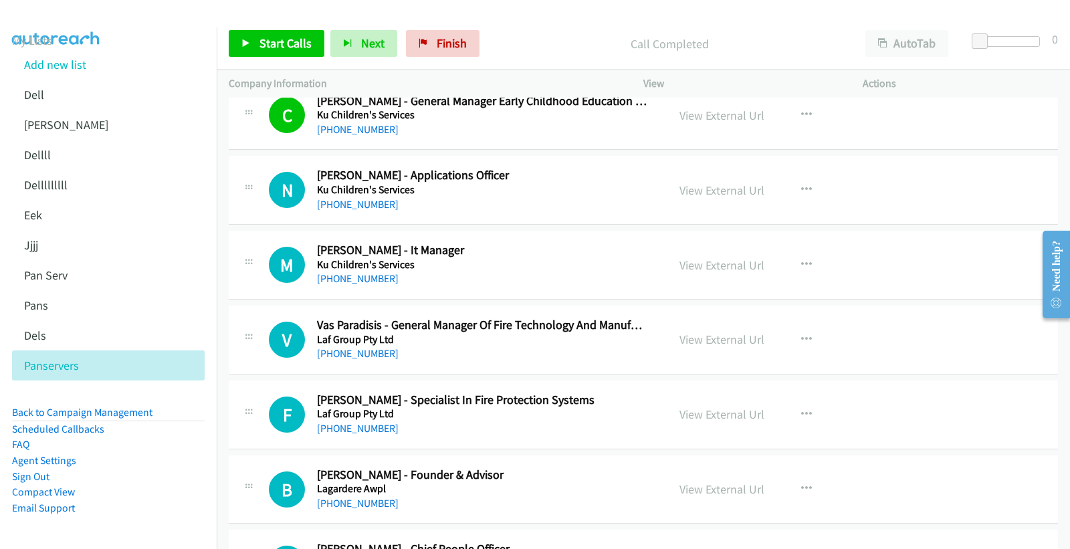
scroll to position [5199, 0]
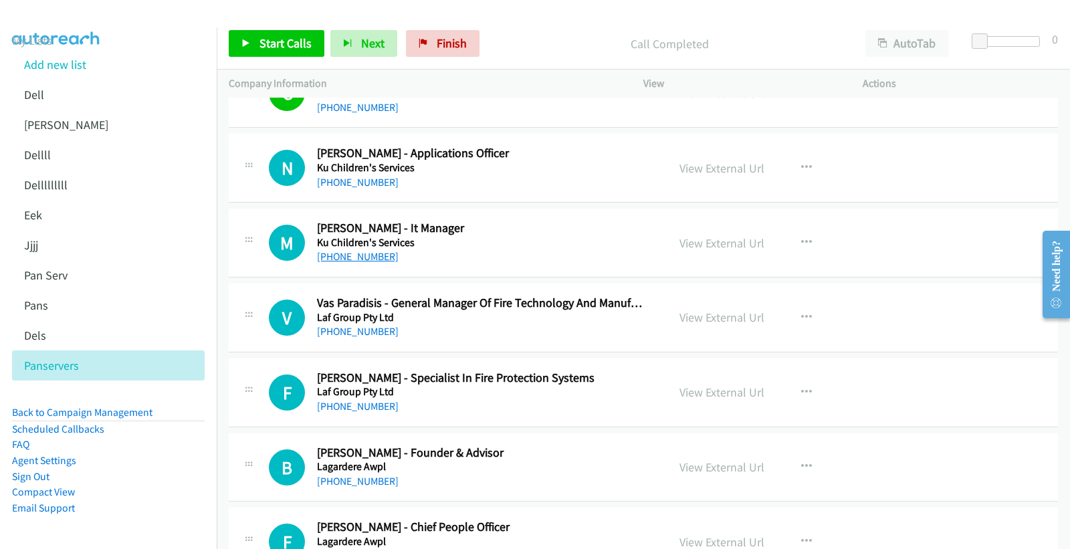
click at [358, 261] on link "+61 2 9200 0200" at bounding box center [358, 256] width 82 height 13
click at [717, 245] on link "View External Url" at bounding box center [721, 242] width 85 height 15
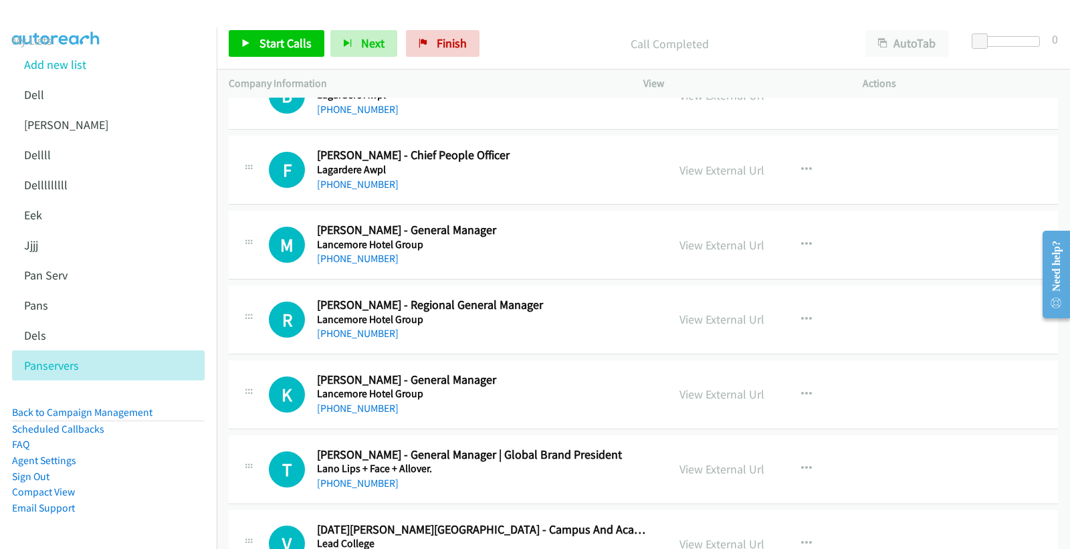
scroll to position [5644, 0]
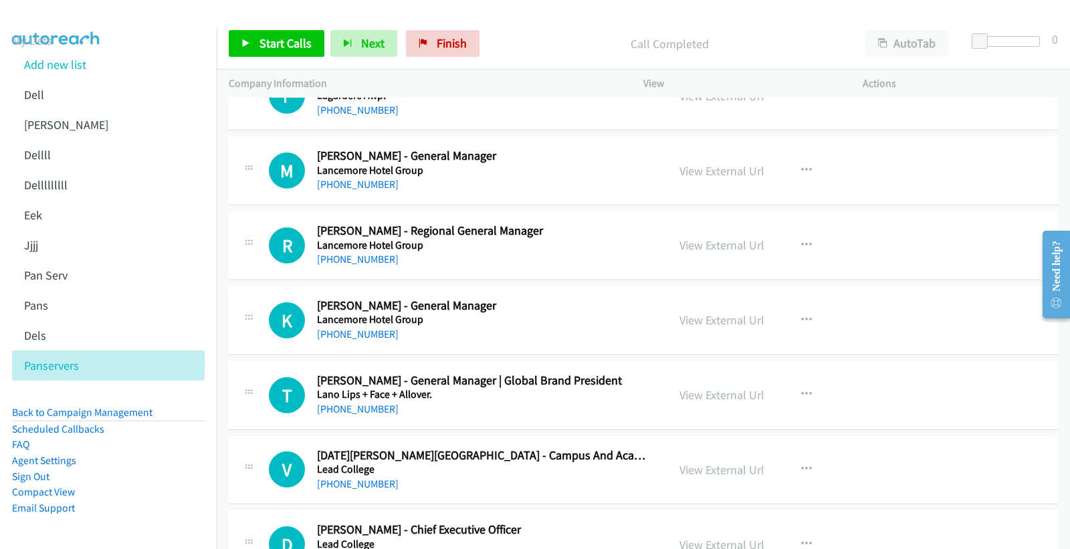
click at [1015, 82] on p "Actions" at bounding box center [959, 84] width 195 height 16
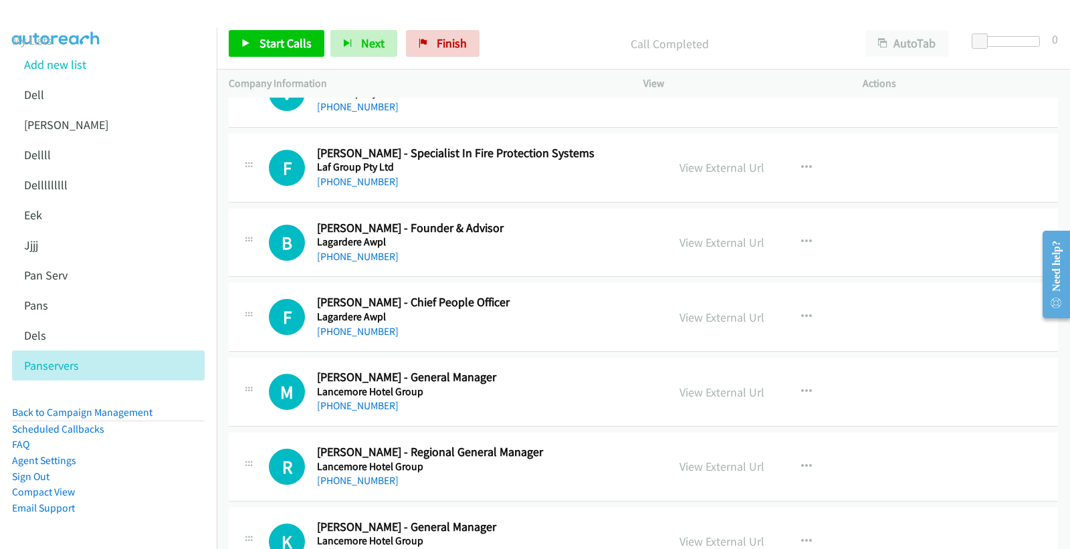
scroll to position [5422, 0]
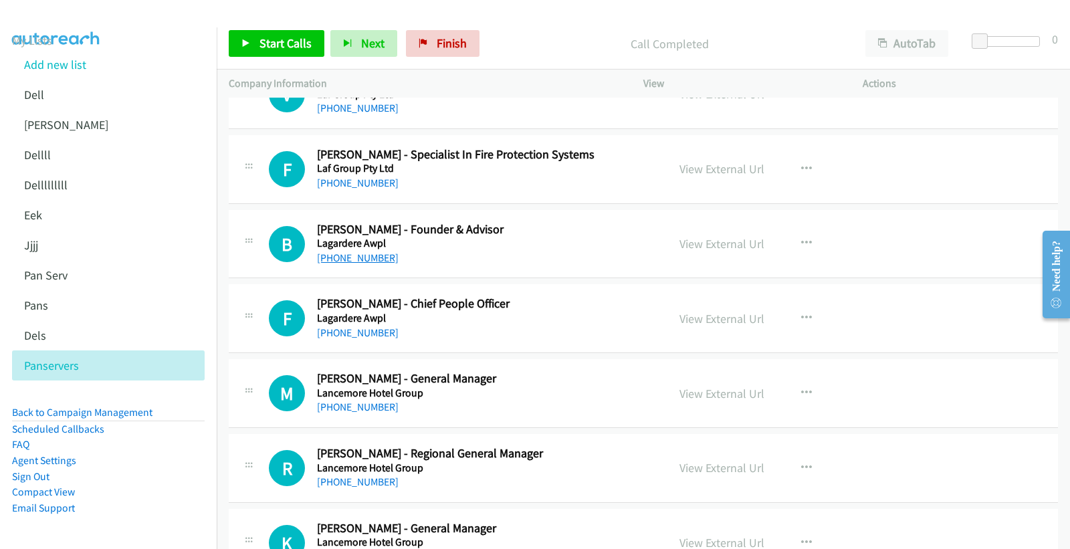
click at [365, 258] on link "+61 499 658 877" at bounding box center [358, 257] width 82 height 13
click at [725, 246] on link "View External Url" at bounding box center [721, 243] width 85 height 15
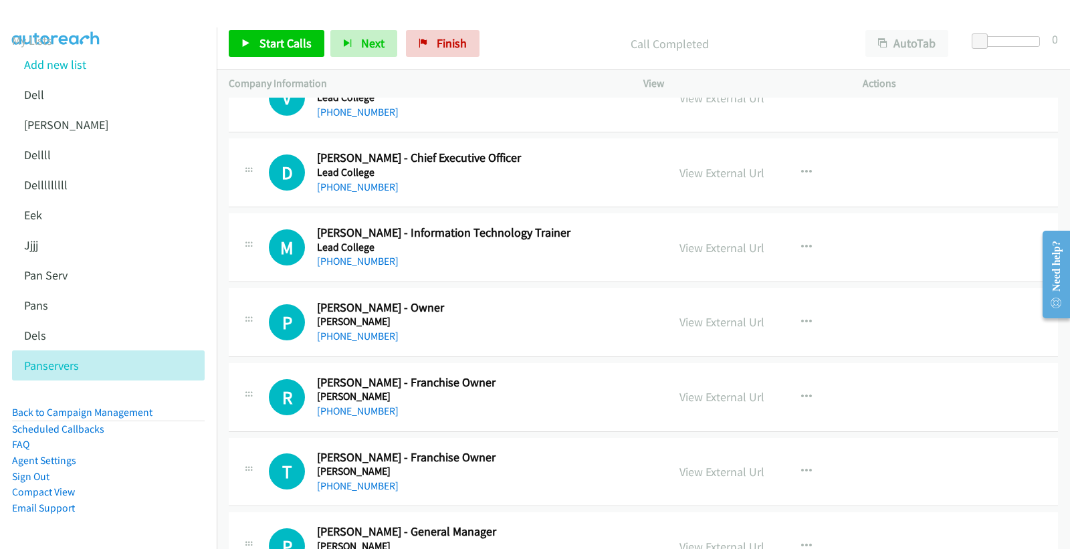
scroll to position [6090, 0]
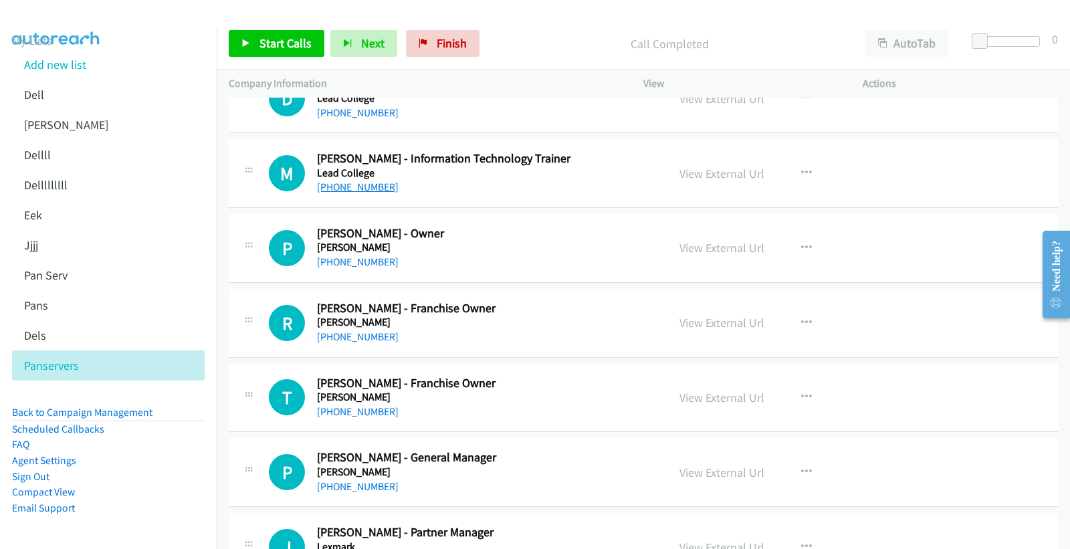
click at [376, 189] on link "+61 415 461 450" at bounding box center [358, 186] width 82 height 13
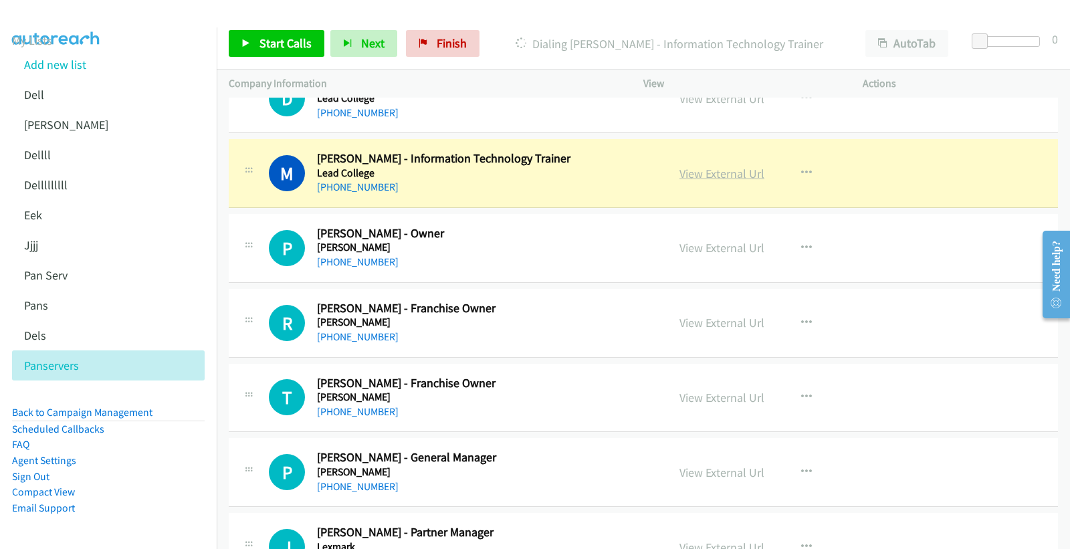
click at [703, 170] on link "View External Url" at bounding box center [721, 173] width 85 height 15
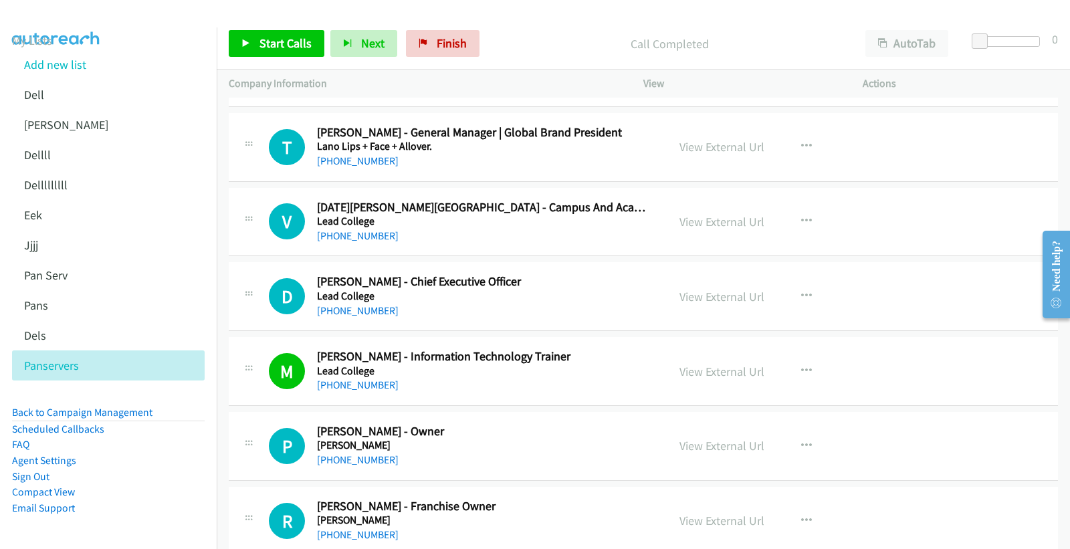
scroll to position [5867, 0]
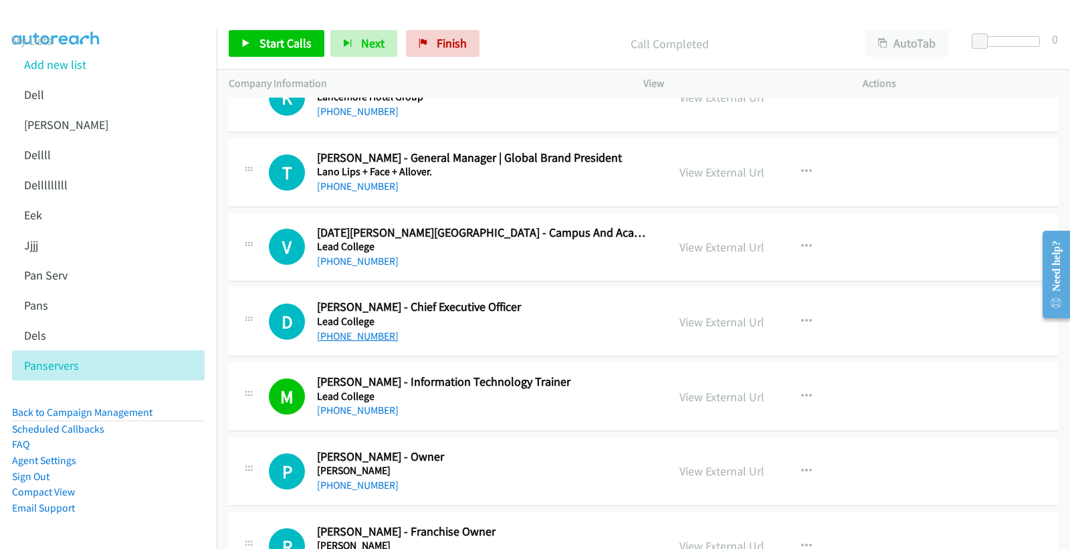
click at [371, 337] on link "+61 411 045 136" at bounding box center [358, 336] width 82 height 13
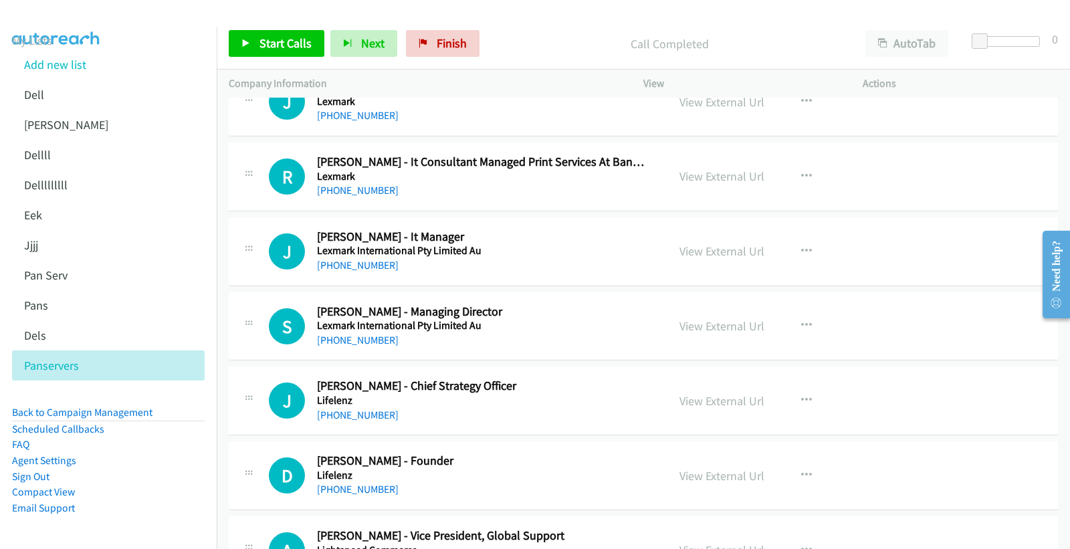
scroll to position [6461, 0]
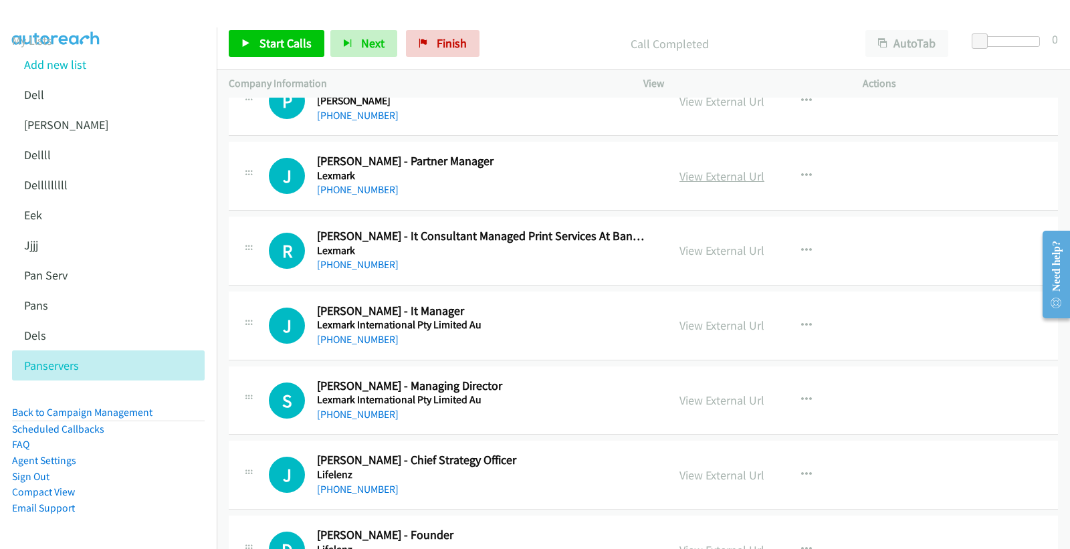
click at [705, 179] on link "View External Url" at bounding box center [721, 175] width 85 height 15
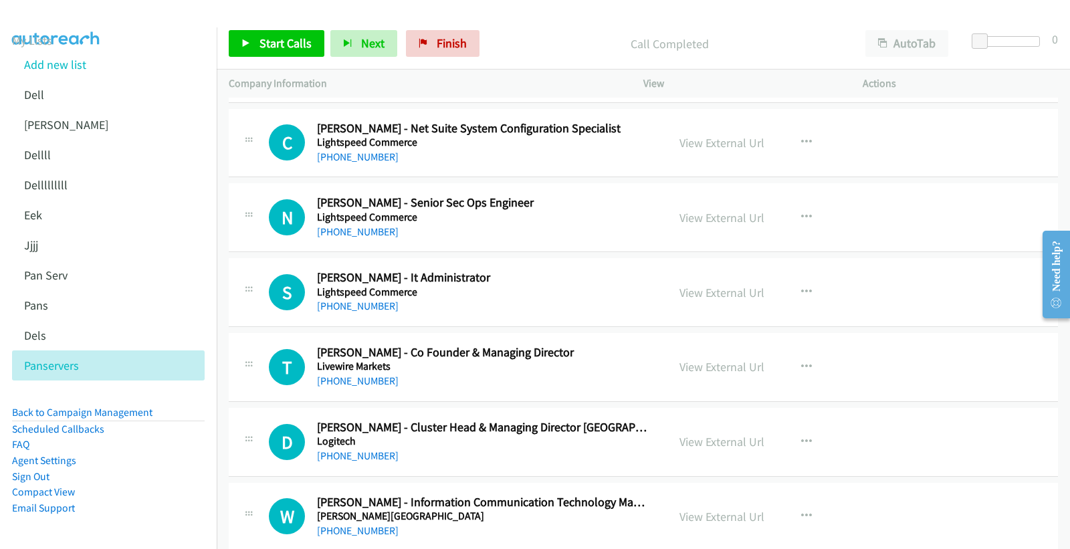
scroll to position [7204, 0]
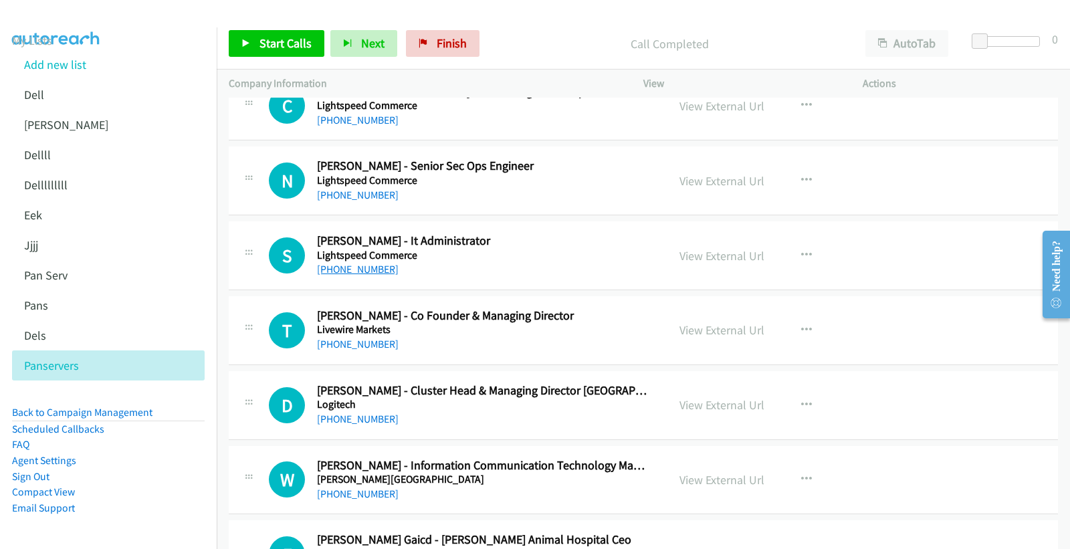
click at [359, 275] on link "+61 451 649 207" at bounding box center [358, 269] width 82 height 13
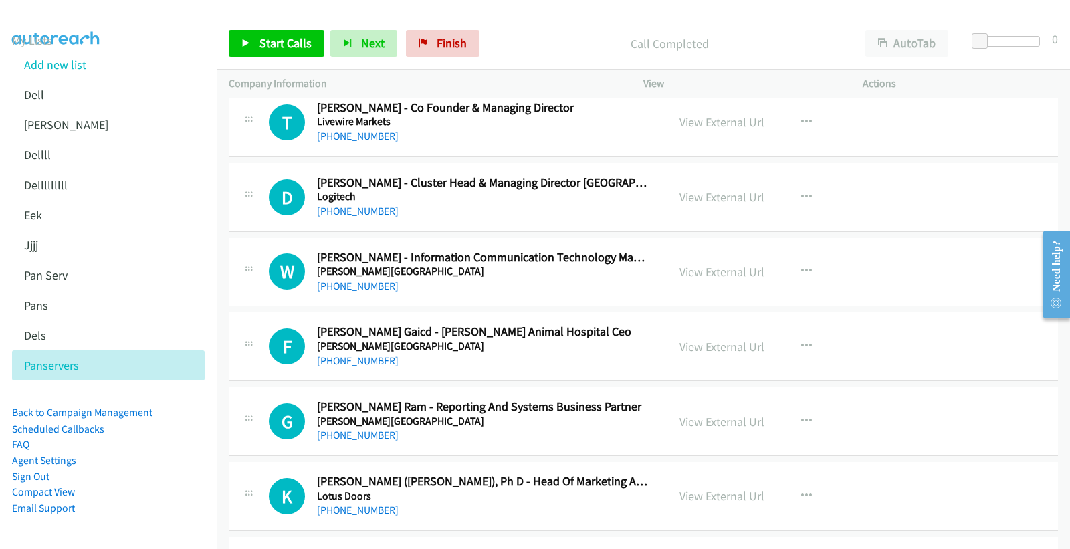
scroll to position [7427, 0]
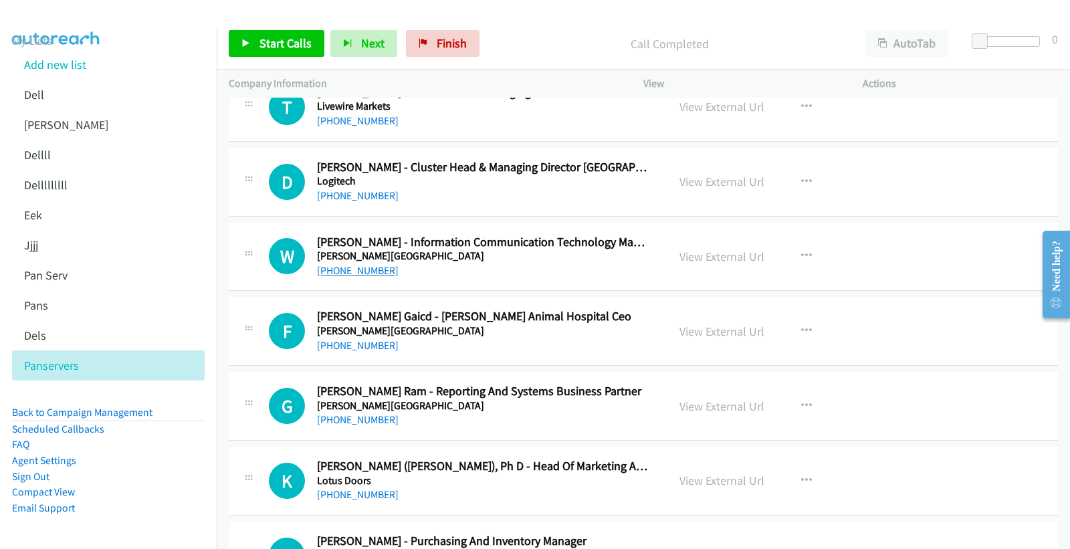
click at [368, 275] on link "+61 3 9287 6411" at bounding box center [358, 270] width 82 height 13
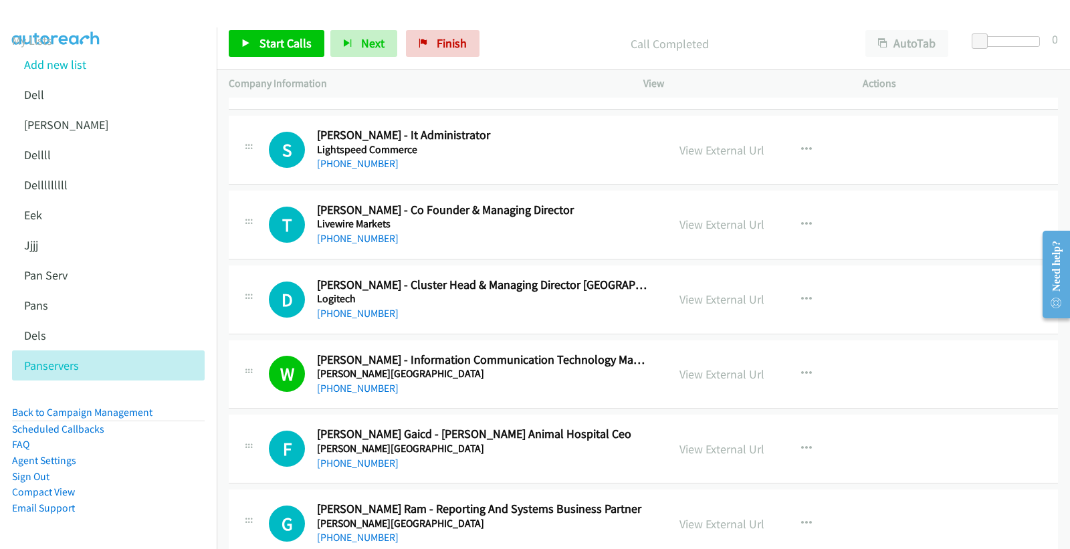
scroll to position [7278, 0]
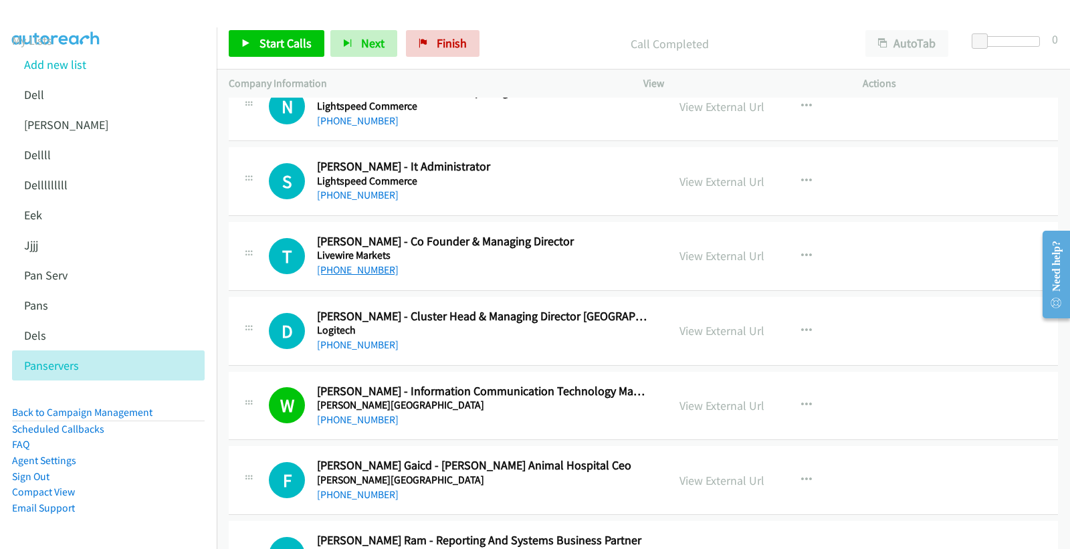
click at [360, 269] on link "+61 401 049 725" at bounding box center [358, 269] width 82 height 13
click at [364, 199] on link "+61 451 649 207" at bounding box center [358, 195] width 82 height 13
click at [715, 184] on link "View External Url" at bounding box center [721, 181] width 85 height 15
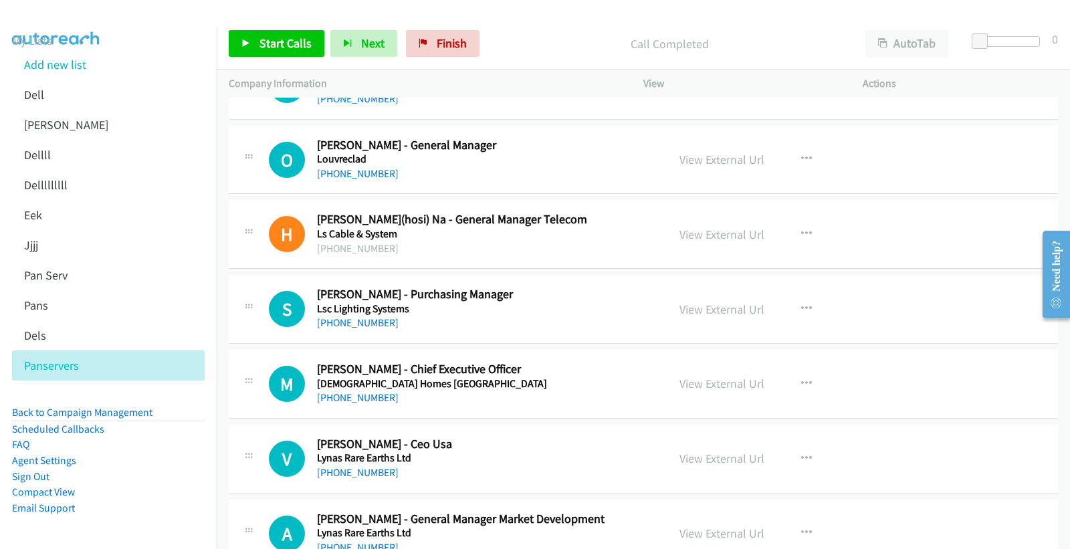
scroll to position [7872, 0]
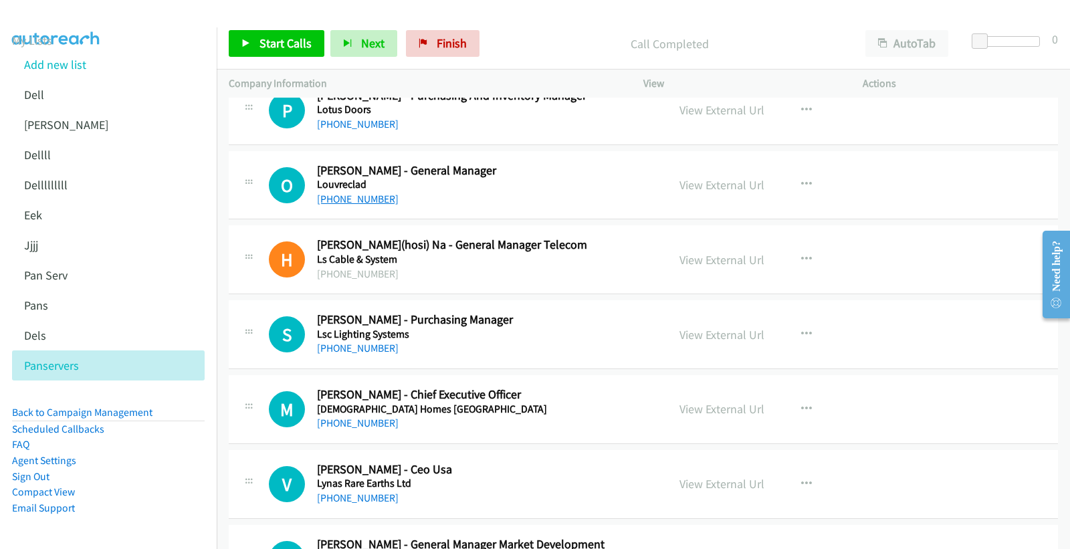
click at [352, 205] on link "+61 437 158 321" at bounding box center [358, 199] width 82 height 13
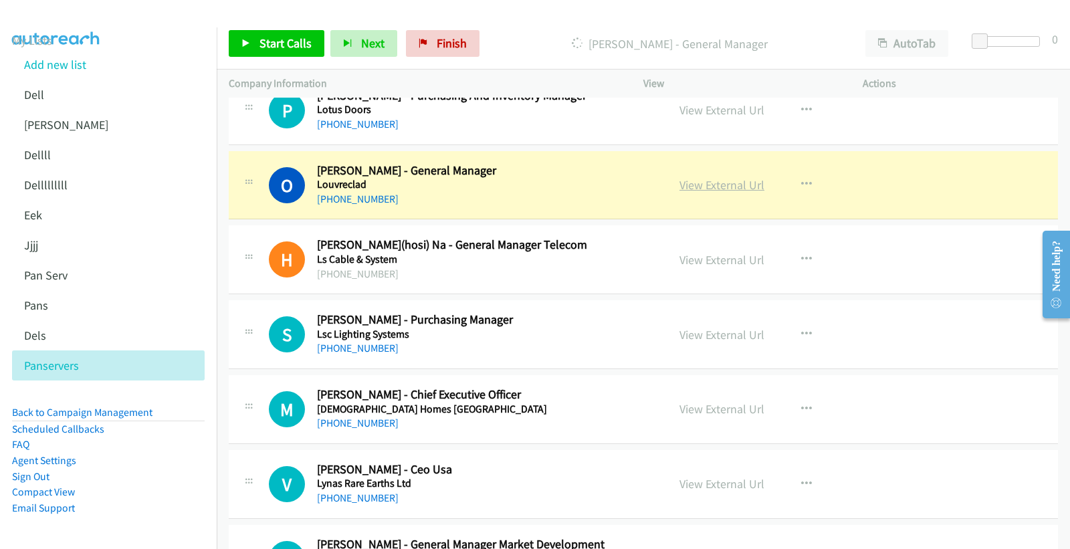
click at [717, 184] on link "View External Url" at bounding box center [721, 184] width 85 height 15
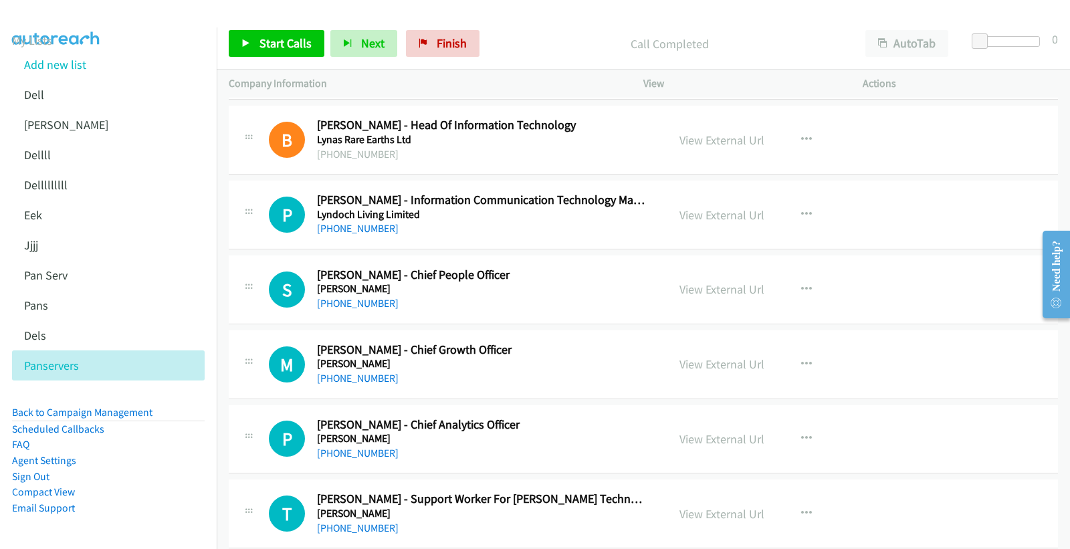
scroll to position [8467, 0]
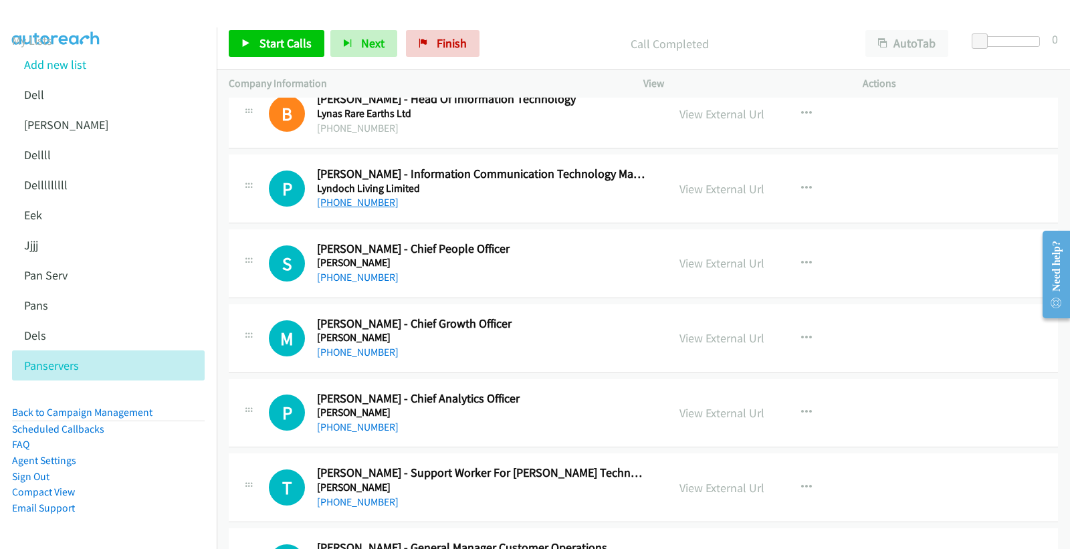
click at [365, 208] on link "+61 3 5565 3458" at bounding box center [358, 202] width 82 height 13
click at [700, 191] on link "View External Url" at bounding box center [721, 188] width 85 height 15
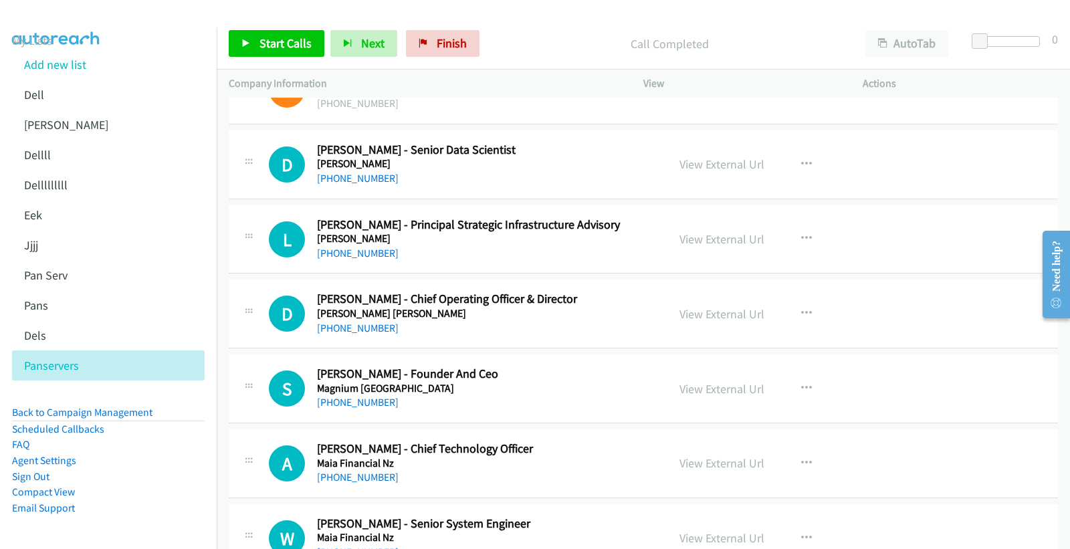
scroll to position [9061, 0]
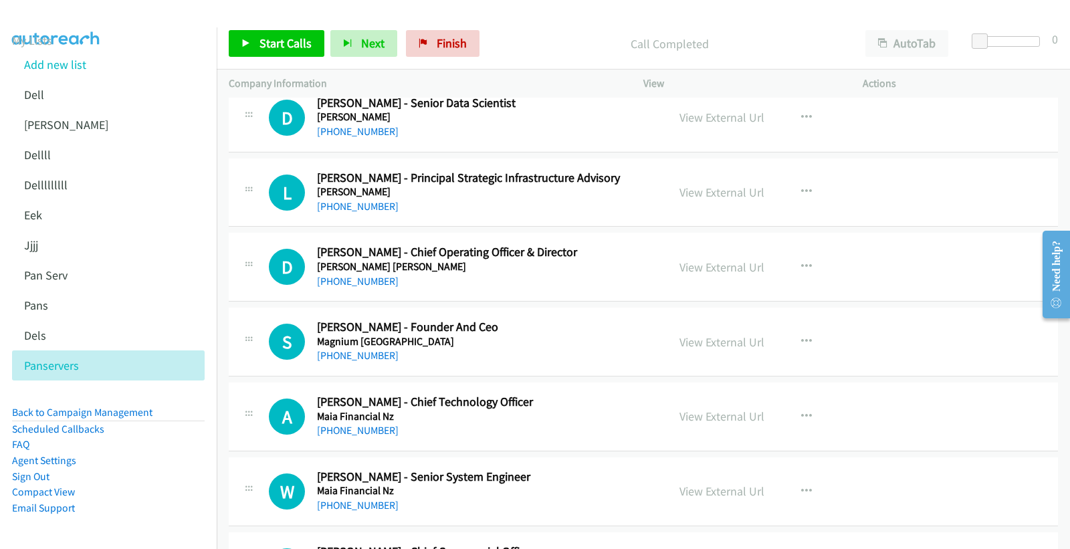
drag, startPoint x: 362, startPoint y: 211, endPoint x: 525, endPoint y: 218, distance: 162.6
click at [362, 211] on link "+61 484 119 579" at bounding box center [358, 206] width 82 height 13
click at [709, 191] on link "View External Url" at bounding box center [721, 191] width 85 height 15
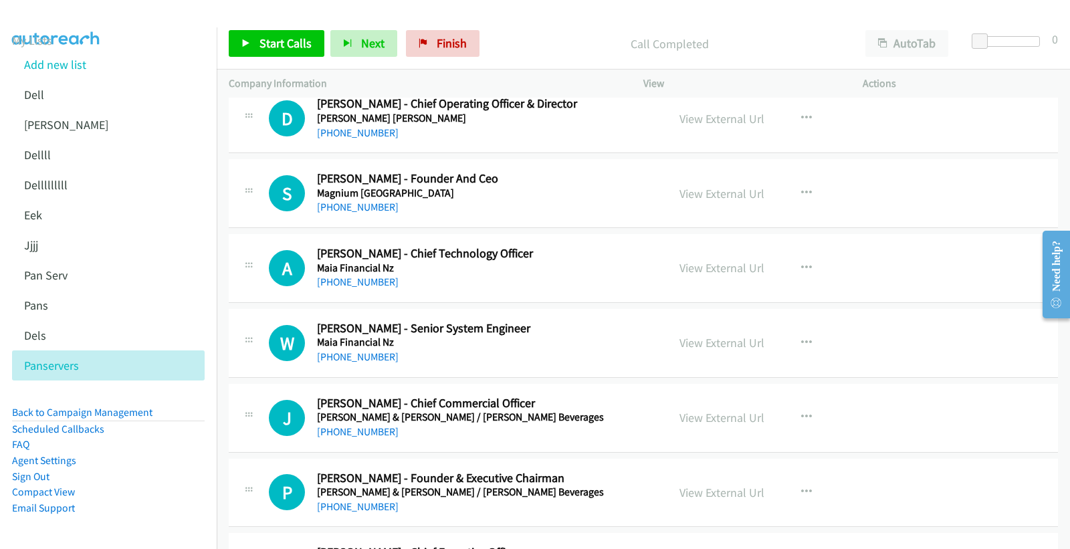
scroll to position [9135, 0]
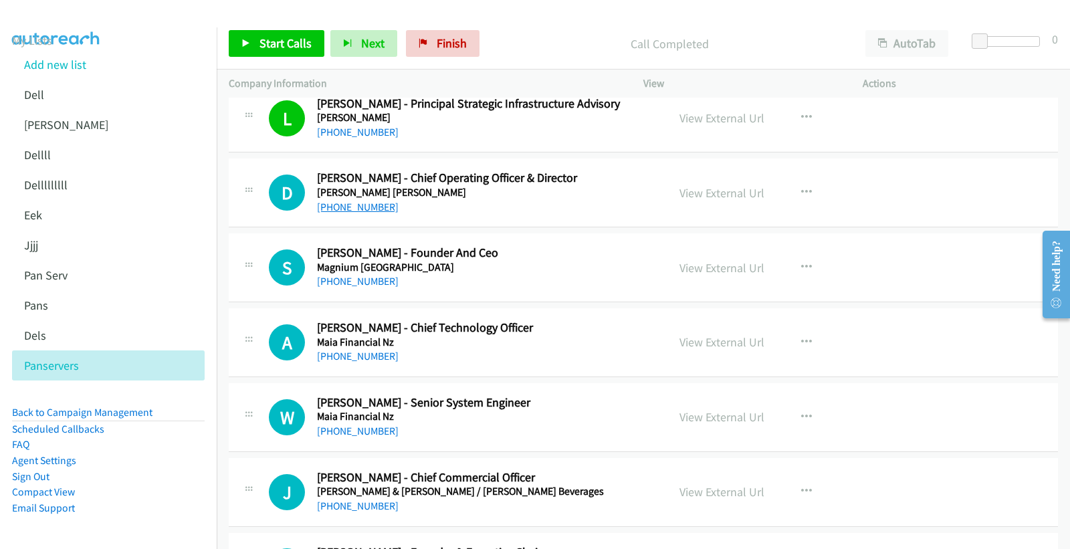
click at [348, 206] on link "+61 403 037 664" at bounding box center [358, 207] width 82 height 13
click at [734, 196] on link "View External Url" at bounding box center [721, 192] width 85 height 15
click at [352, 206] on link "+61 403 037 664" at bounding box center [358, 207] width 82 height 13
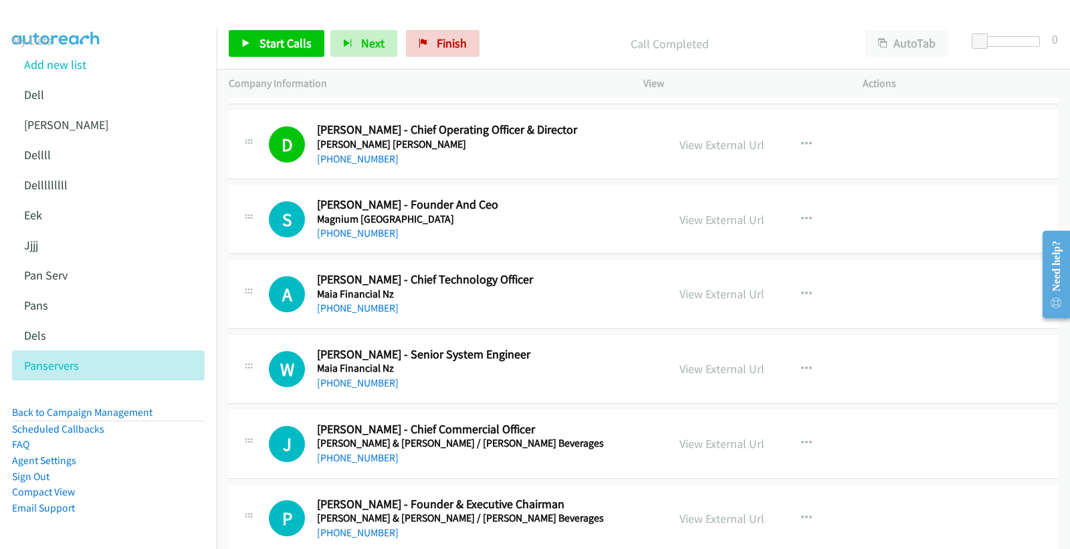
scroll to position [9209, 0]
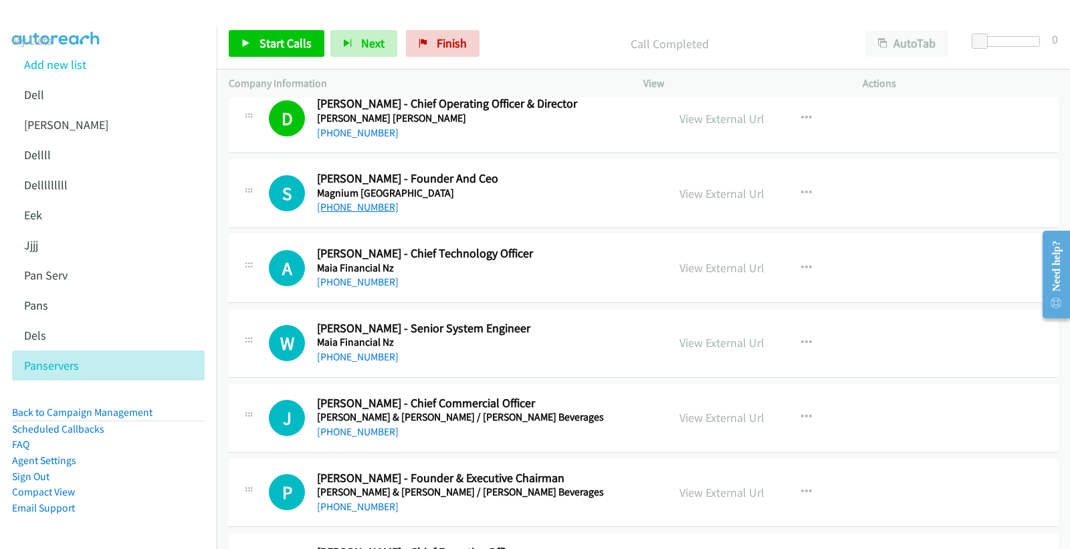
click at [346, 210] on link "+61 412 603 609" at bounding box center [358, 207] width 82 height 13
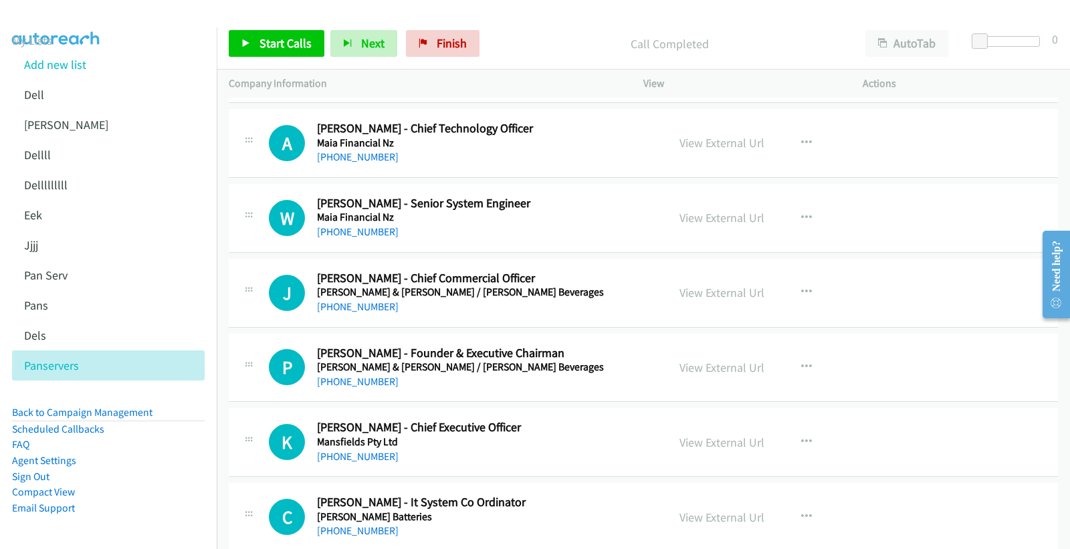
scroll to position [9358, 0]
